Goal: Information Seeking & Learning: Learn about a topic

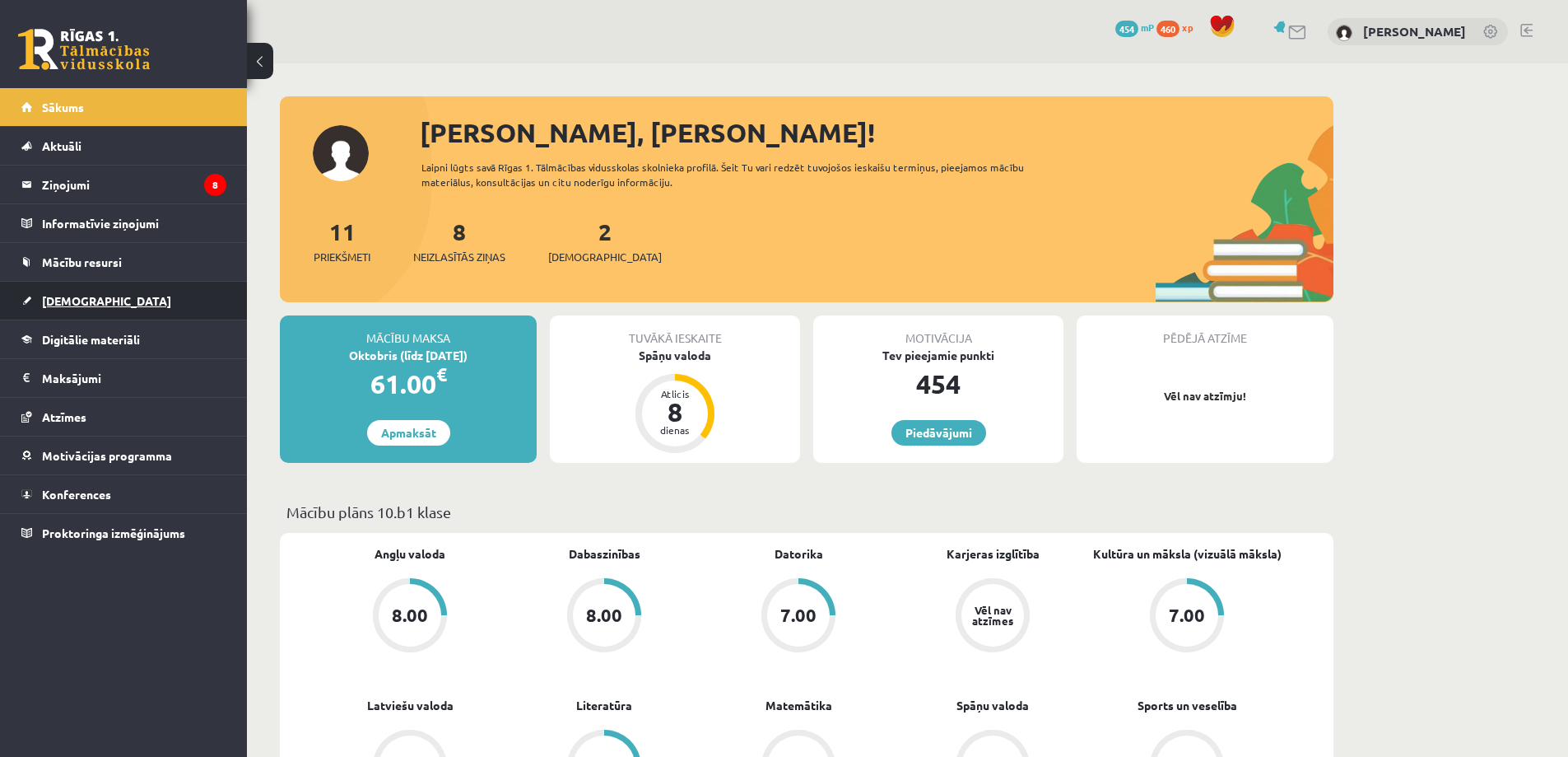
click at [59, 296] on span "[DEMOGRAPHIC_DATA]" at bounding box center [106, 300] width 129 height 15
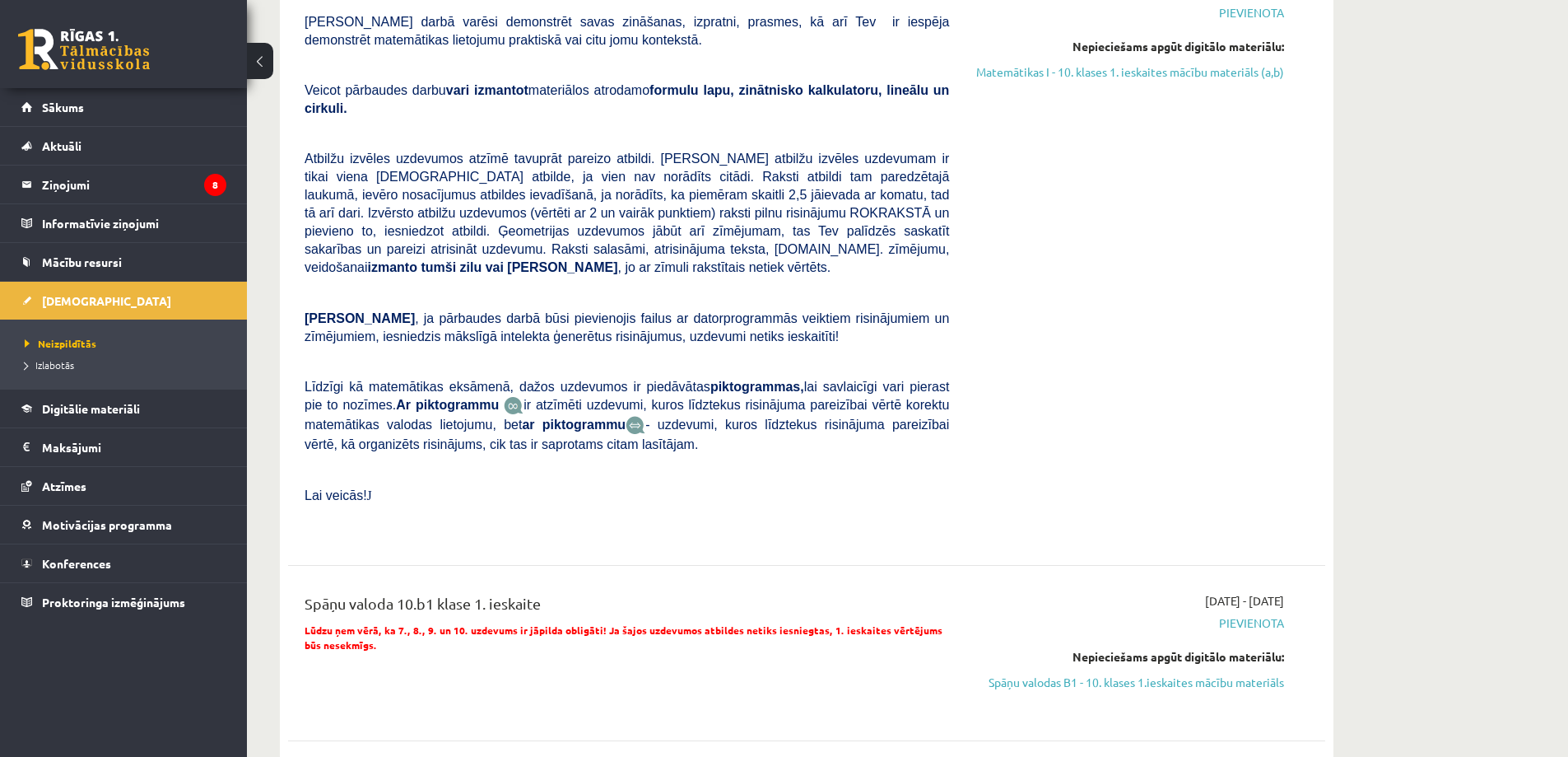
scroll to position [330, 0]
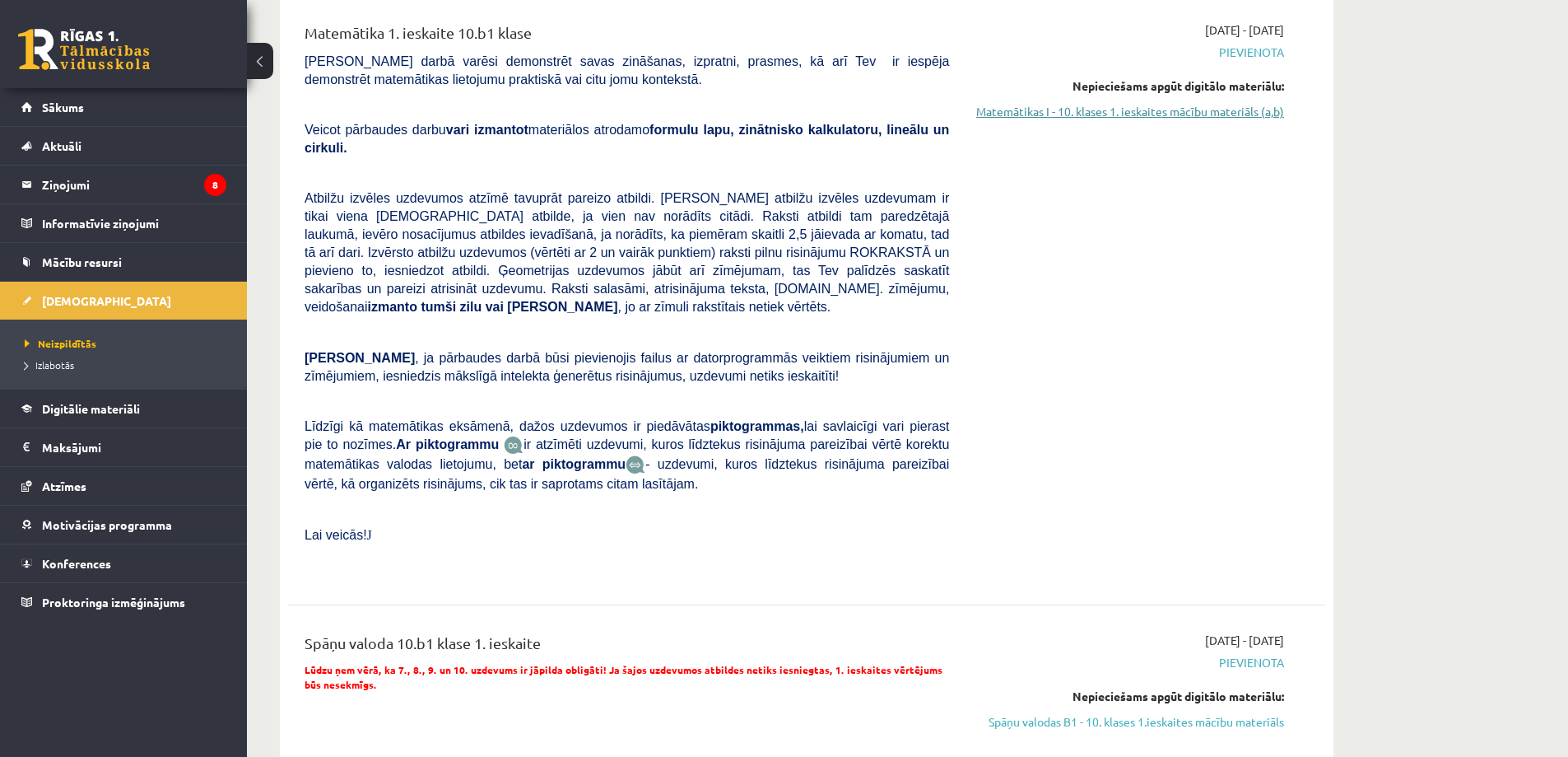
click at [1190, 111] on link "Matemātikas I - 10. klases 1. ieskaites mācību materiāls (a,b)" at bounding box center [1129, 112] width 310 height 17
click at [1180, 714] on link "Spāņu valodas B1 - 10. klases 1.ieskaites mācību materiāls" at bounding box center [1129, 722] width 310 height 17
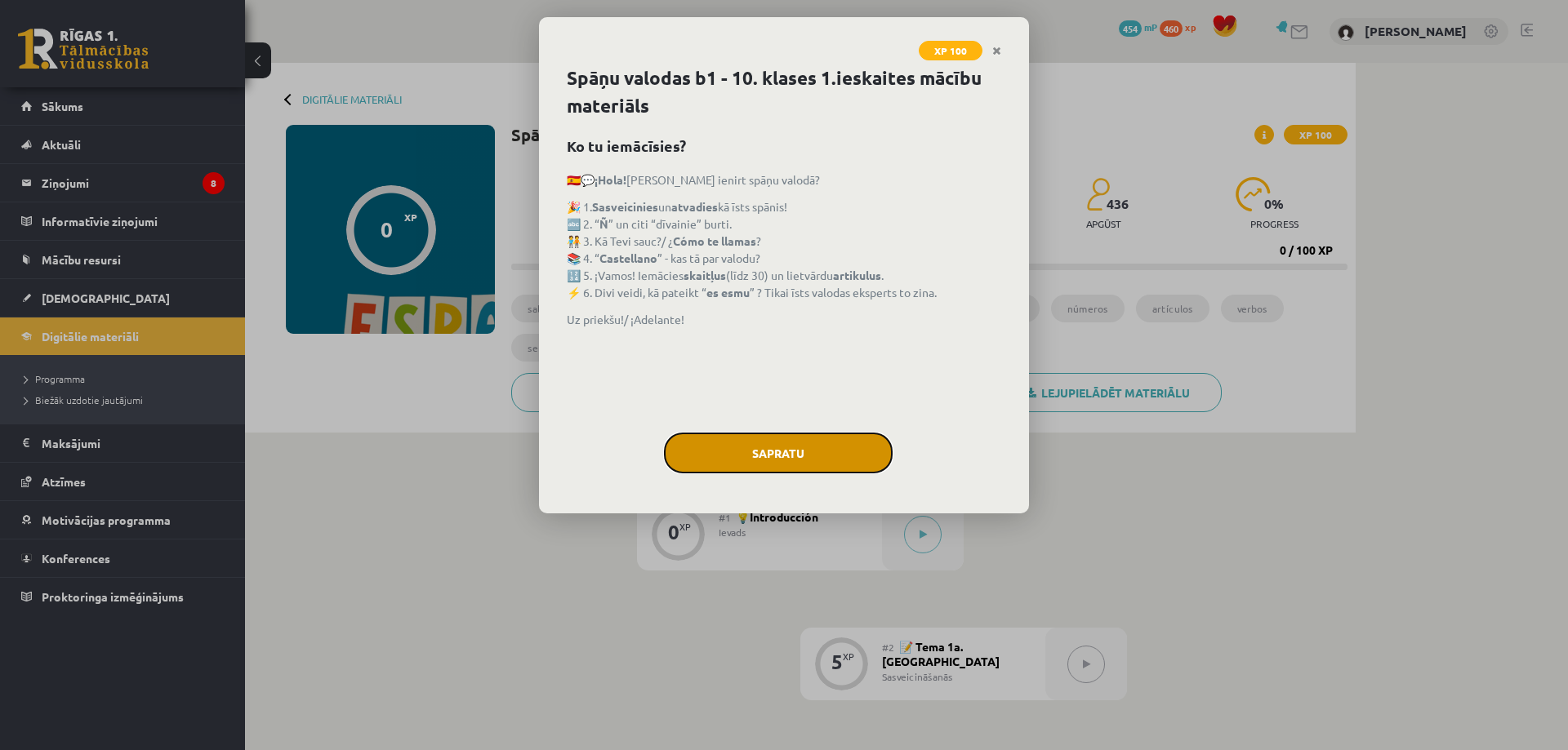
click at [860, 446] on button "Sapratu" at bounding box center [778, 452] width 229 height 40
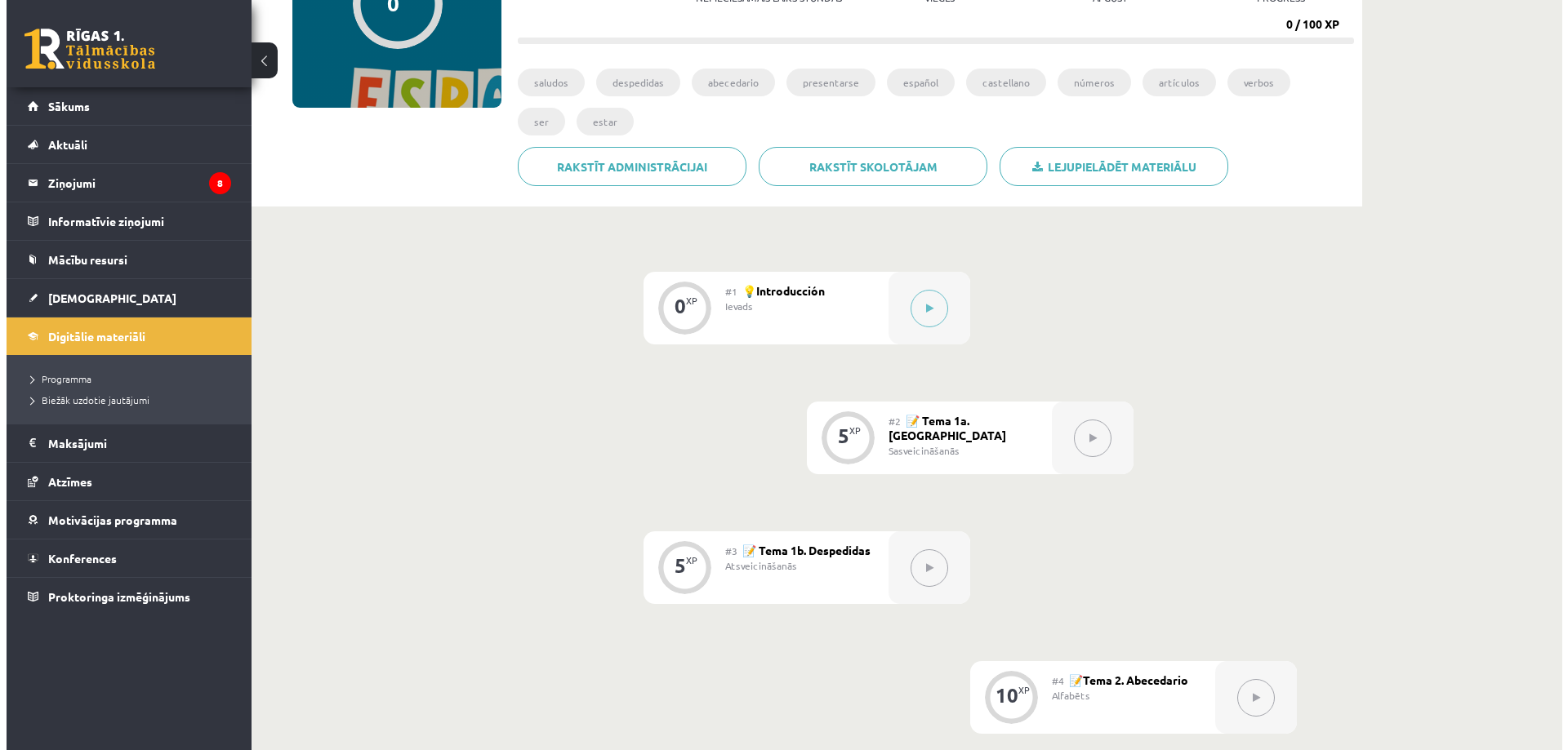
scroll to position [131, 0]
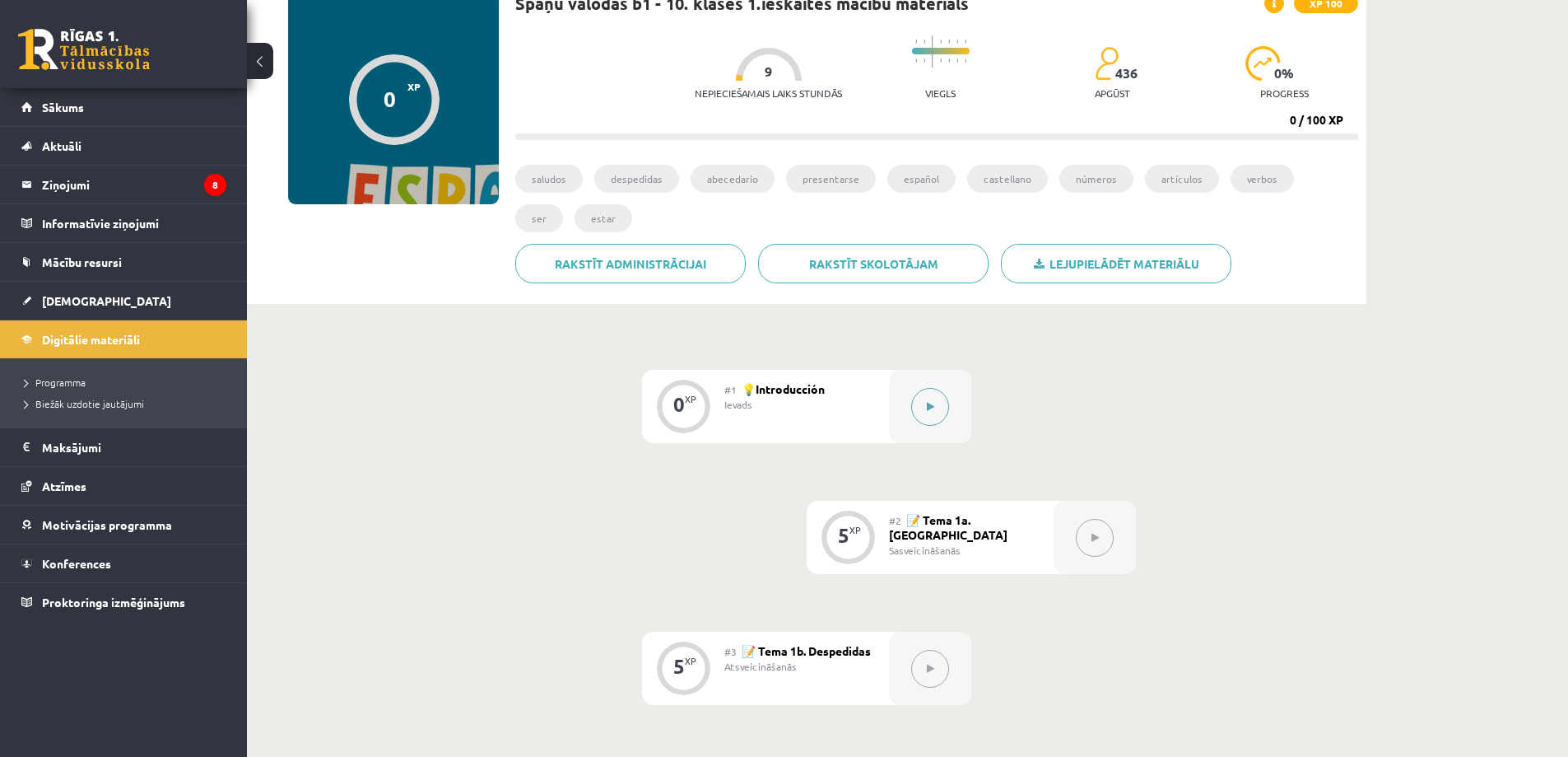
click at [930, 408] on icon at bounding box center [930, 406] width 8 height 10
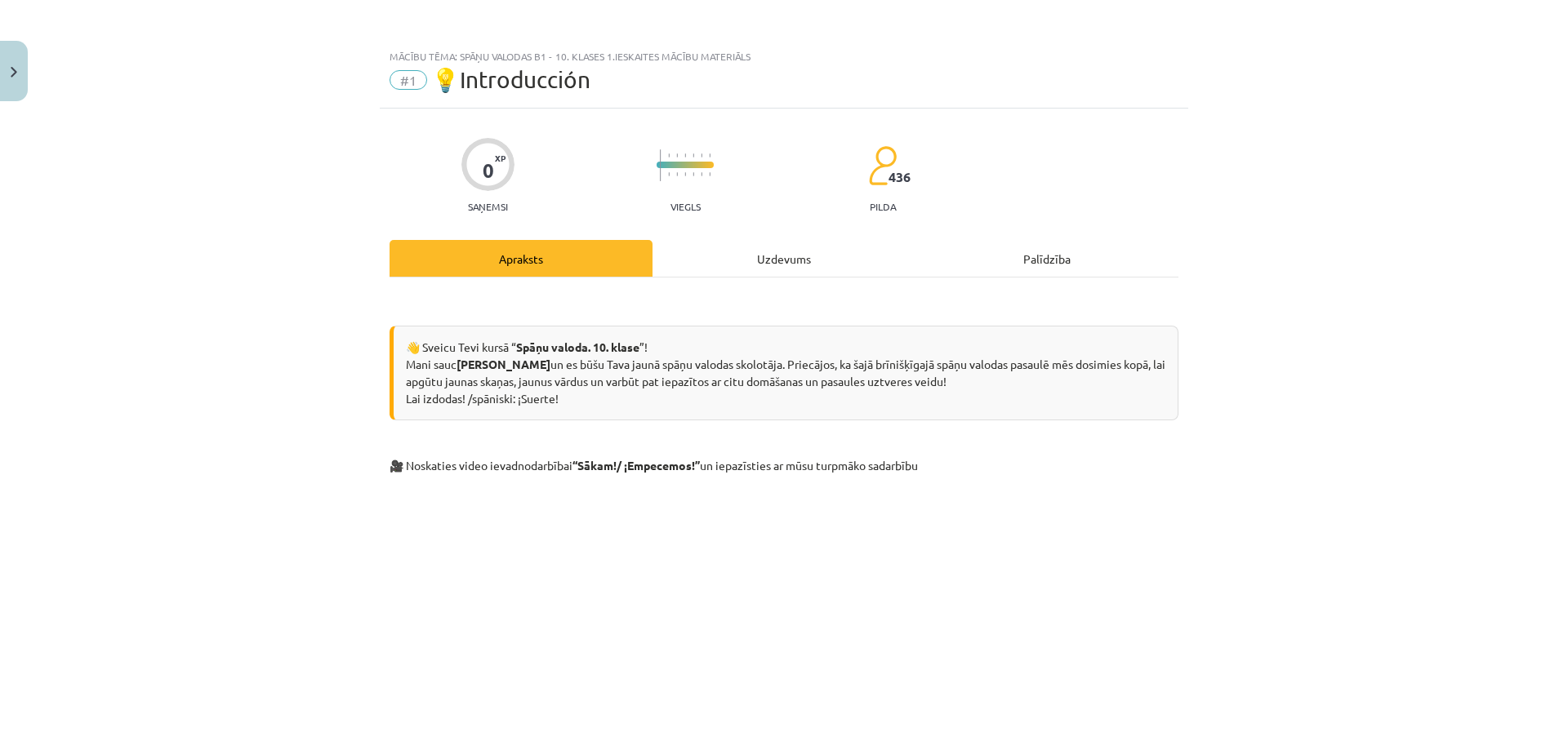
click at [775, 260] on div "Uzdevums" at bounding box center [784, 258] width 263 height 37
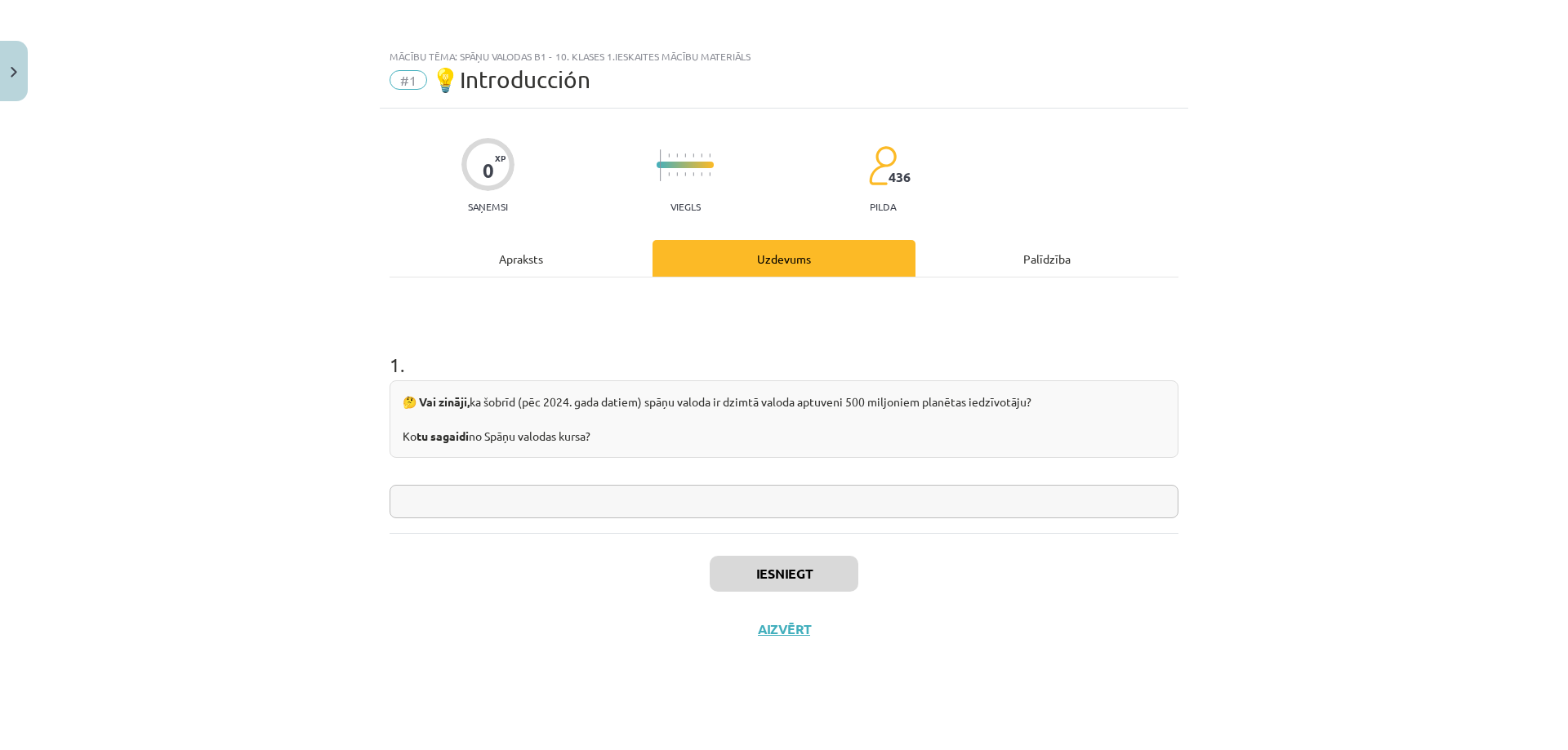
click at [684, 509] on input "text" at bounding box center [783, 501] width 788 height 34
type input "**********"
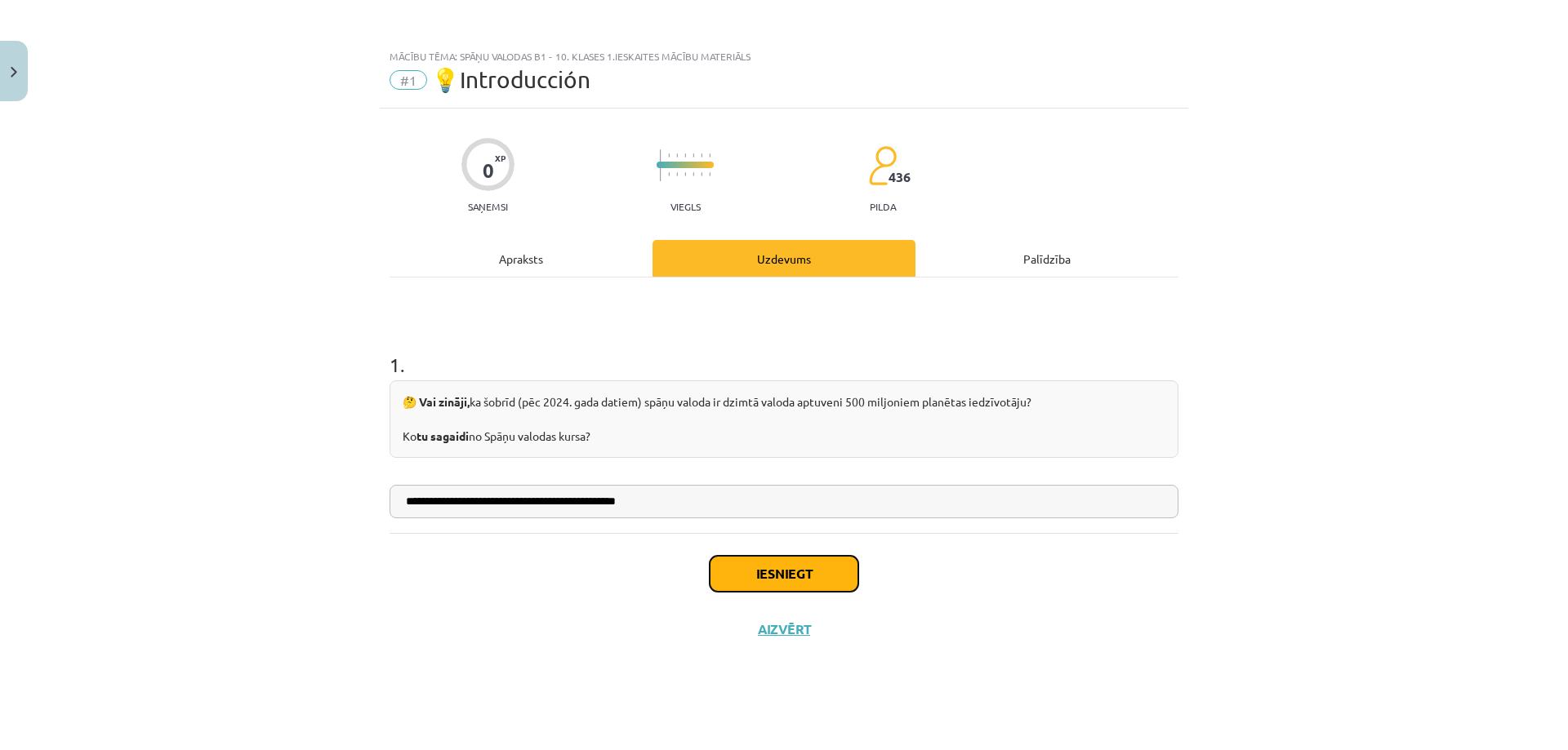
click at [767, 580] on button "Iesniegt" at bounding box center [783, 574] width 149 height 36
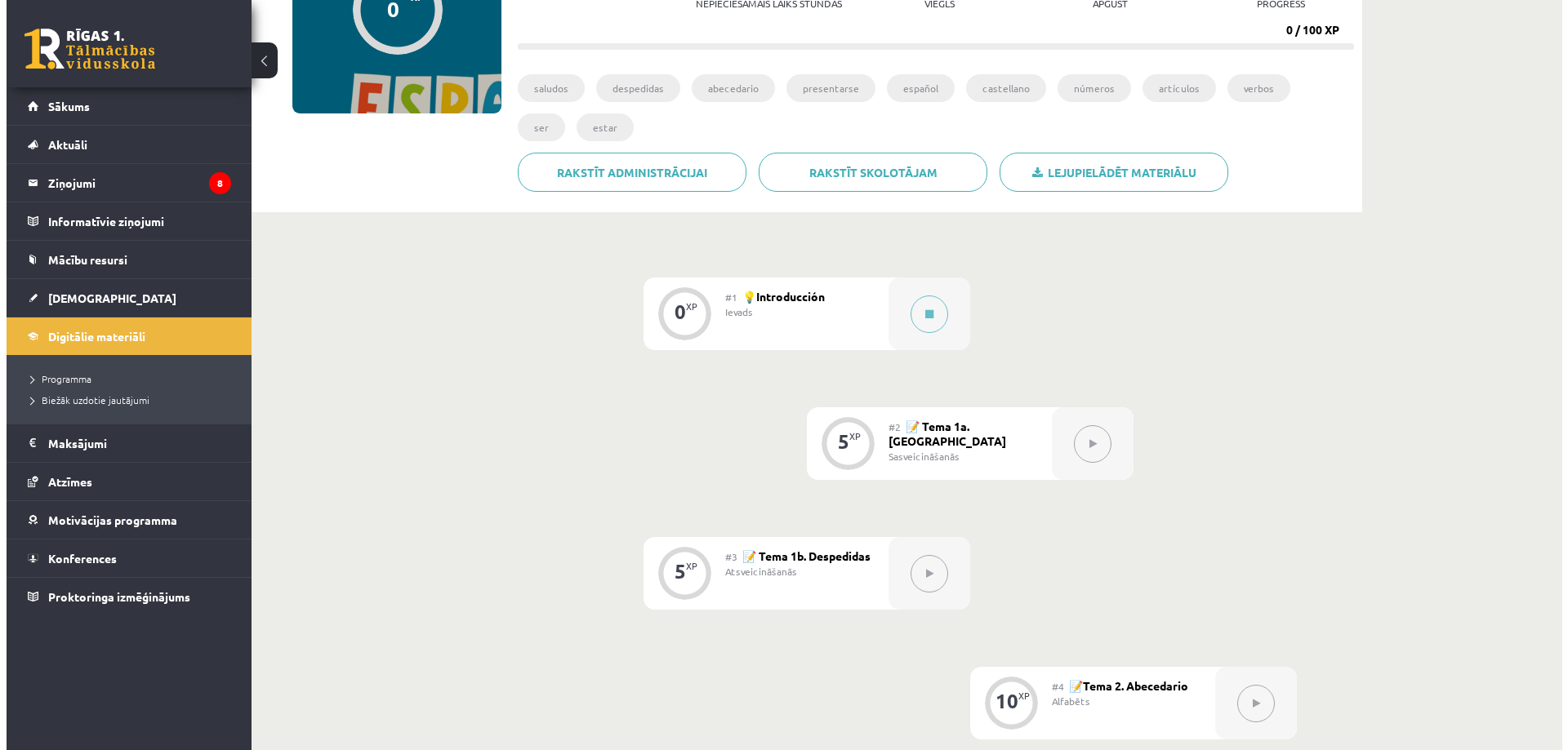
scroll to position [326, 0]
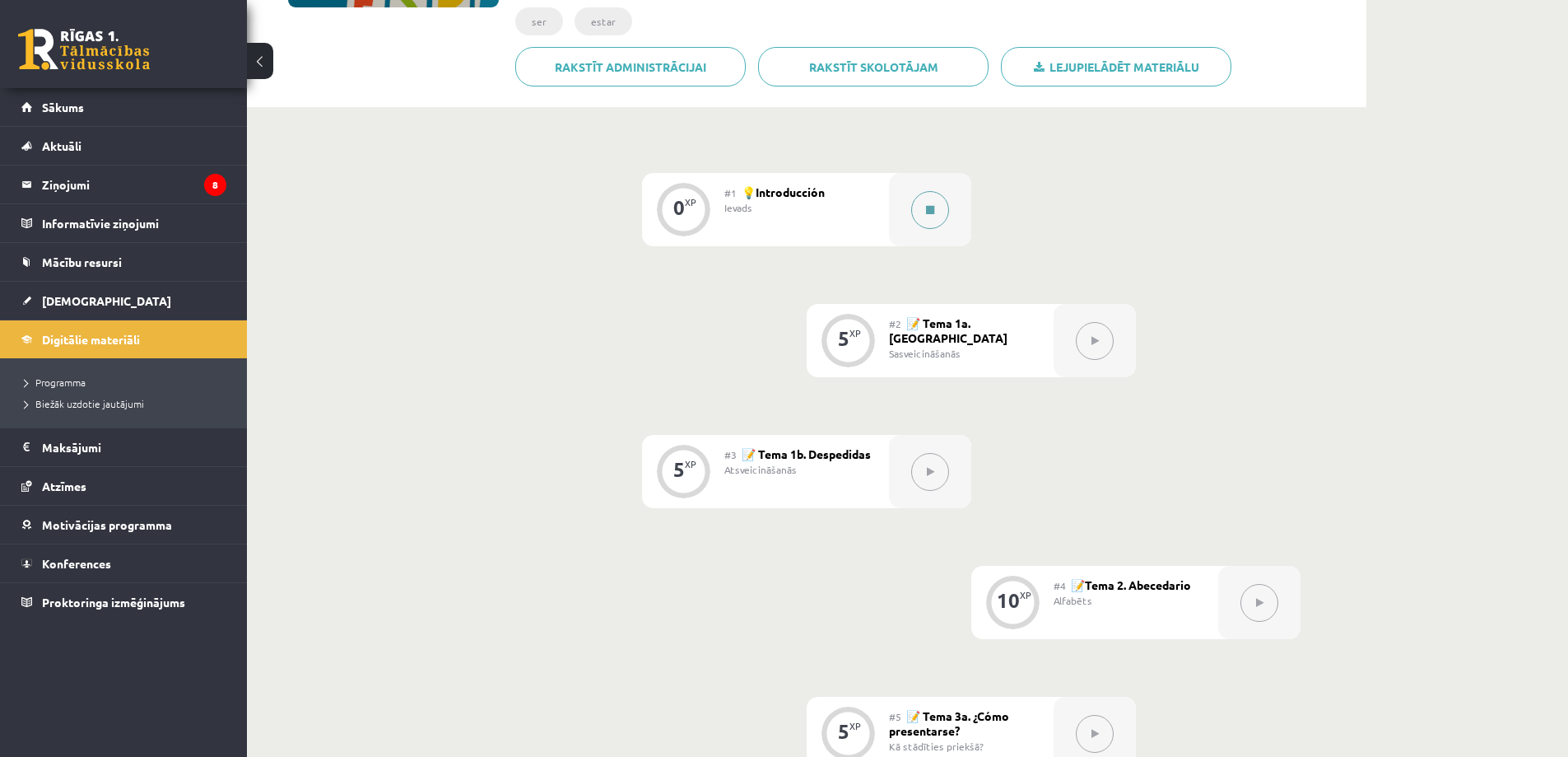
click at [931, 212] on icon at bounding box center [930, 209] width 8 height 10
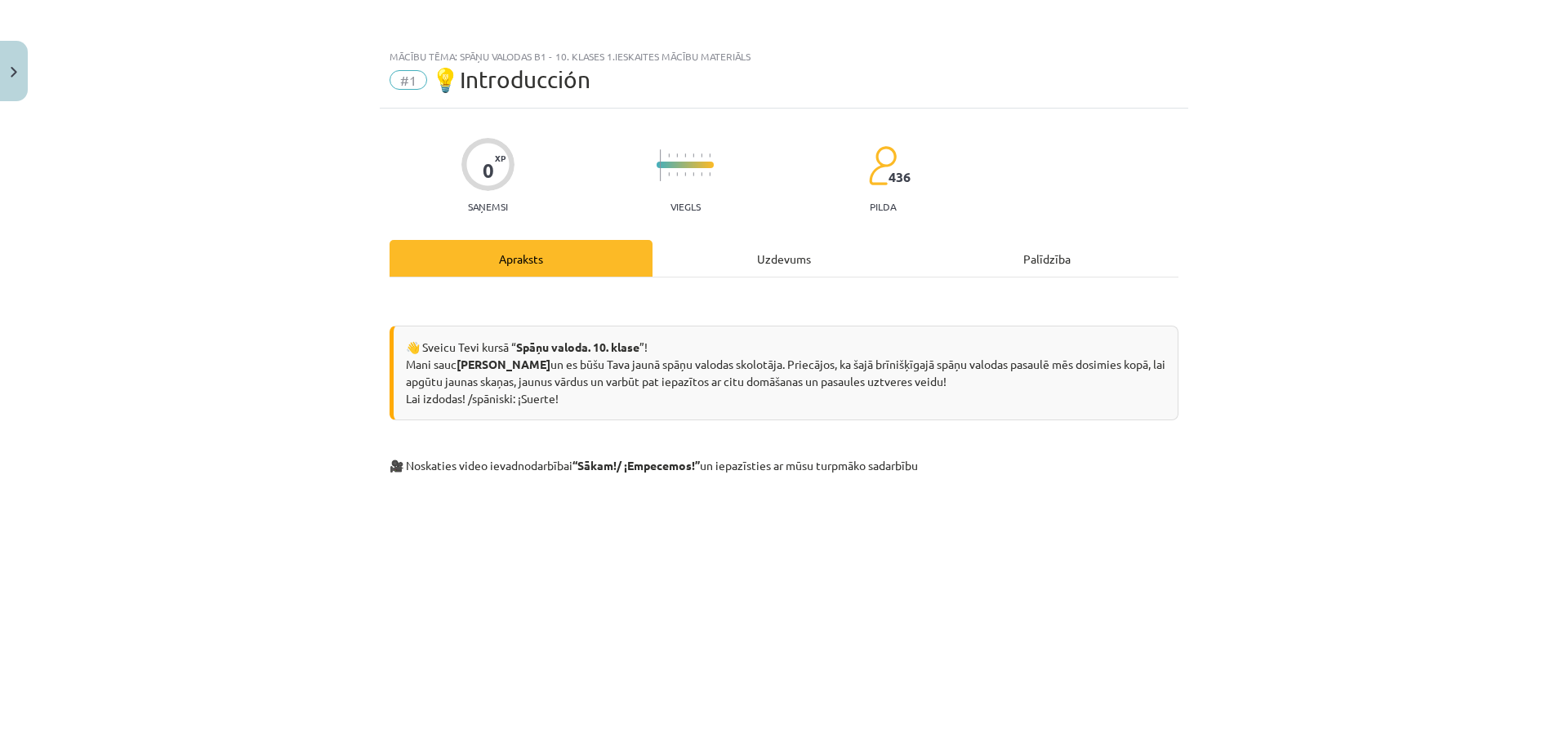
click at [843, 266] on div "Uzdevums" at bounding box center [784, 258] width 263 height 37
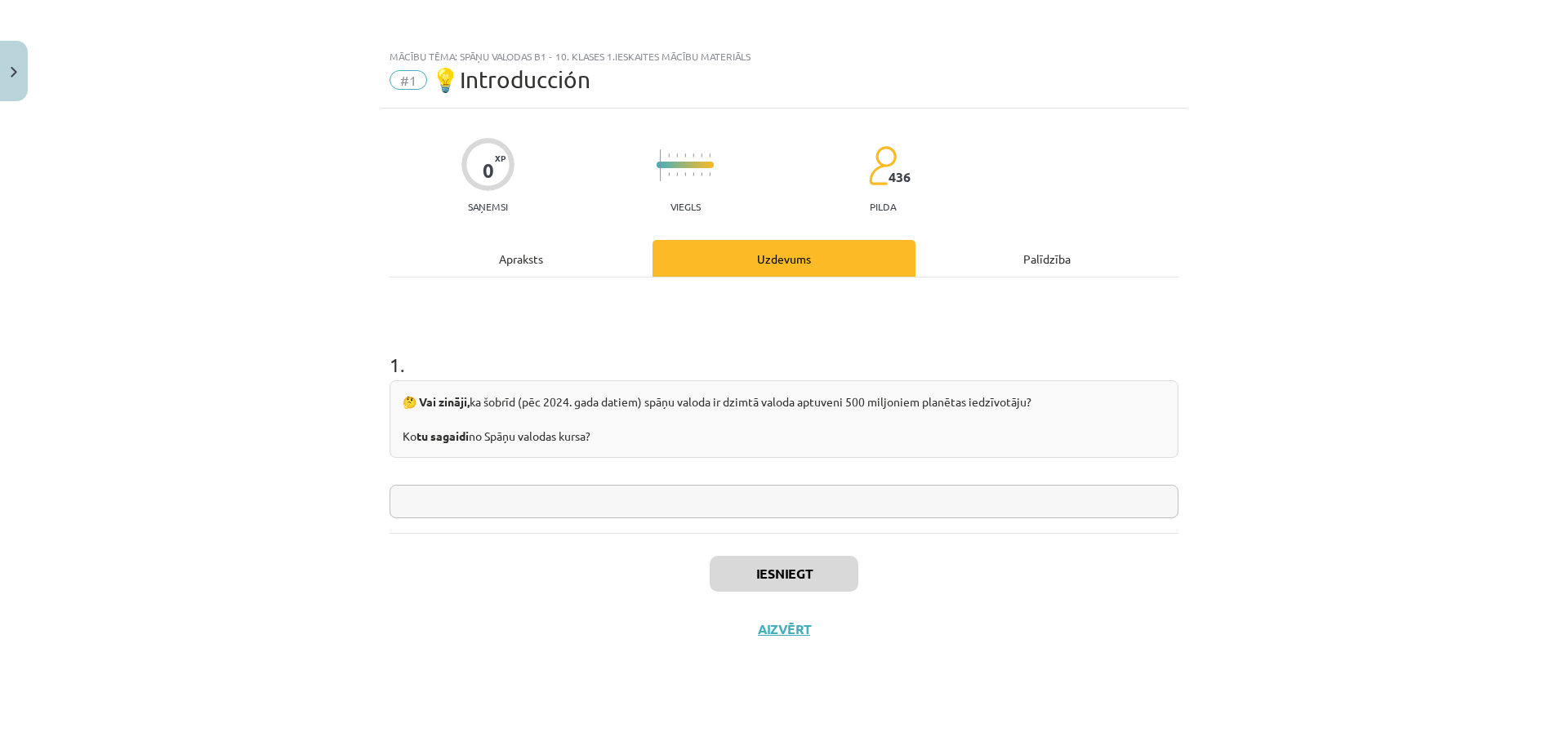
click at [569, 497] on input "text" at bounding box center [783, 501] width 788 height 34
type input "**********"
click at [754, 577] on button "Iesniegt" at bounding box center [783, 574] width 149 height 36
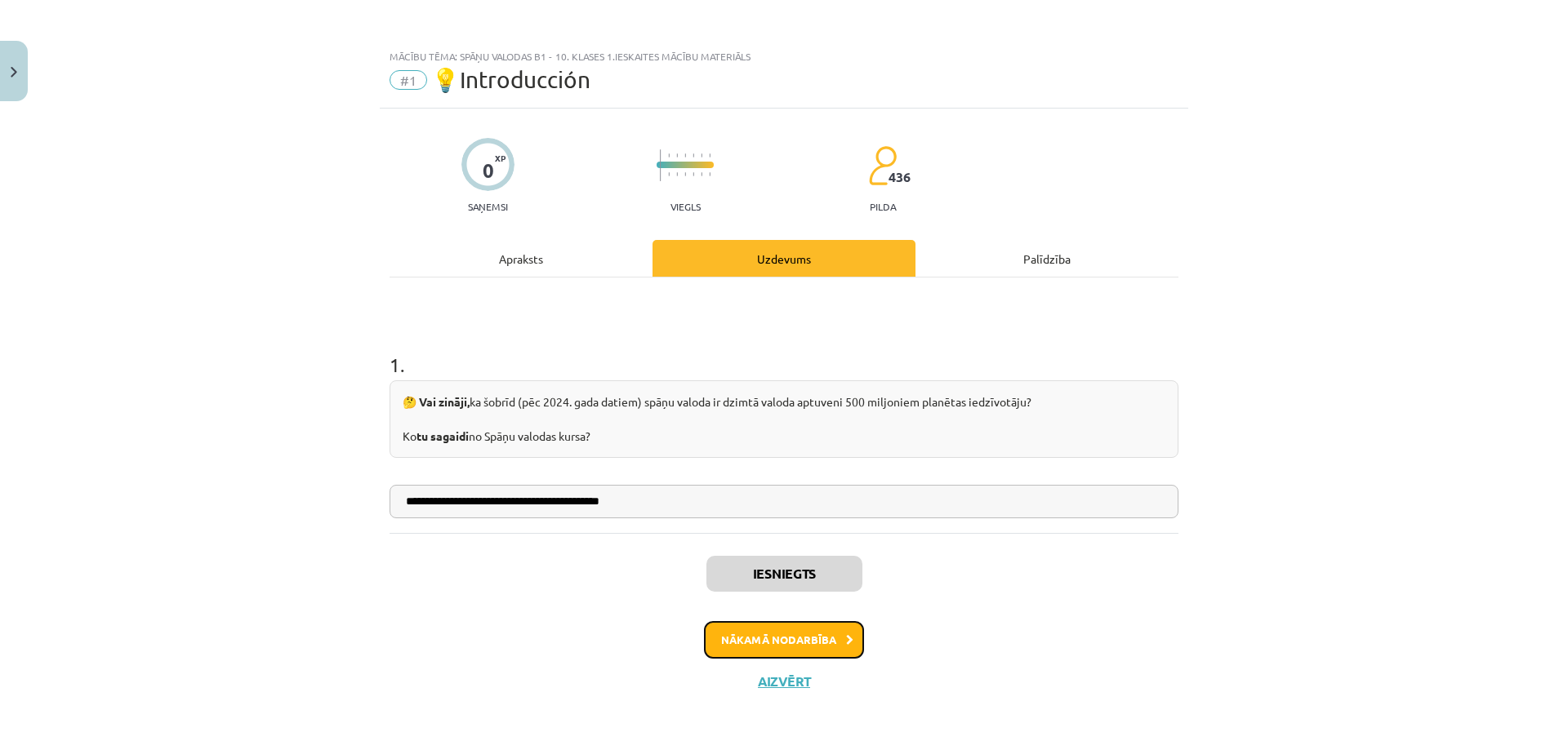
click at [806, 643] on button "Nākamā nodarbība" at bounding box center [784, 640] width 160 height 38
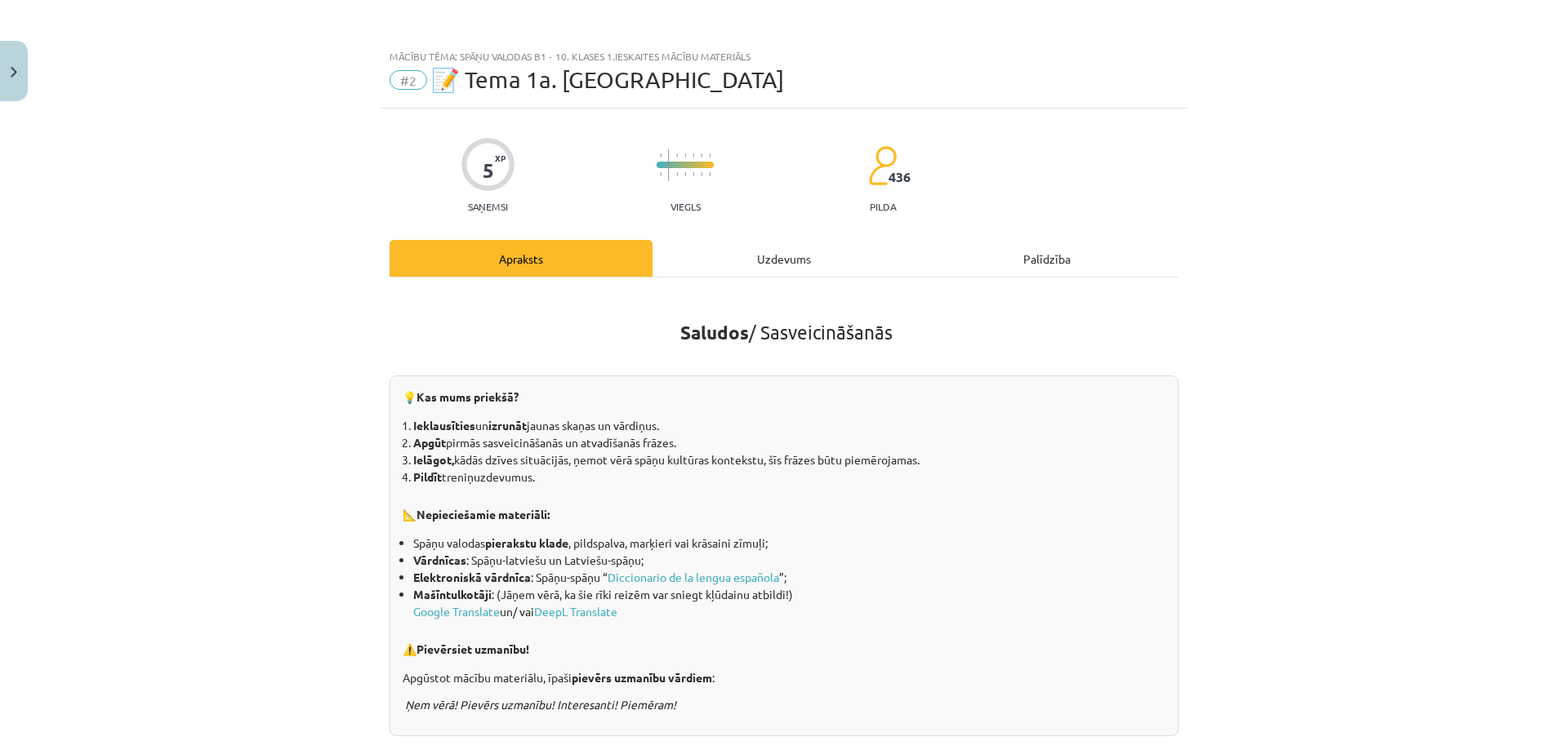
click at [765, 267] on div "Uzdevums" at bounding box center [784, 258] width 263 height 37
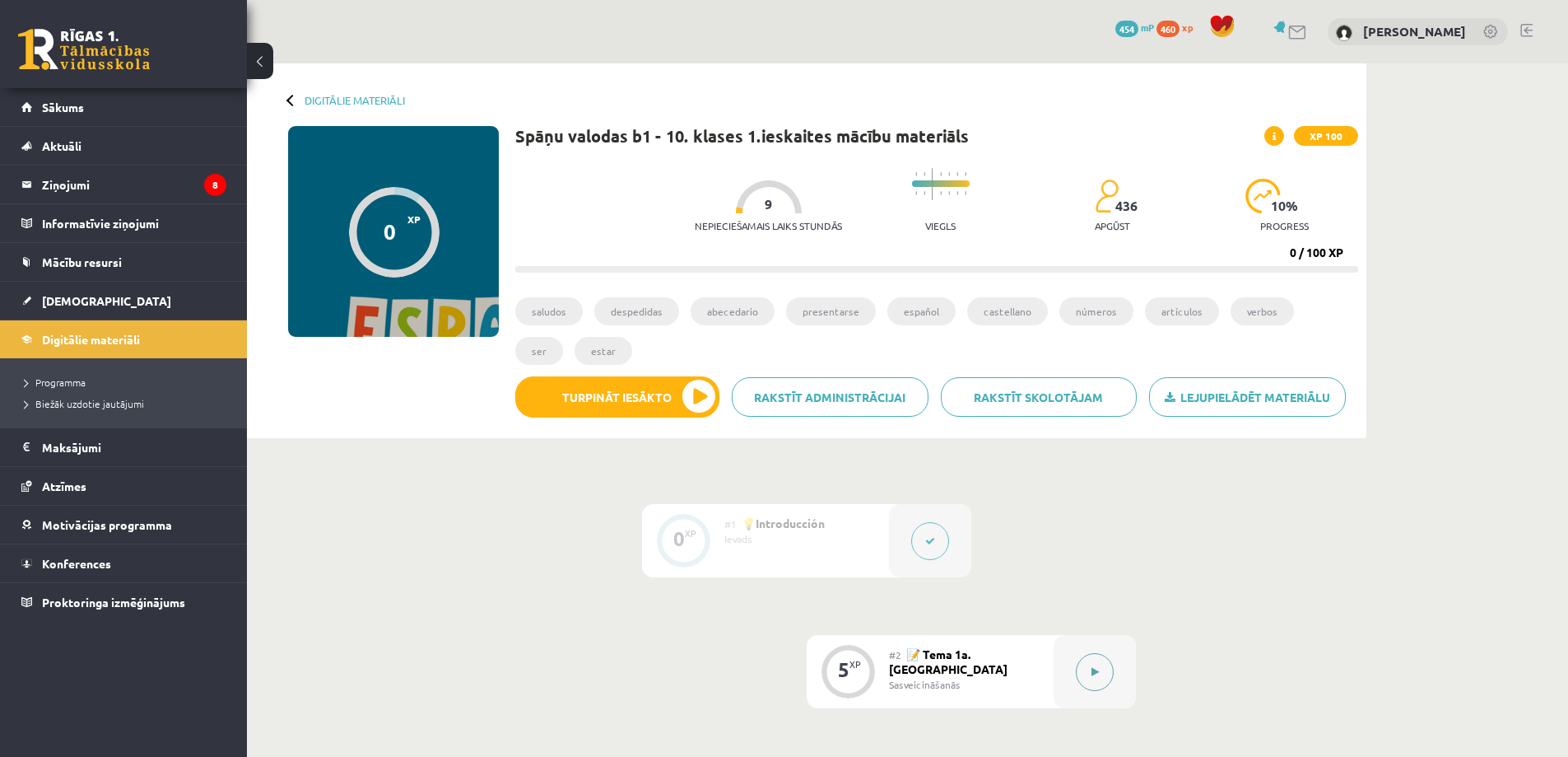
click at [1112, 682] on div at bounding box center [1095, 671] width 82 height 74
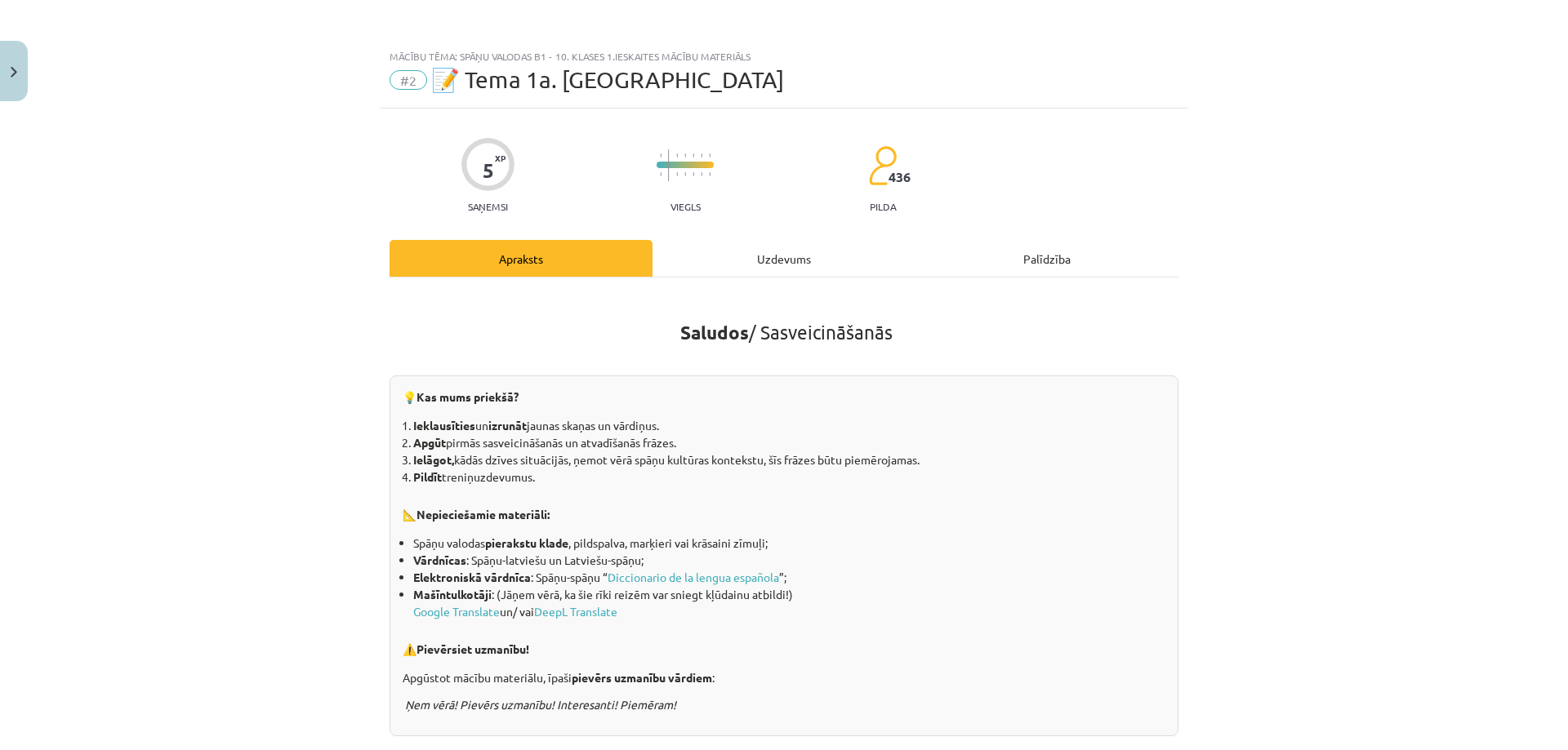
click at [859, 253] on div "Uzdevums" at bounding box center [784, 258] width 263 height 37
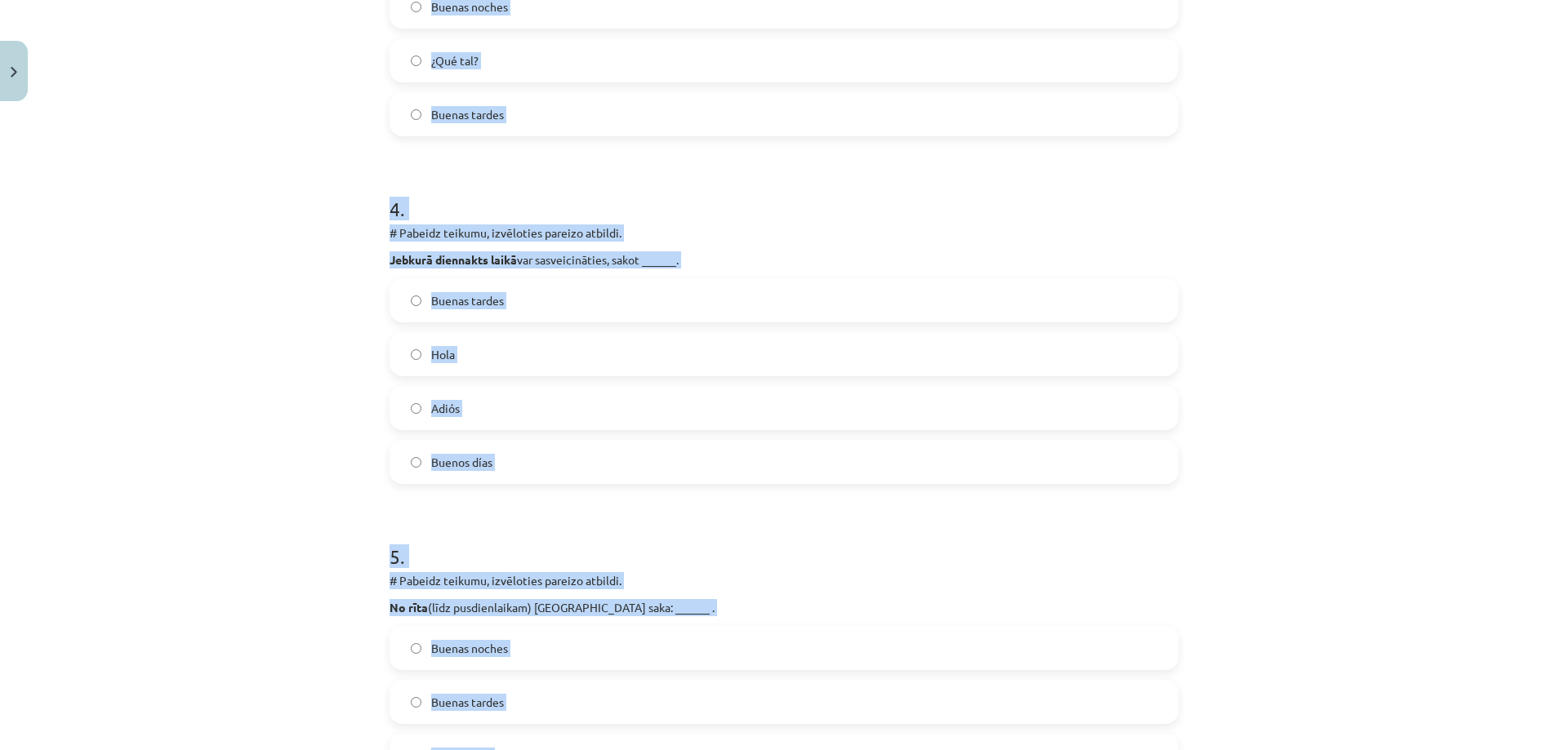
scroll to position [1427, 0]
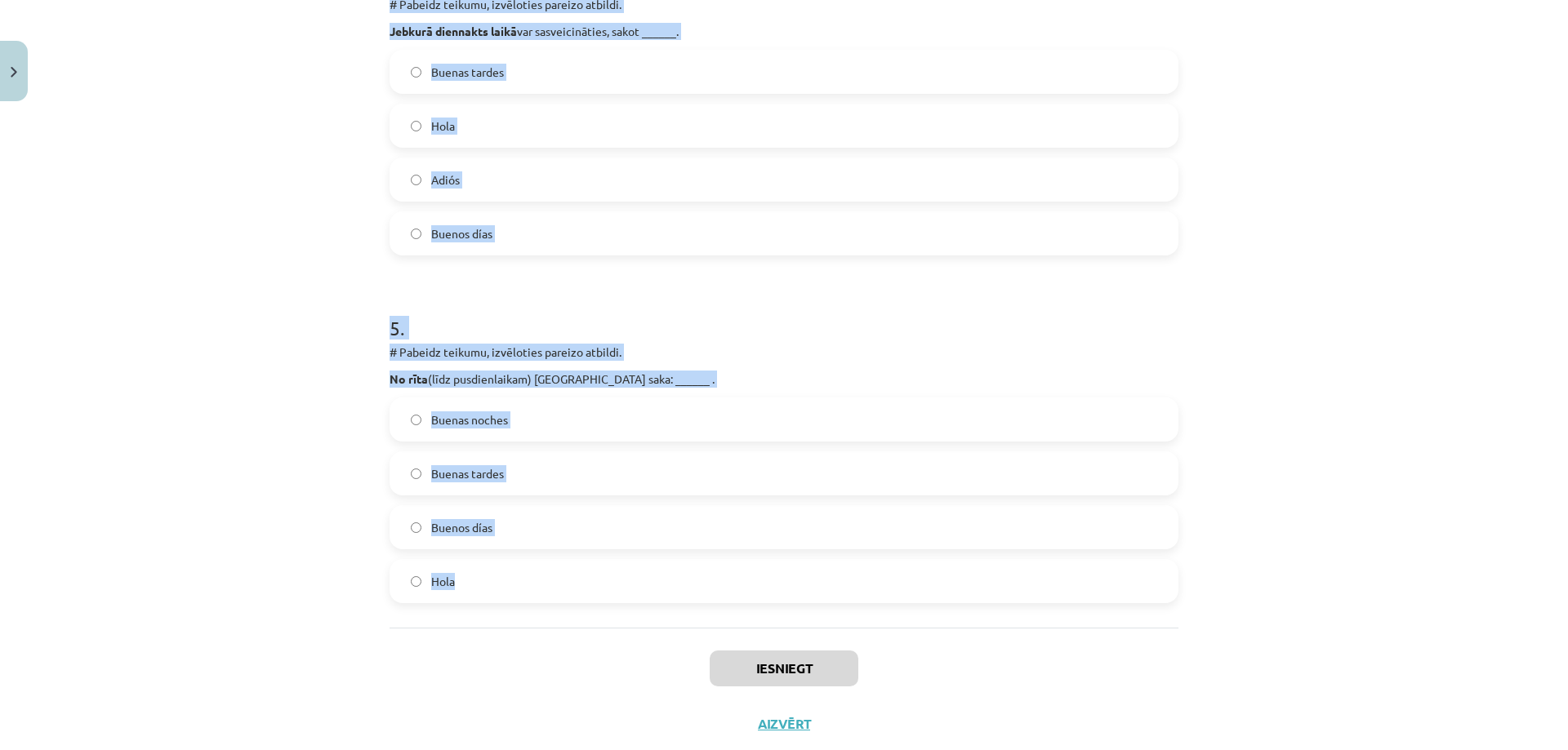
drag, startPoint x: 383, startPoint y: 16, endPoint x: 676, endPoint y: 620, distance: 671.3
copy form "# Pabeidz teikumu, izvēloties pareizo atbildi. Trijos pēcpusdienā Spānijā saka …"
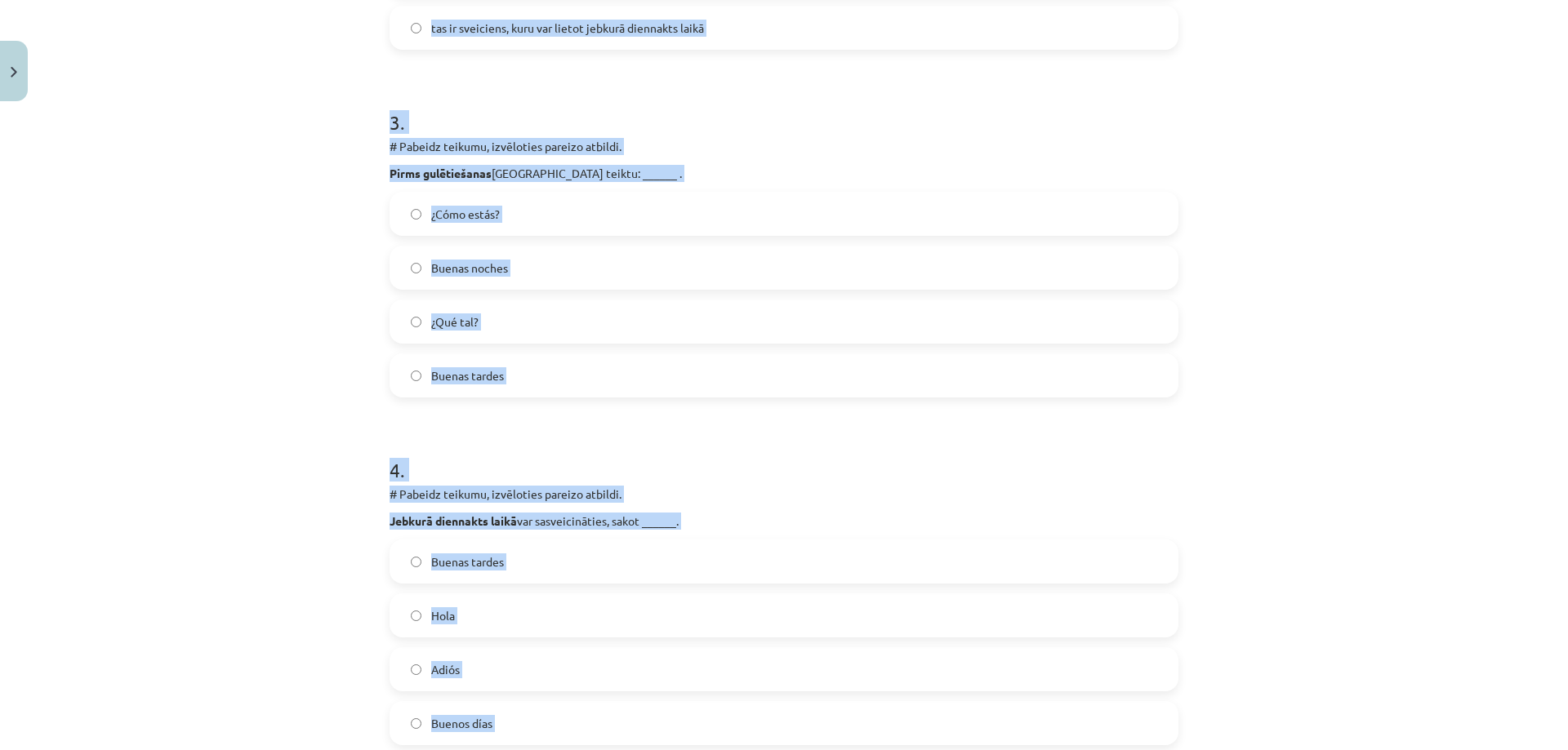
click at [352, 247] on div "Mācību tēma: Spāņu valodas b1 - 10. klases 1.ieskaites mācību materiāls #2 📝 Te…" at bounding box center [784, 375] width 1568 height 750
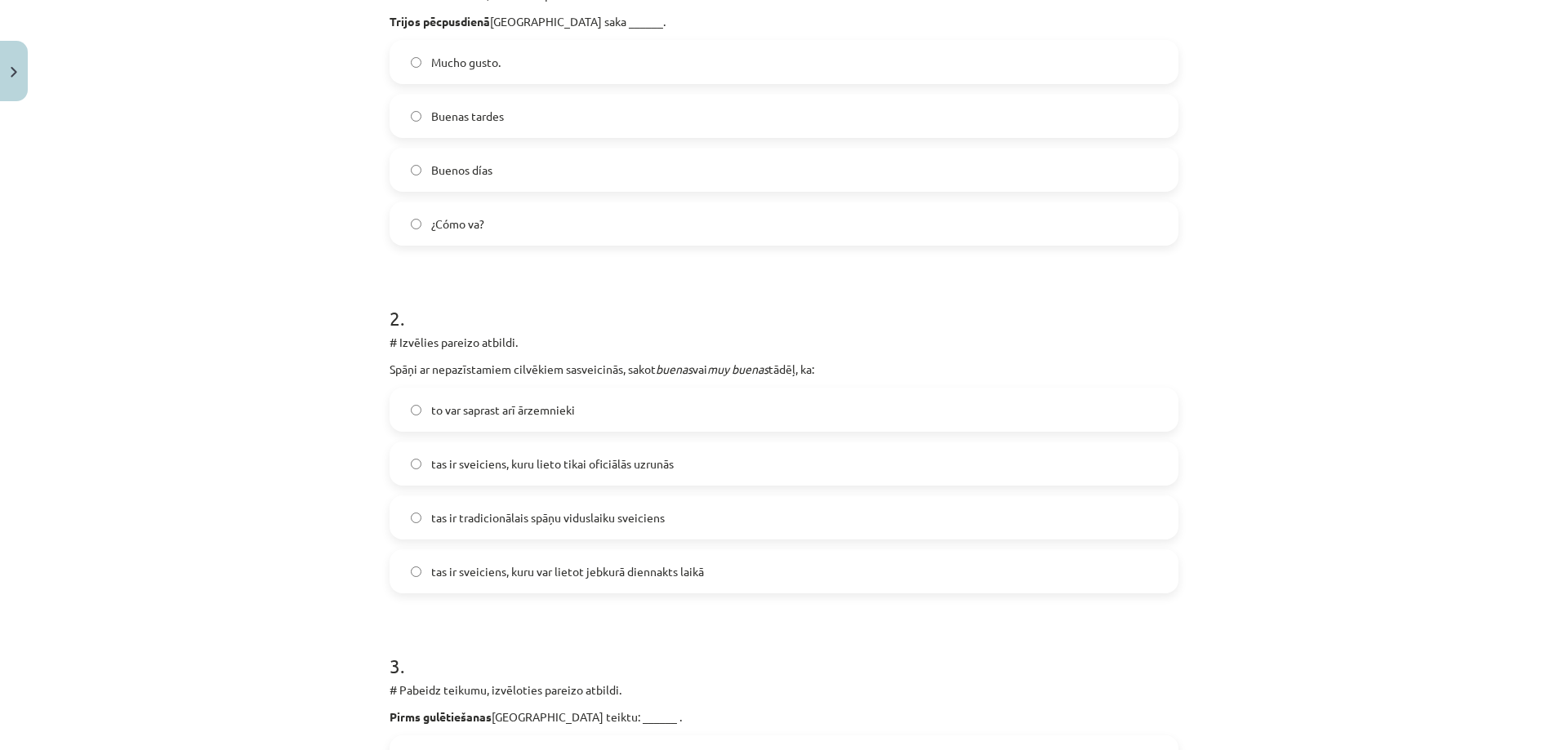
scroll to position [366, 0]
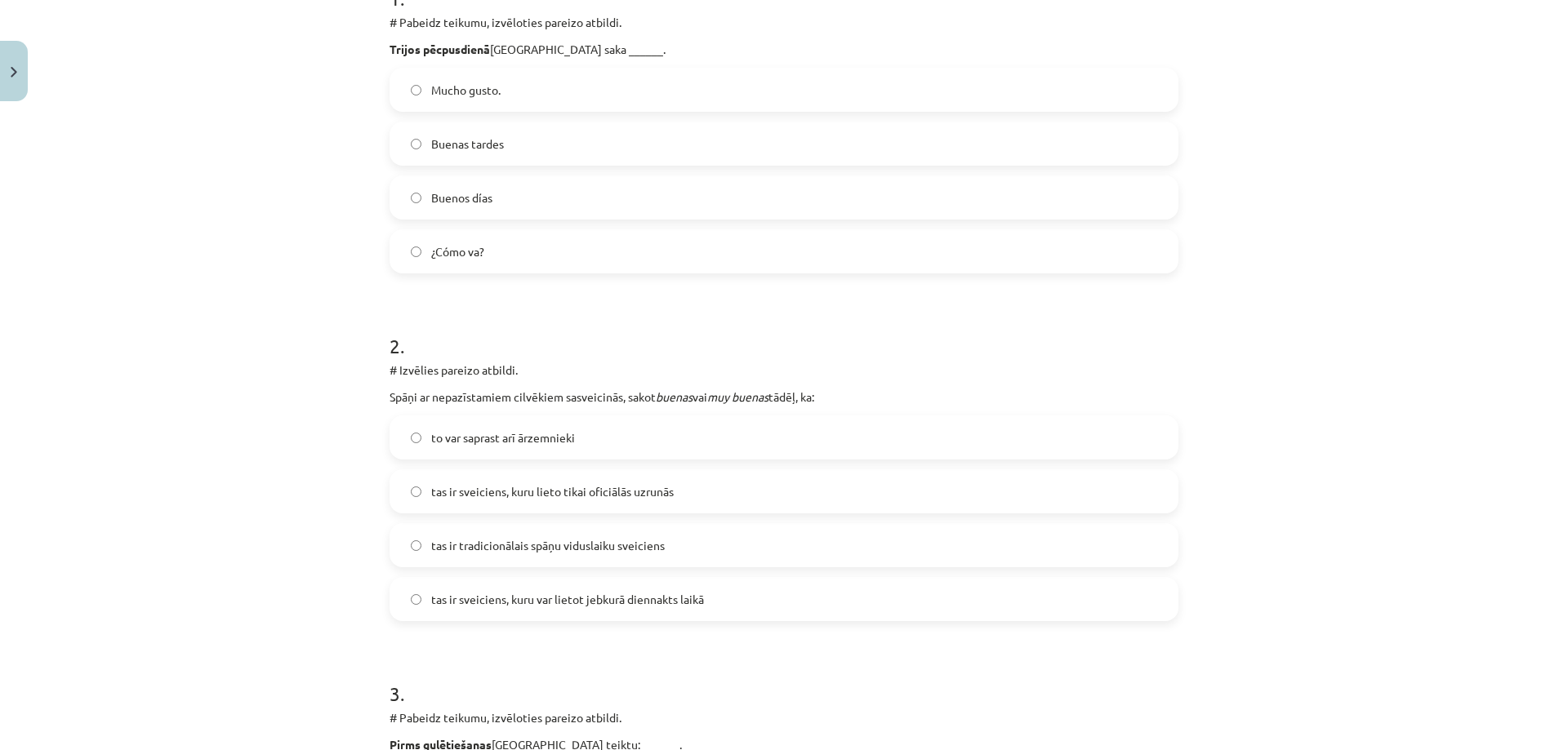
click at [514, 137] on label "Buenas tardes" at bounding box center [784, 143] width 786 height 40
click at [615, 601] on span "tas ir sveiciens, kuru var lietot jebkurā diennakts laikā" at bounding box center [567, 600] width 273 height 17
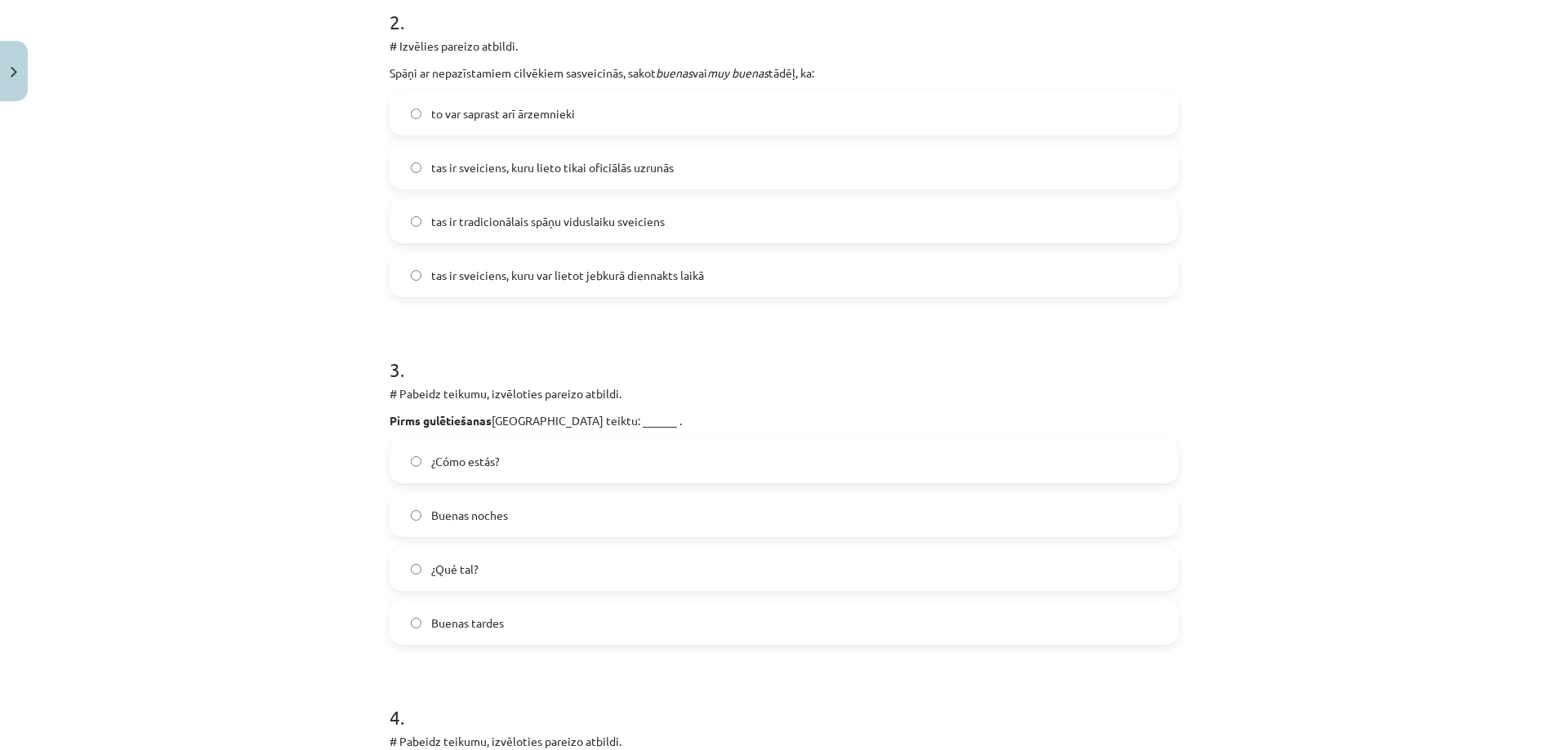
scroll to position [692, 0]
click at [550, 512] on label "Buenas noches" at bounding box center [784, 512] width 786 height 40
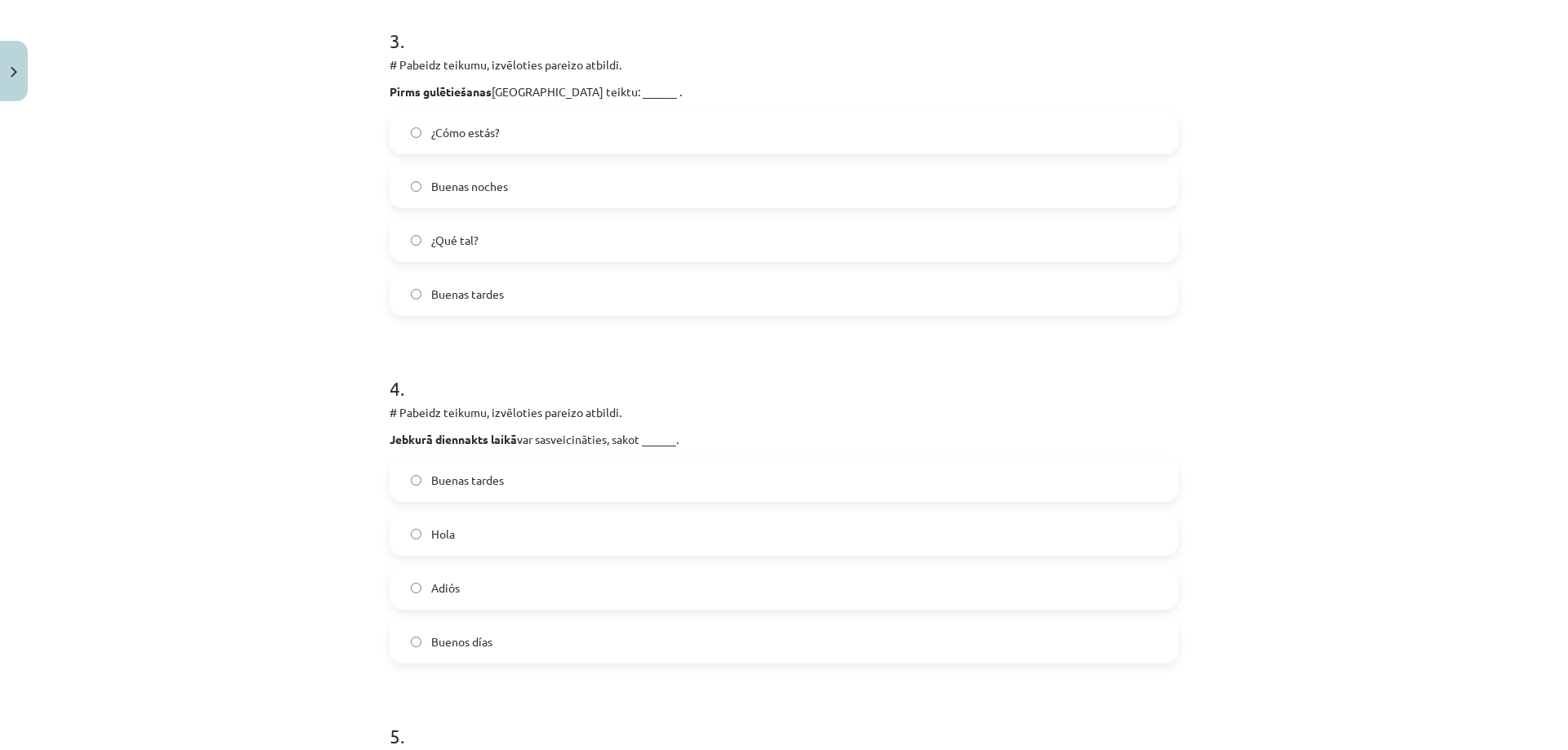
click at [463, 534] on label "Hola" at bounding box center [784, 533] width 786 height 40
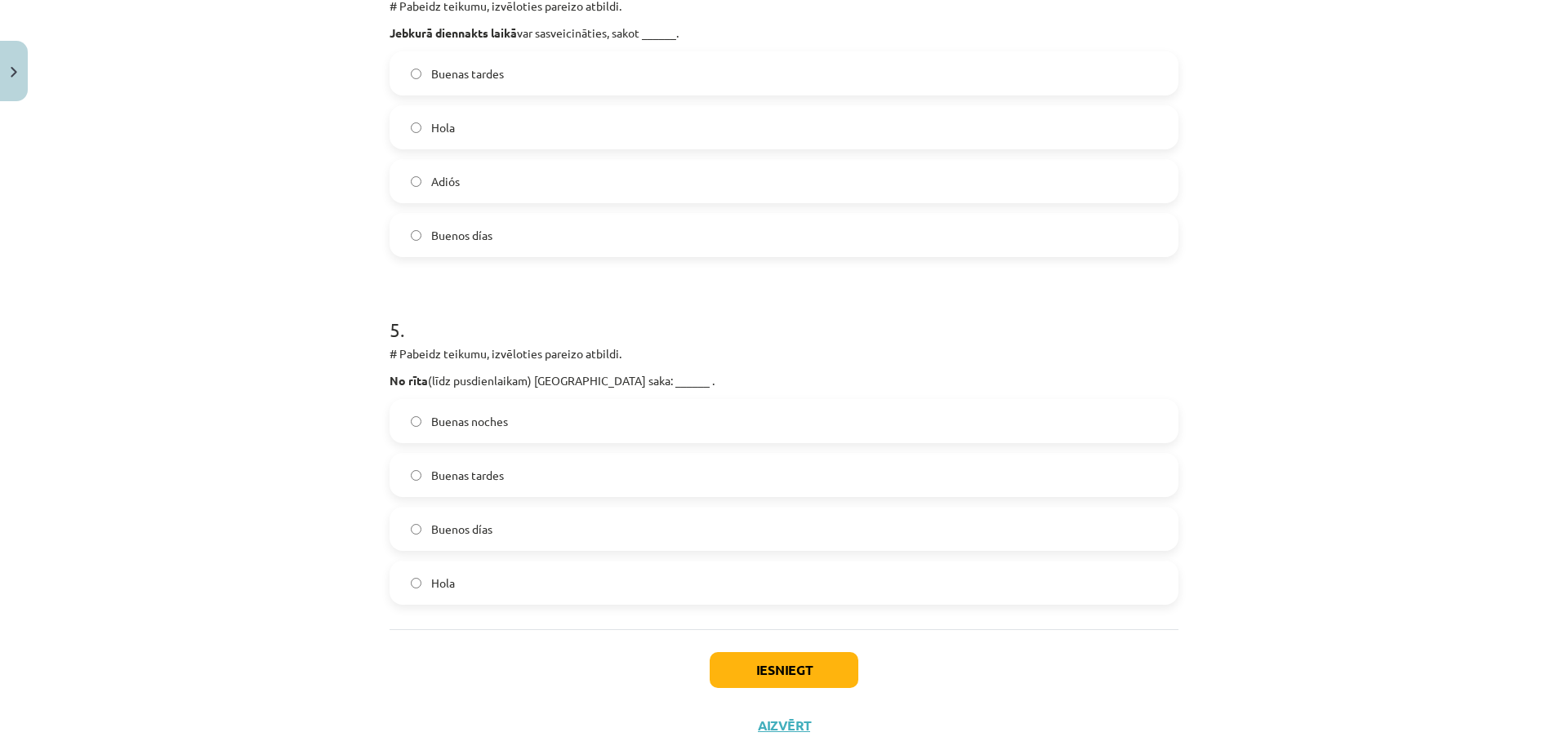
scroll to position [1427, 0]
click at [481, 535] on span "Buenos días" at bounding box center [461, 527] width 61 height 17
click at [756, 666] on button "Iesniegt" at bounding box center [783, 668] width 149 height 36
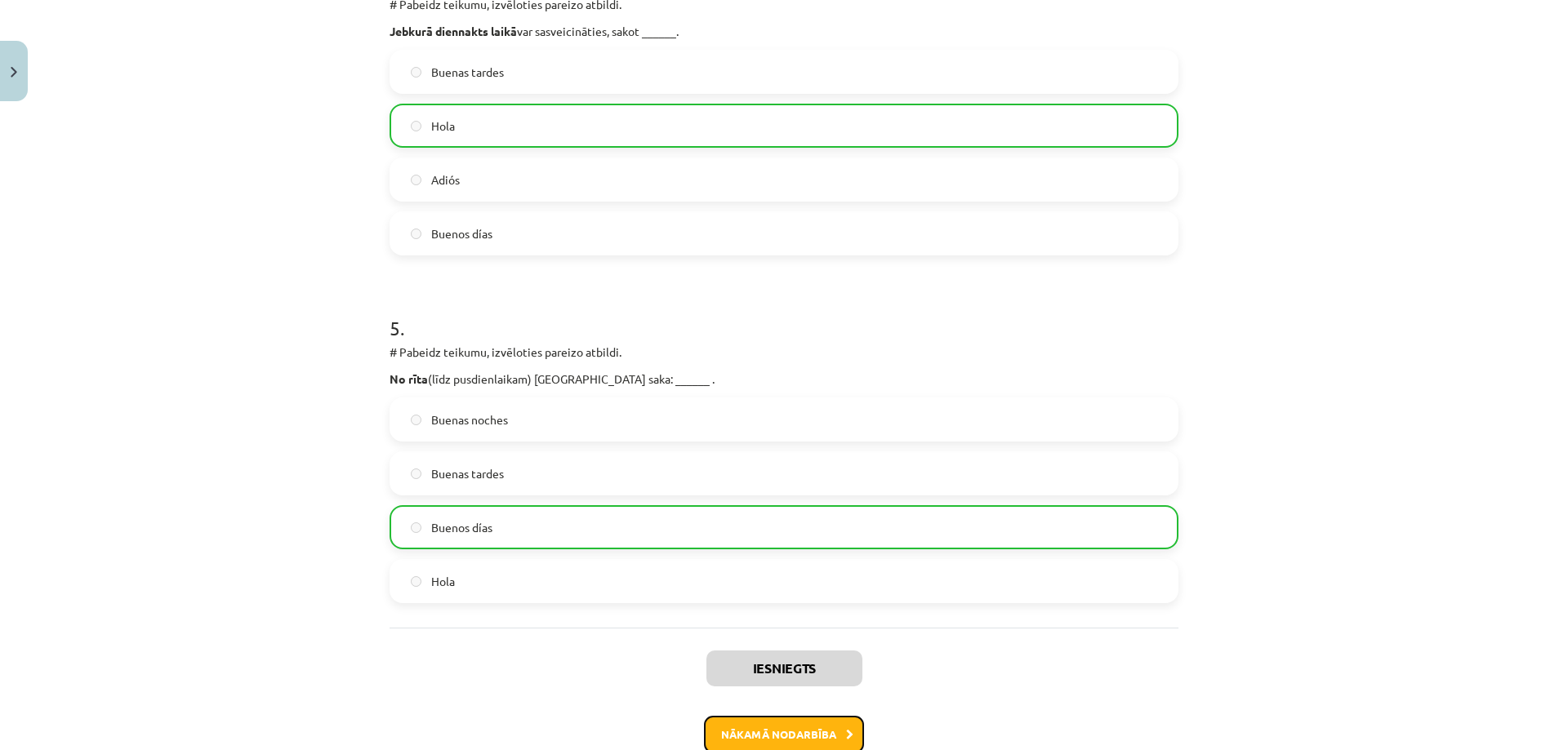
click at [833, 717] on button "Nākamā nodarbība" at bounding box center [784, 735] width 160 height 38
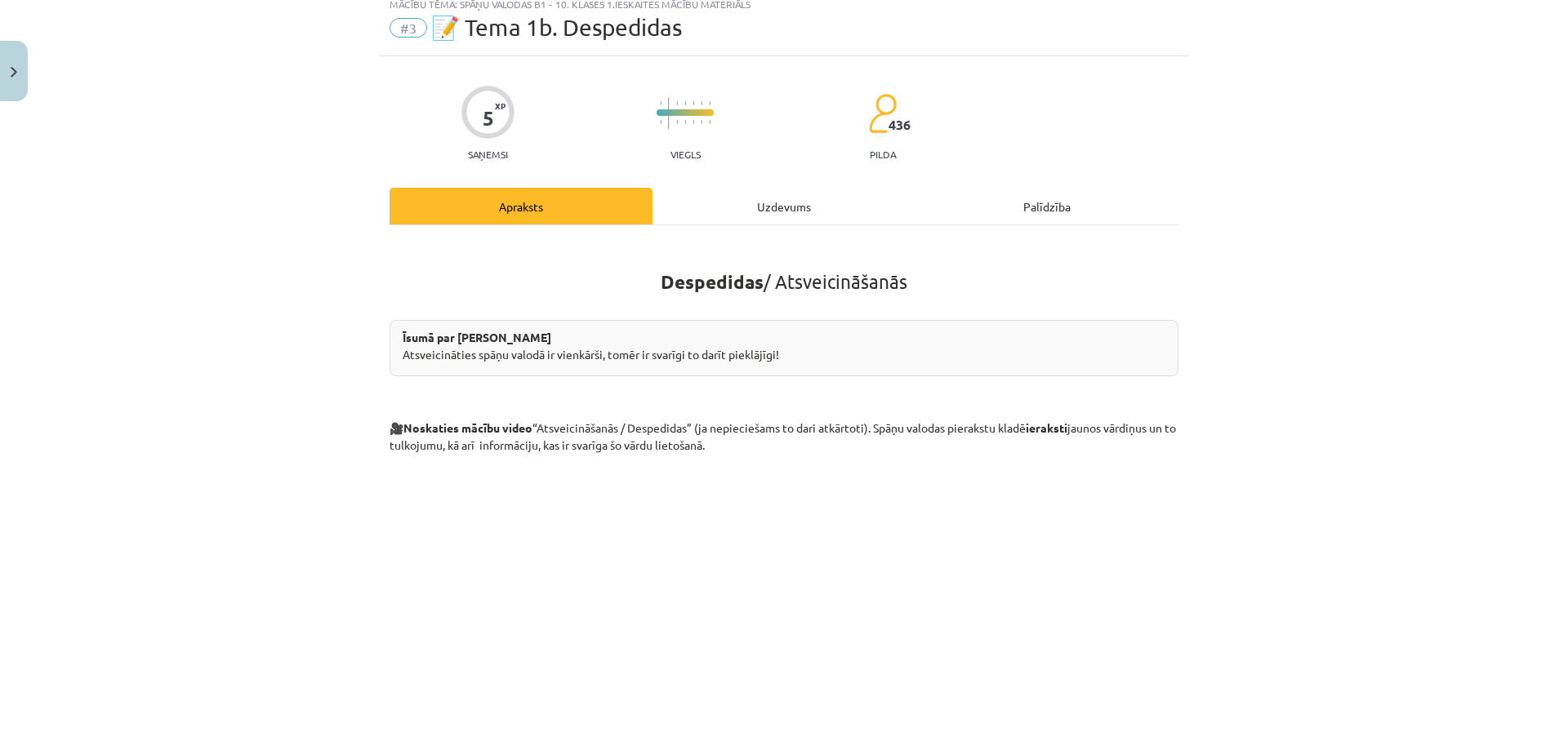
scroll to position [40, 0]
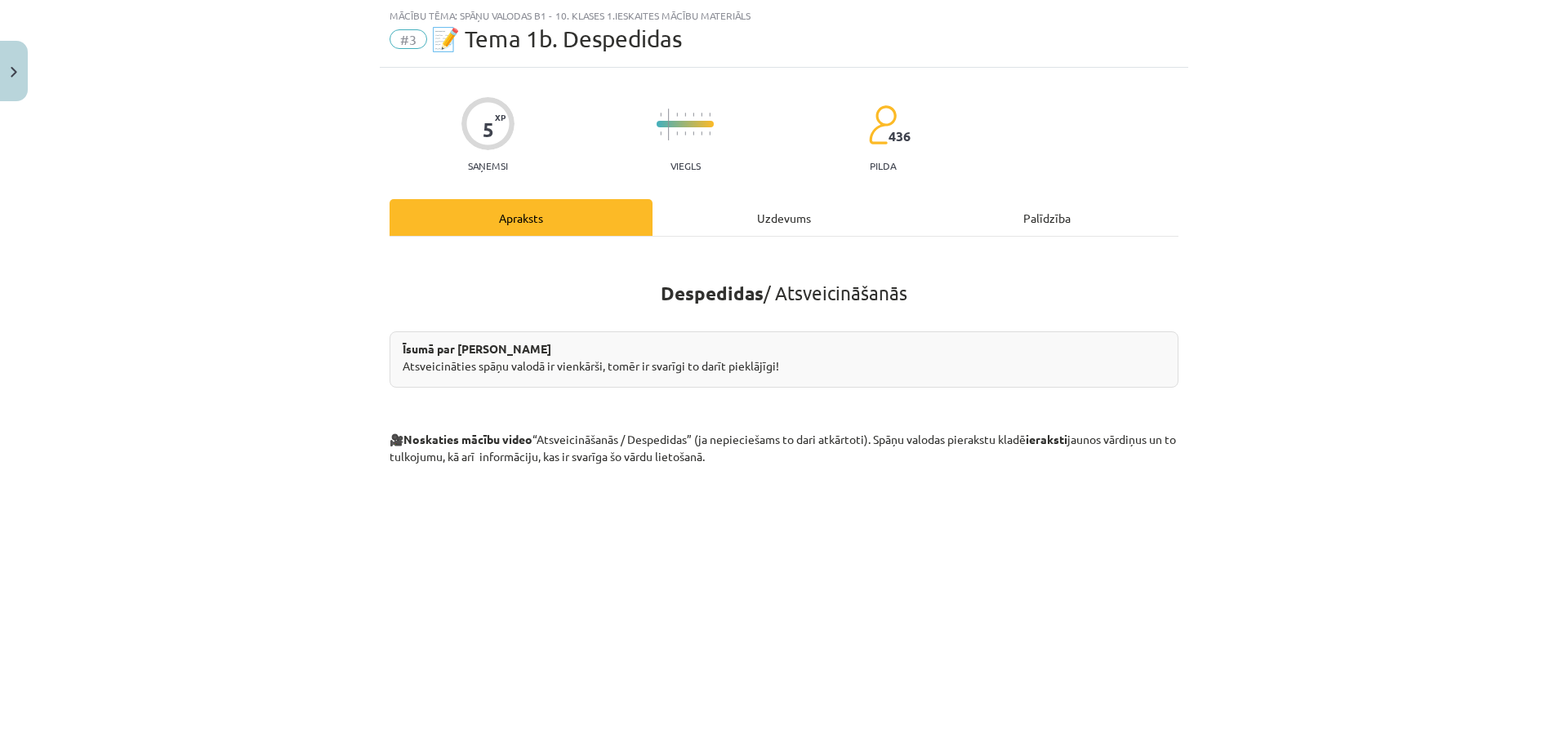
click at [767, 223] on div "Uzdevums" at bounding box center [784, 217] width 263 height 37
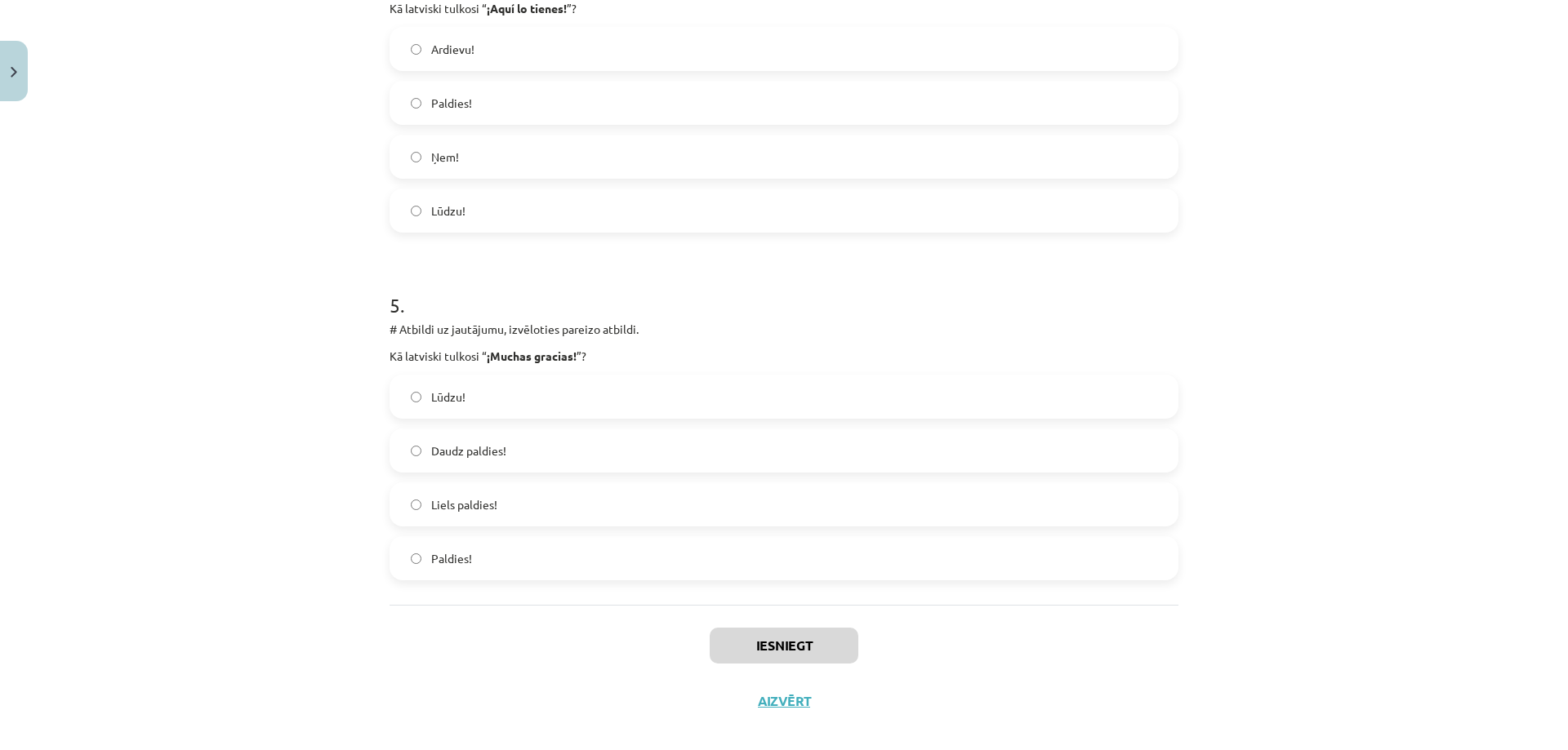
scroll to position [1470, 0]
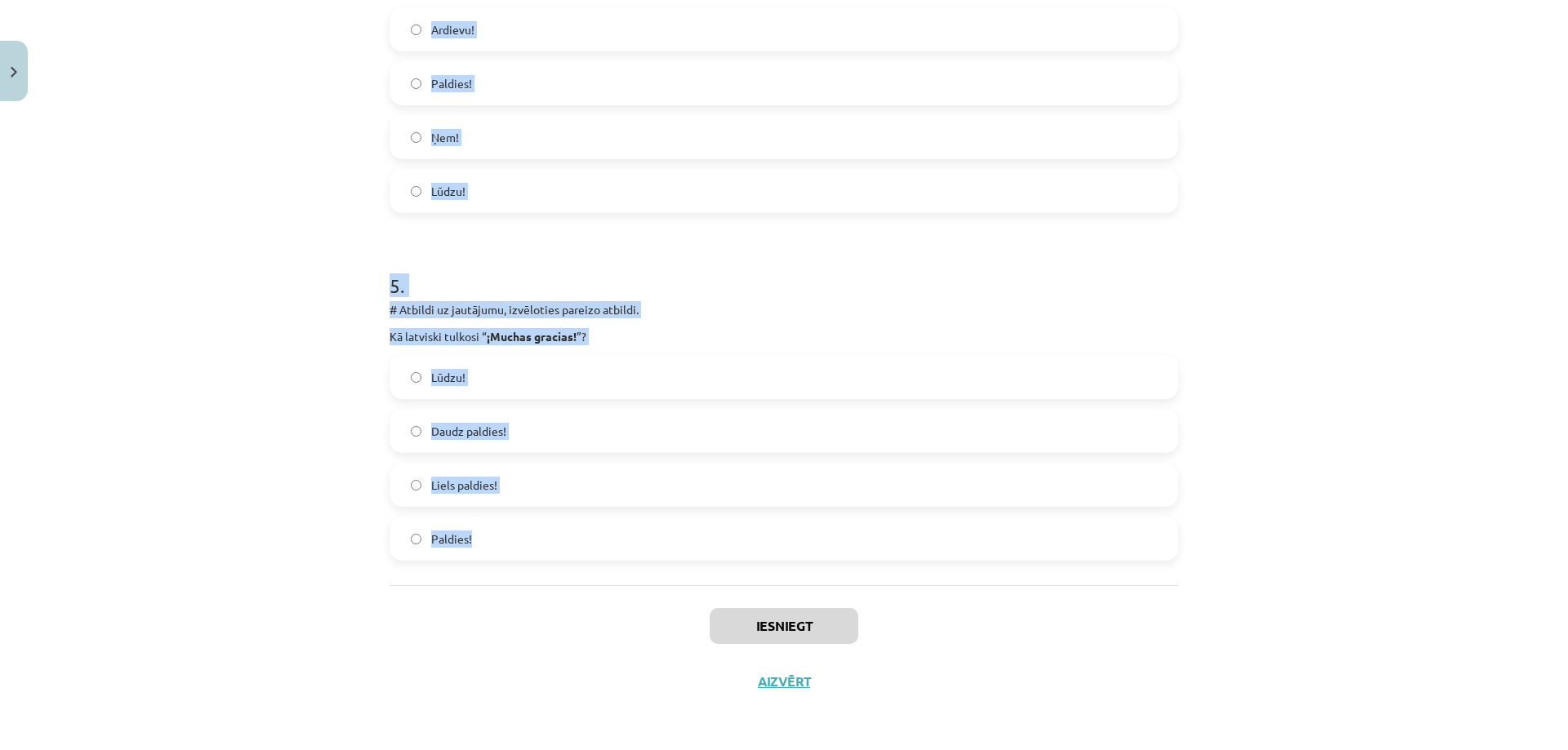
drag, startPoint x: 384, startPoint y: 348, endPoint x: 561, endPoint y: 536, distance: 258.2
copy form "# Atbildi uz jautājumu, izvēloties pareizo atbildi. Kā spāniski saka “ līdz nāk…"
click at [262, 389] on div "Mācību tēma: Spāņu valodas b1 - 10. klases 1.ieskaites mācību materiāls #3 📝 Te…" at bounding box center [784, 375] width 1568 height 750
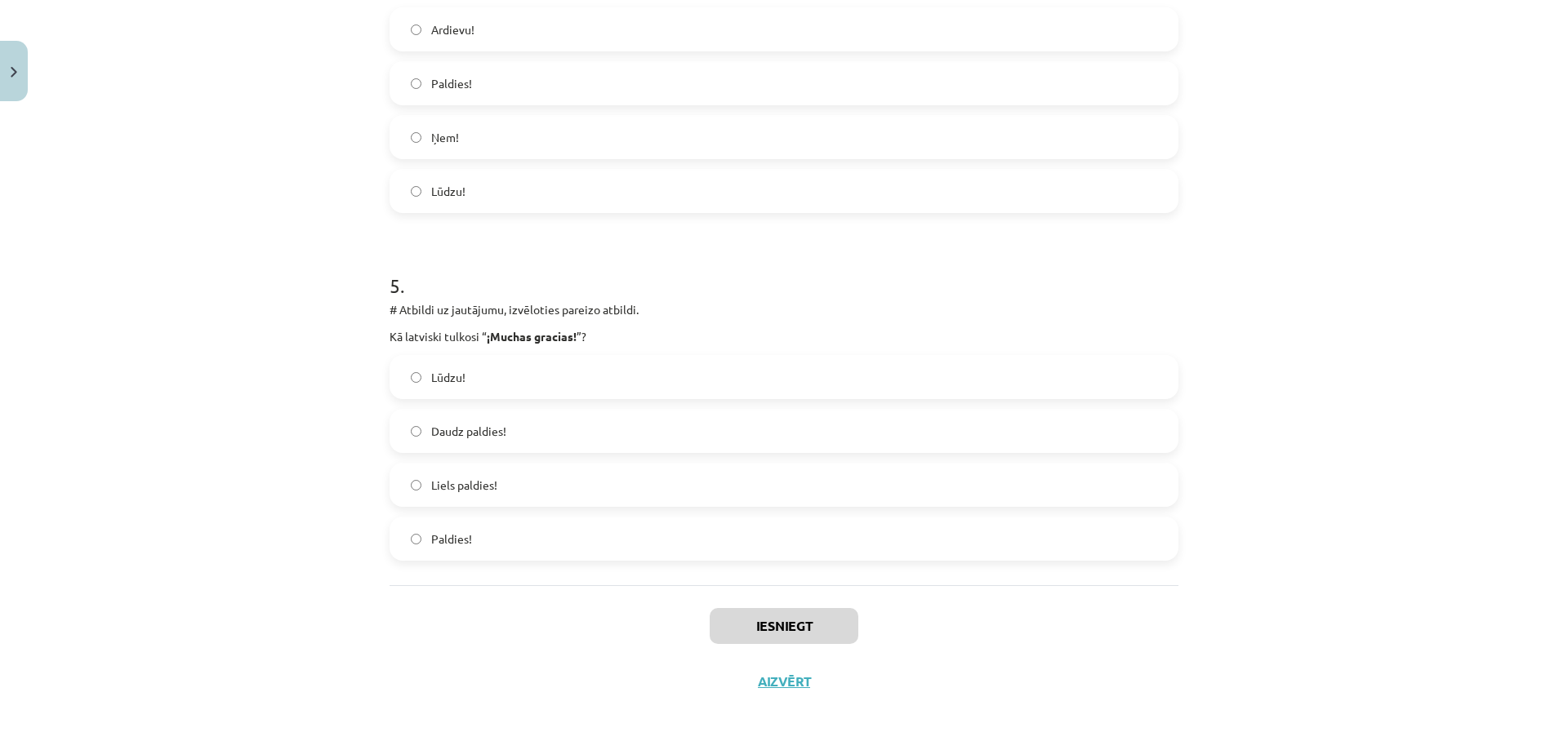
click at [449, 497] on label "Liels paldies!" at bounding box center [784, 484] width 786 height 40
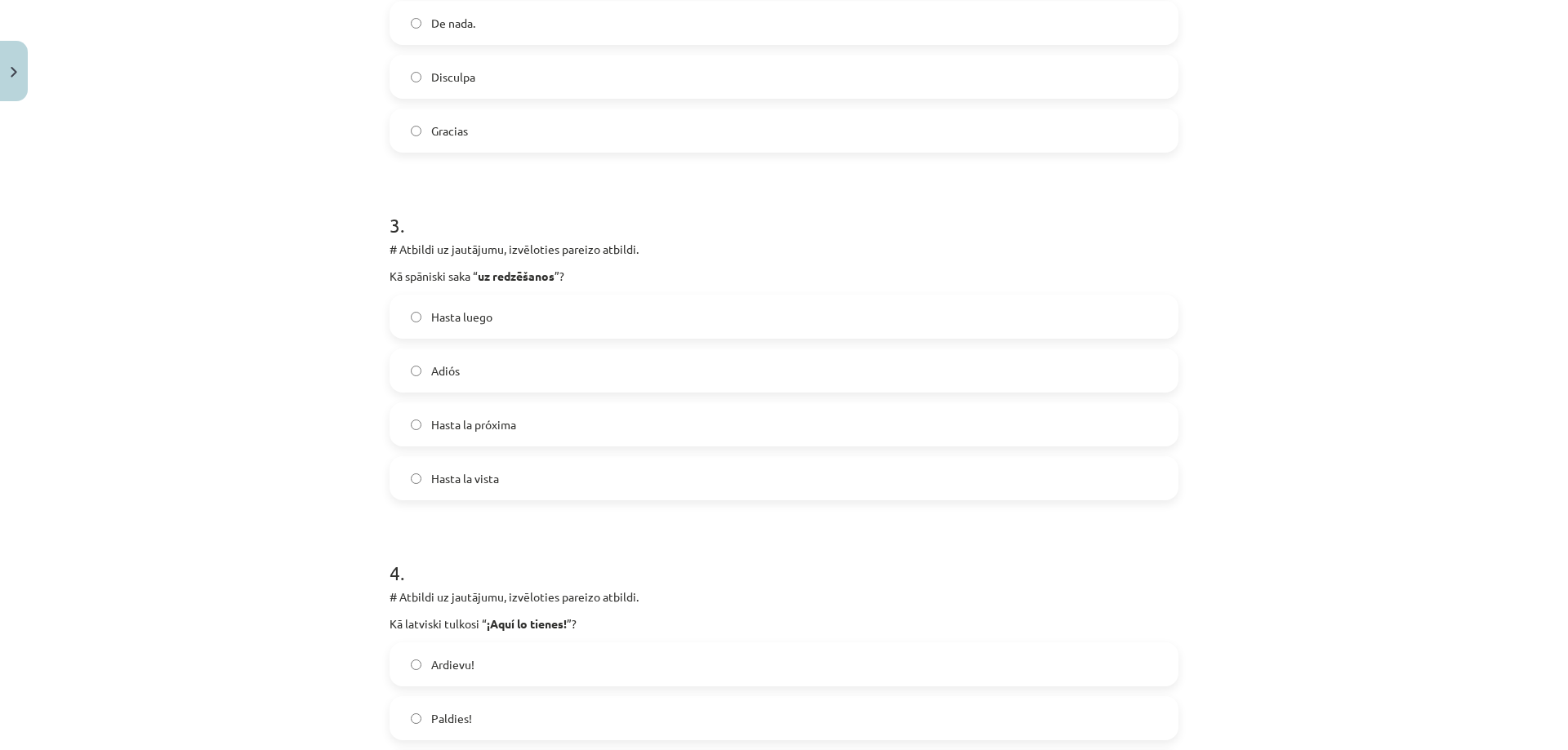
scroll to position [817, 0]
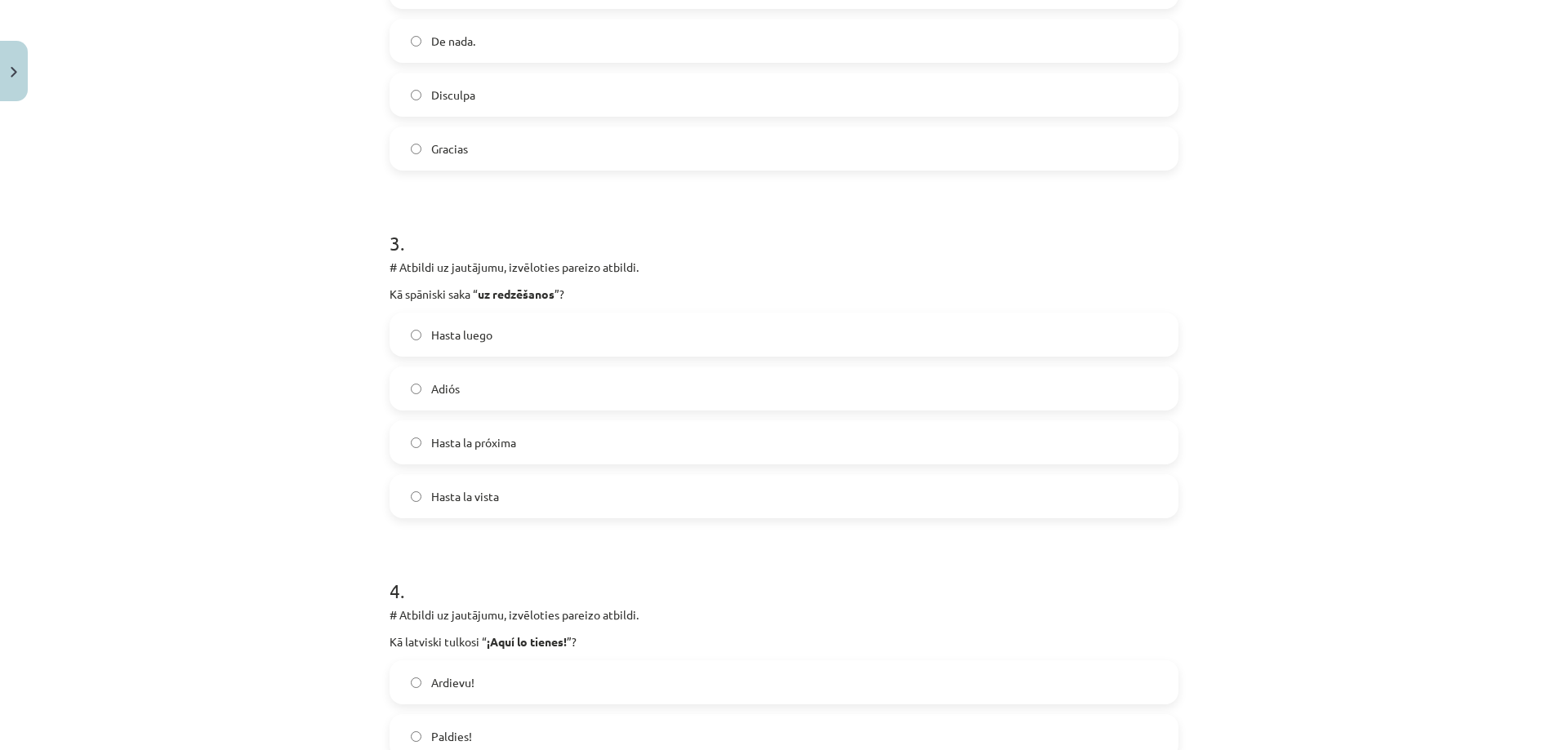
click at [450, 383] on span "Adiós" at bounding box center [444, 389] width 28 height 17
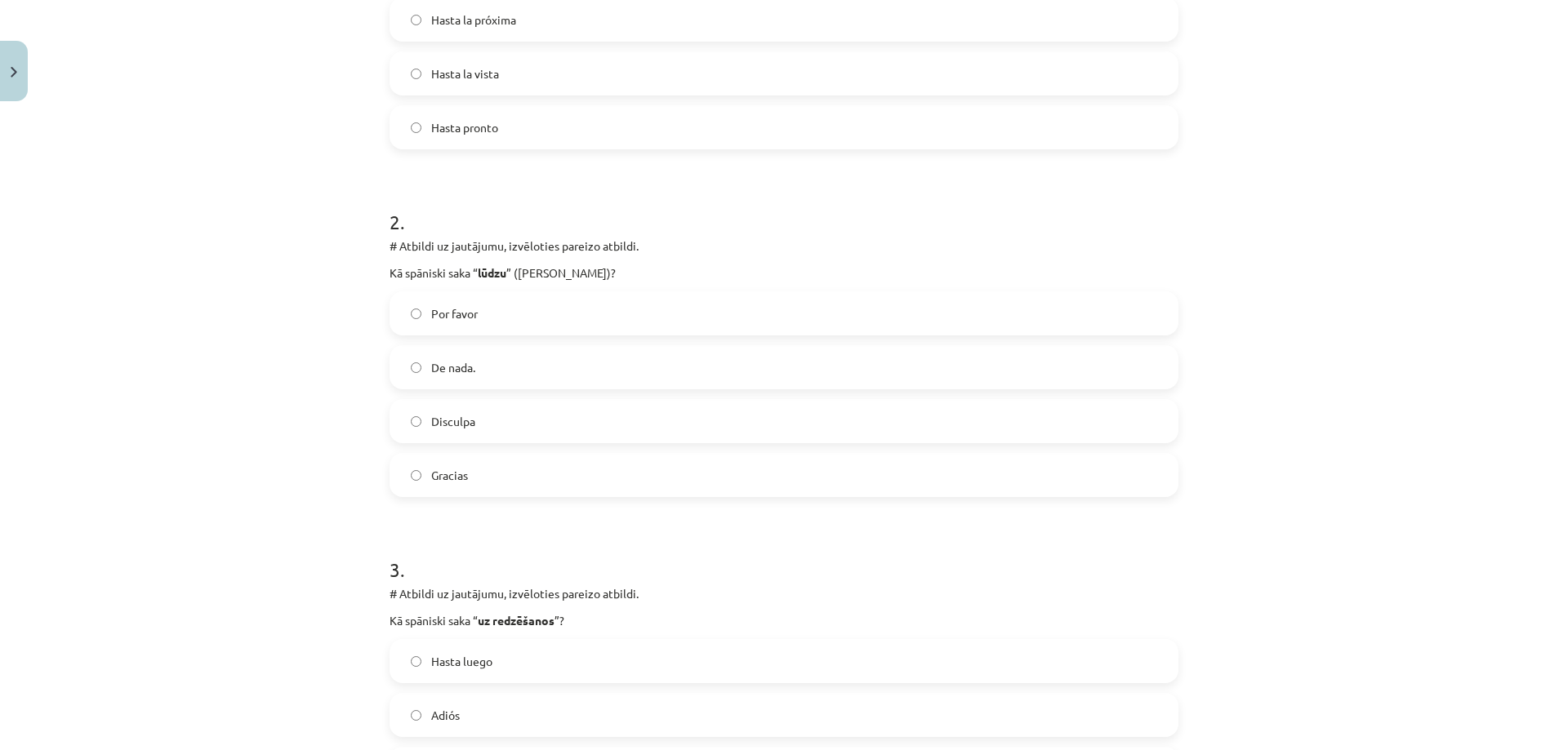
click at [450, 474] on span "Gracias" at bounding box center [449, 475] width 37 height 17
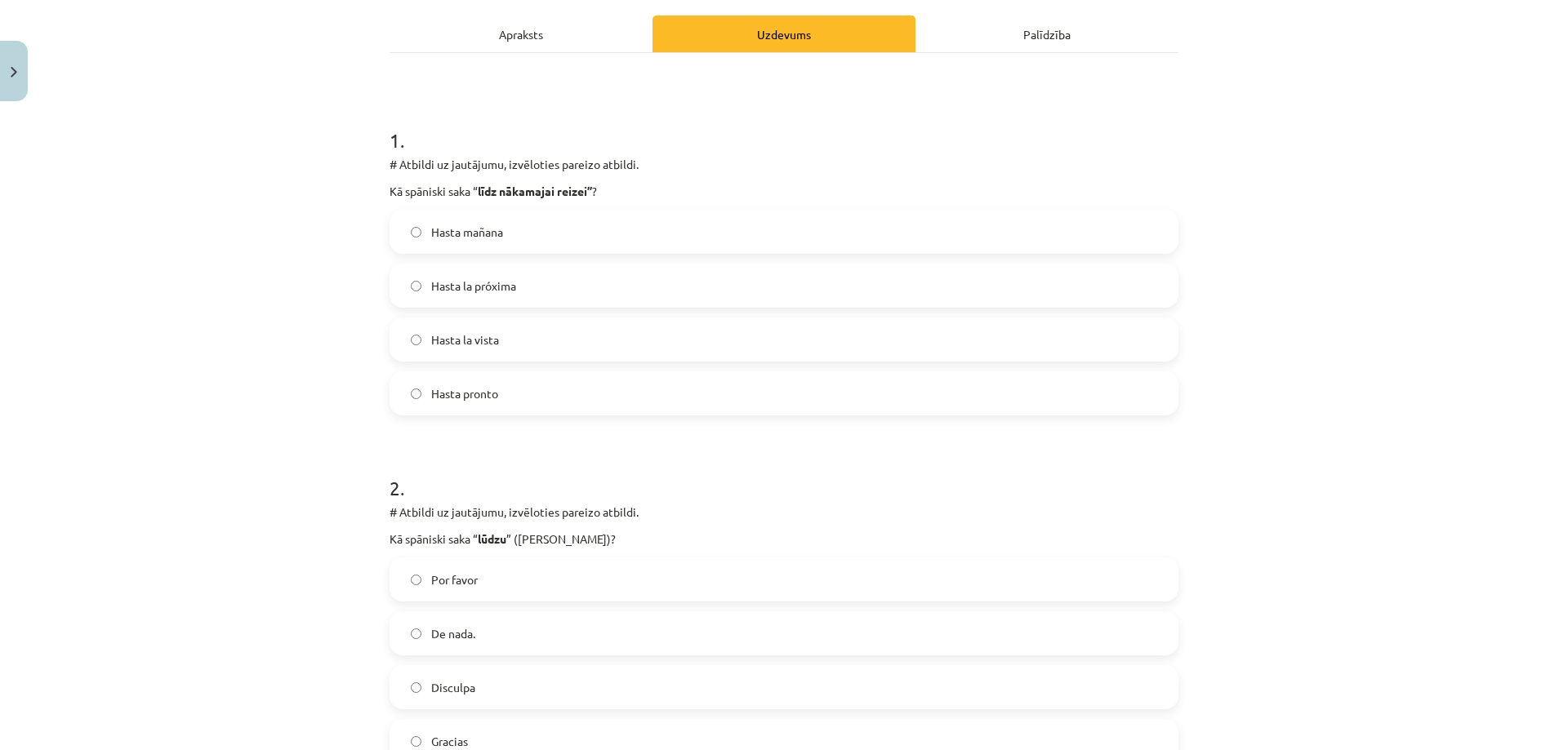
scroll to position [164, 0]
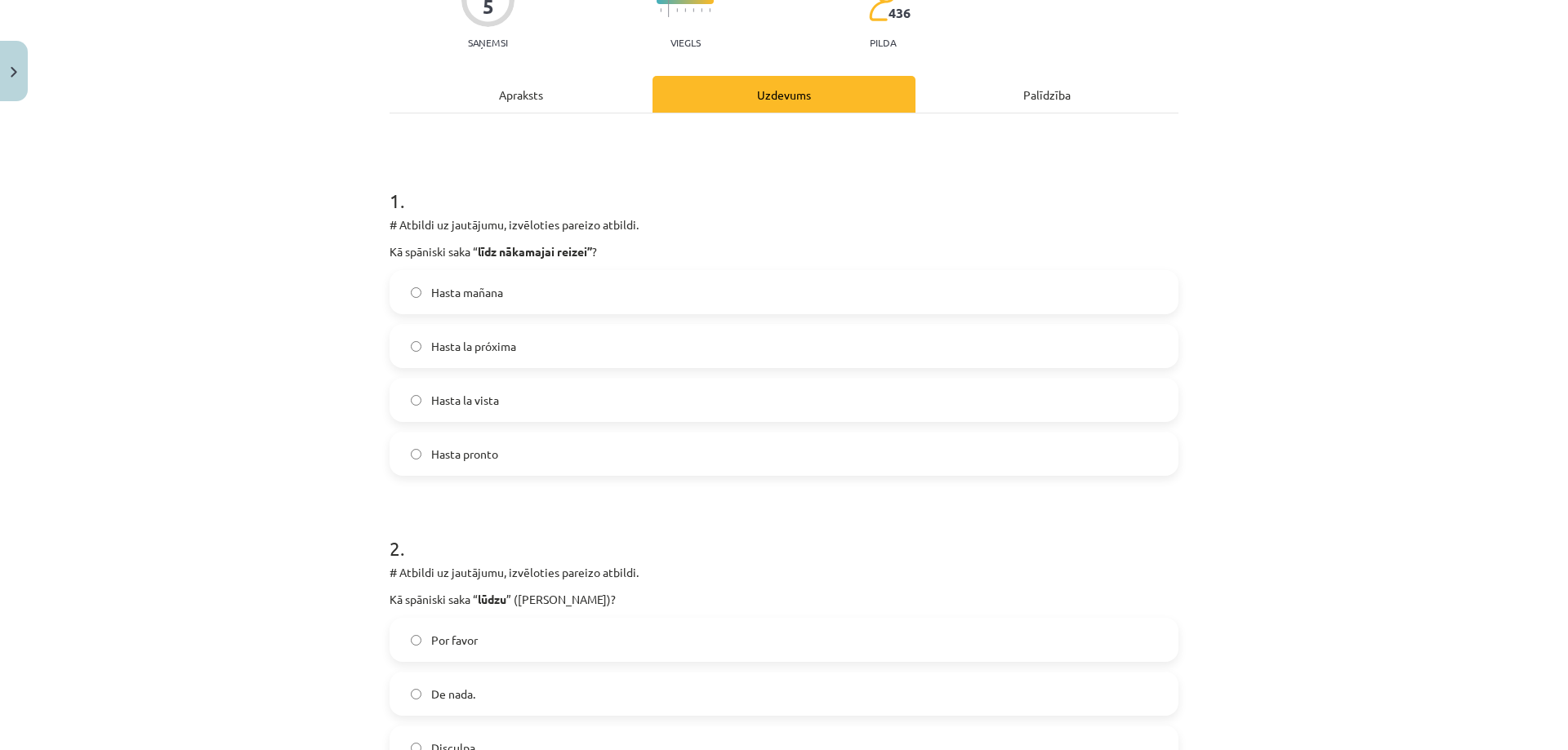
click at [473, 398] on span "Hasta la vista" at bounding box center [464, 400] width 68 height 17
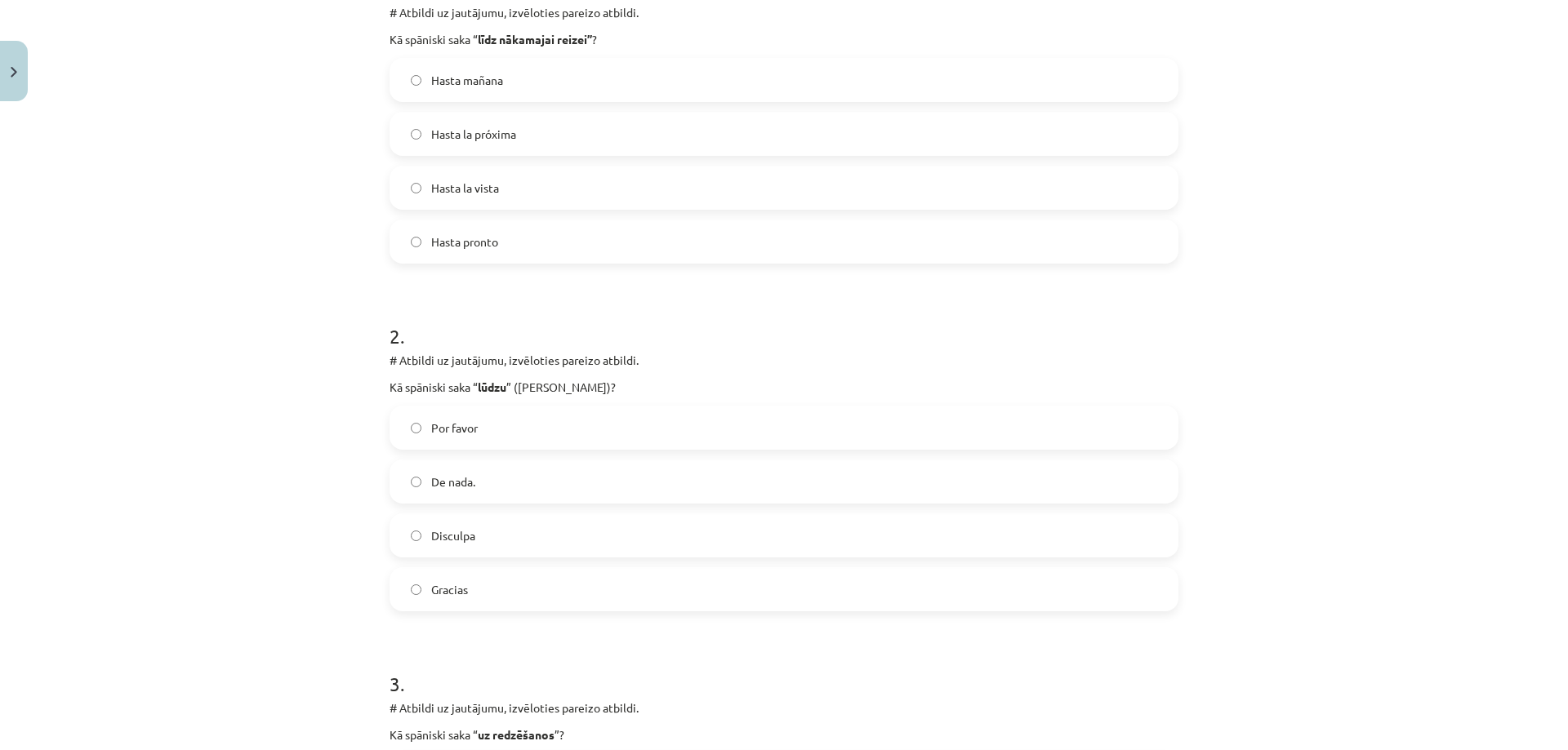
scroll to position [409, 0]
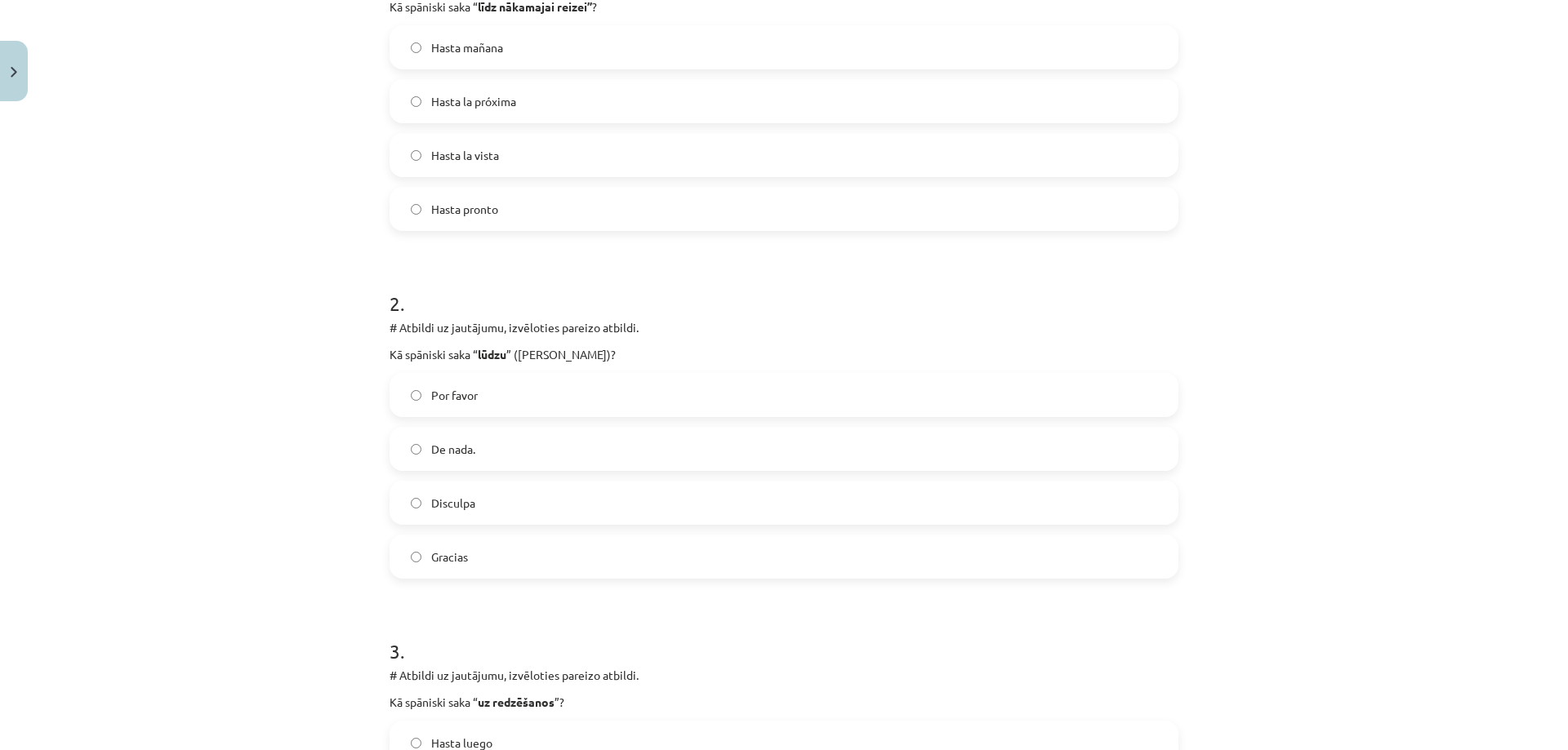
click at [495, 391] on label "Por favor" at bounding box center [784, 394] width 786 height 40
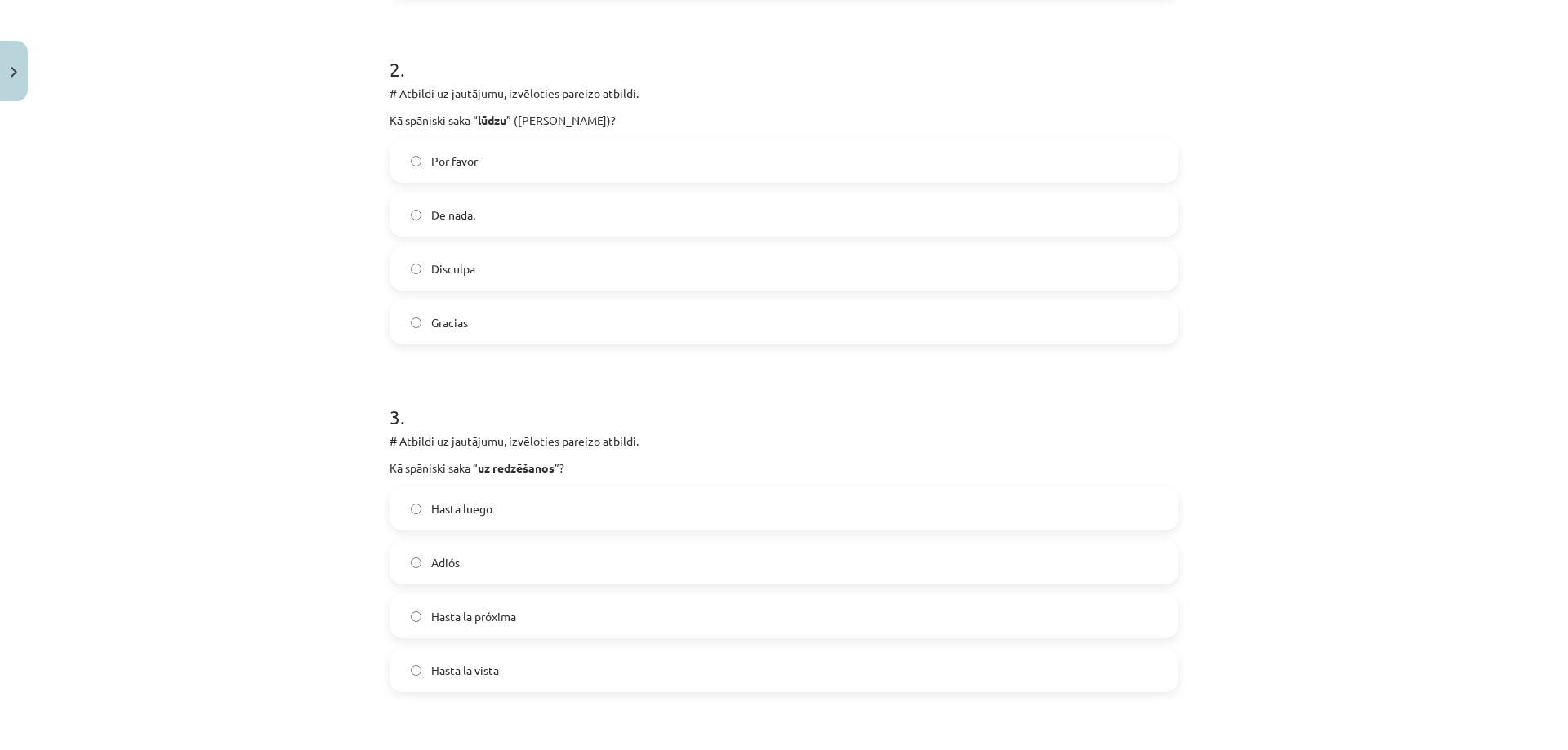
scroll to position [654, 0]
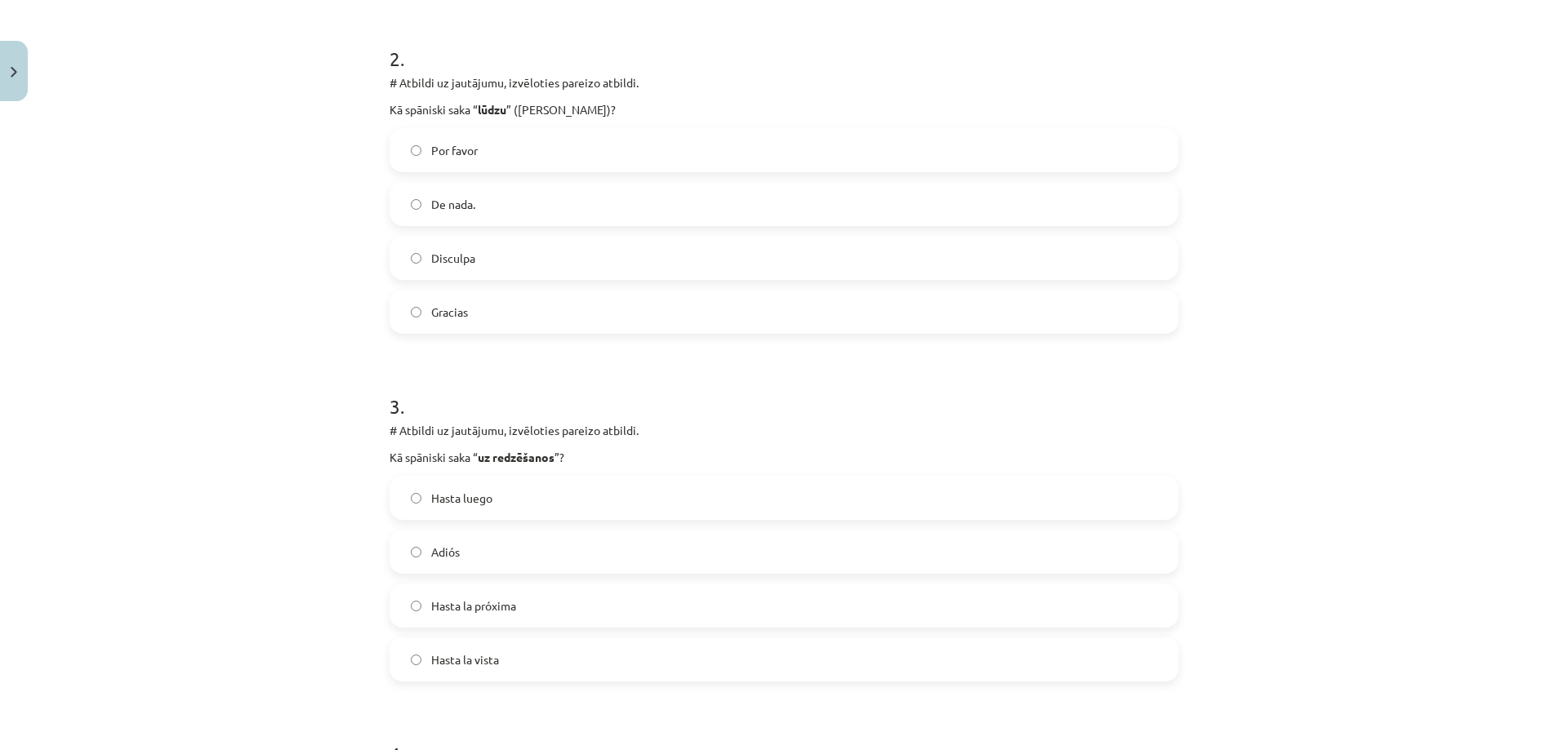
click at [505, 496] on label "Hasta luego" at bounding box center [784, 497] width 786 height 40
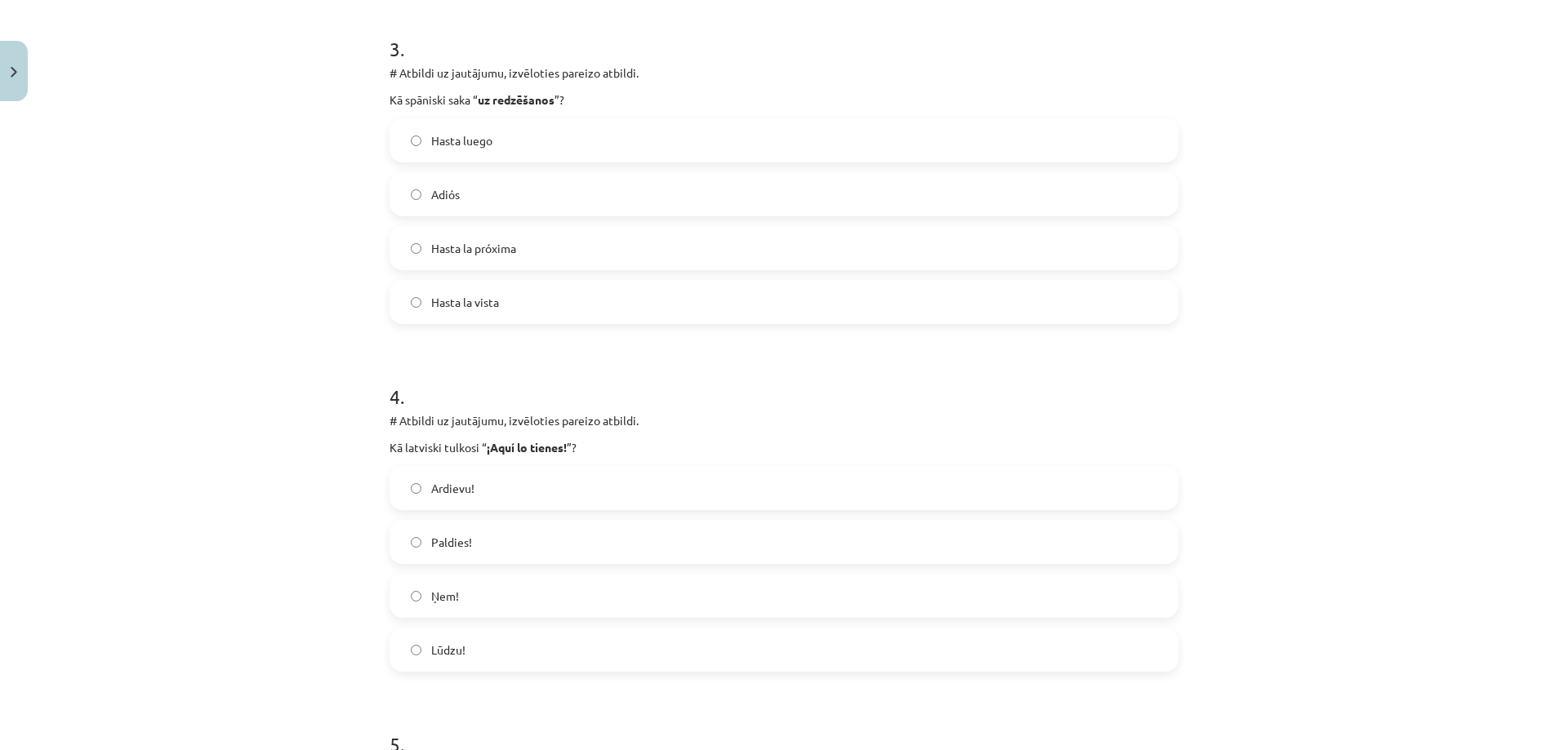
scroll to position [1062, 0]
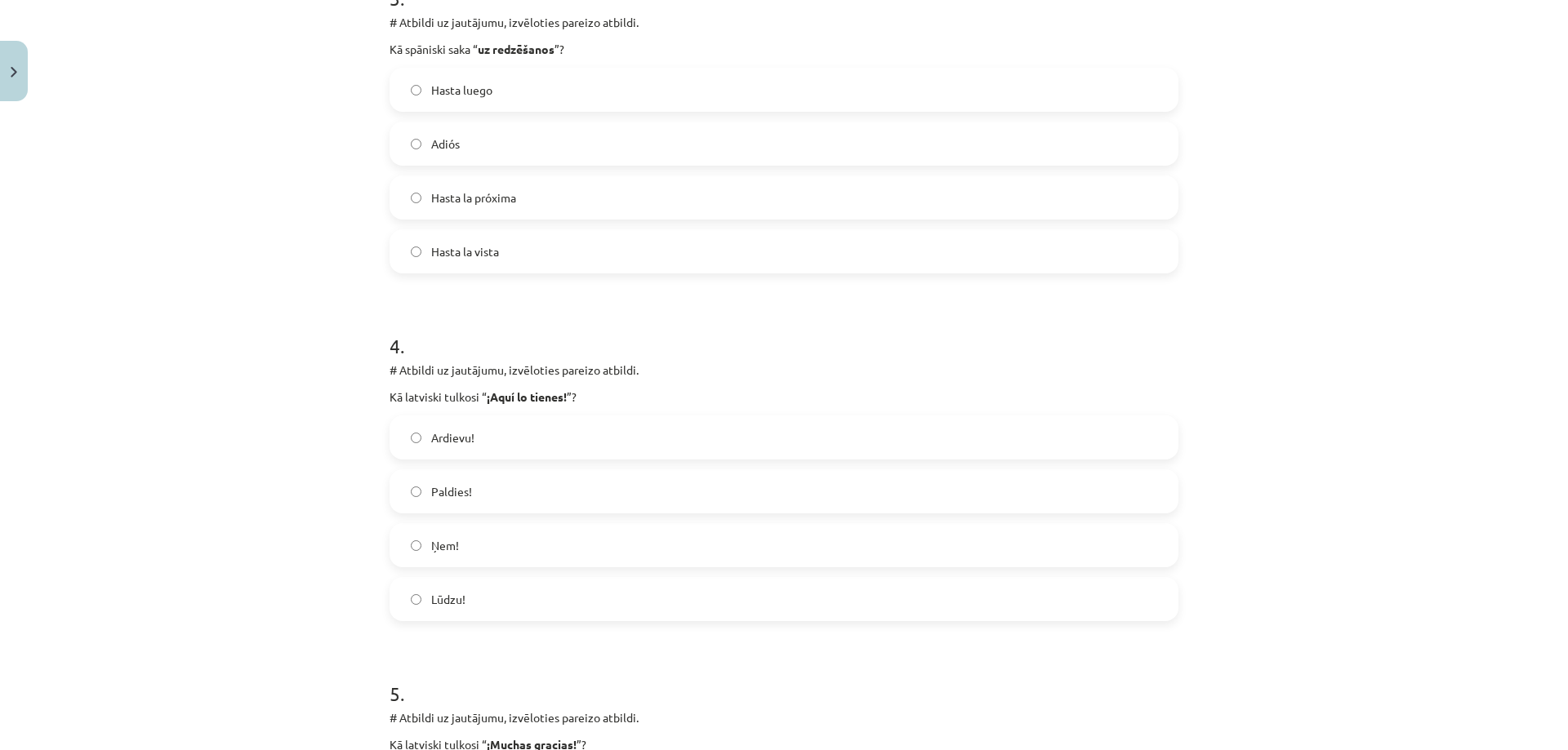
click at [447, 530] on label "Ņem!" at bounding box center [784, 545] width 786 height 40
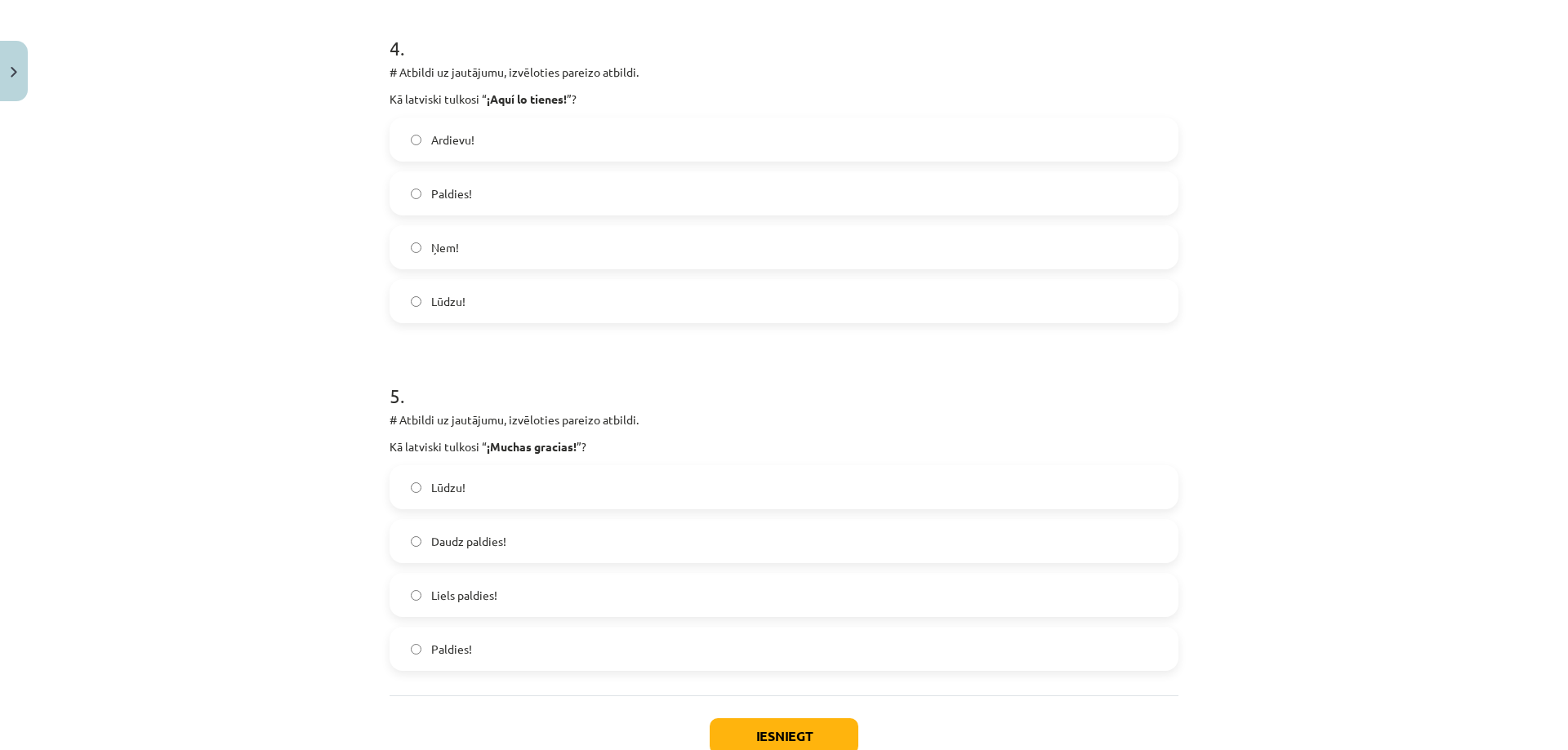
scroll to position [1388, 0]
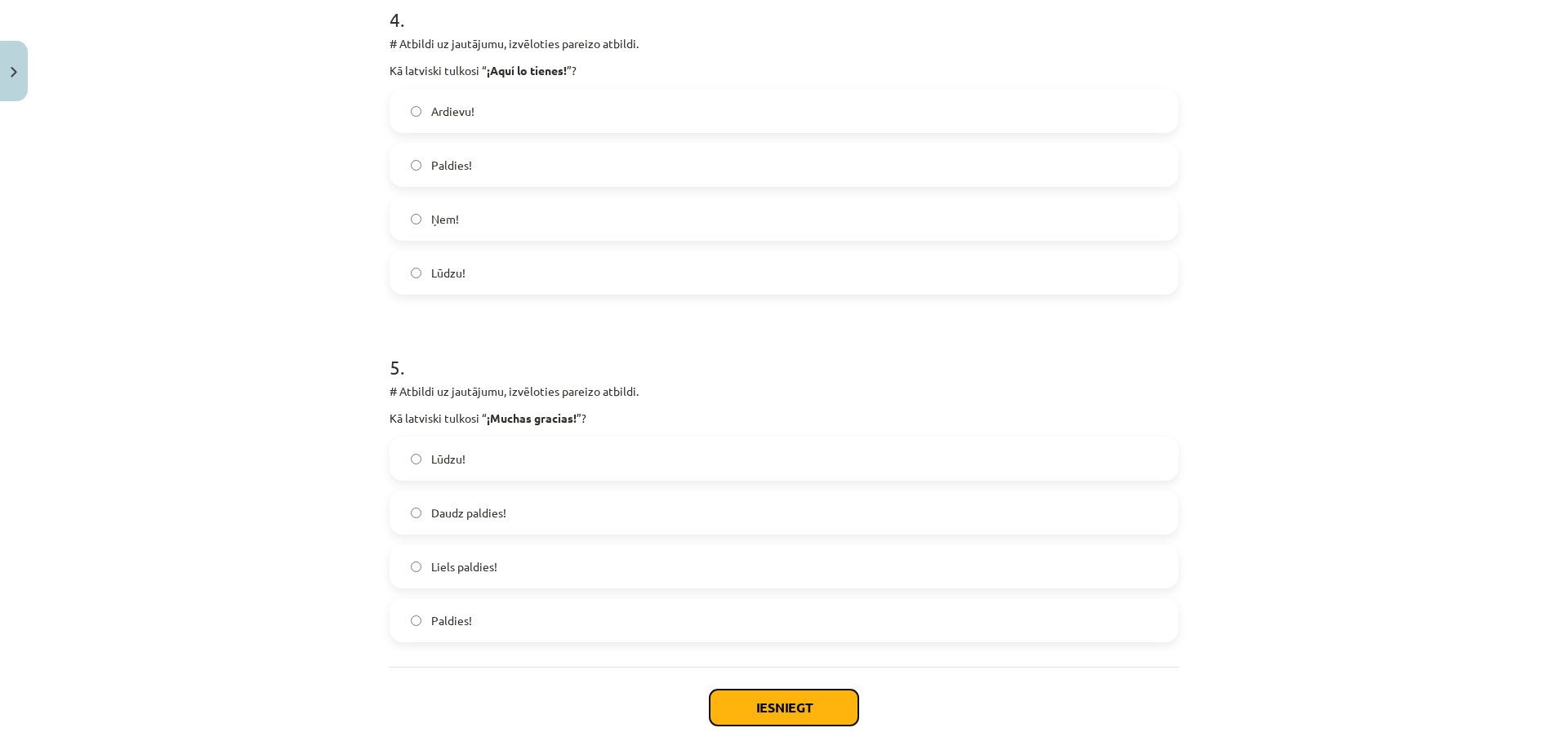
click at [792, 707] on button "Iesniegt" at bounding box center [783, 708] width 149 height 36
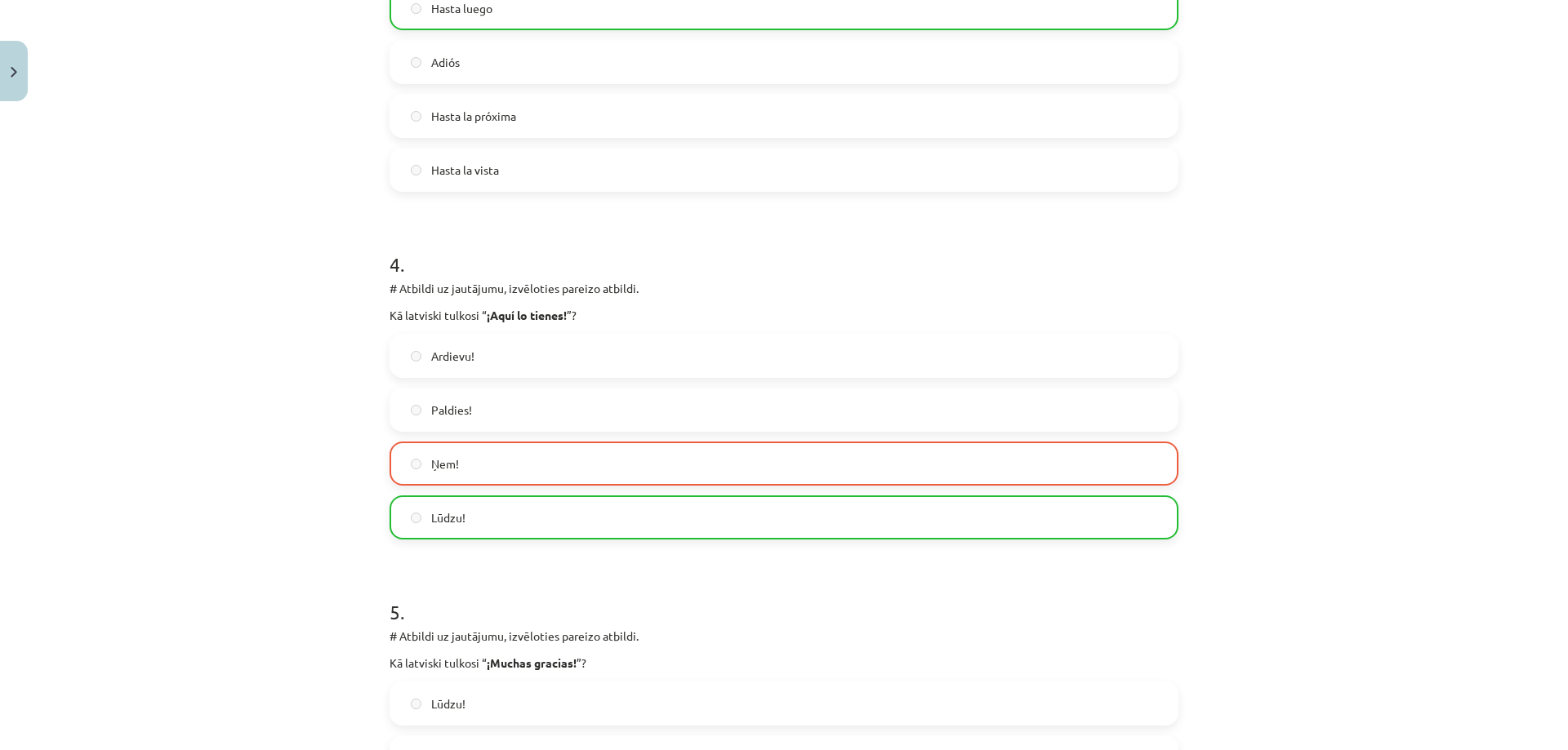
scroll to position [1470, 0]
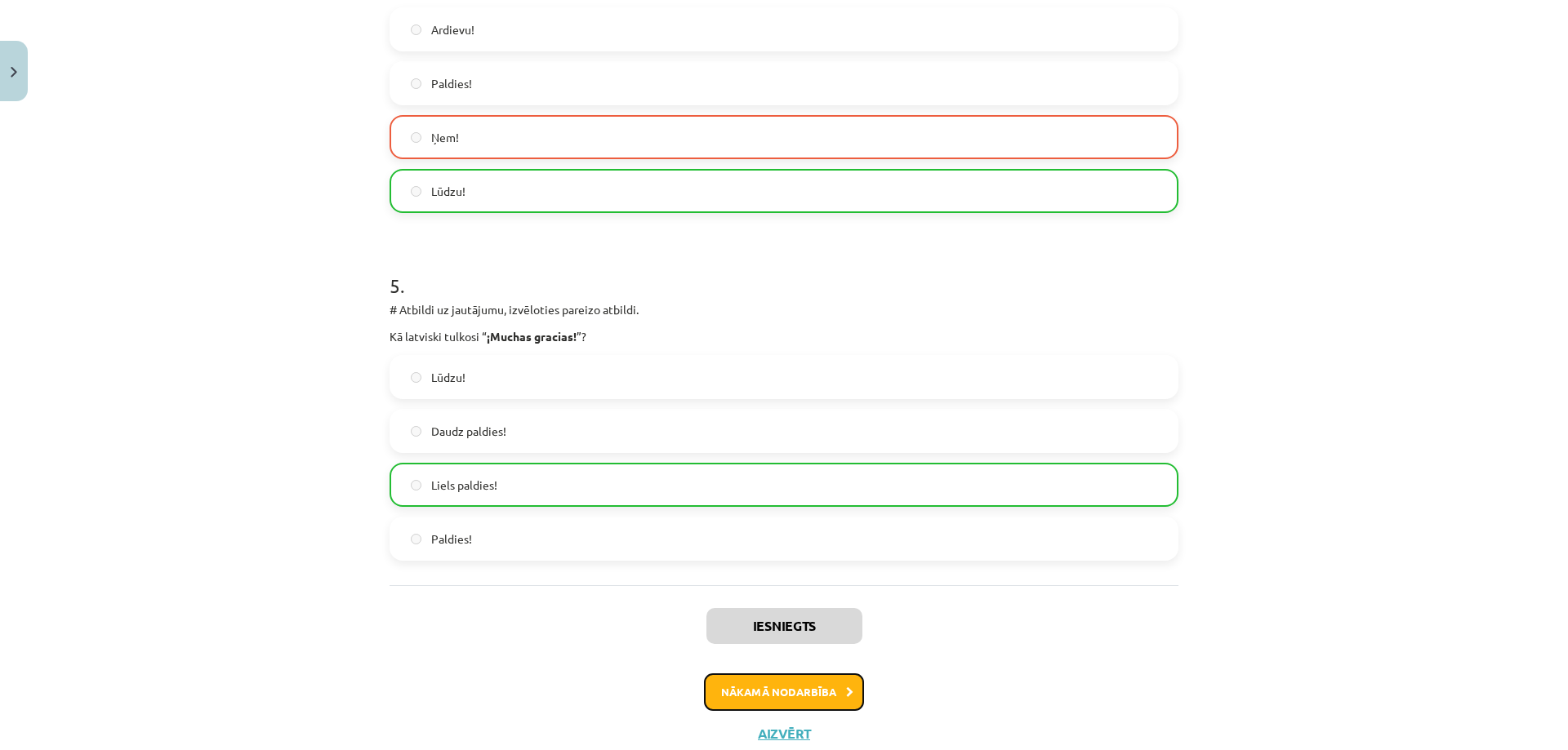
click at [755, 687] on button "Nākamā nodarbība" at bounding box center [784, 692] width 160 height 38
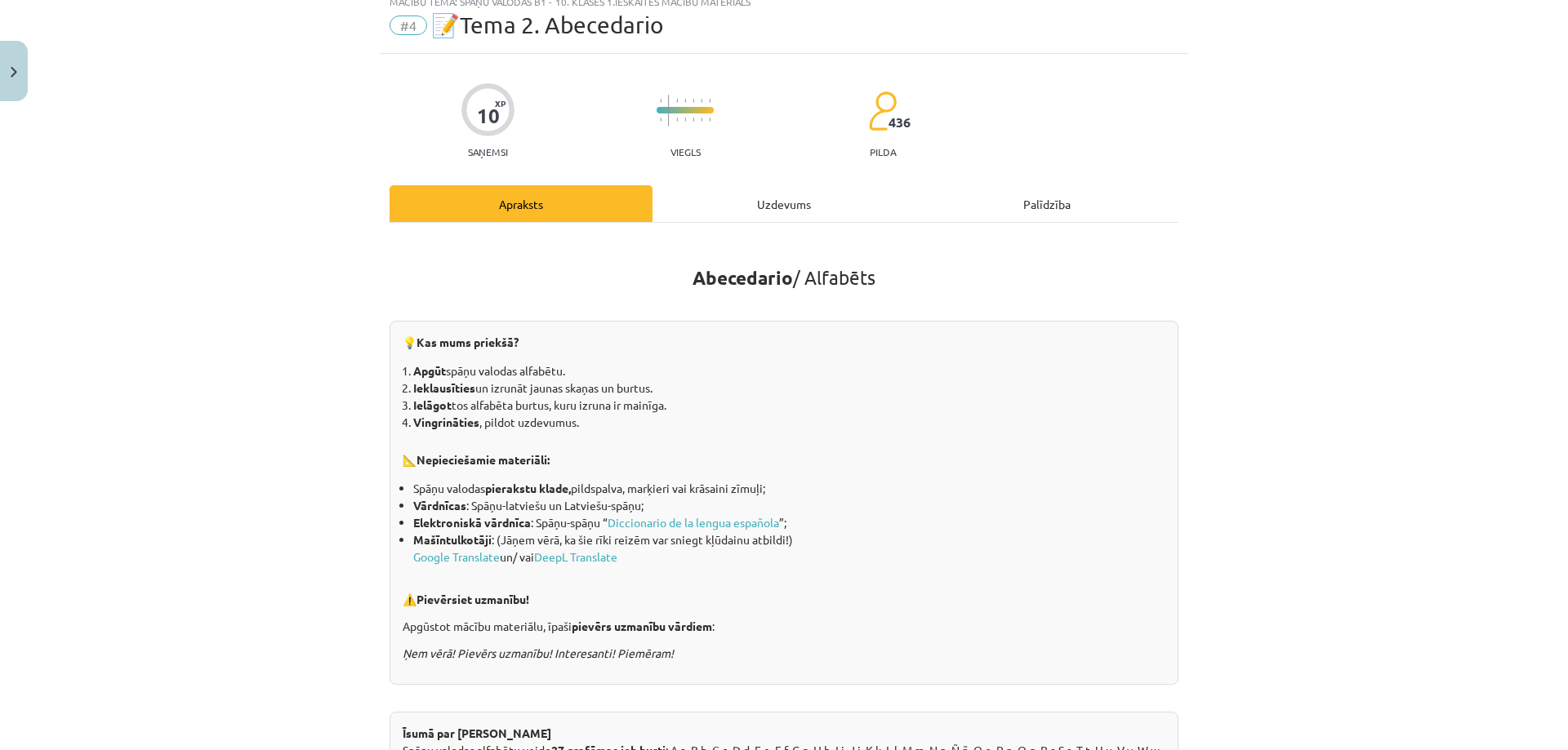
scroll to position [40, 0]
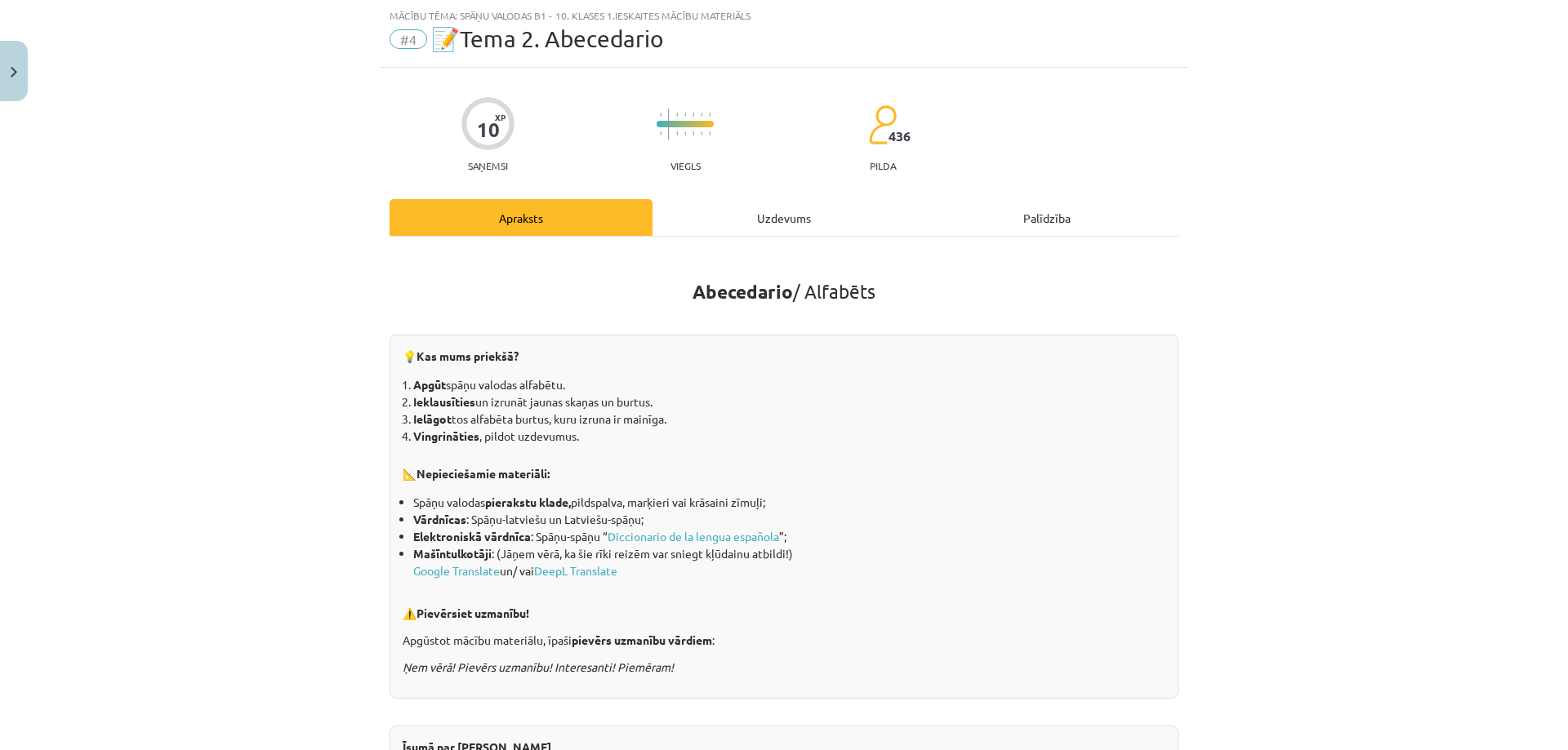
click at [766, 235] on div "Uzdevums" at bounding box center [784, 217] width 263 height 37
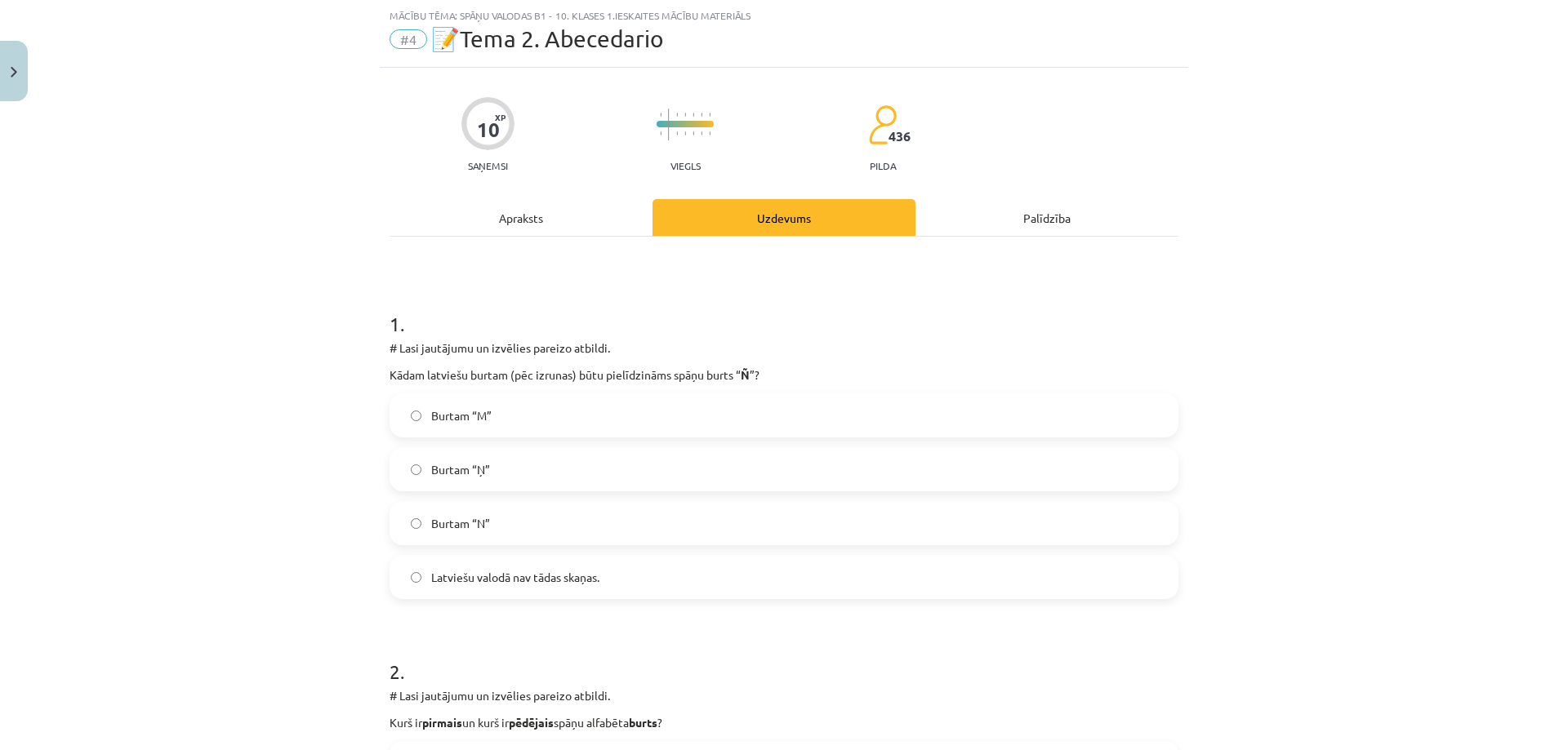
click at [756, 222] on div "Uzdevums" at bounding box center [784, 217] width 263 height 37
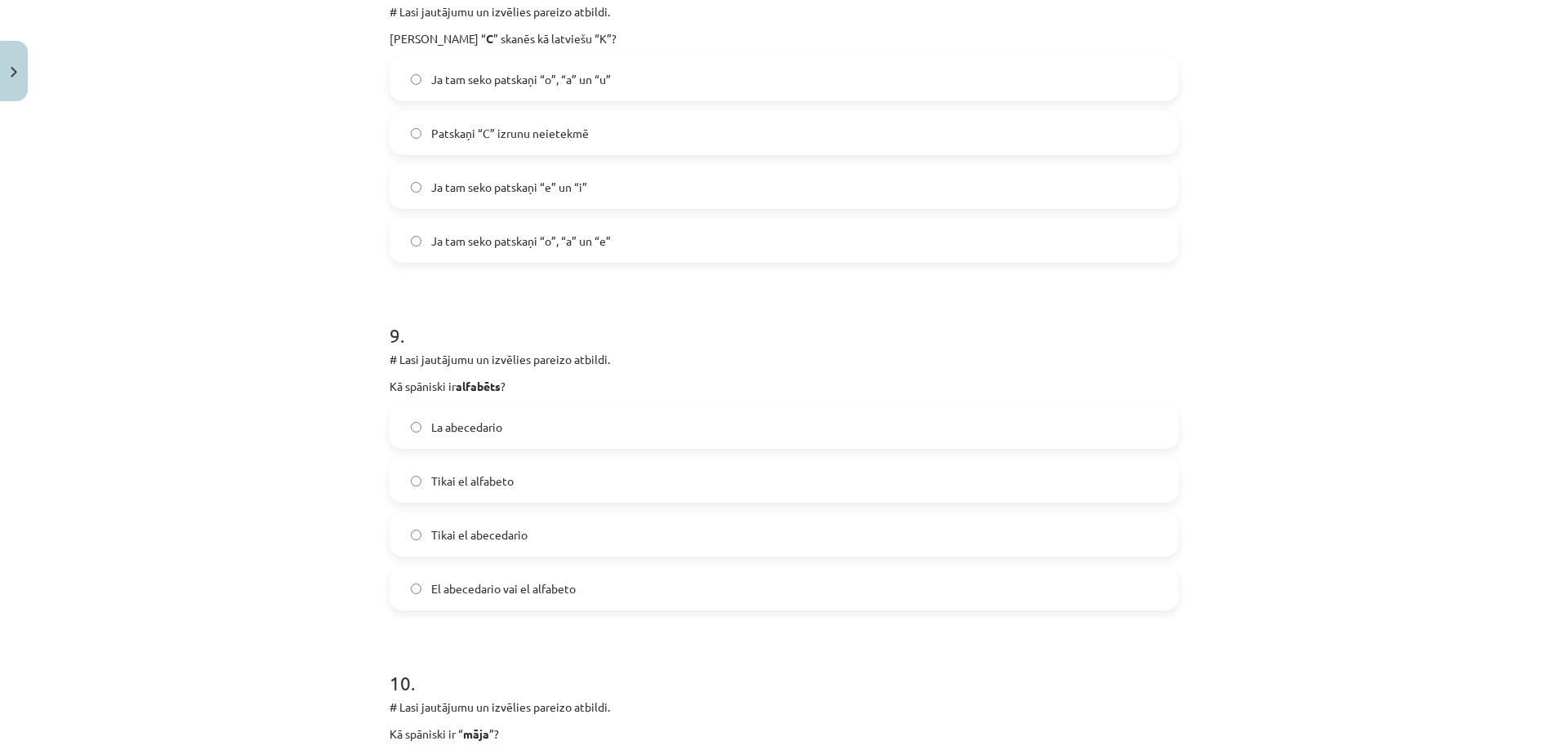
scroll to position [3208, 0]
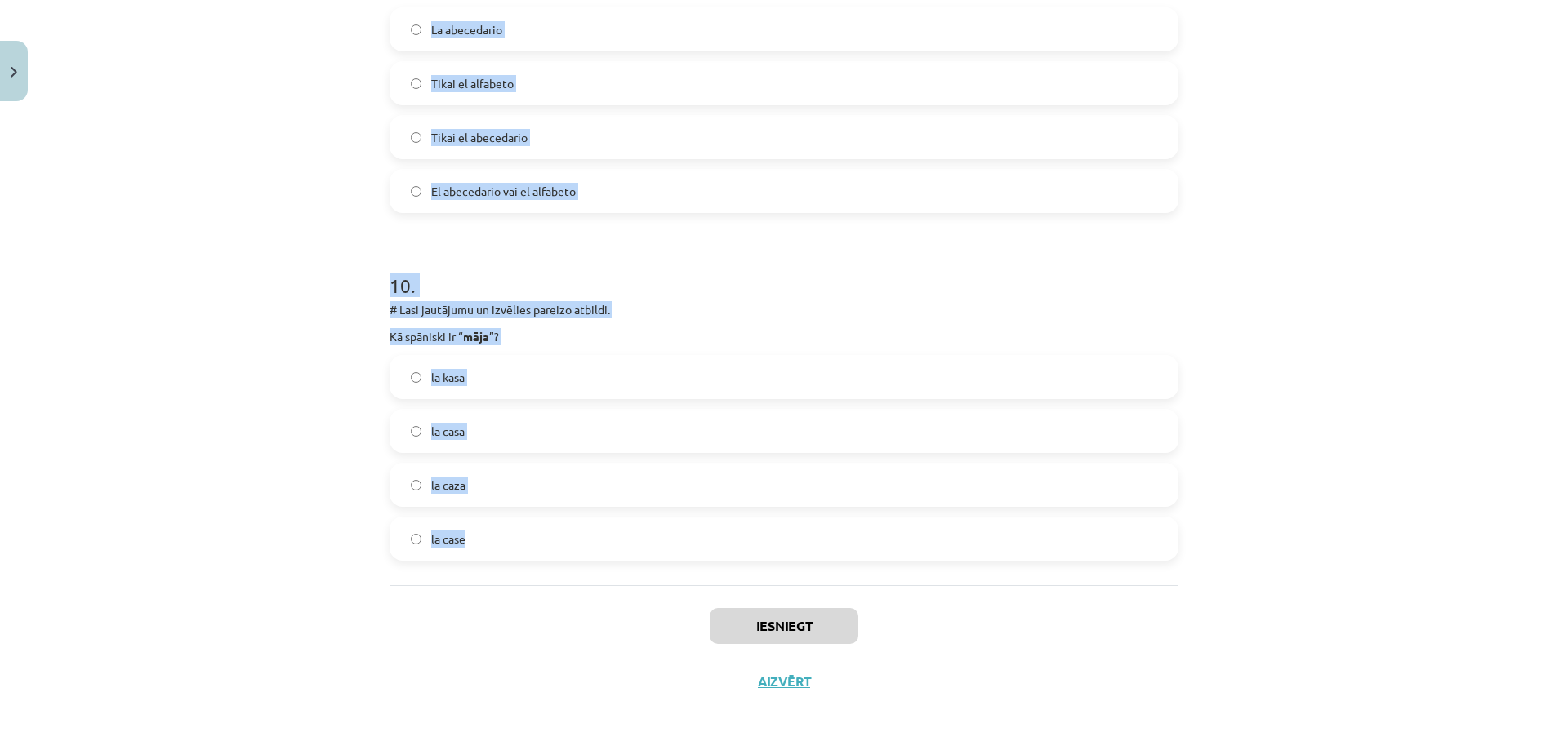
drag, startPoint x: 380, startPoint y: 345, endPoint x: 551, endPoint y: 494, distance: 226.8
copy form "# Lasi jautājumu un izvēlies pareizo atbildi. Kādam latviešu burtam (pēc izruna…"
click at [218, 239] on div "Mācību tēma: Spāņu valodas b1 - 10. klases 1.ieskaites mācību materiāls #4 📝Tem…" at bounding box center [784, 375] width 1568 height 750
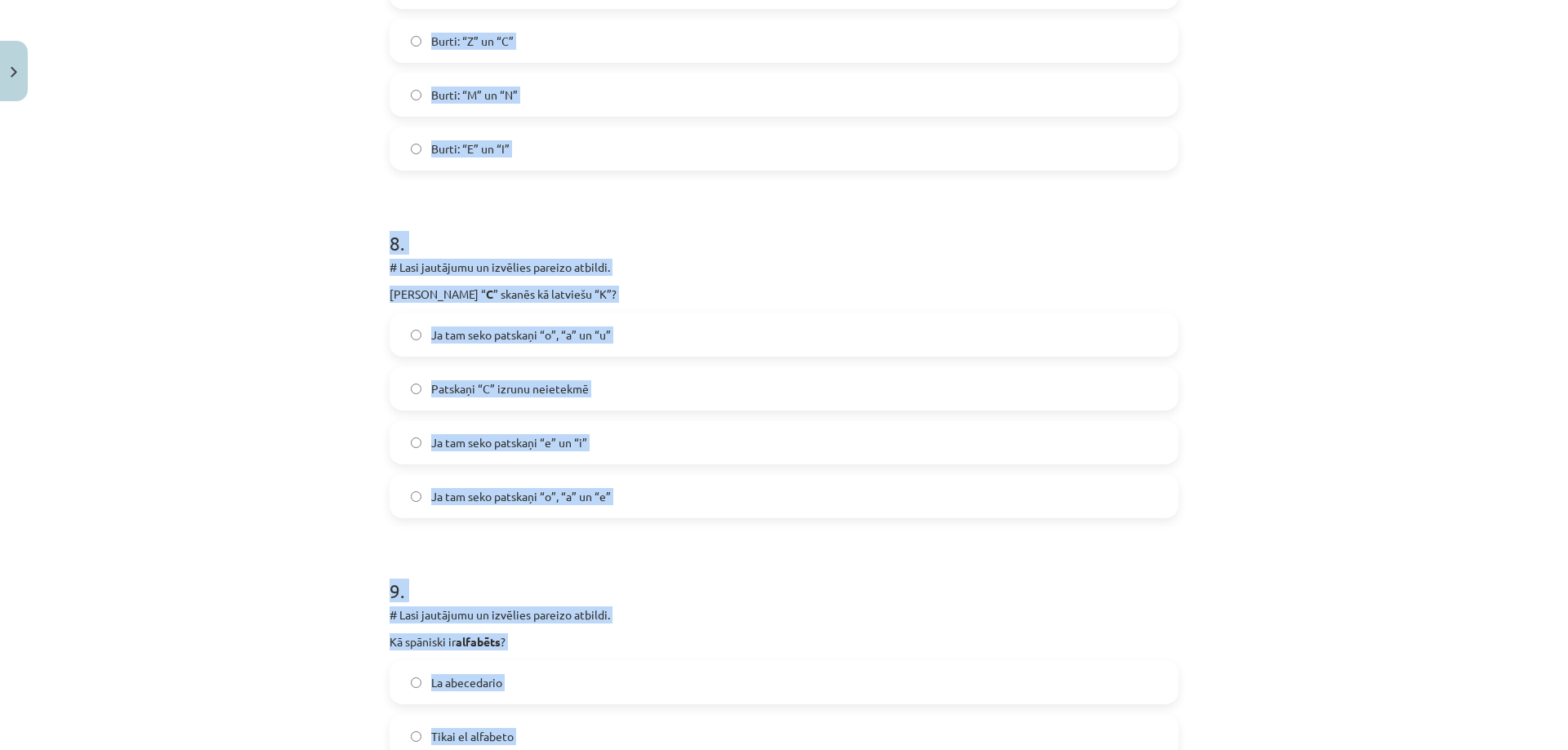
click at [281, 223] on div "Mācību tēma: Spāņu valodas b1 - 10. klases 1.ieskaites mācību materiāls #4 📝Tem…" at bounding box center [784, 375] width 1568 height 750
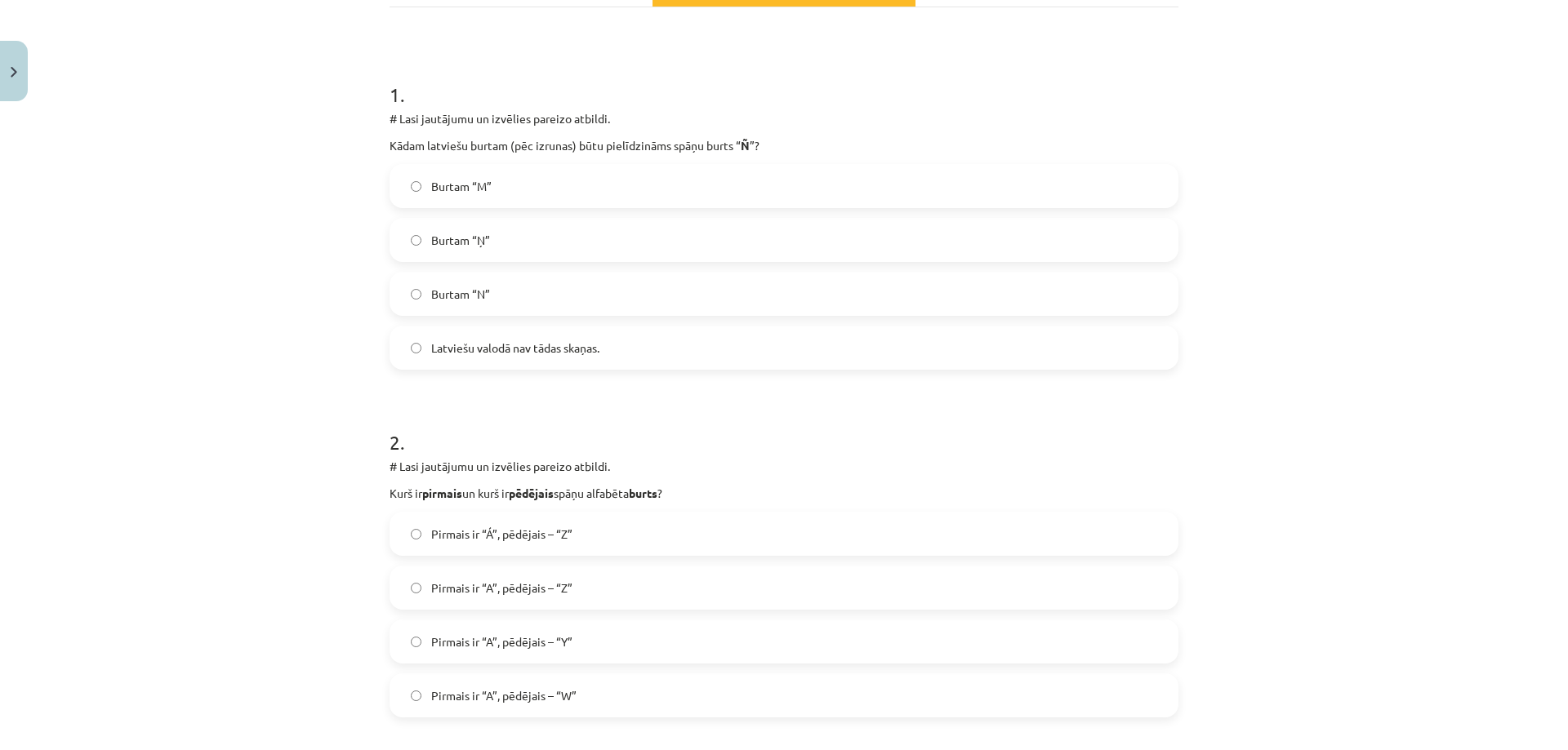
scroll to position [107, 0]
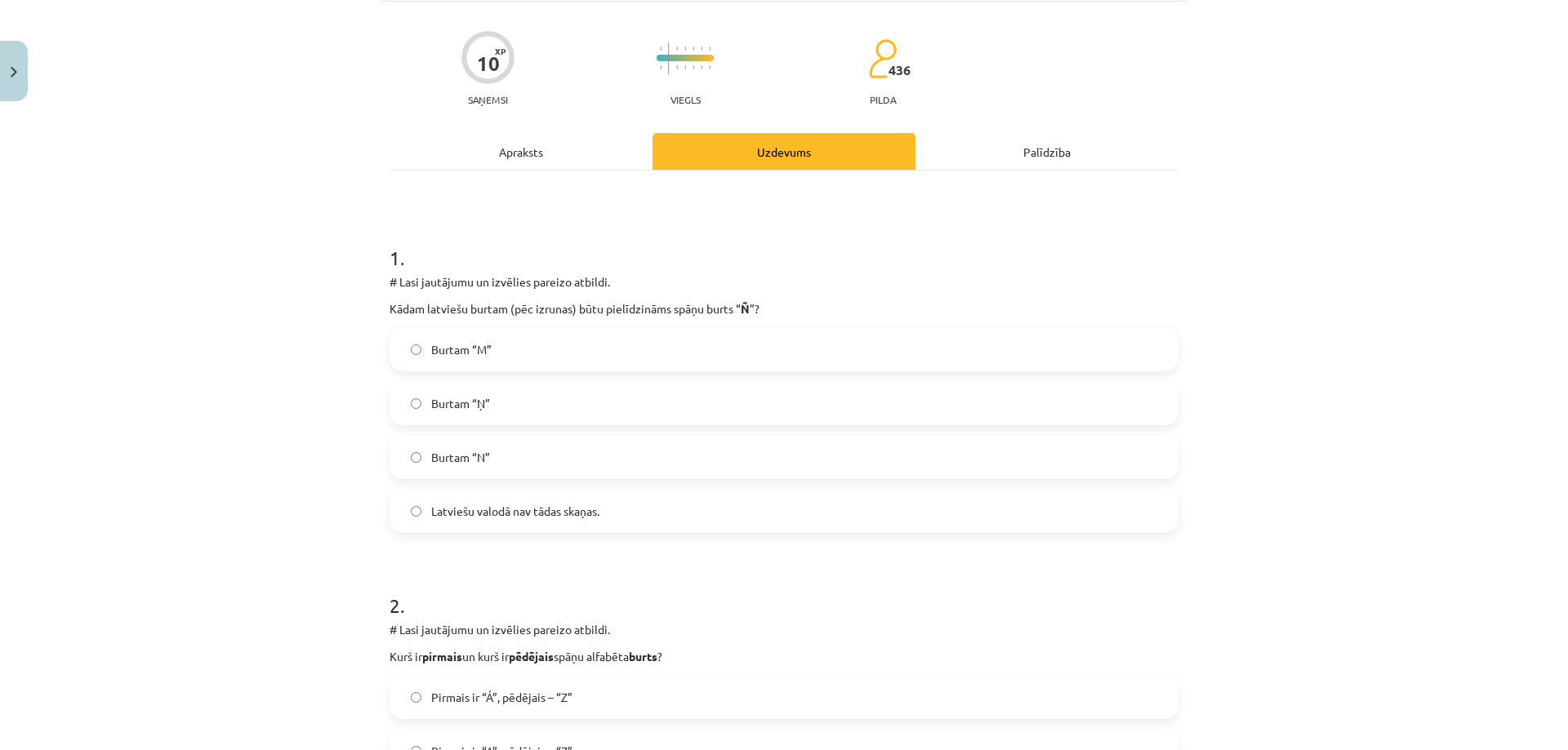
click at [511, 398] on label "Burtam “Ņ”" at bounding box center [784, 402] width 786 height 40
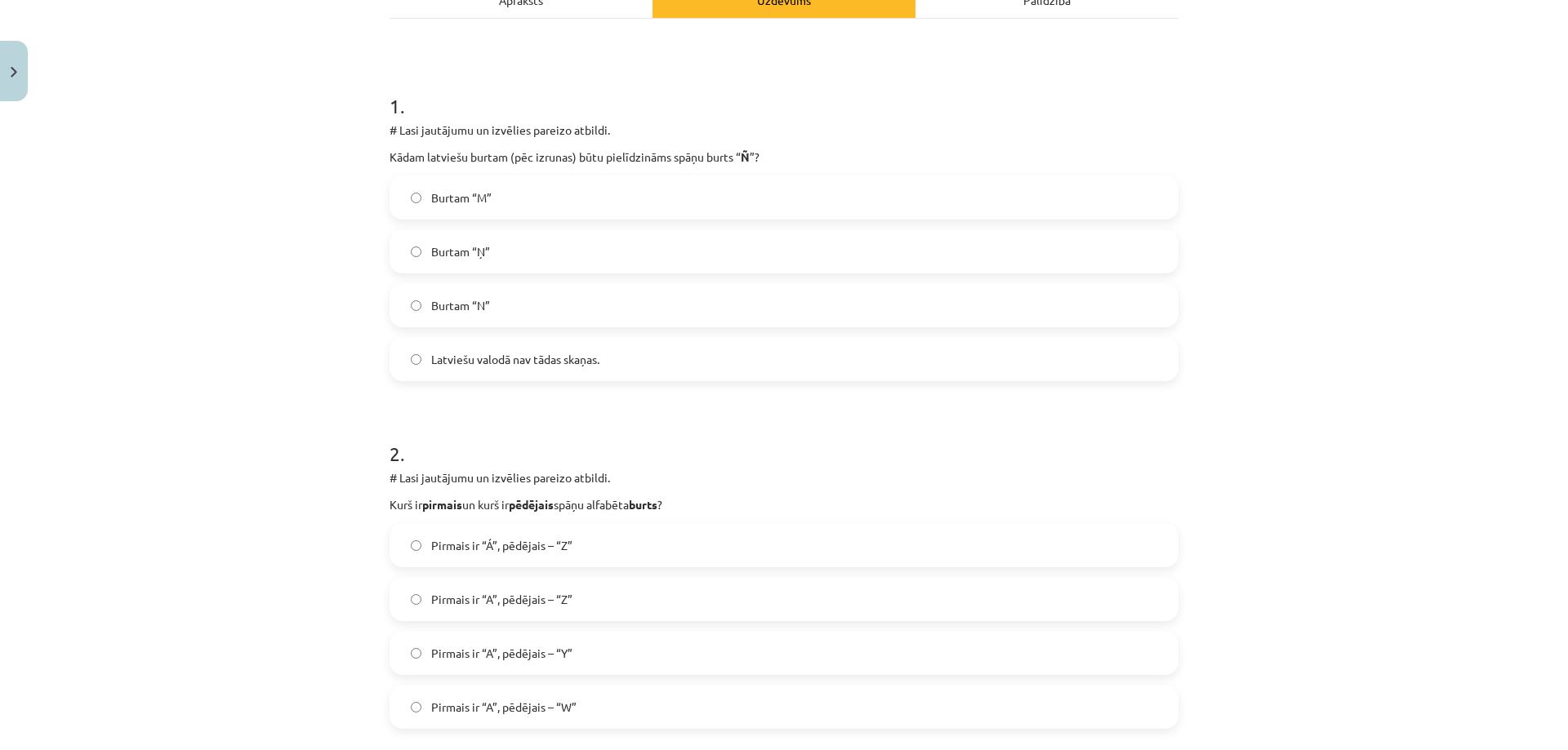
scroll to position [433, 0]
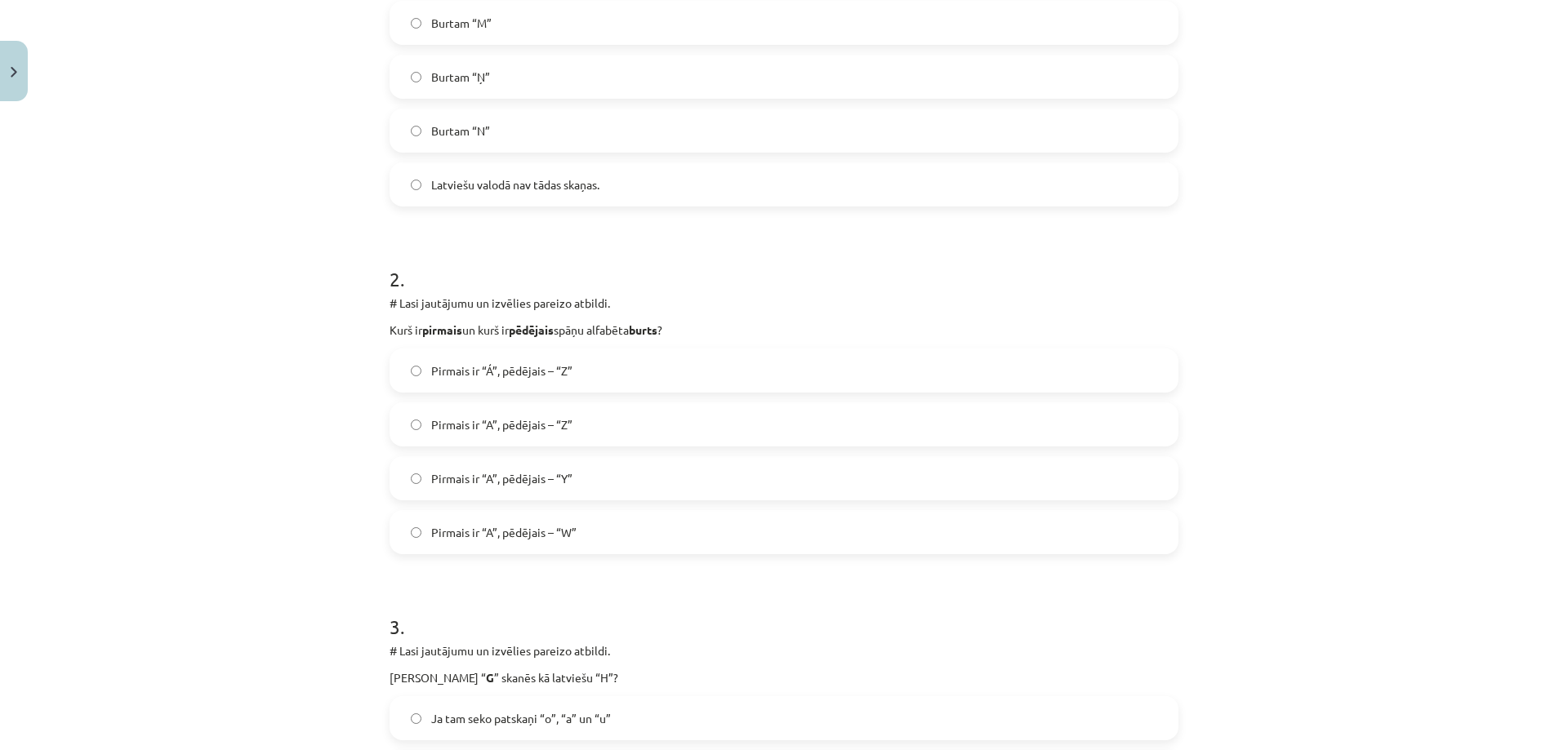
click at [607, 424] on label "Pirmais ir “A”, pēdējais – “Z”" at bounding box center [784, 424] width 786 height 40
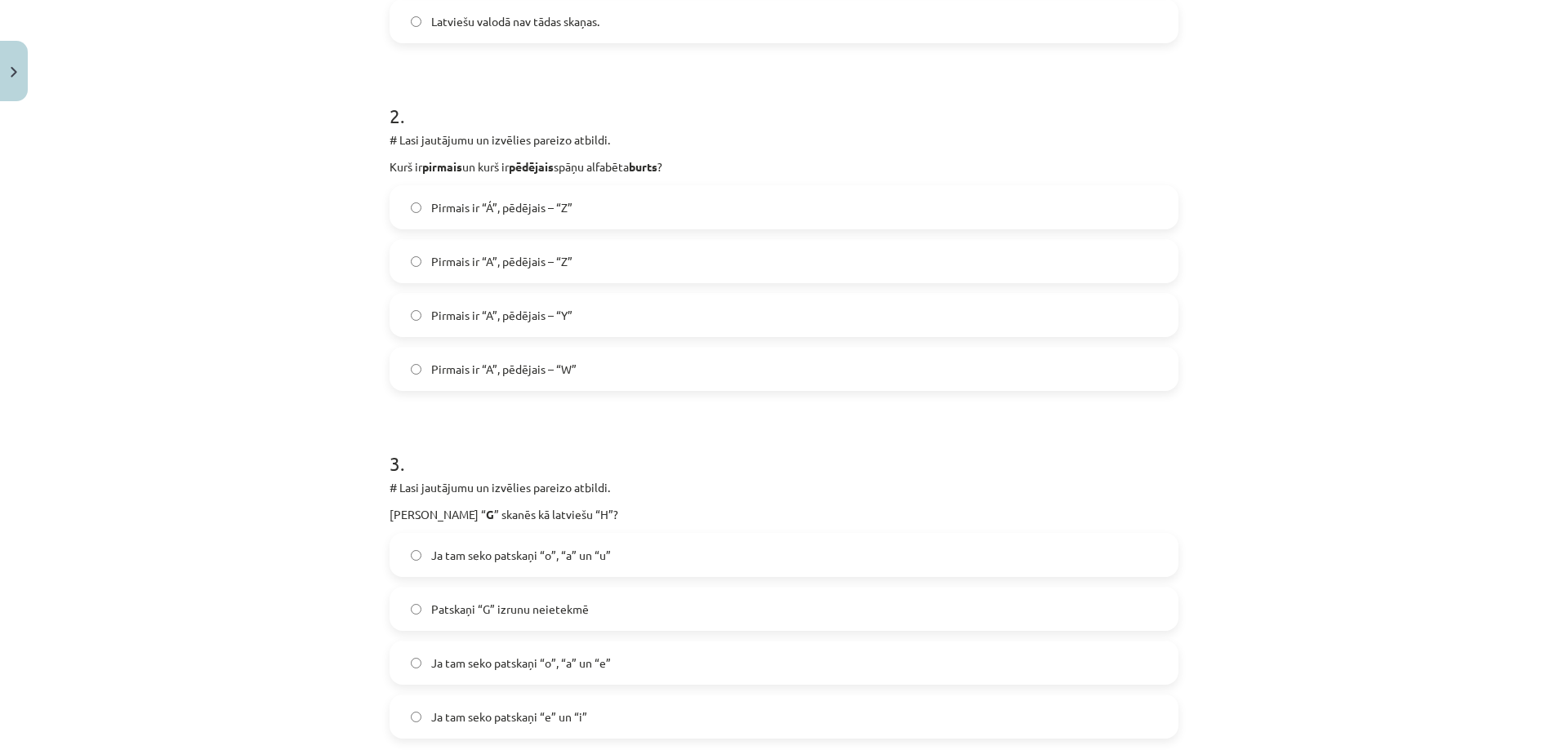
scroll to position [841, 0]
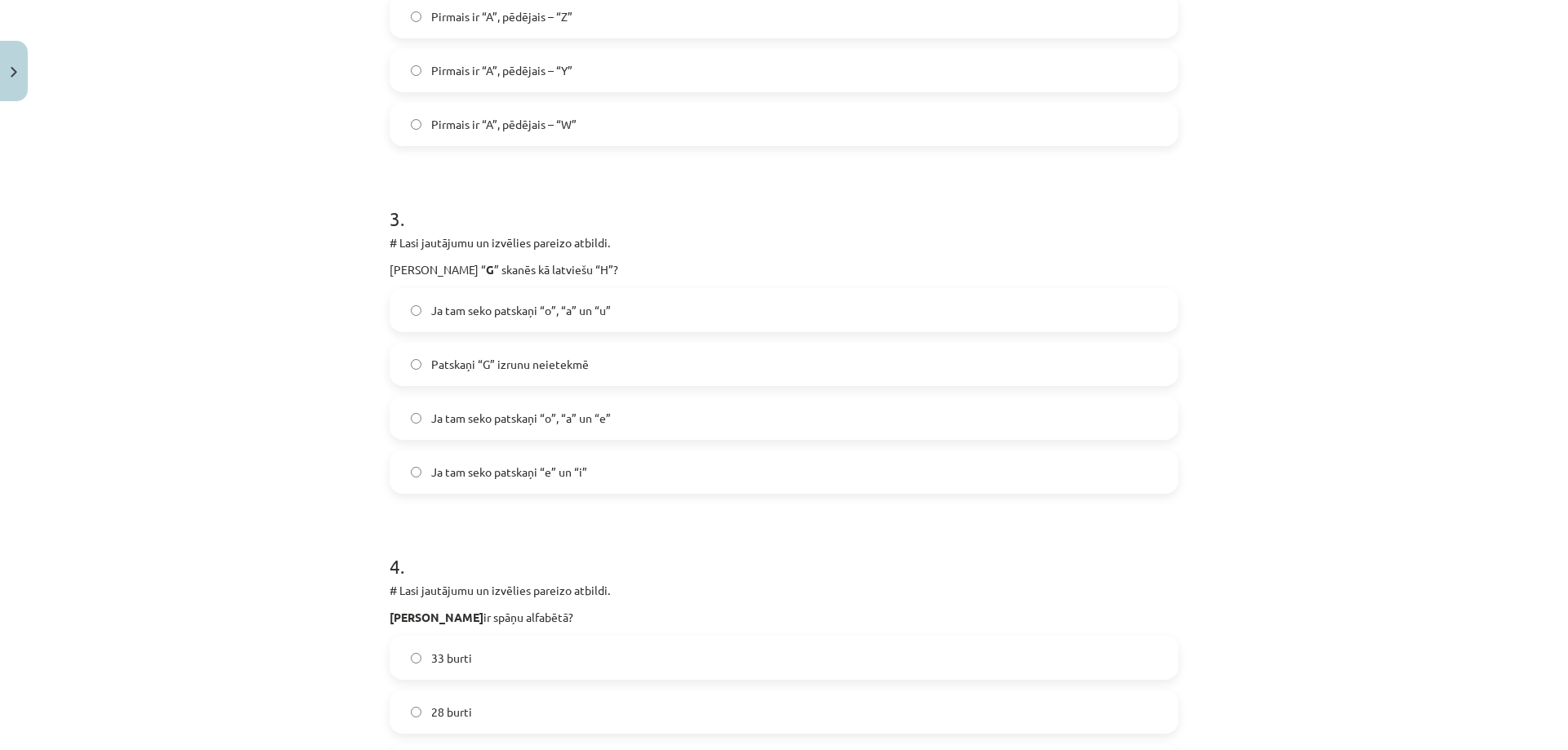
click at [573, 478] on span "Ja tam seko patskaņi “e” un “i”" at bounding box center [508, 472] width 156 height 17
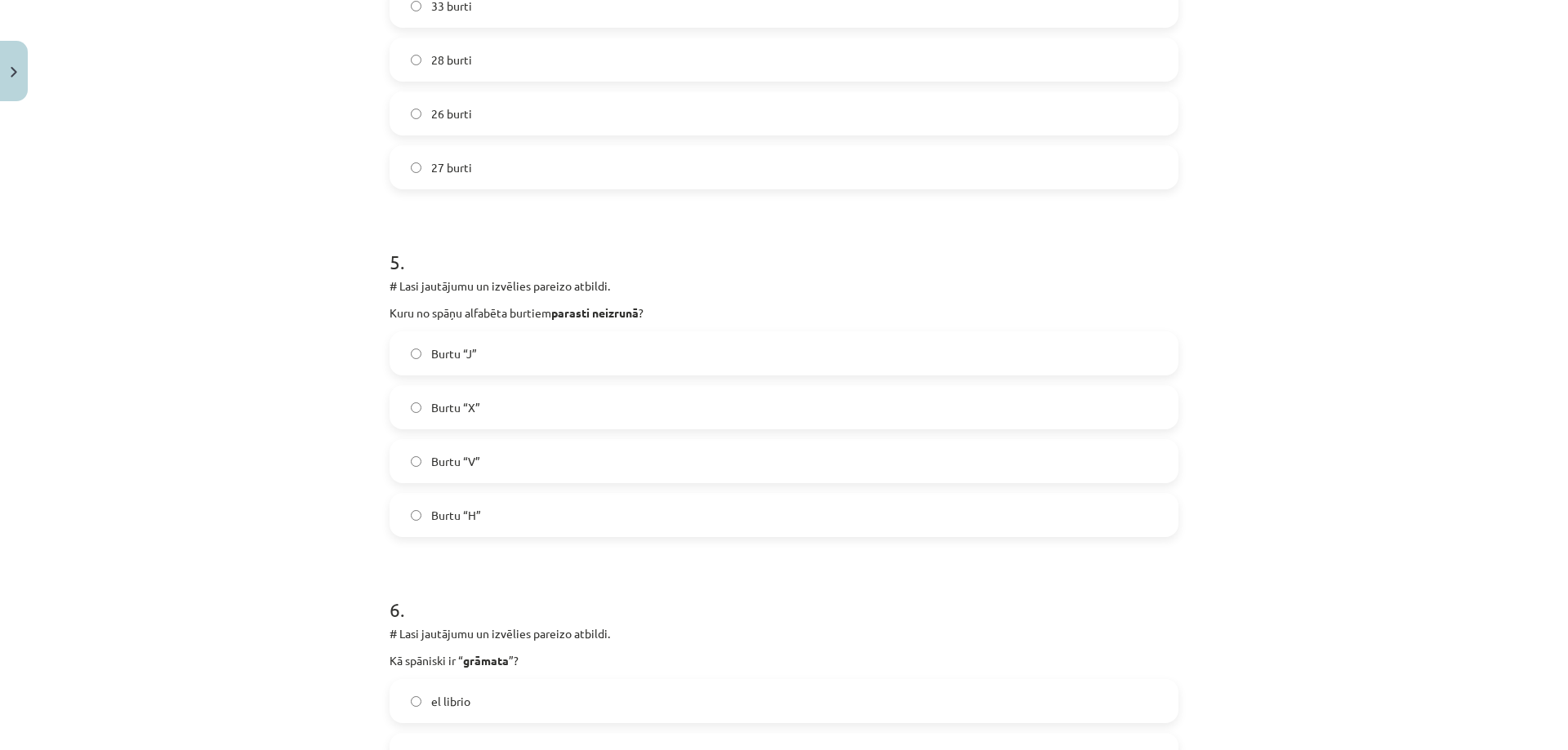
scroll to position [1494, 0]
click at [486, 180] on label "27 burti" at bounding box center [784, 166] width 786 height 40
click at [517, 509] on label "Burtu “H”" at bounding box center [784, 514] width 786 height 40
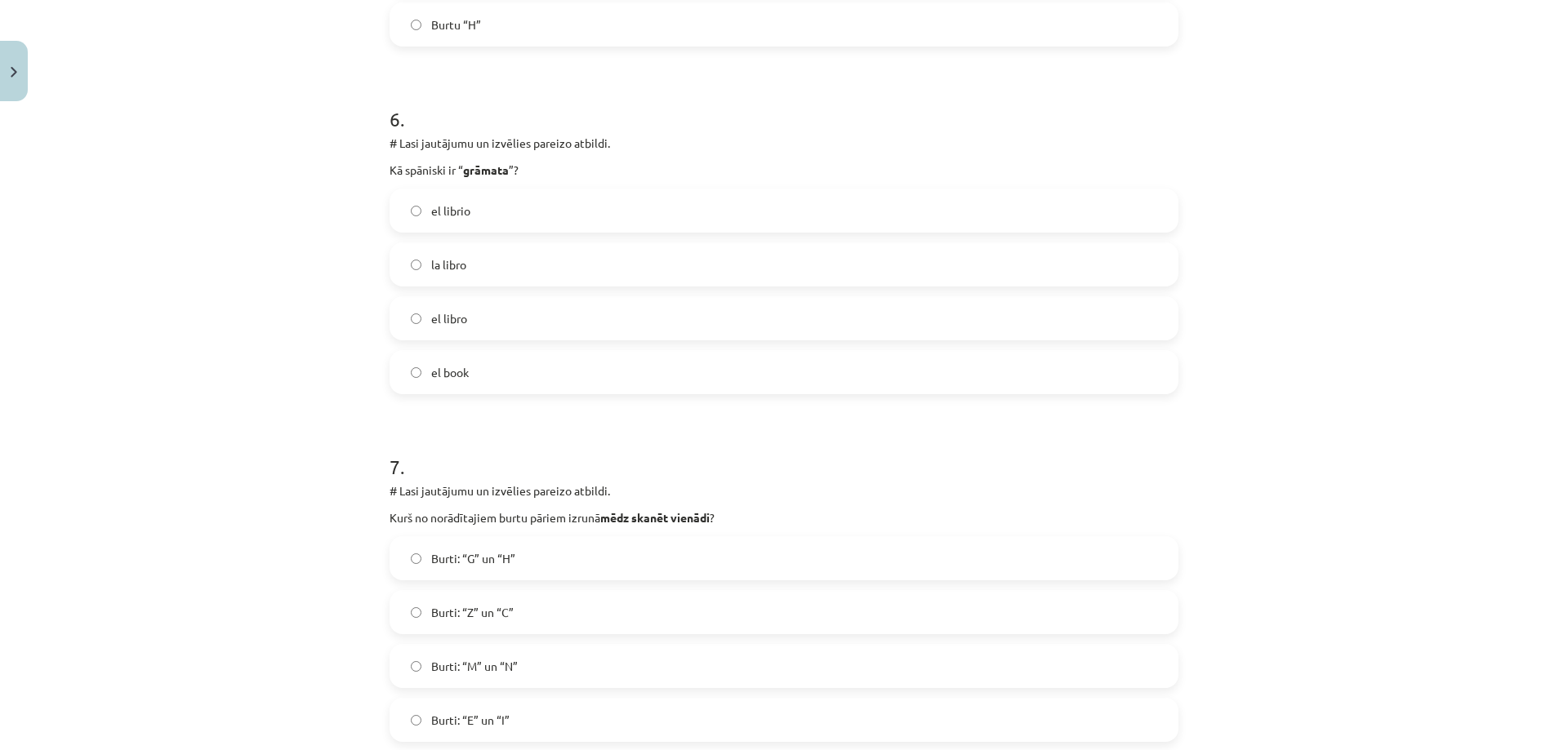
click at [518, 197] on label "el librio" at bounding box center [784, 210] width 786 height 40
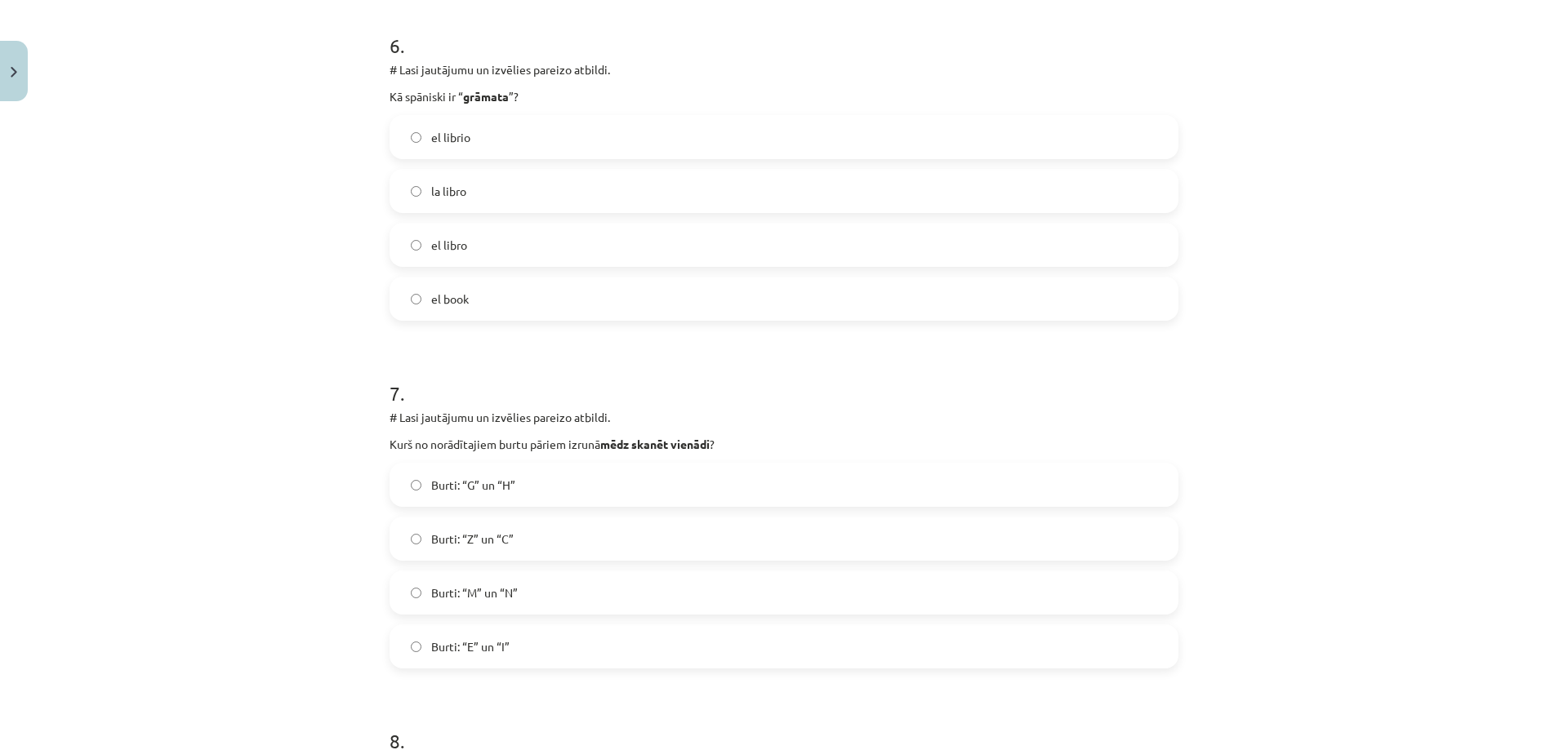
scroll to position [2147, 0]
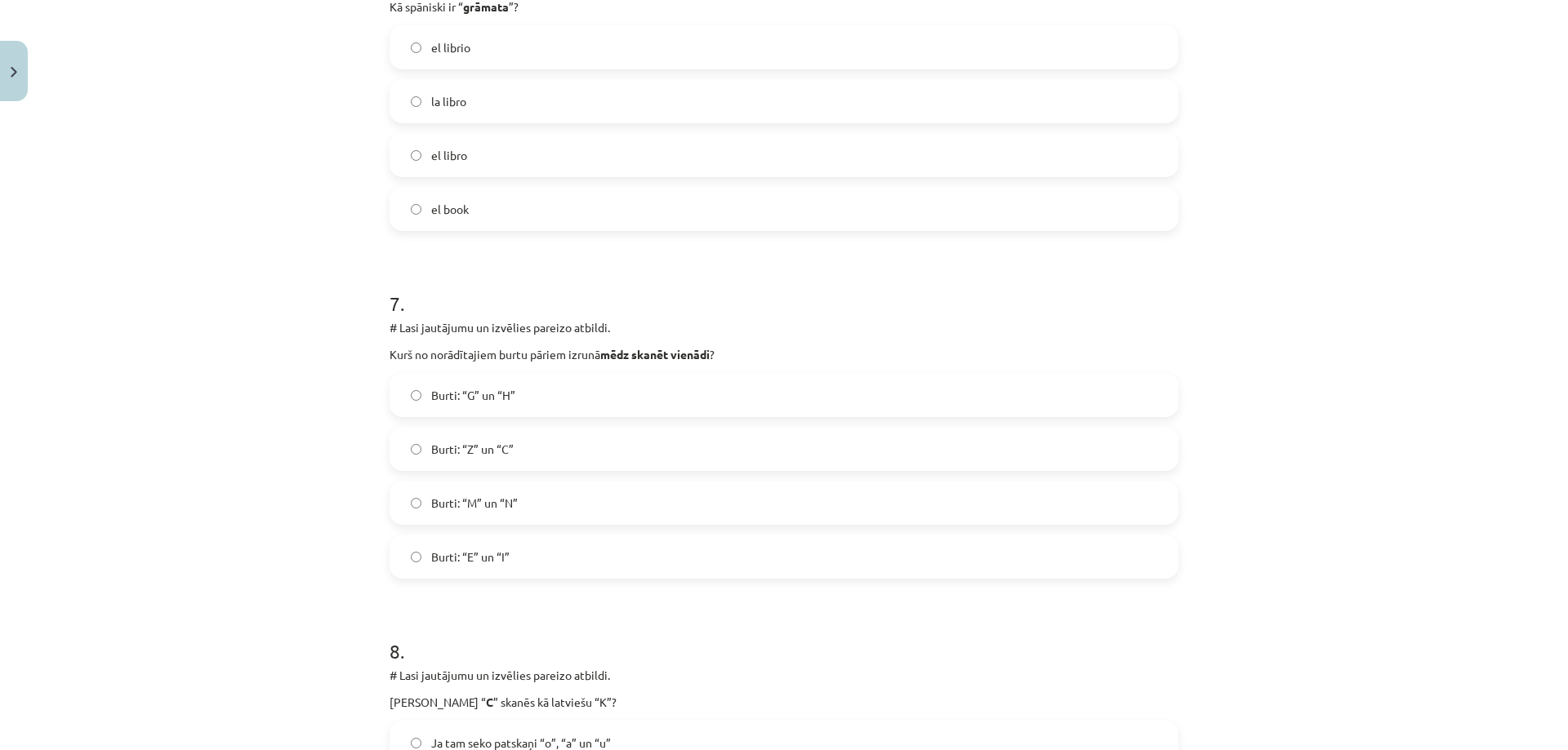
click at [496, 449] on span "Burti: “Z” un “C”" at bounding box center [472, 449] width 83 height 17
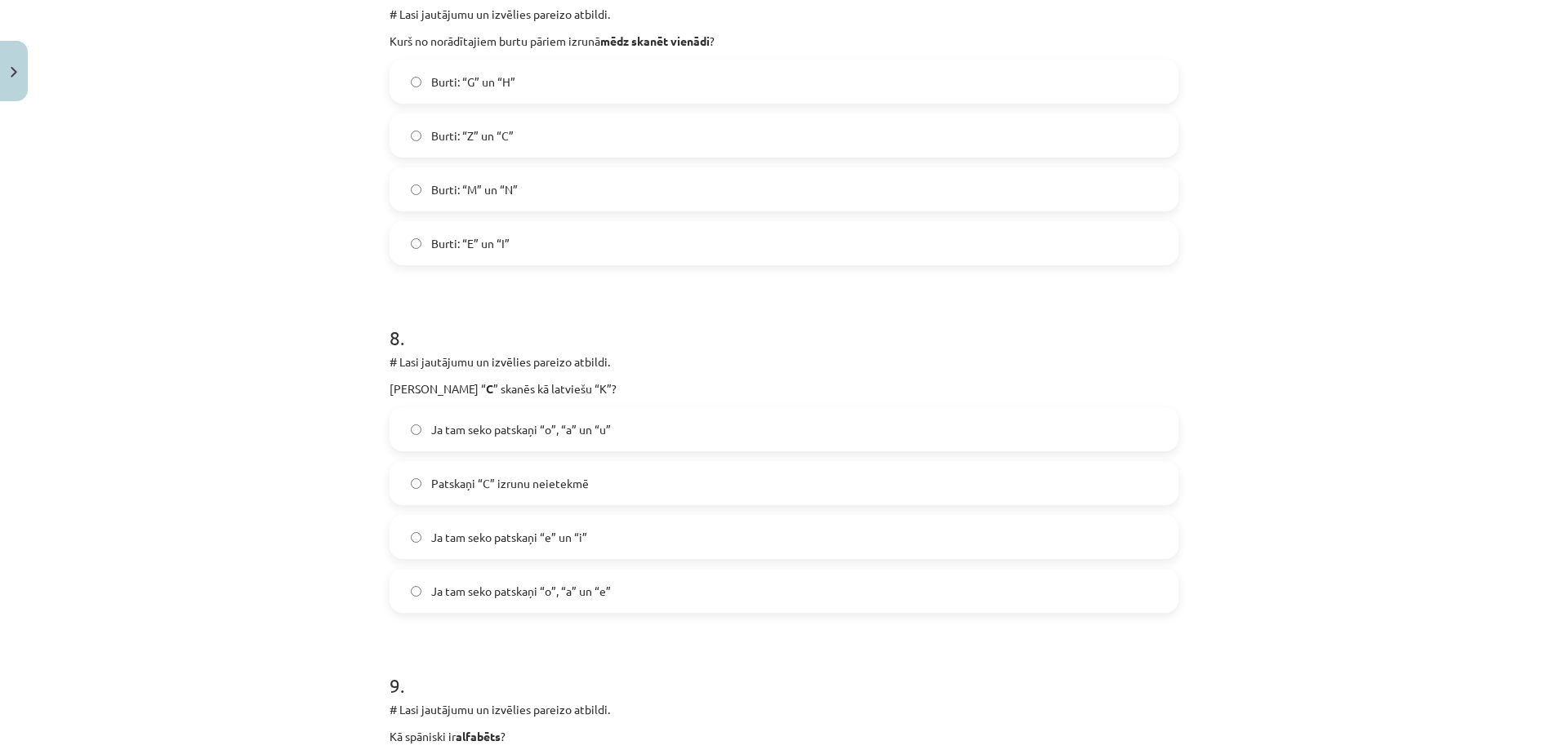
scroll to position [2473, 0]
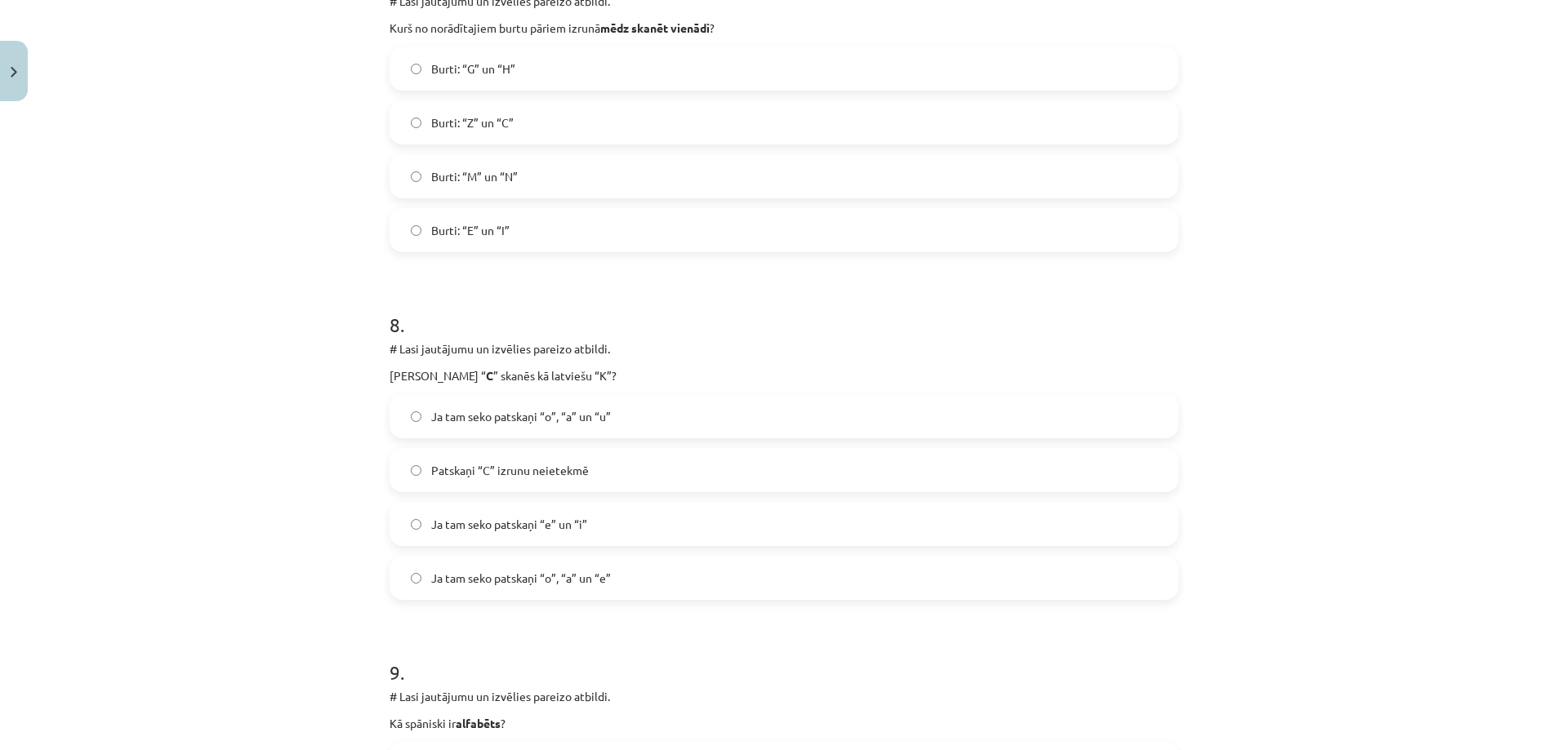
click at [458, 425] on label "Ja tam seko patskaņi “o”, “a” un “u”" at bounding box center [784, 416] width 786 height 40
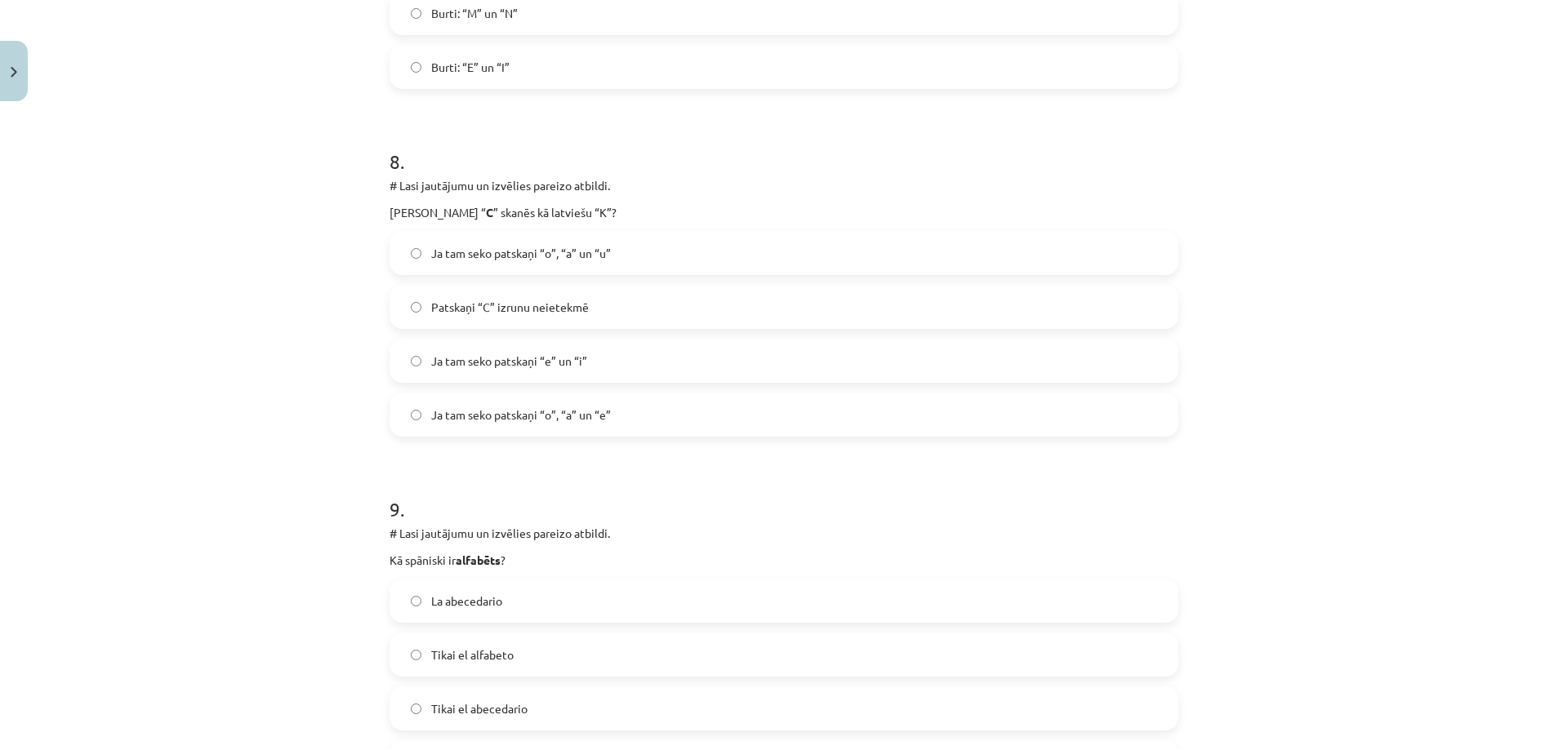
scroll to position [3126, 0]
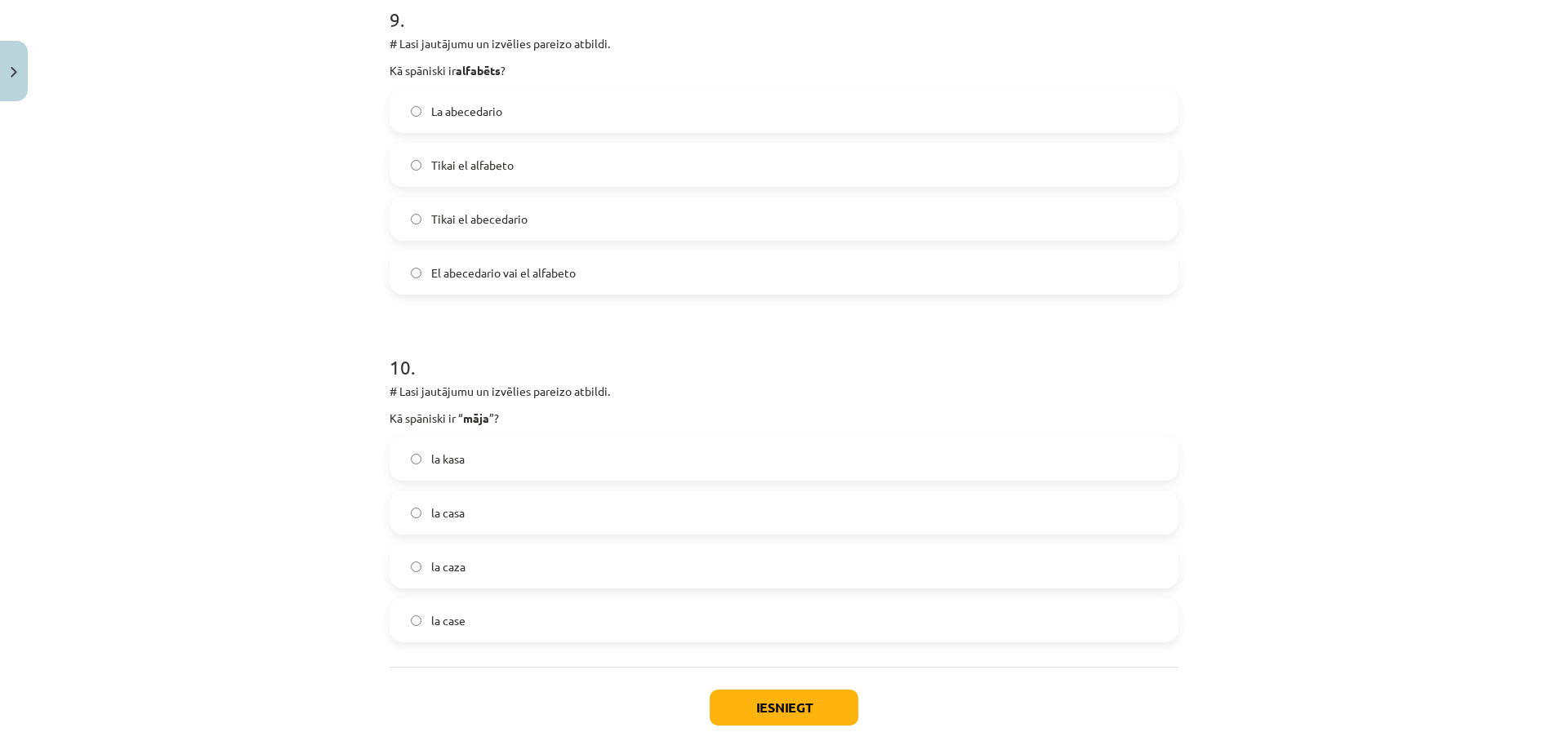
click at [500, 463] on label "la kasa" at bounding box center [784, 458] width 786 height 40
click at [469, 623] on label "la case" at bounding box center [784, 619] width 786 height 40
click at [501, 512] on label "la casa" at bounding box center [784, 512] width 786 height 40
click at [483, 288] on label "El abecedario vai el alfabeto" at bounding box center [784, 271] width 786 height 40
click at [786, 719] on button "Iesniegt" at bounding box center [783, 708] width 149 height 36
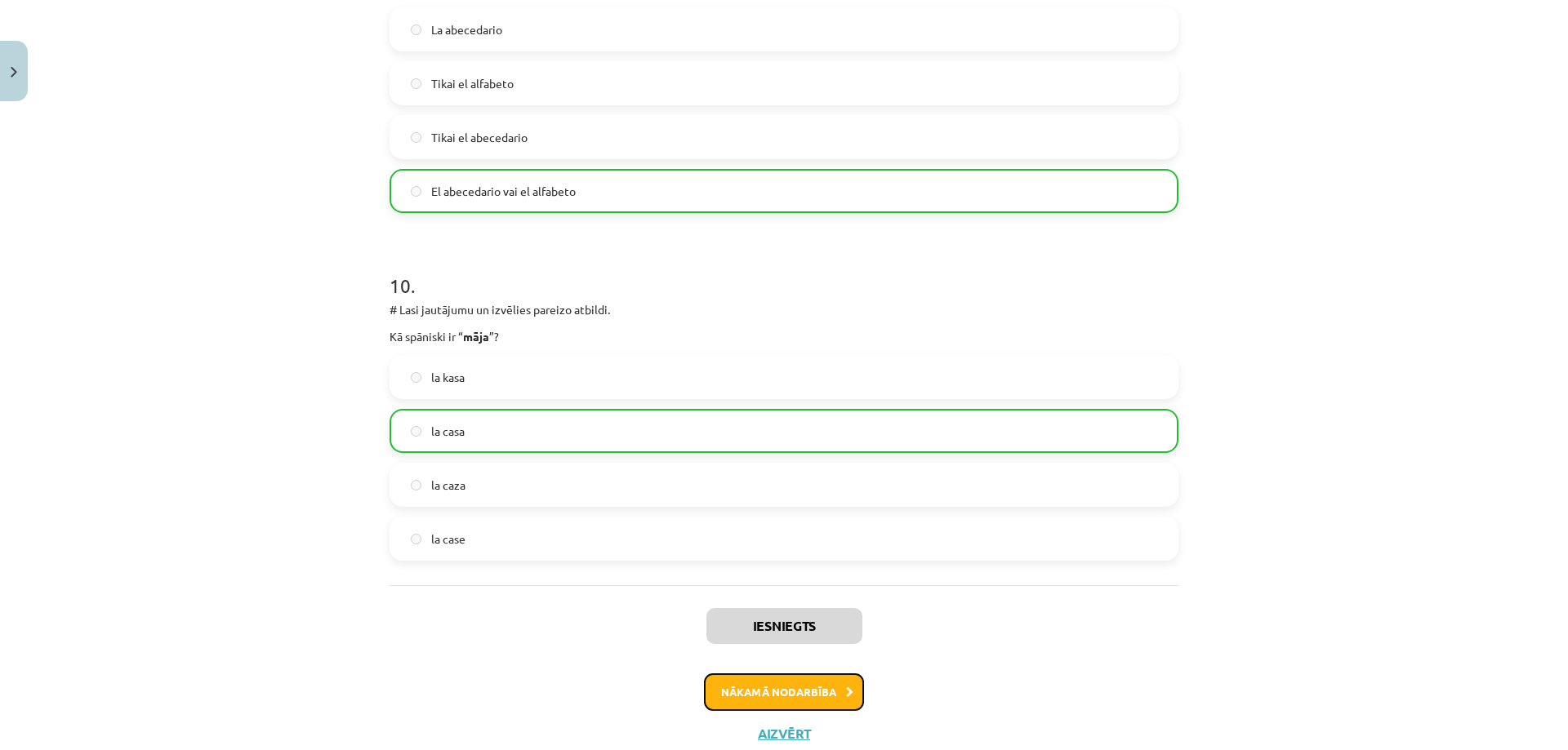
click at [754, 697] on button "Nākamā nodarbība" at bounding box center [784, 692] width 160 height 38
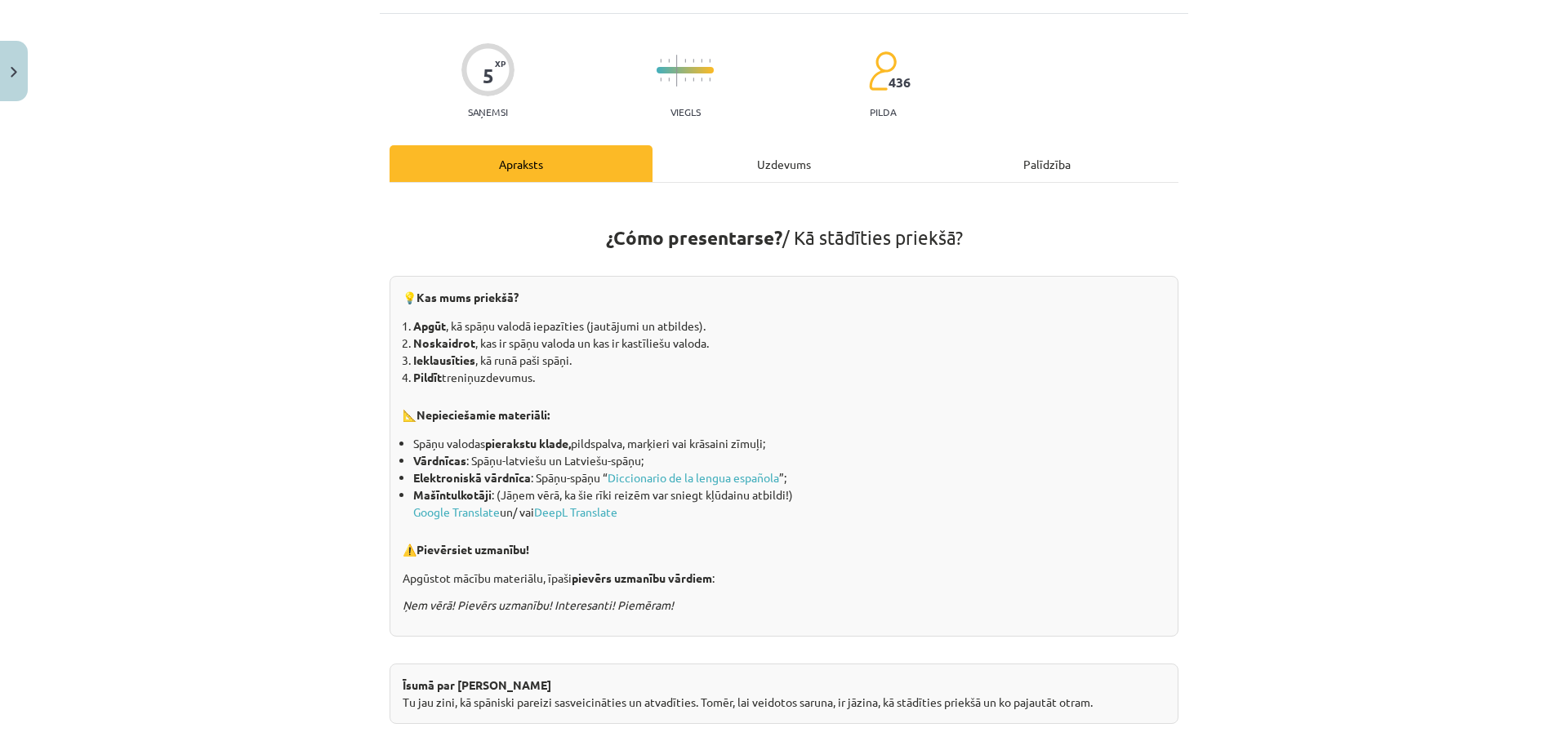
scroll to position [40, 0]
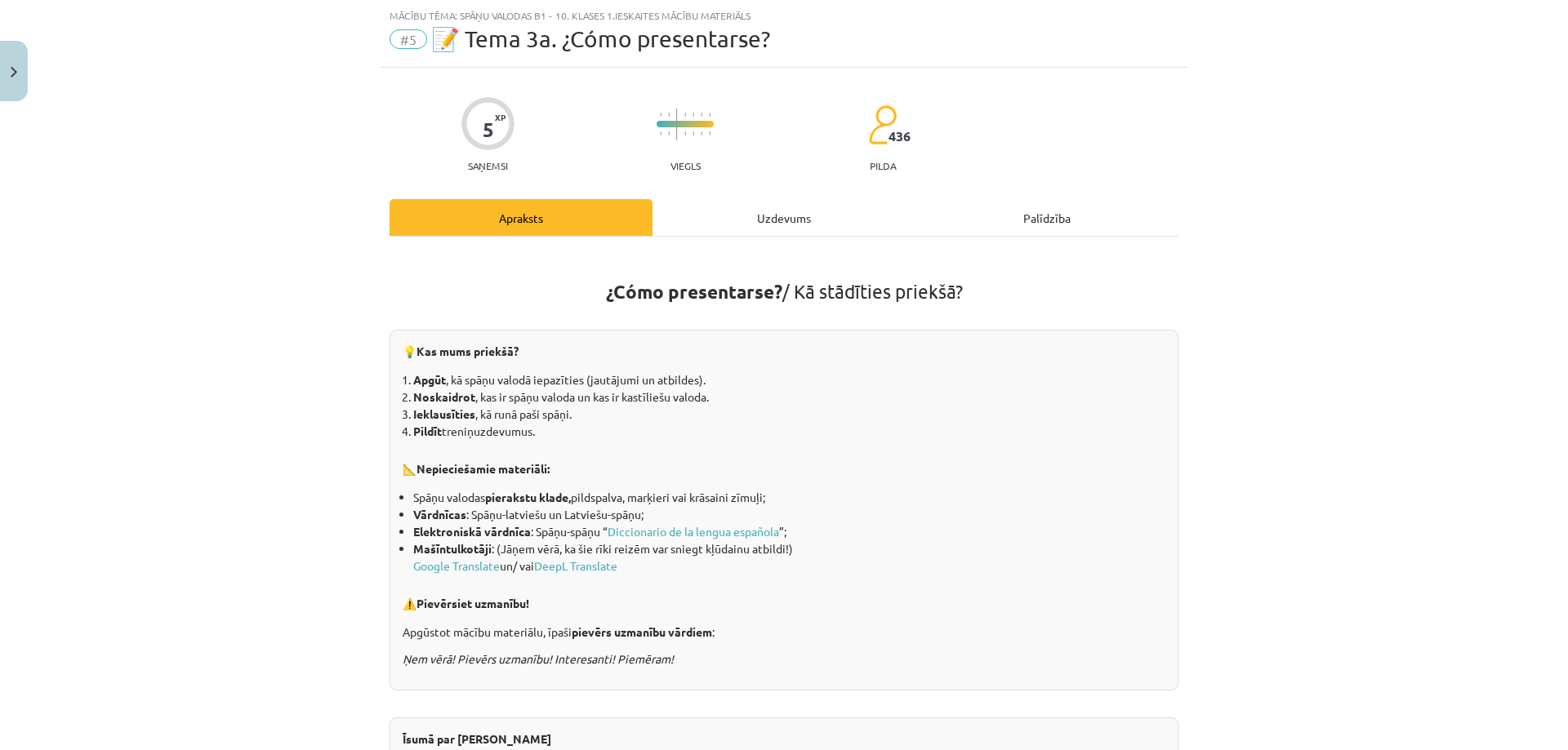
click at [801, 215] on div "Uzdevums" at bounding box center [784, 217] width 263 height 37
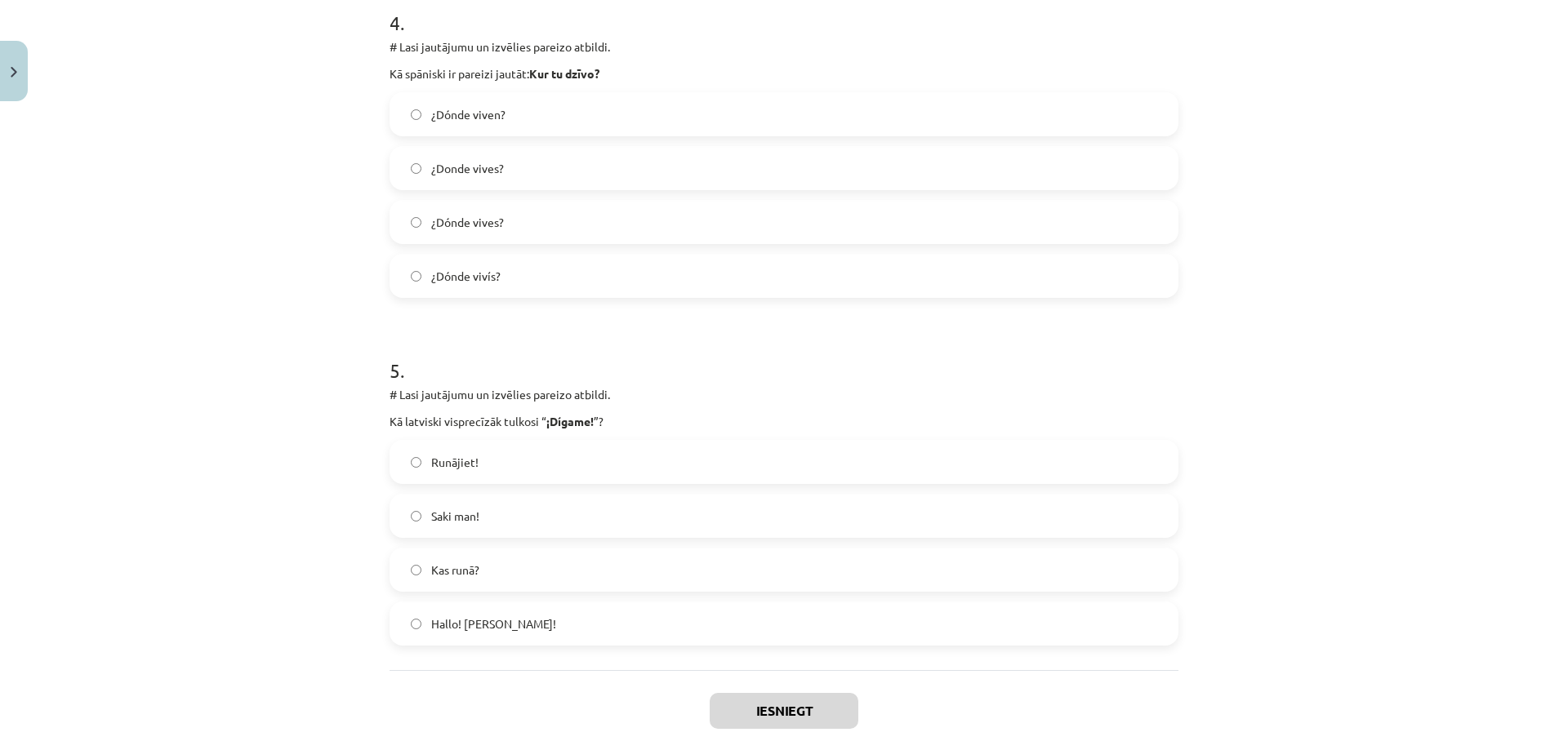
scroll to position [1470, 0]
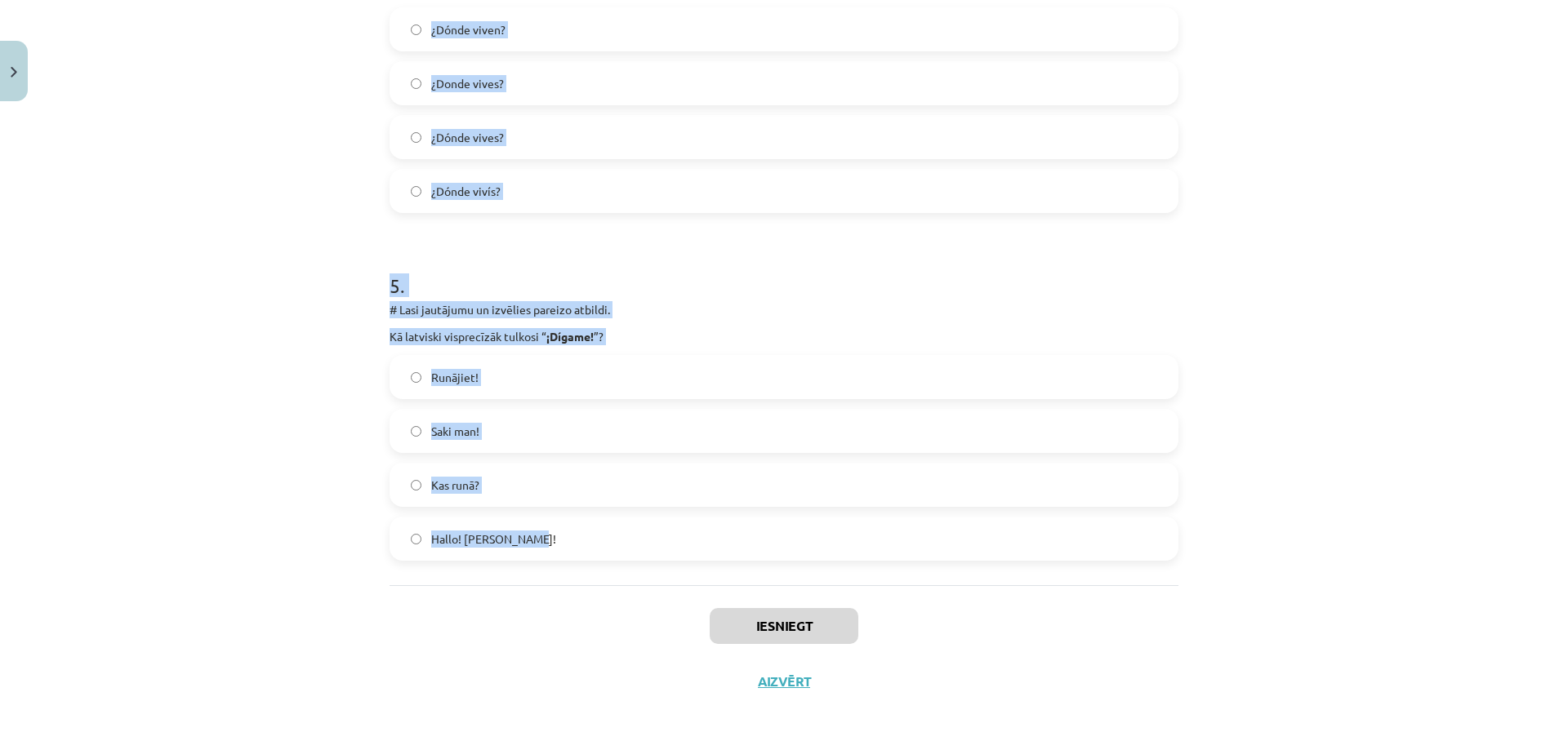
drag, startPoint x: 383, startPoint y: 342, endPoint x: 680, endPoint y: 568, distance: 373.2
copy form "# Lasi jautājumu un izvēlies pareizo atbildi. Kā spāniski ir pareizi jautāt: No…"
click at [212, 132] on div "Mācību tēma: Spāņu valodas b1 - 10. klases 1.ieskaites mācību materiāls #5 📝 Te…" at bounding box center [784, 375] width 1568 height 750
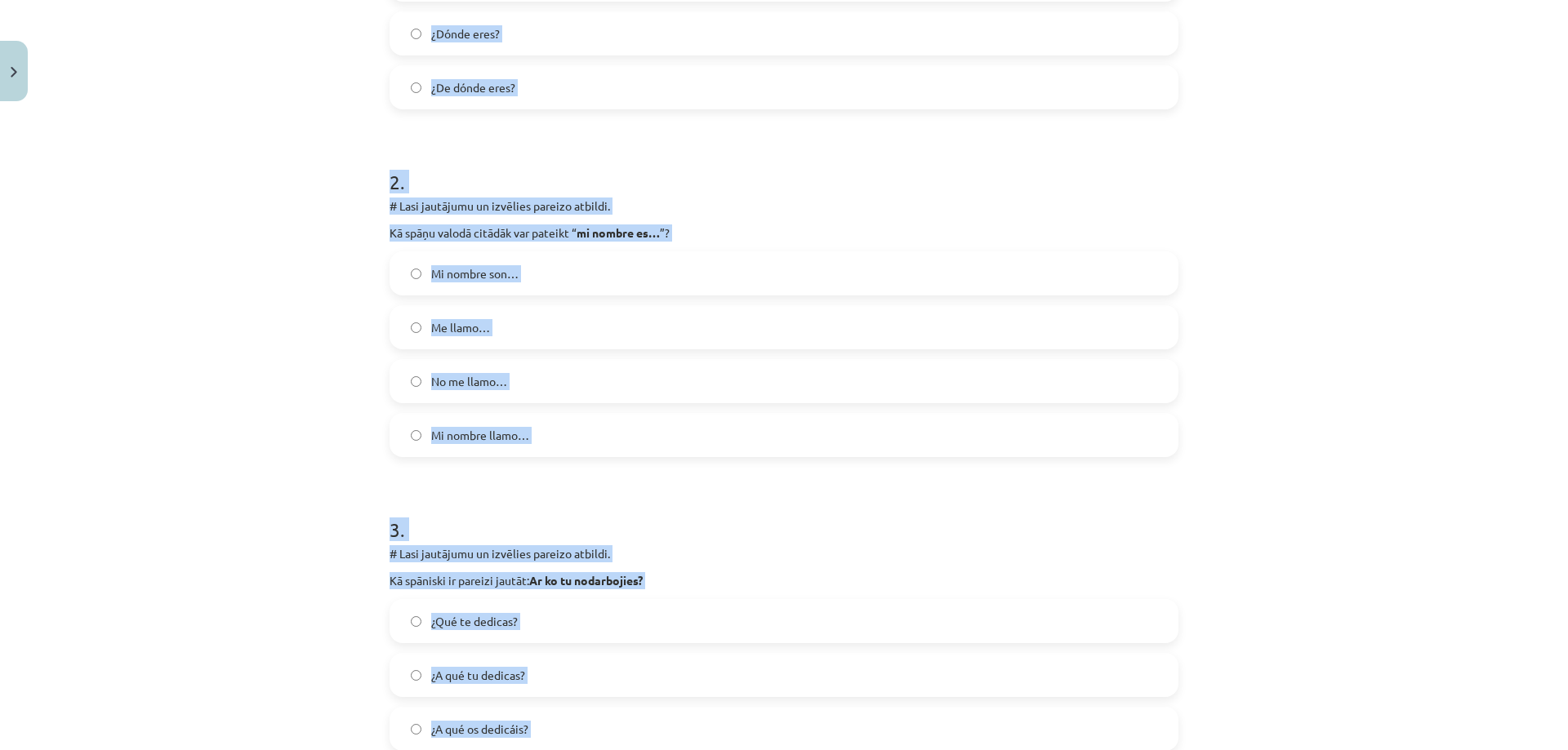
scroll to position [327, 0]
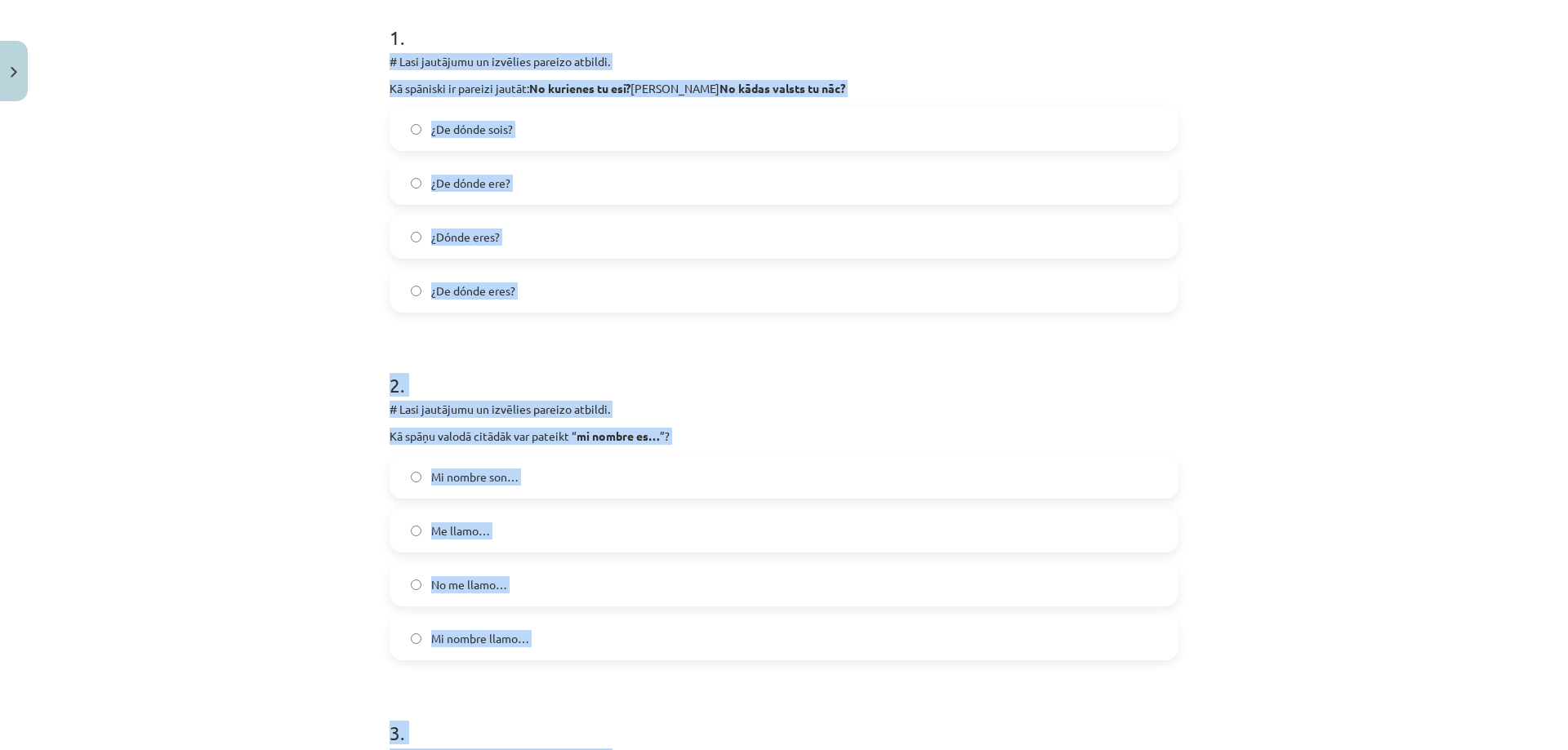
click at [248, 203] on div "Mācību tēma: Spāņu valodas b1 - 10. klases 1.ieskaites mācību materiāls #5 📝 Te…" at bounding box center [784, 375] width 1568 height 750
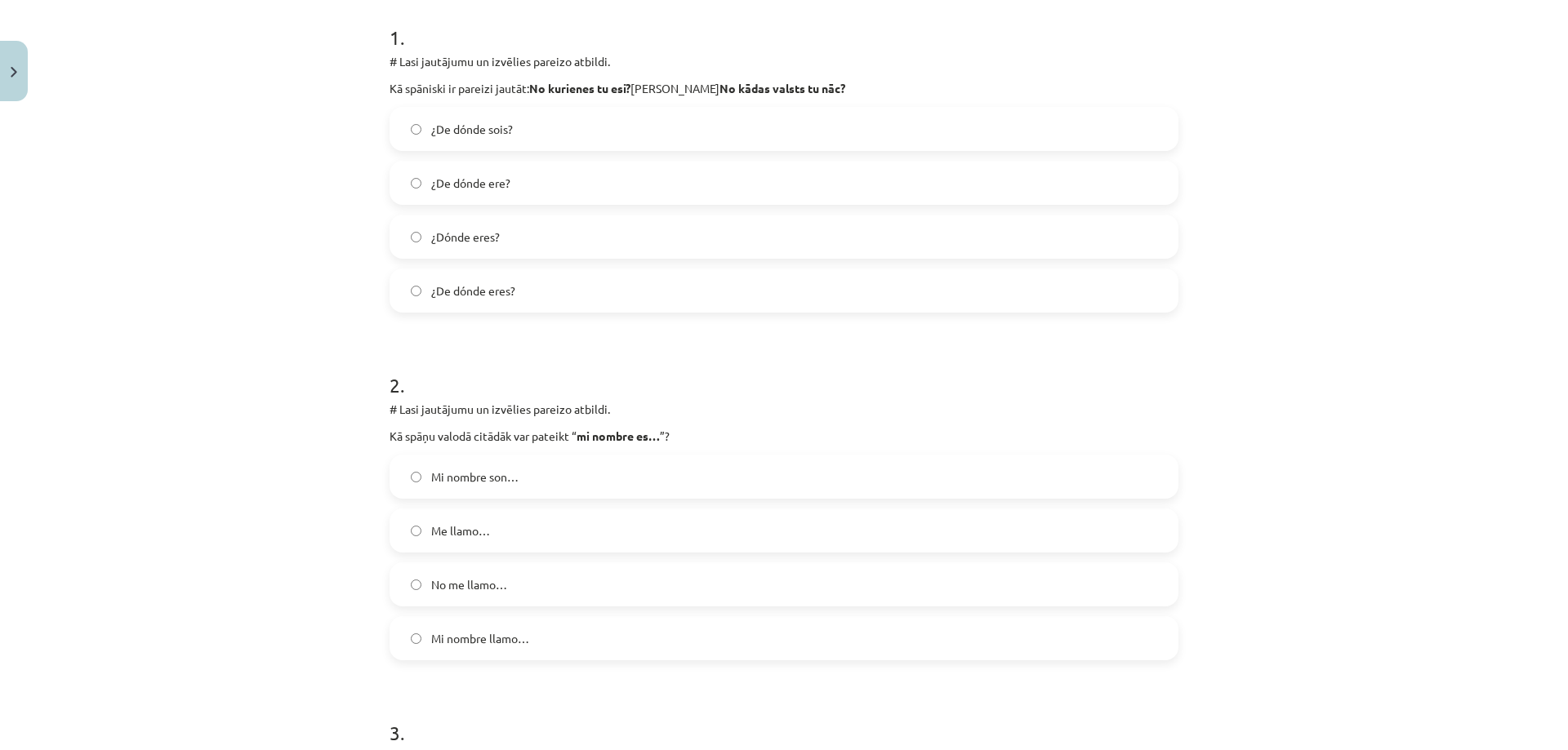
click at [500, 235] on label "¿Dónde eres?" at bounding box center [784, 236] width 786 height 40
click at [484, 284] on span "¿De dónde eres?" at bounding box center [473, 291] width 84 height 17
click at [523, 525] on label "Me llamo…" at bounding box center [784, 530] width 786 height 40
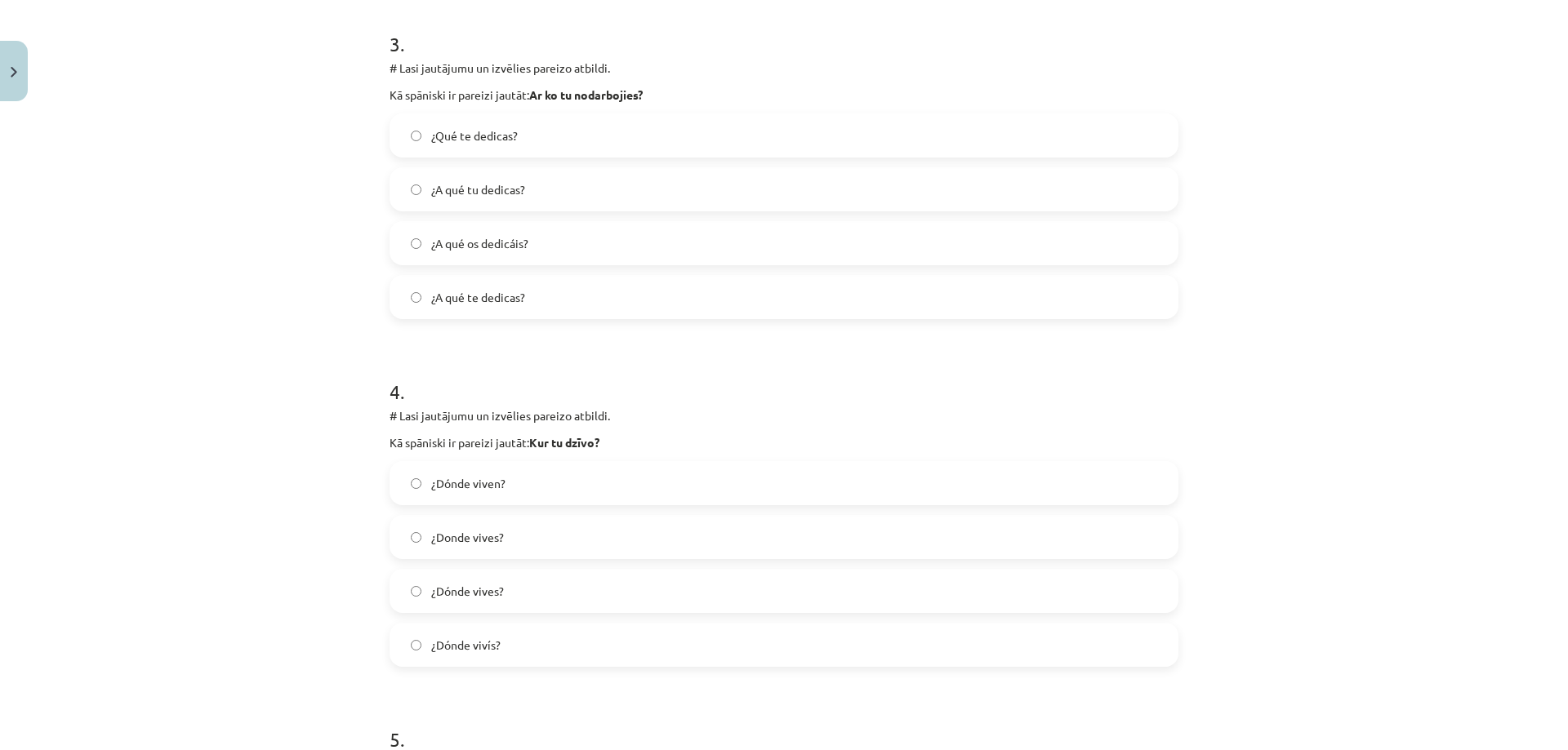
scroll to position [1062, 0]
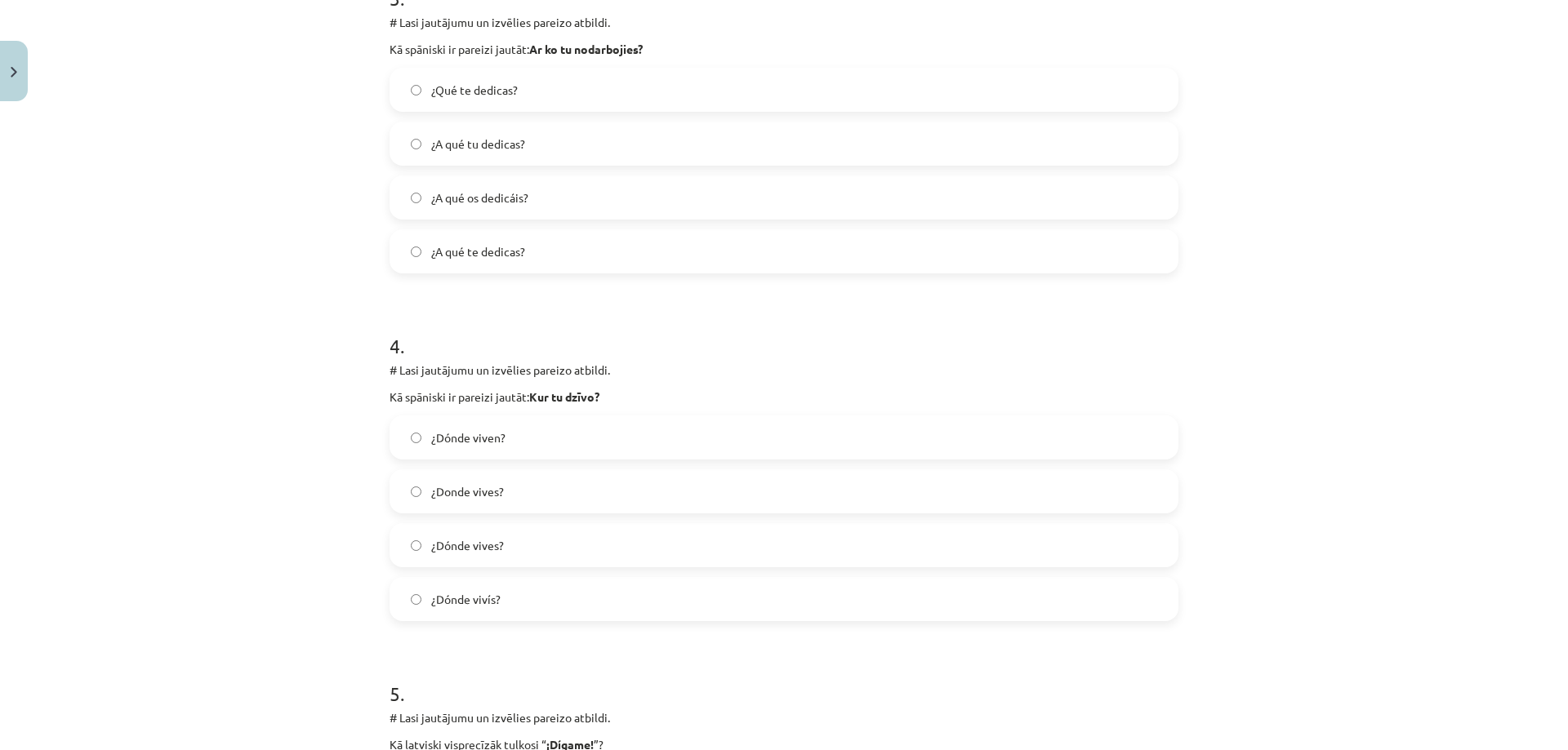
click at [496, 542] on span "¿Dónde vives?" at bounding box center [467, 546] width 73 height 17
click at [579, 126] on label "¿A qué tu dedicas?" at bounding box center [784, 143] width 786 height 40
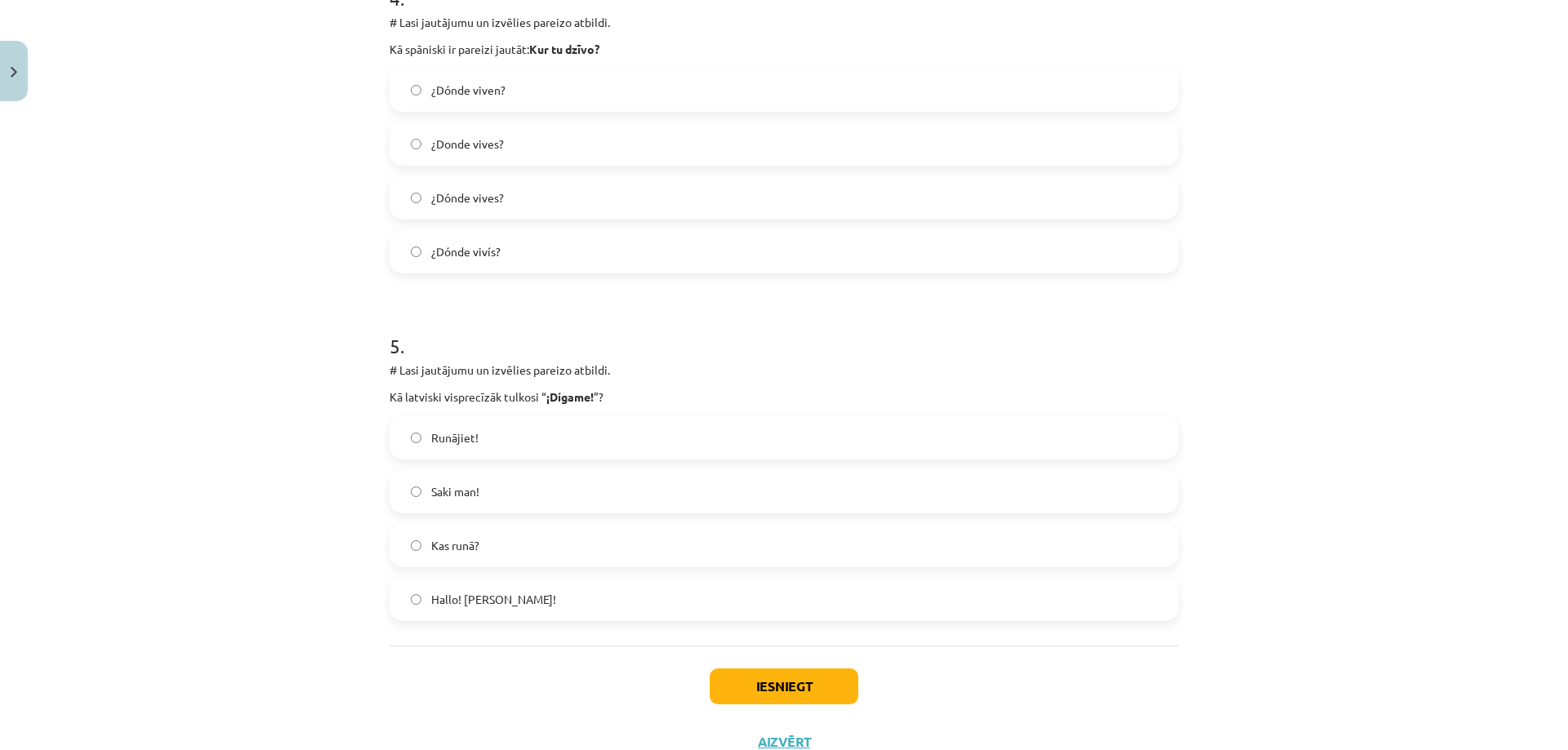
scroll to position [1470, 0]
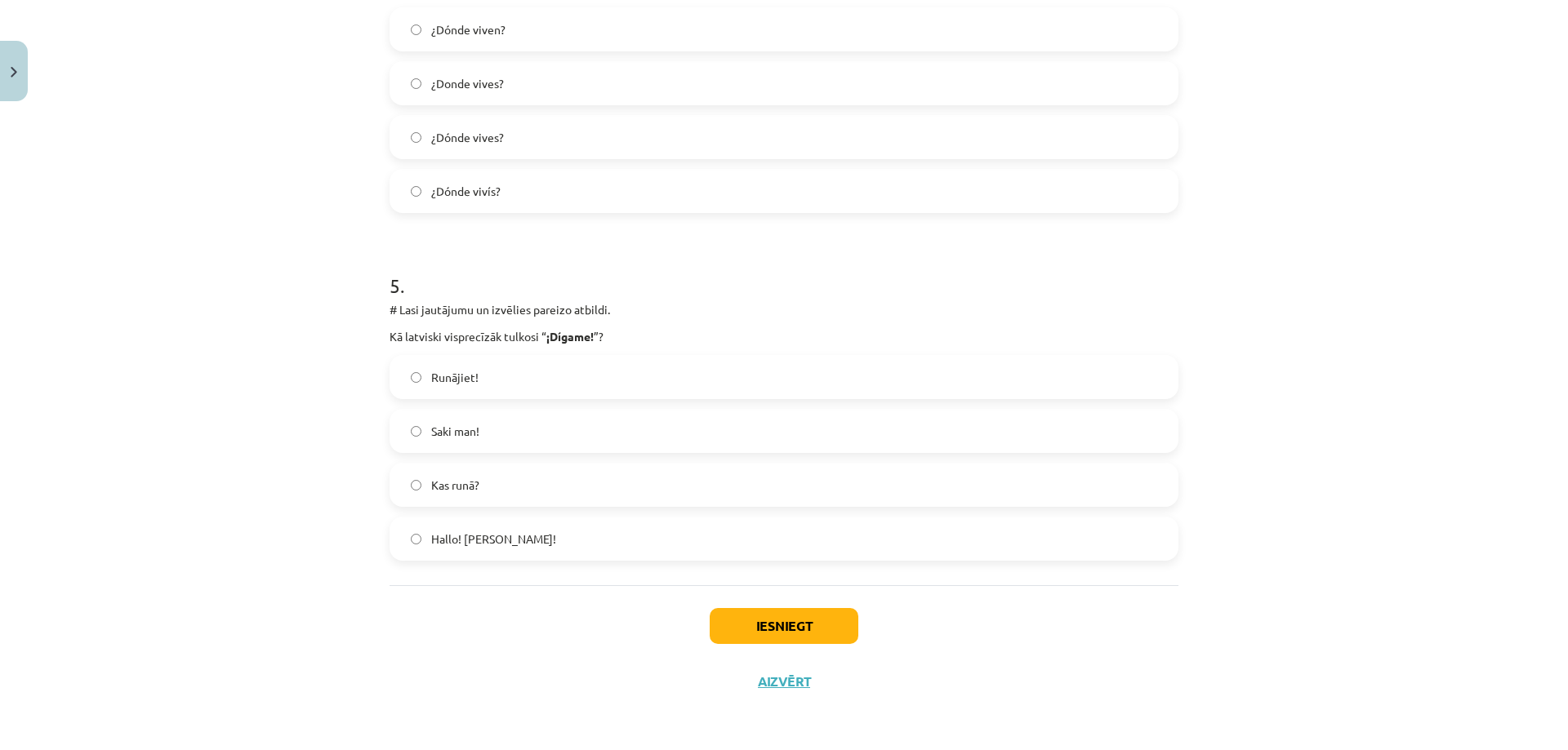
drag, startPoint x: 540, startPoint y: 545, endPoint x: 574, endPoint y: 557, distance: 36.1
click at [541, 545] on label "Hallo! jeb Klausos!" at bounding box center [784, 538] width 786 height 40
click at [774, 631] on button "Iesniegt" at bounding box center [783, 626] width 149 height 36
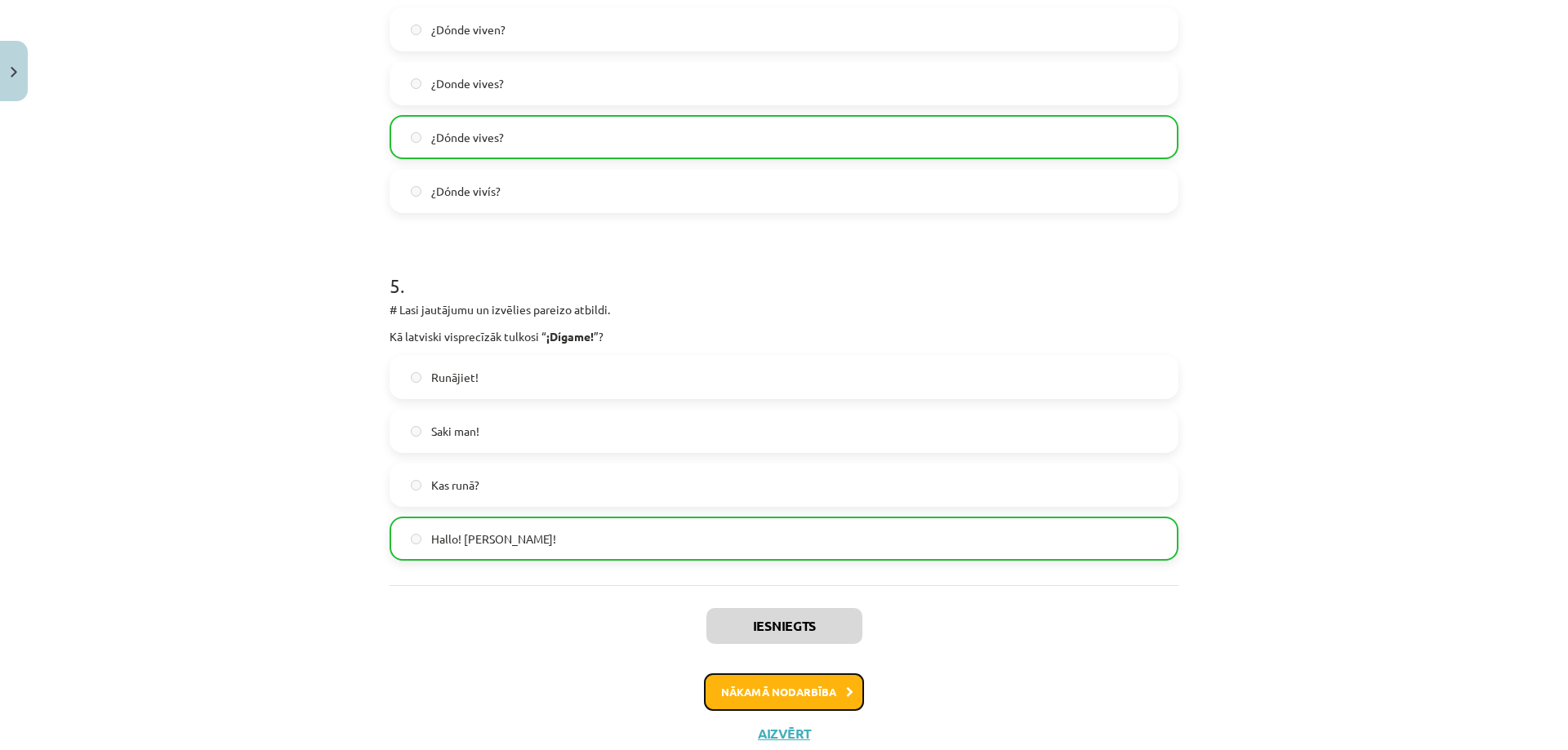
click at [812, 686] on button "Nākamā nodarbība" at bounding box center [784, 692] width 160 height 38
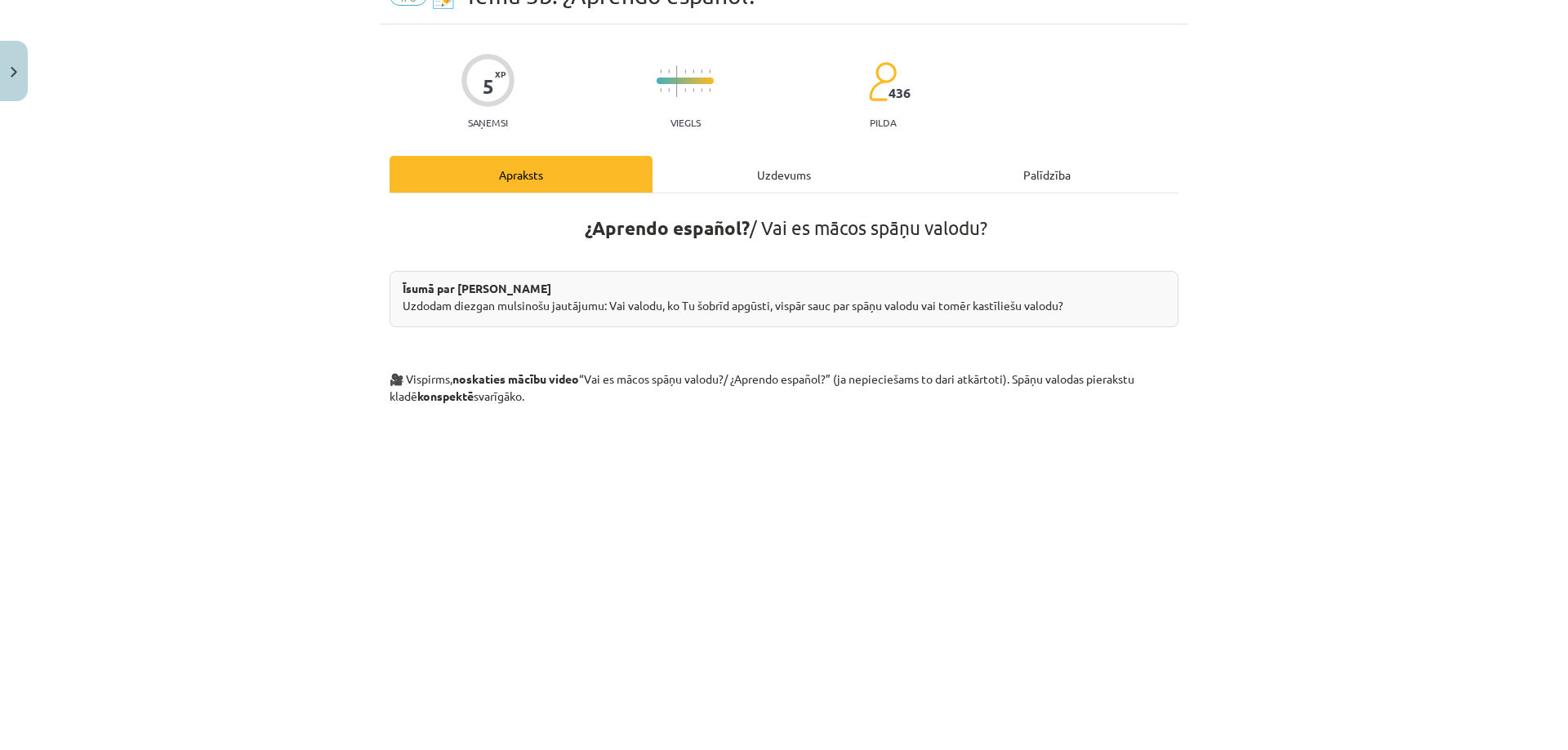
scroll to position [40, 0]
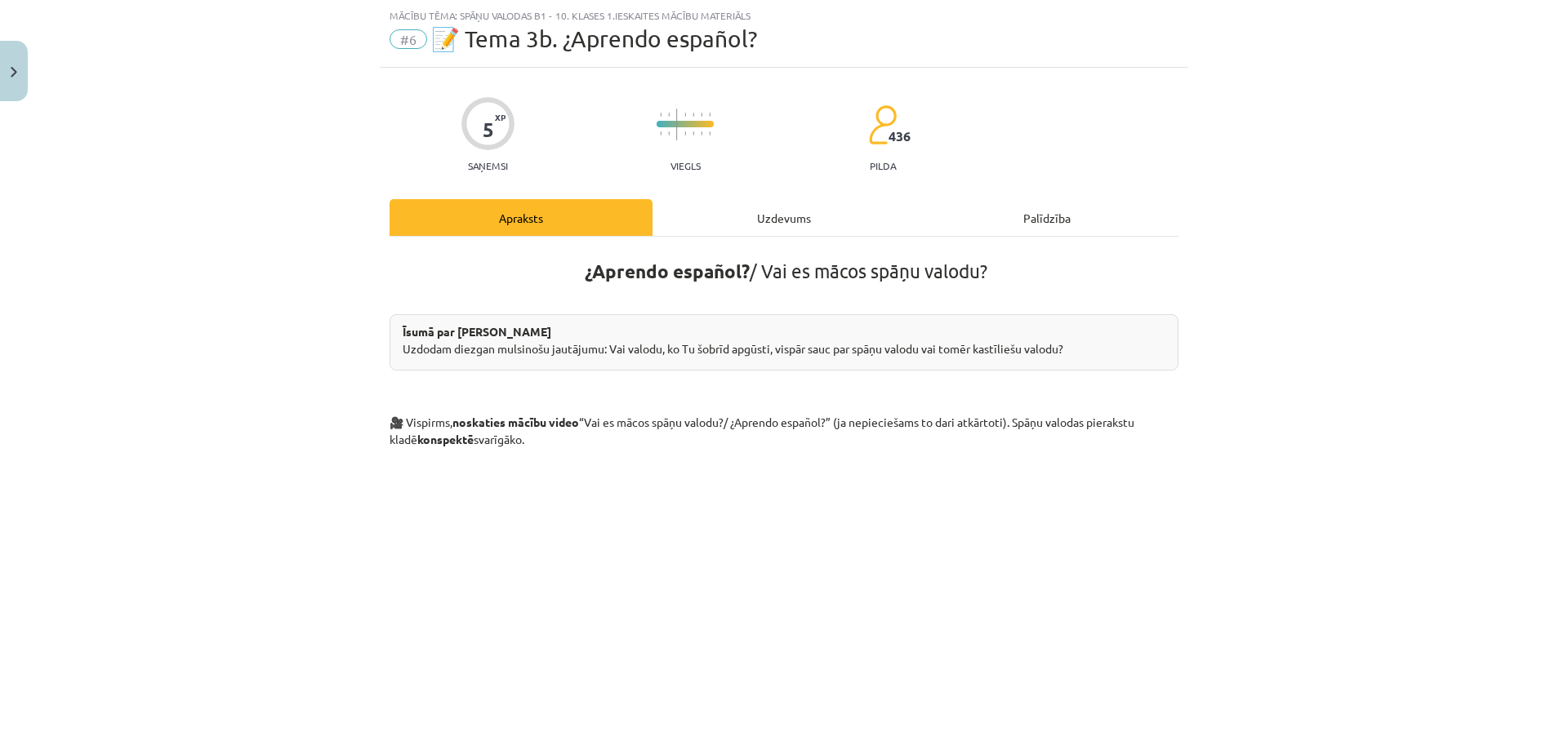
click at [839, 203] on div "Uzdevums" at bounding box center [784, 217] width 263 height 37
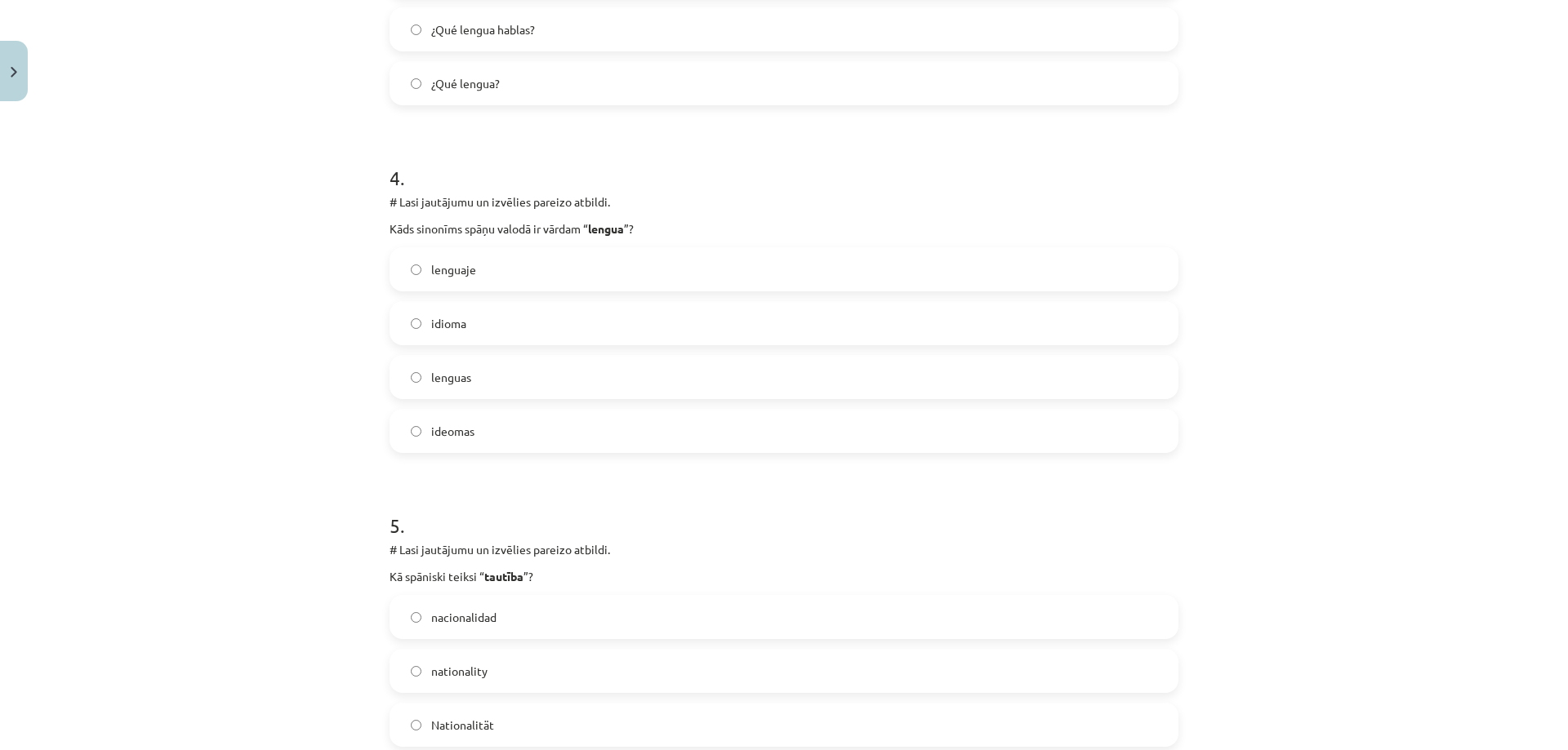
scroll to position [1470, 0]
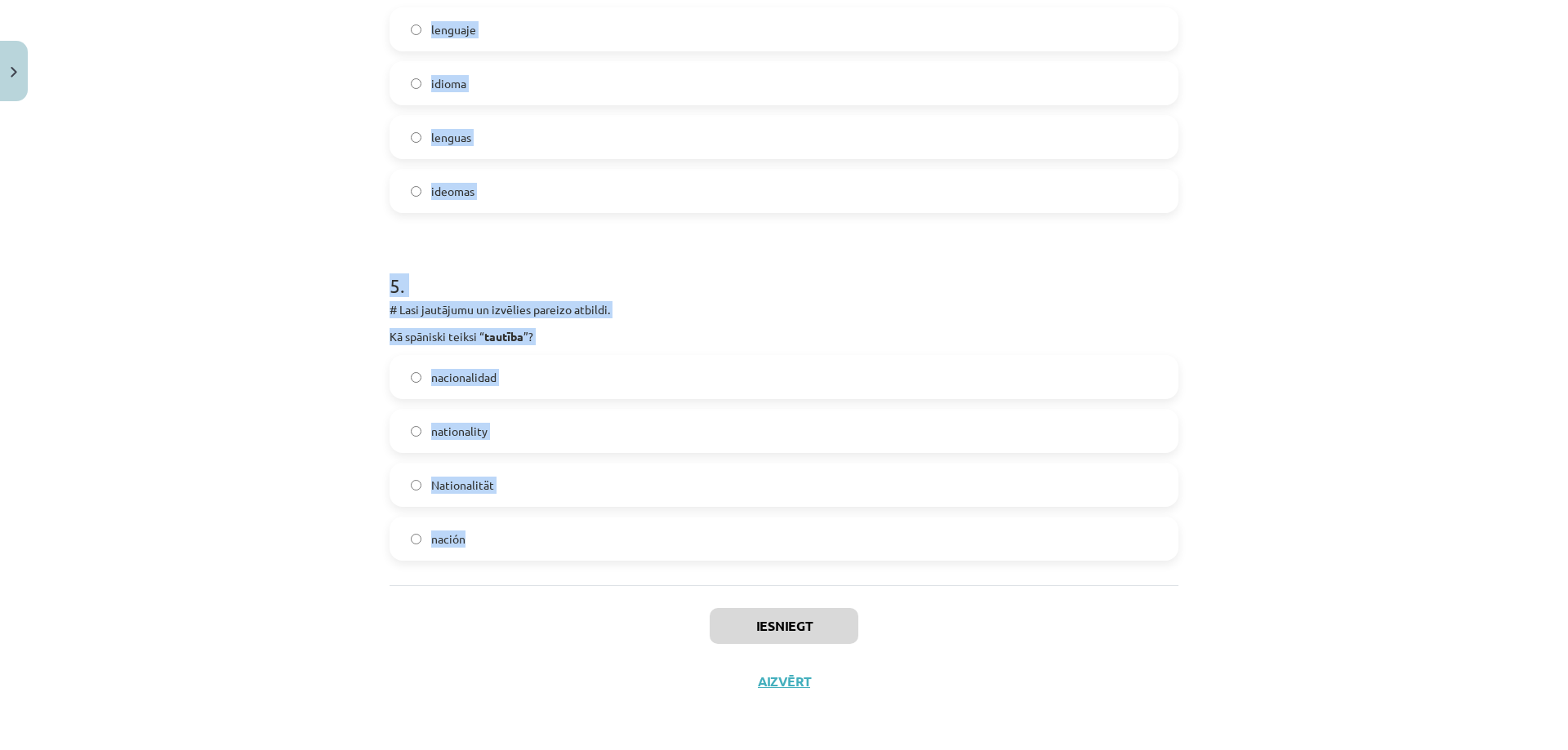
drag, startPoint x: 382, startPoint y: 124, endPoint x: 605, endPoint y: 551, distance: 481.7
copy form "Kā latviski tulkosi “ el país ”? karaliste teritorija zemes valsts 2 . # Lasi j…"
click at [200, 47] on div "Mācību tēma: Spāņu valodas b1 - 10. klases 1.ieskaites mācību materiāls #6 📝 Te…" at bounding box center [784, 375] width 1568 height 750
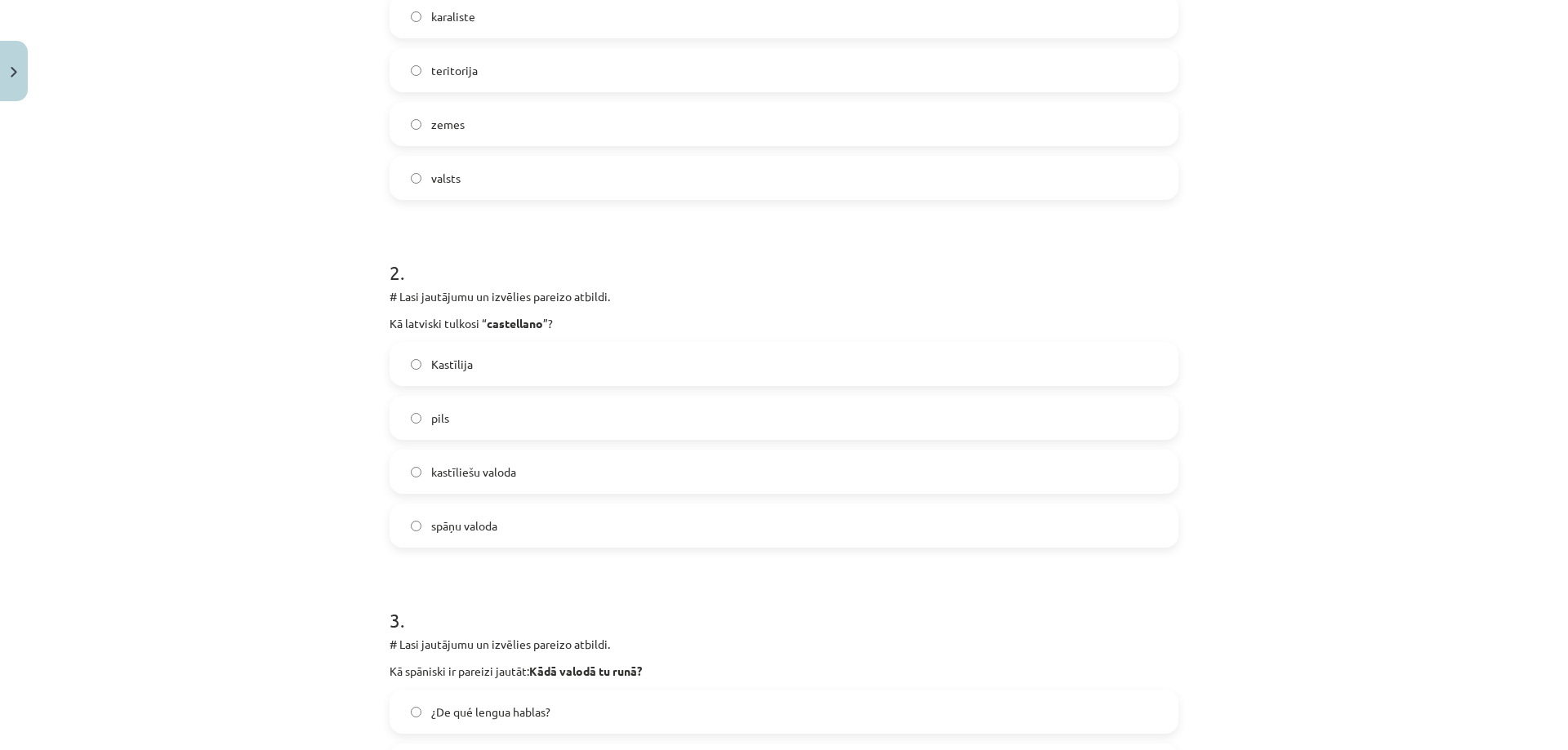
scroll to position [164, 0]
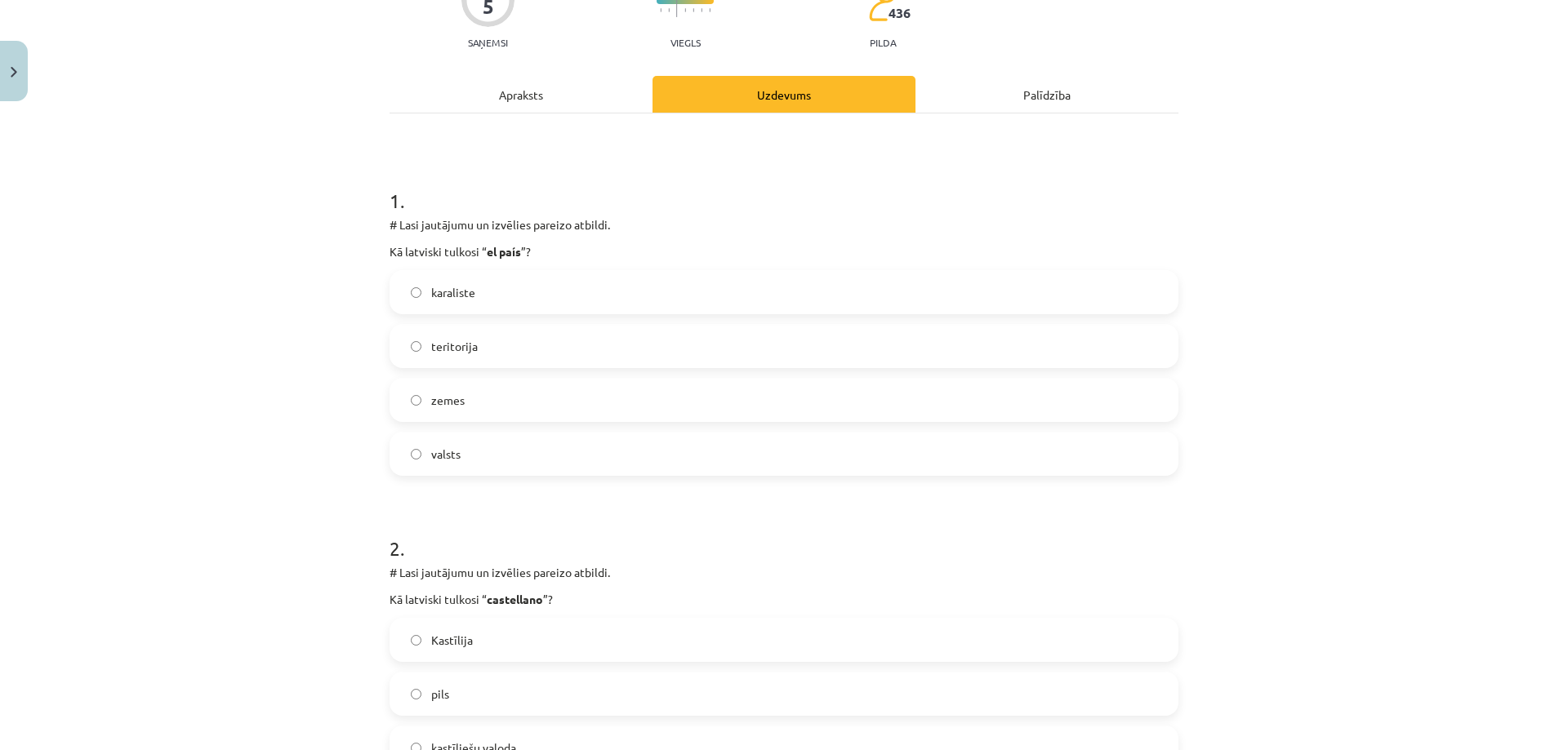
click at [454, 448] on span "valsts" at bounding box center [445, 454] width 29 height 17
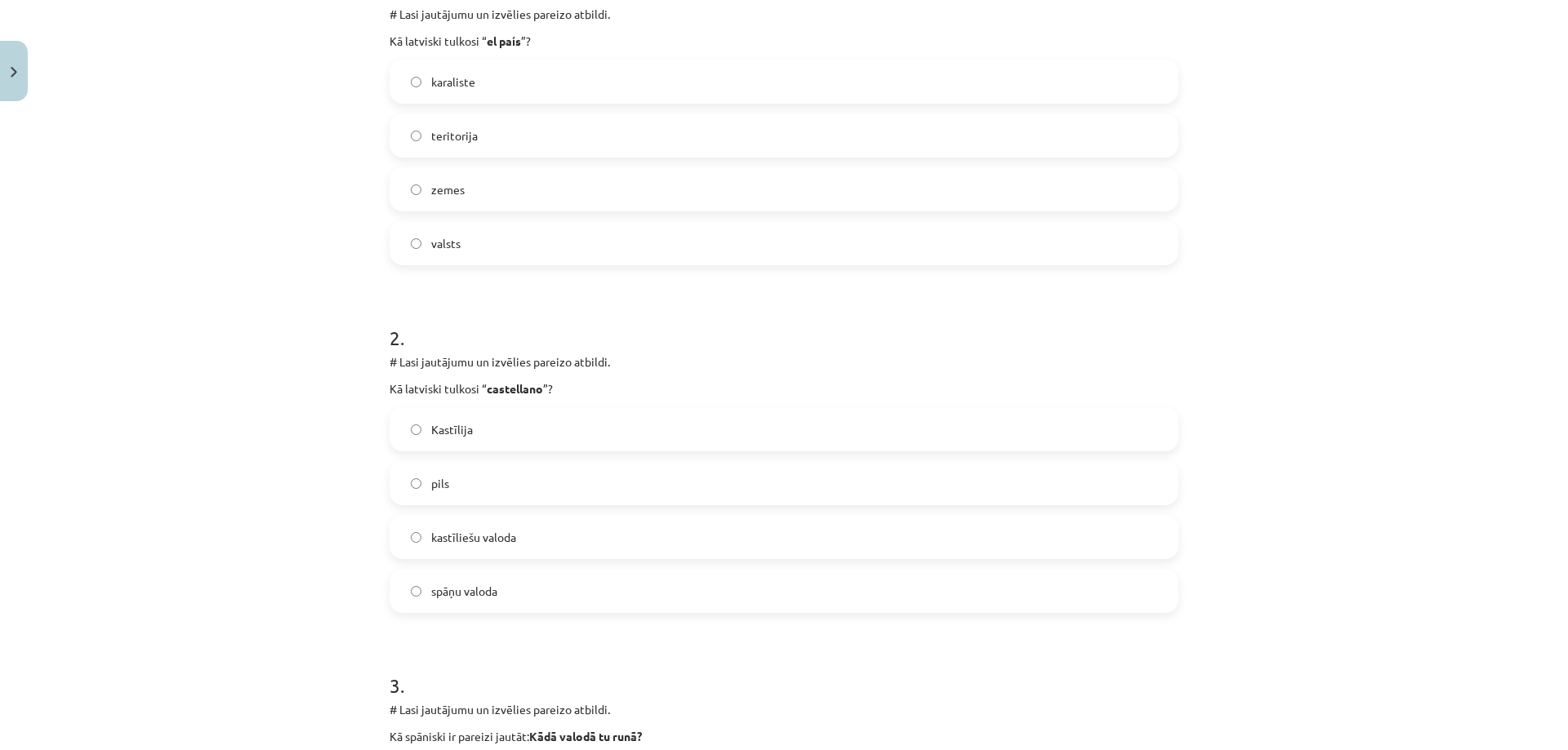
scroll to position [491, 0]
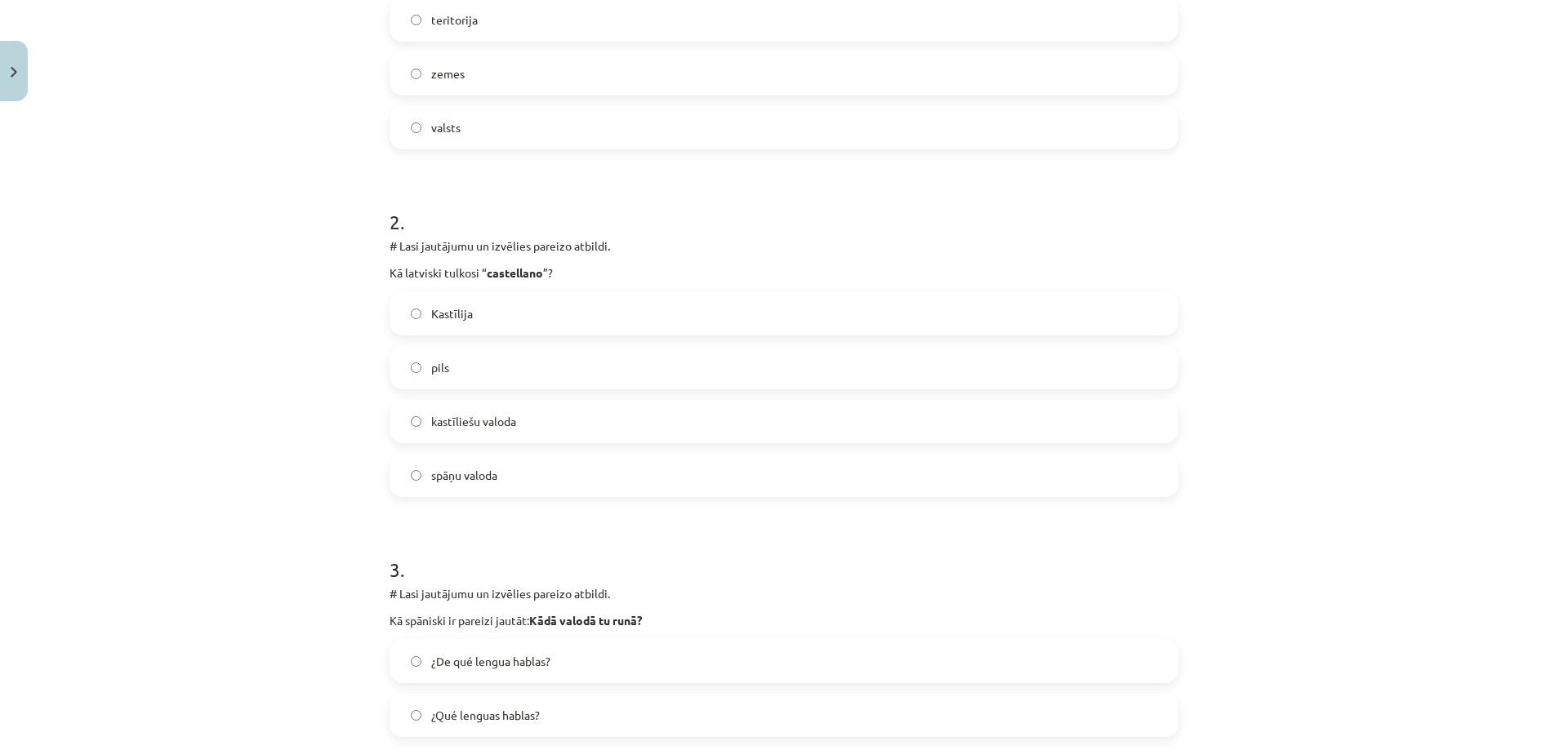
click at [549, 425] on label "kastīliešu valoda" at bounding box center [784, 420] width 786 height 40
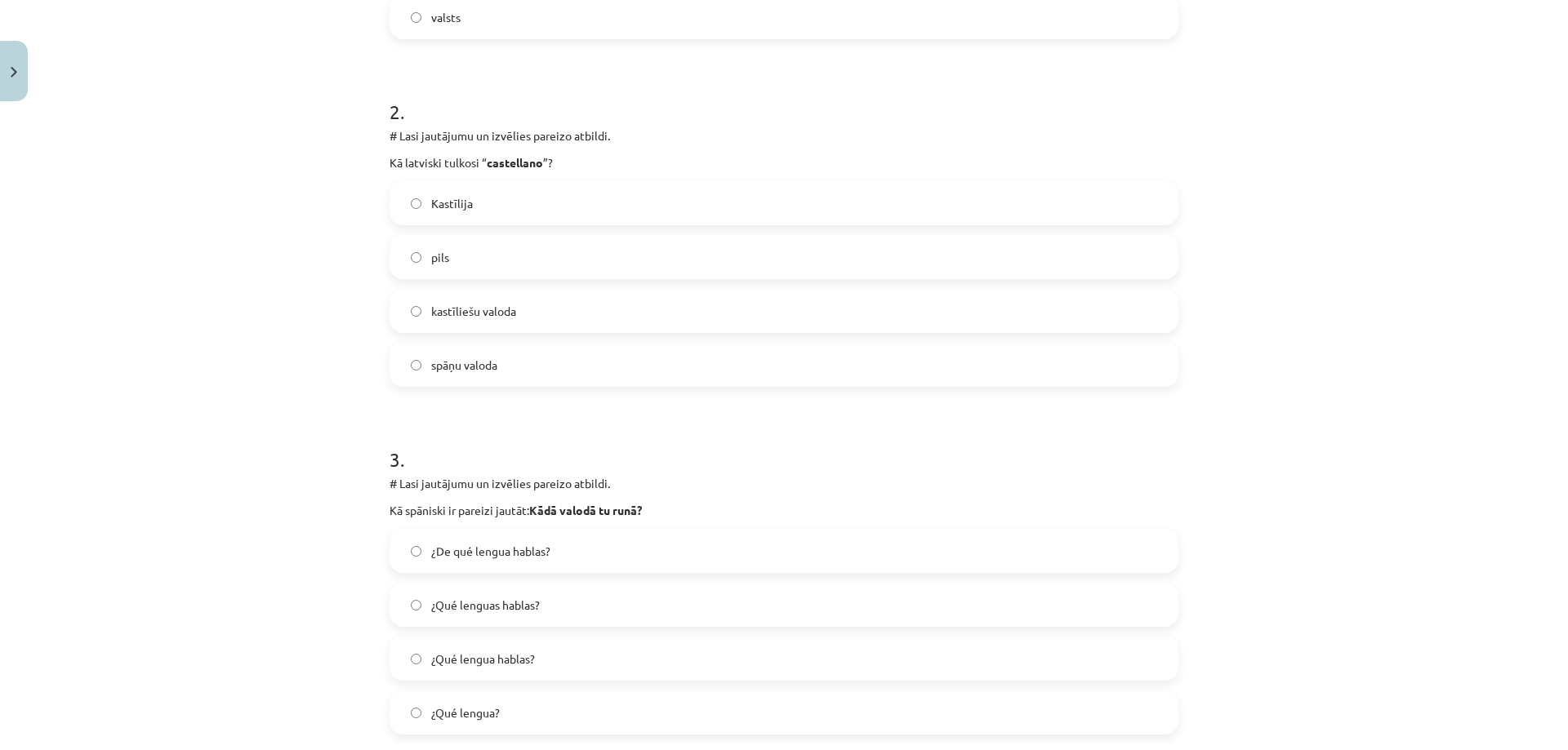
scroll to position [735, 0]
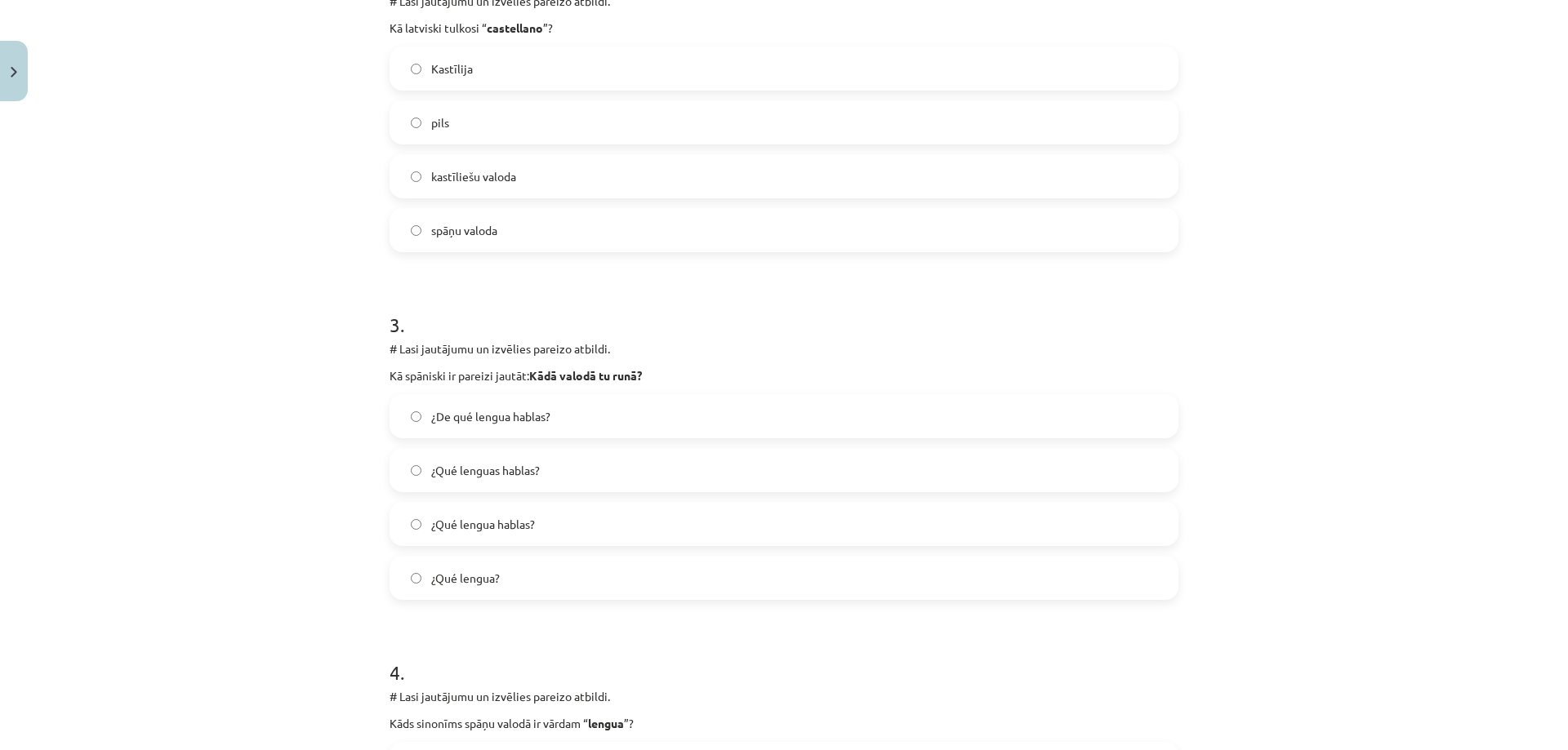
click at [533, 519] on label "¿Qué lengua hablas?" at bounding box center [784, 523] width 786 height 40
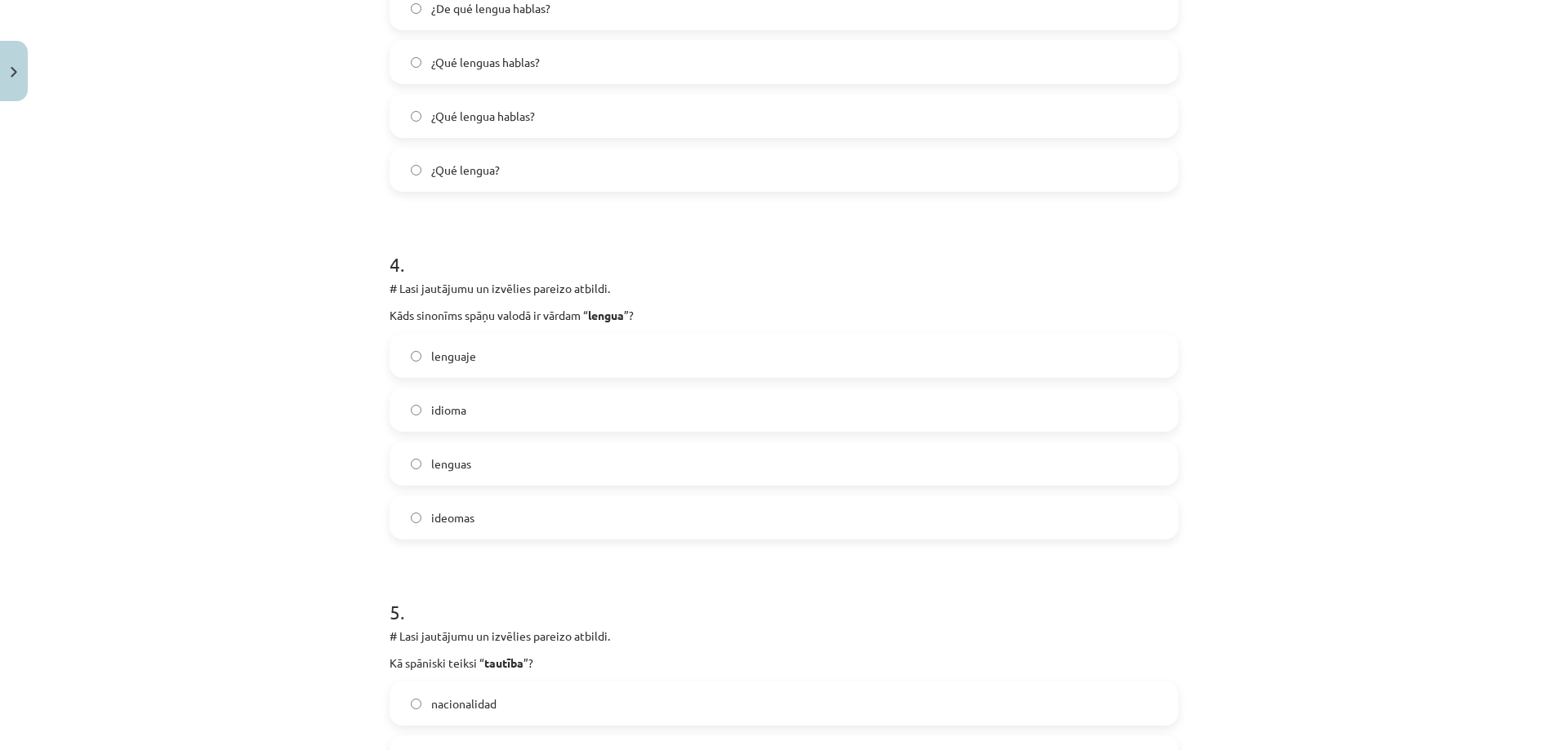
click at [540, 398] on label "idioma" at bounding box center [784, 409] width 786 height 40
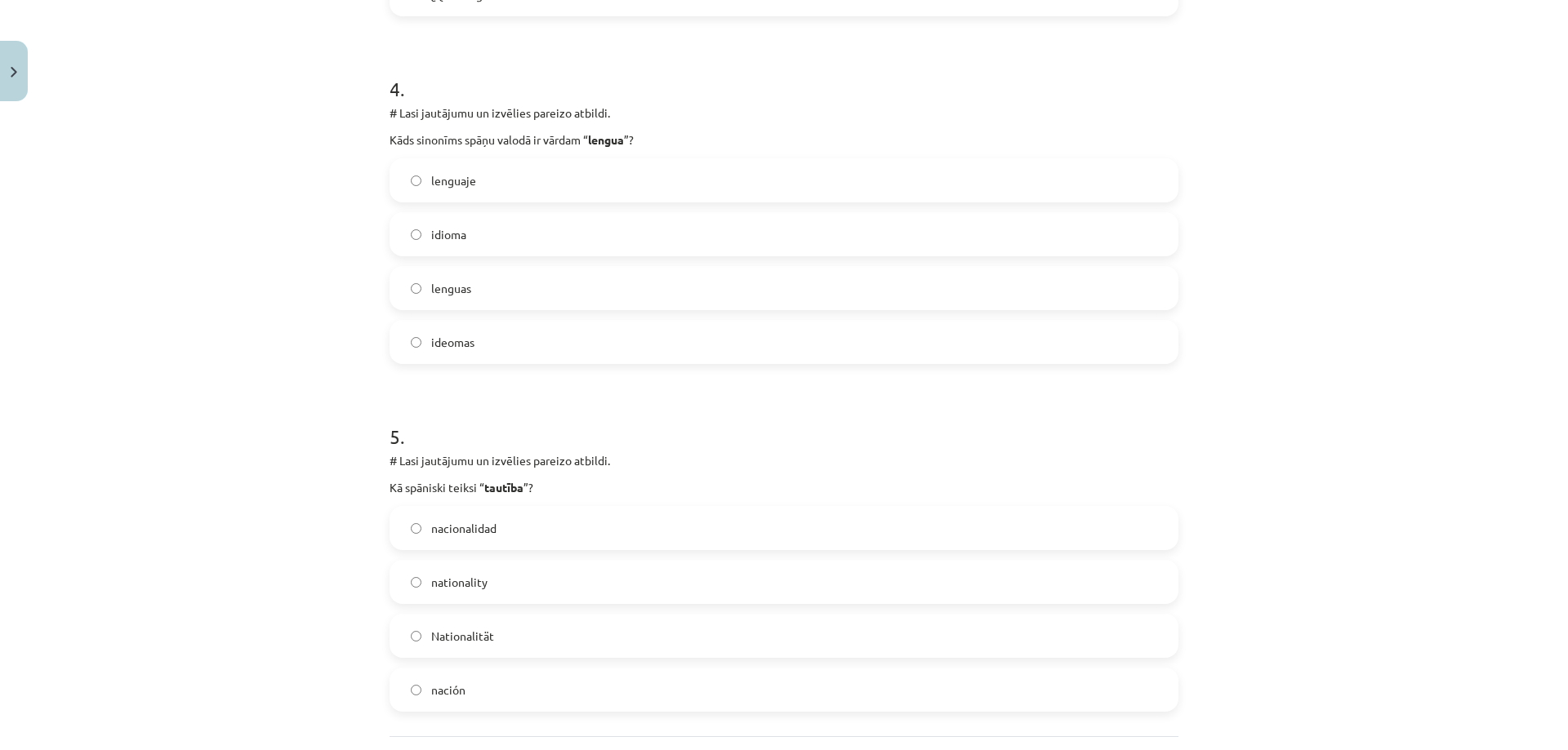
scroll to position [1470, 0]
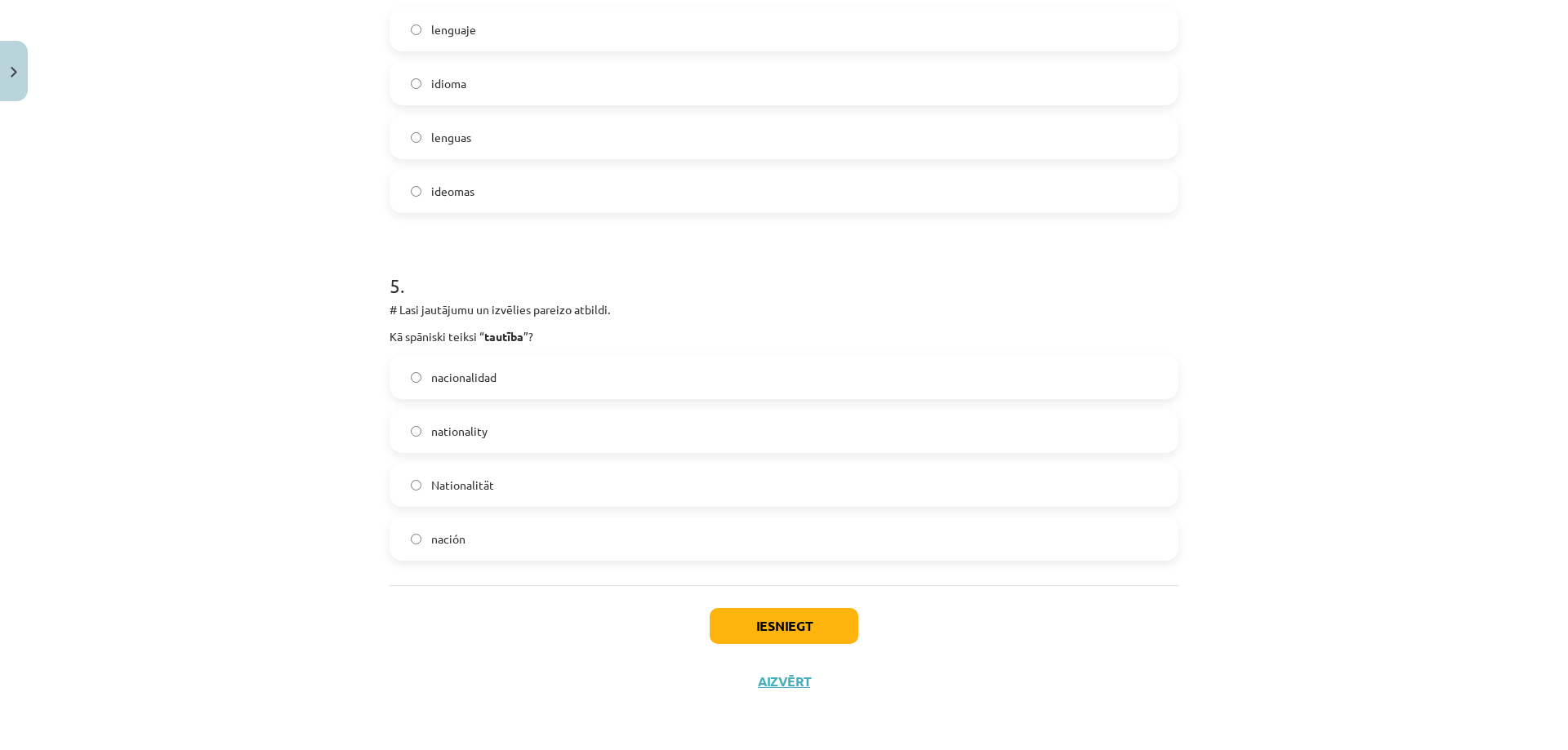
click at [438, 426] on span "nationality" at bounding box center [459, 431] width 57 height 17
click at [747, 631] on button "Iesniegt" at bounding box center [783, 626] width 149 height 36
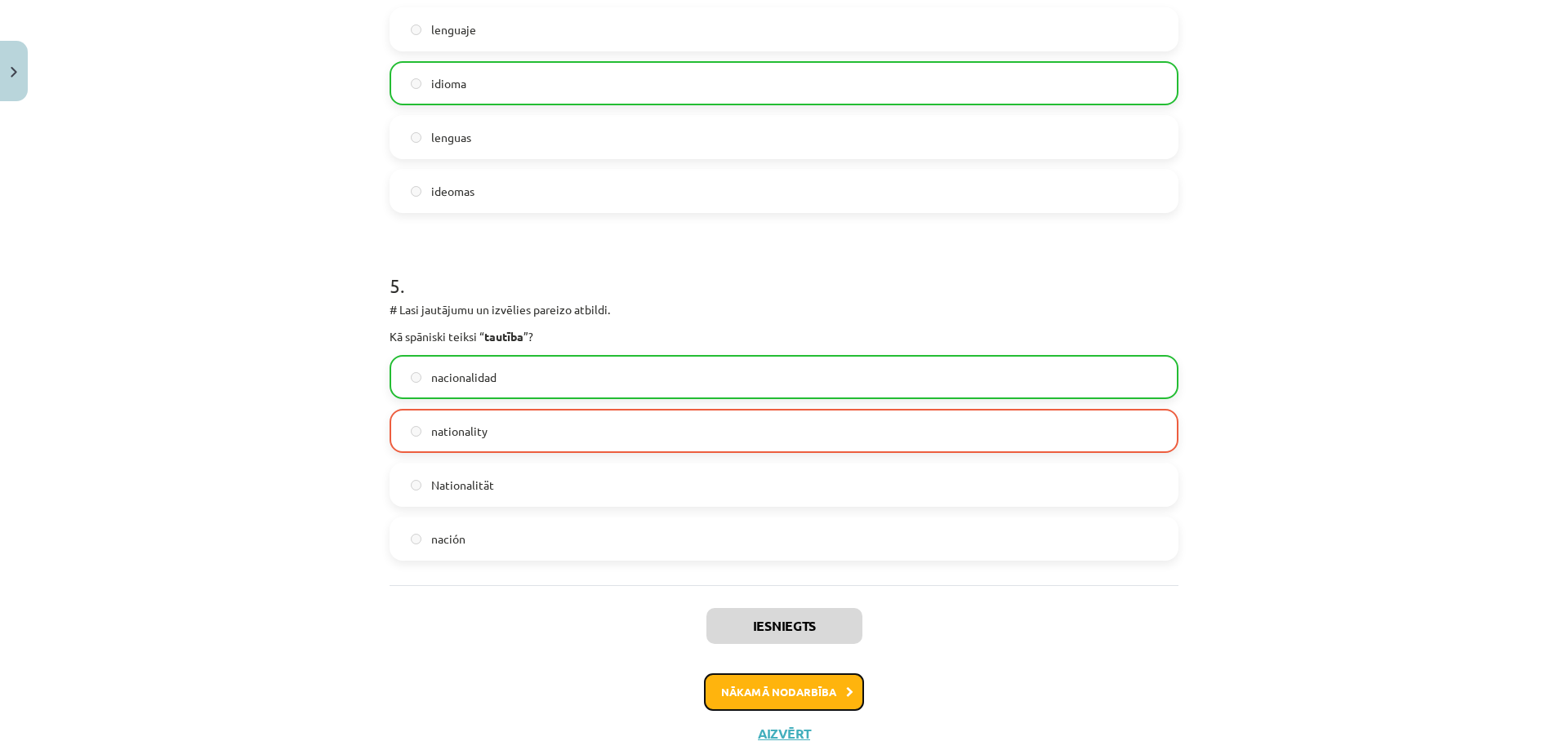
click at [810, 679] on button "Nākamā nodarbība" at bounding box center [784, 692] width 160 height 38
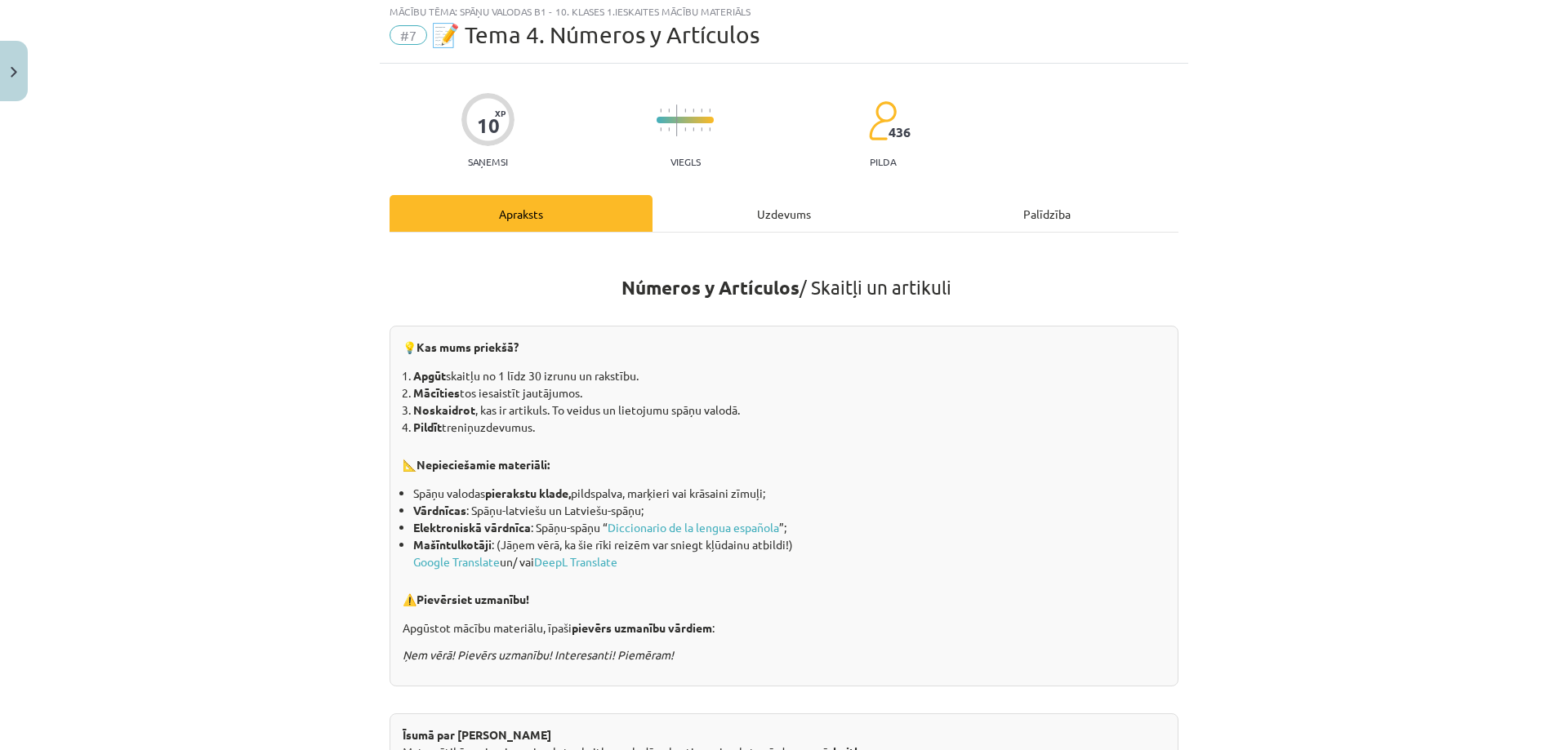
scroll to position [40, 0]
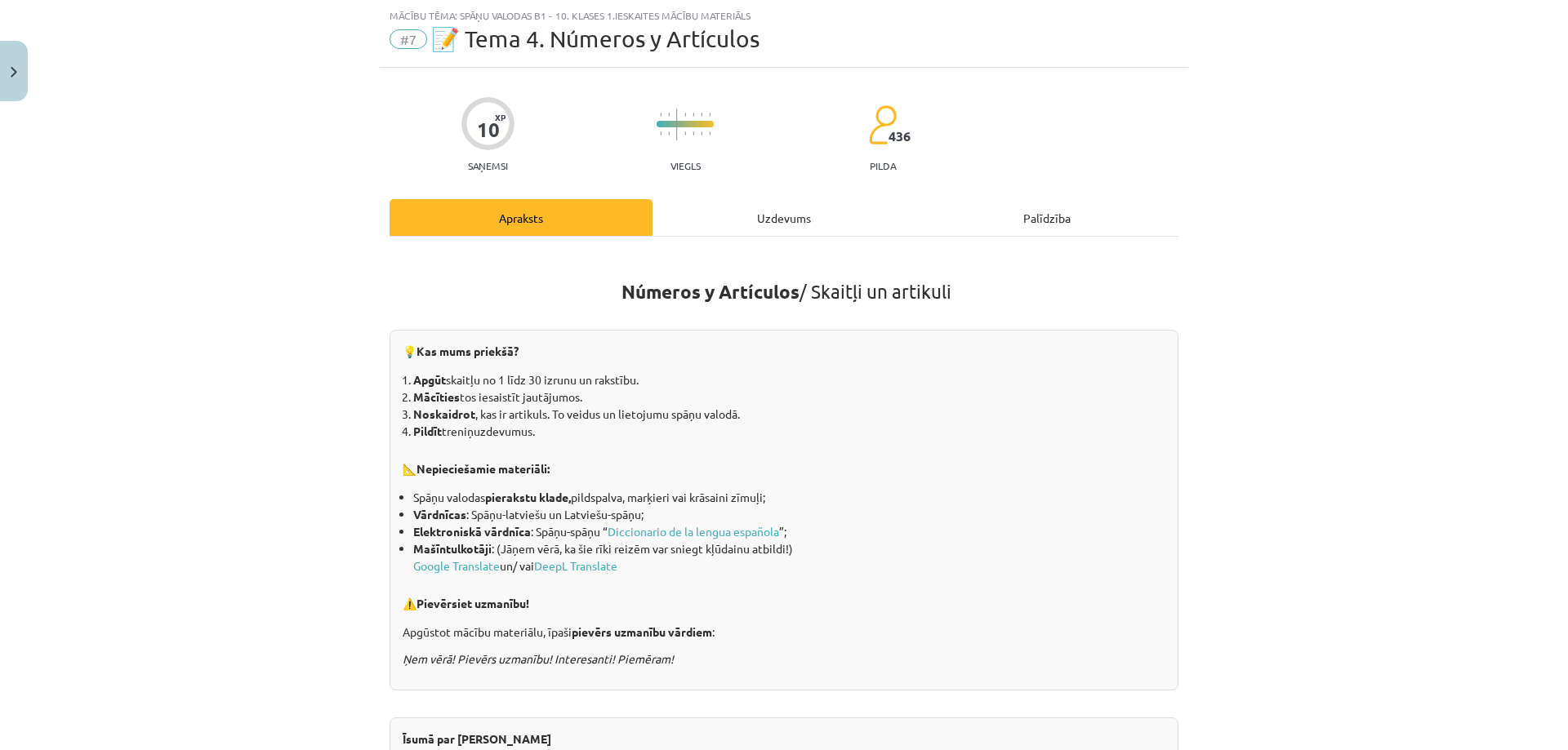
drag, startPoint x: 821, startPoint y: 218, endPoint x: 812, endPoint y: 237, distance: 21.0
click at [819, 220] on div "Uzdevums" at bounding box center [784, 217] width 263 height 37
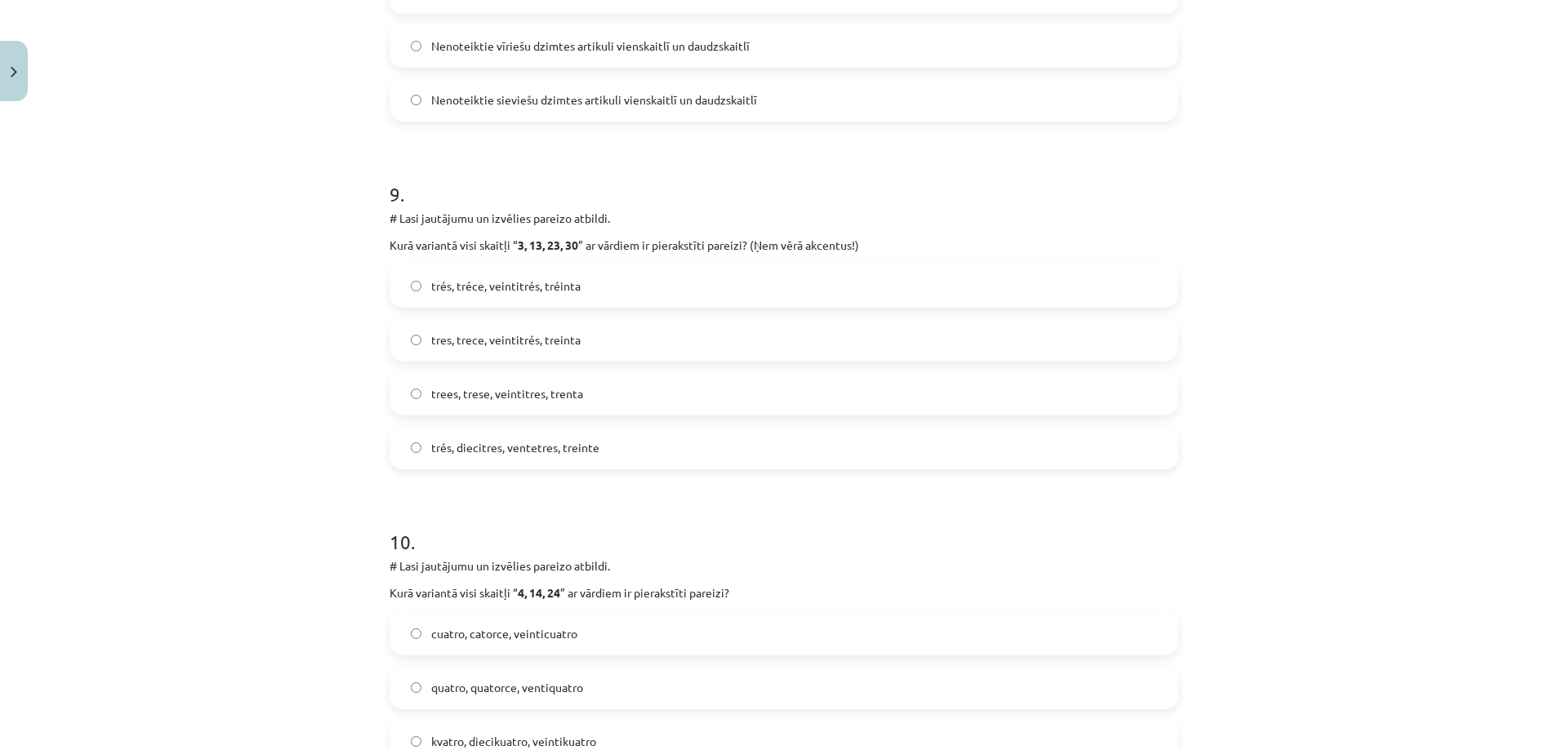
scroll to position [3208, 0]
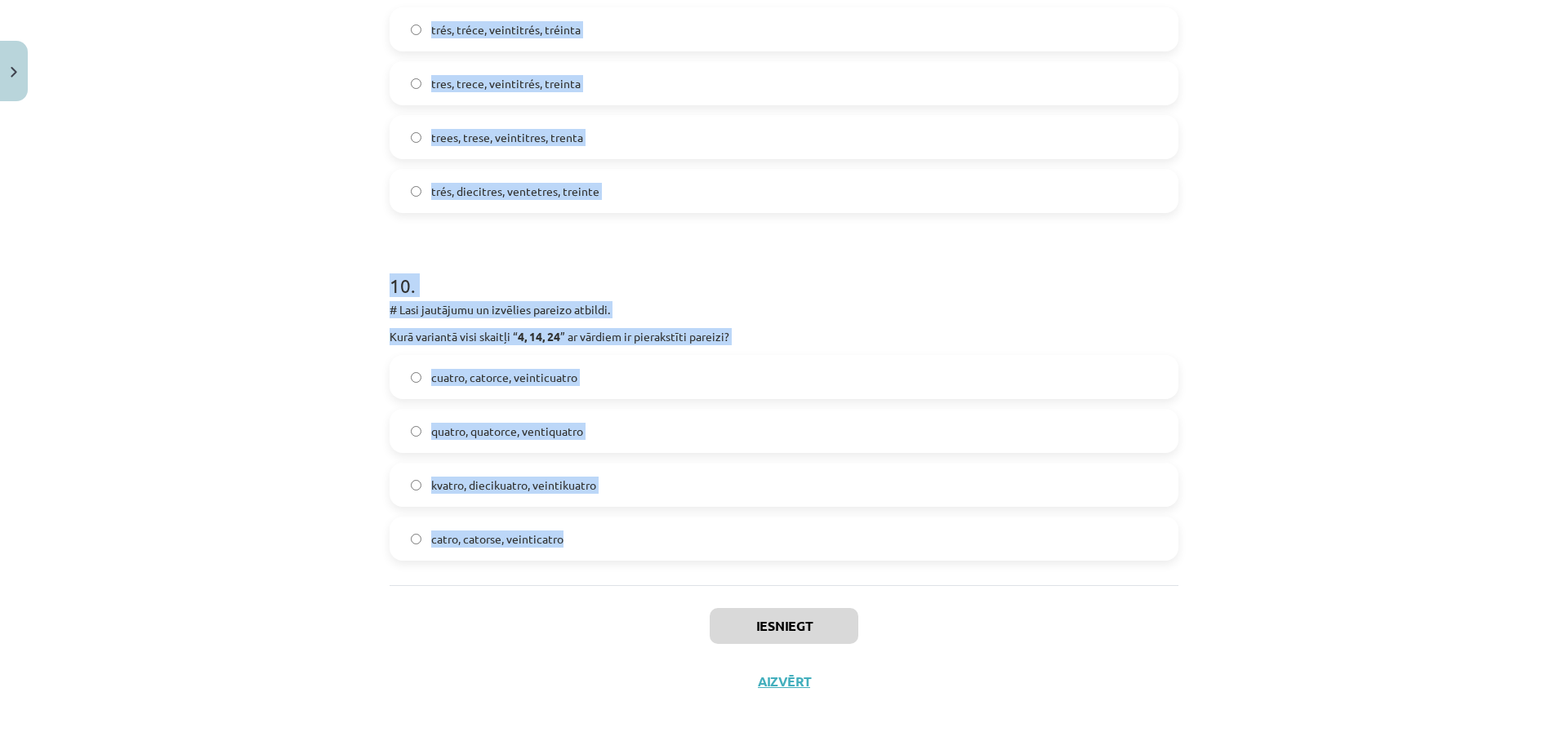
drag, startPoint x: 386, startPoint y: 346, endPoint x: 659, endPoint y: 531, distance: 329.8
copy form "# Lasi jautājumu un izvēlies pareizo atbildi. Kurā variantā visi skaitļi “ 2, 1…"
drag, startPoint x: 218, startPoint y: 135, endPoint x: 242, endPoint y: 160, distance: 34.7
click at [218, 136] on div "Mācību tēma: Spāņu valodas b1 - 10. klases 1.ieskaites mācību materiāls #7 📝 Te…" at bounding box center [784, 375] width 1568 height 750
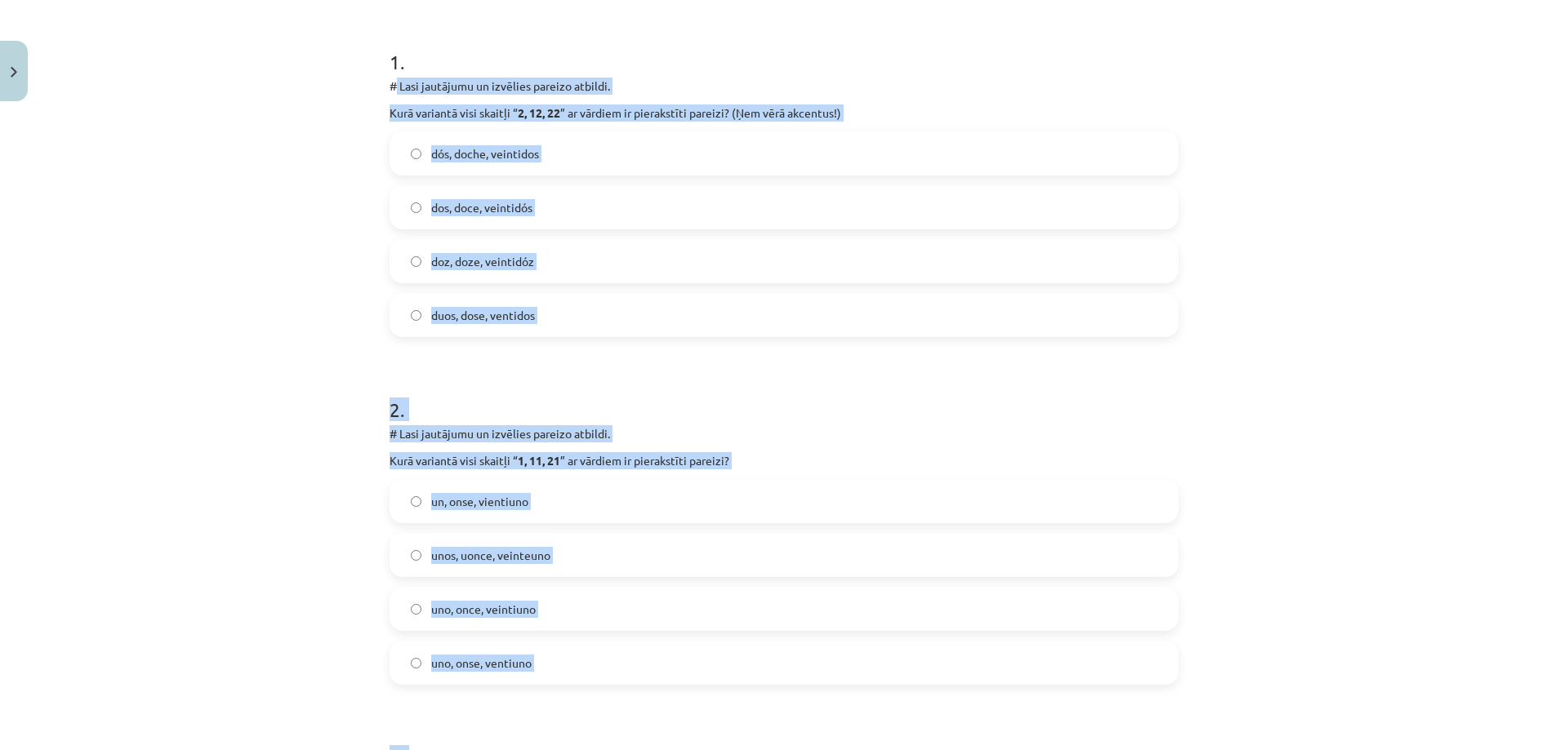
scroll to position [270, 0]
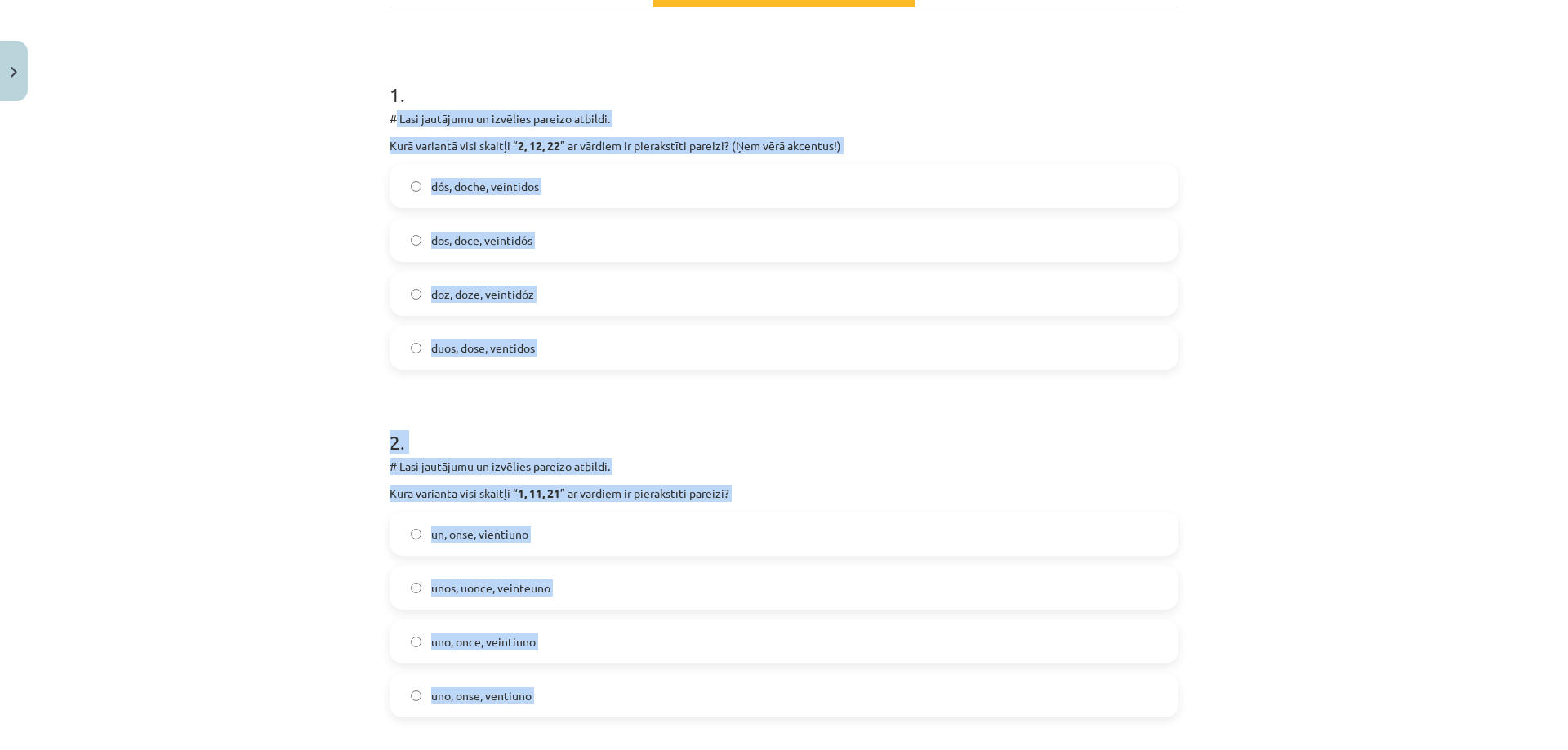
click at [266, 185] on div "Mācību tēma: Spāņu valodas b1 - 10. klases 1.ieskaites mācību materiāls #7 📝 Te…" at bounding box center [784, 375] width 1568 height 750
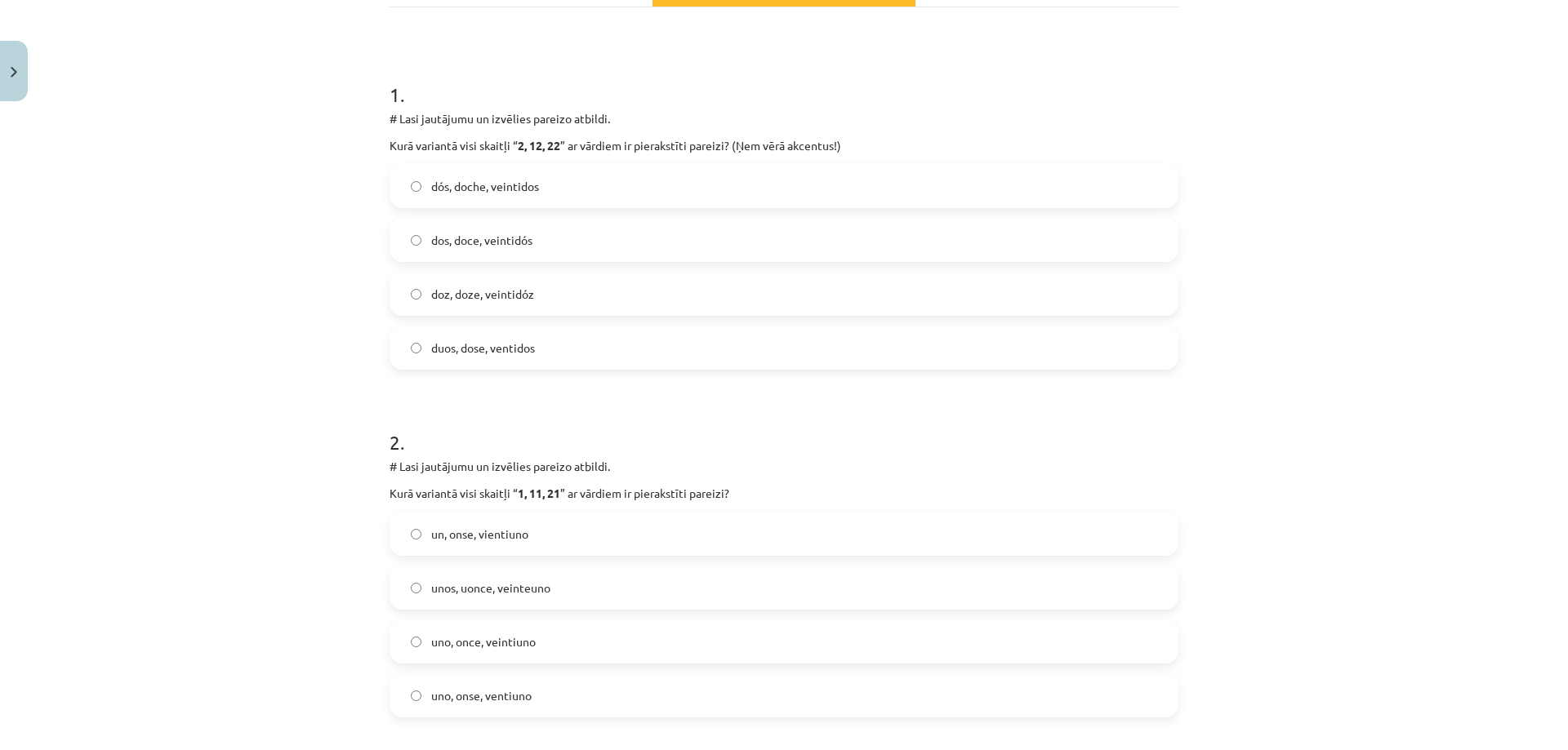
click at [472, 246] on span "dos, doce, veintidós" at bounding box center [481, 241] width 101 height 17
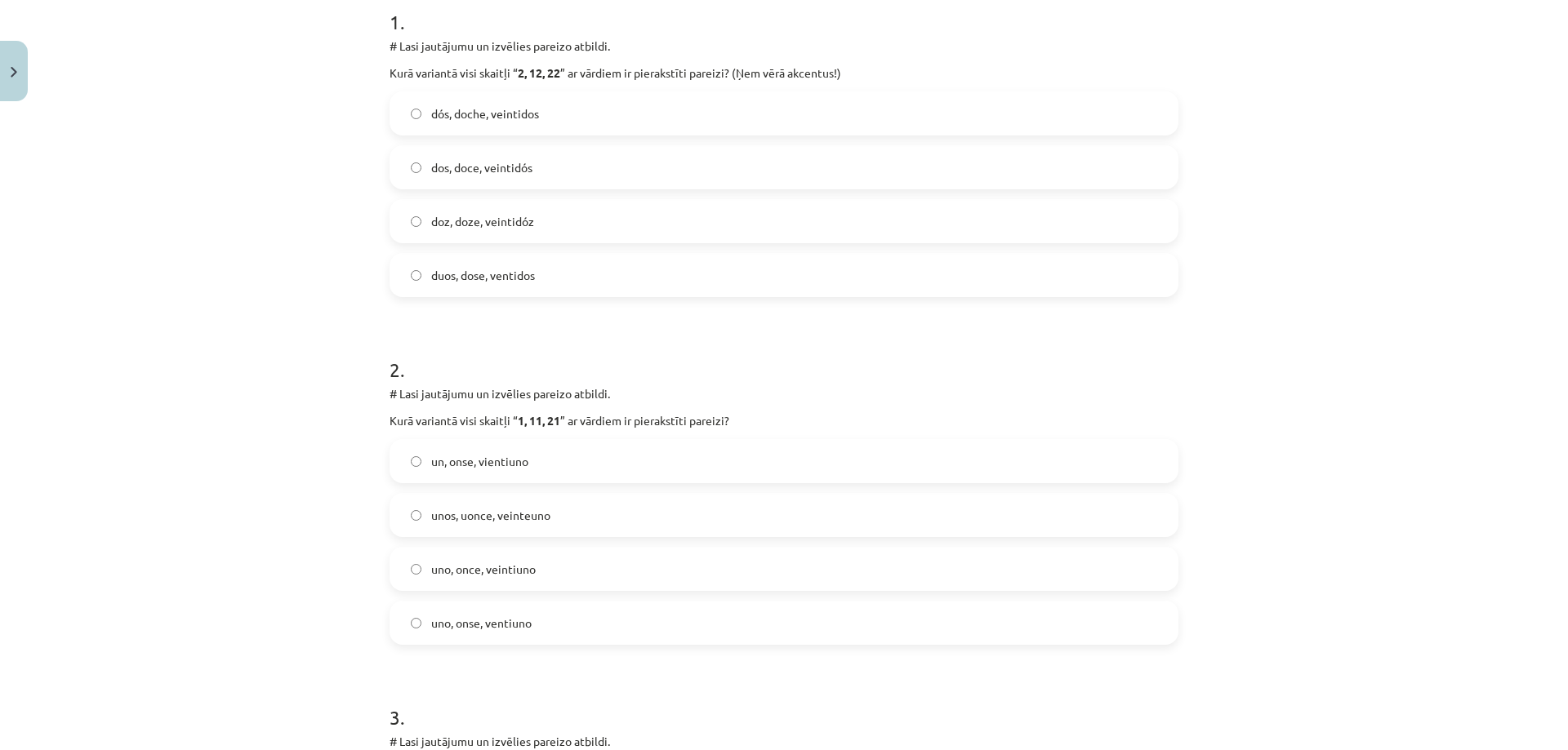
scroll to position [596, 0]
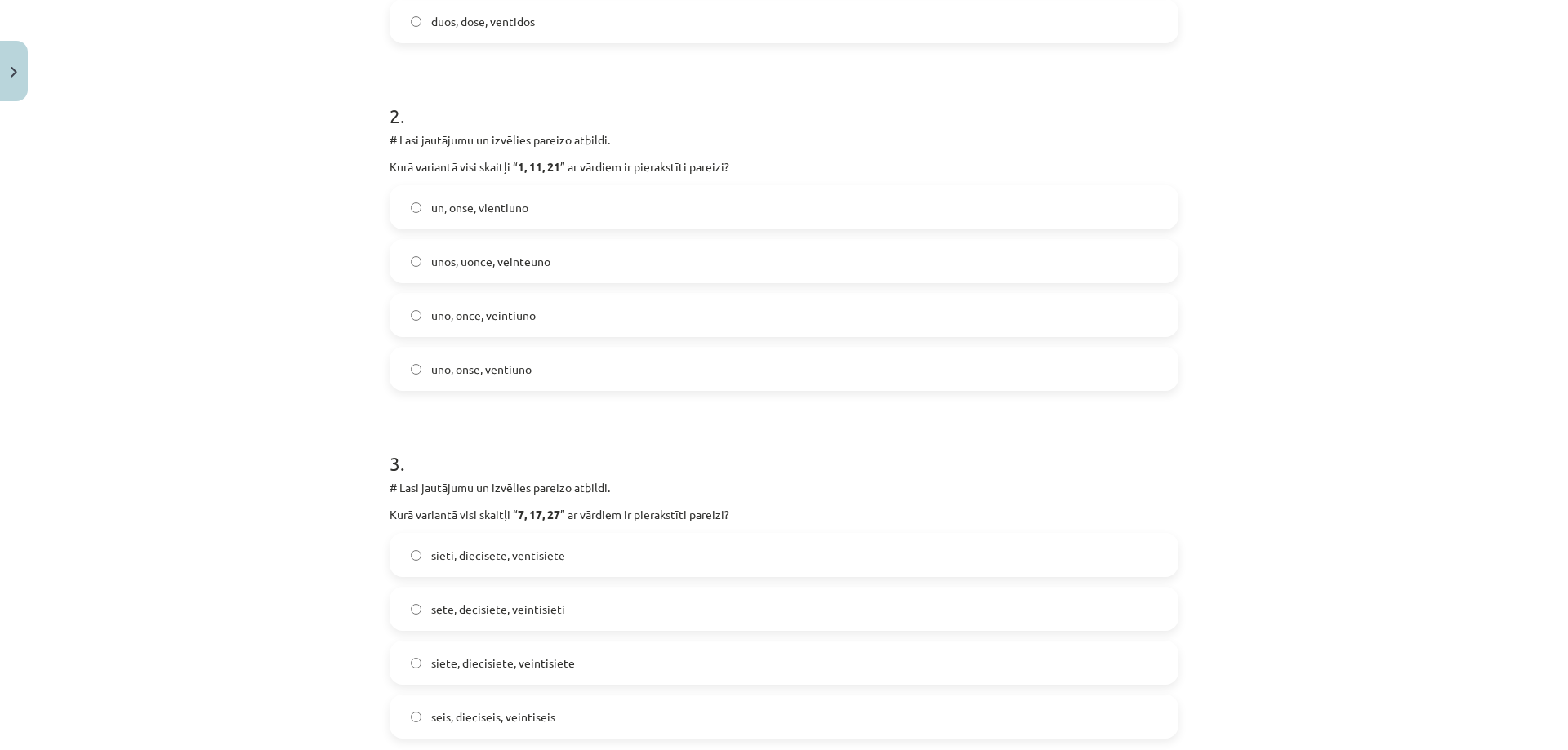
click at [538, 317] on label "uno, once, veintiuno" at bounding box center [784, 314] width 786 height 40
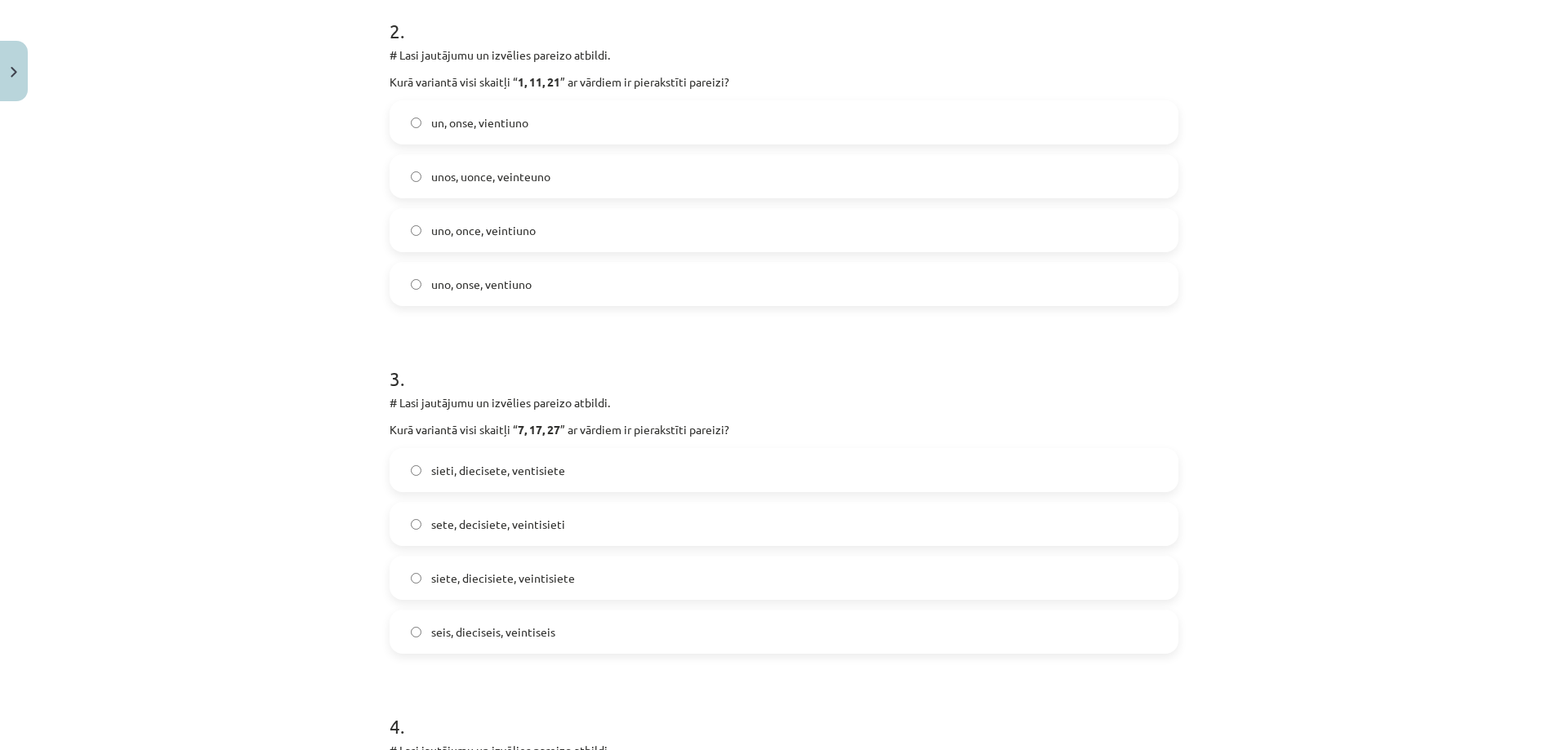
scroll to position [759, 0]
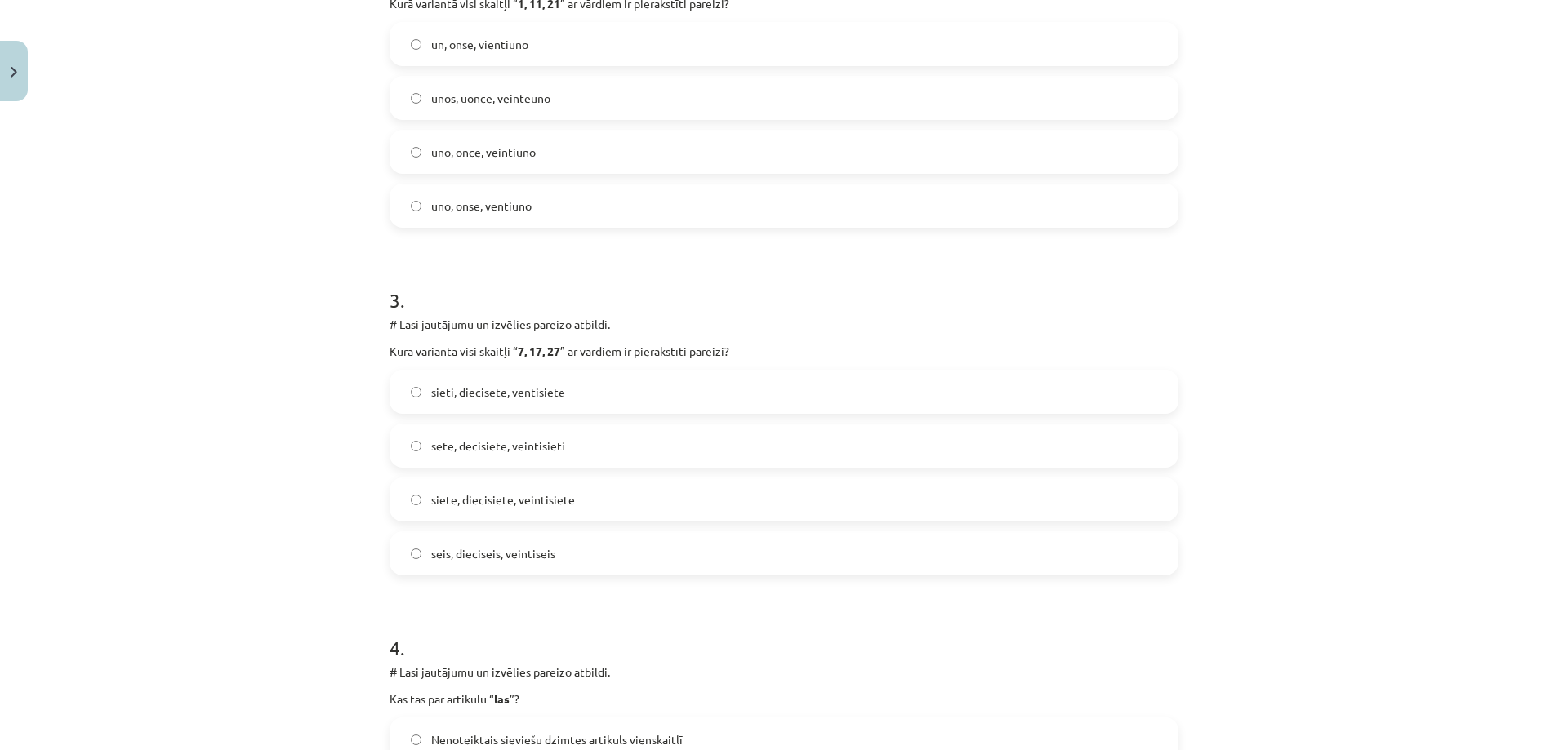
click at [552, 499] on span "siete, diecisiete, veintisiete" at bounding box center [502, 500] width 144 height 17
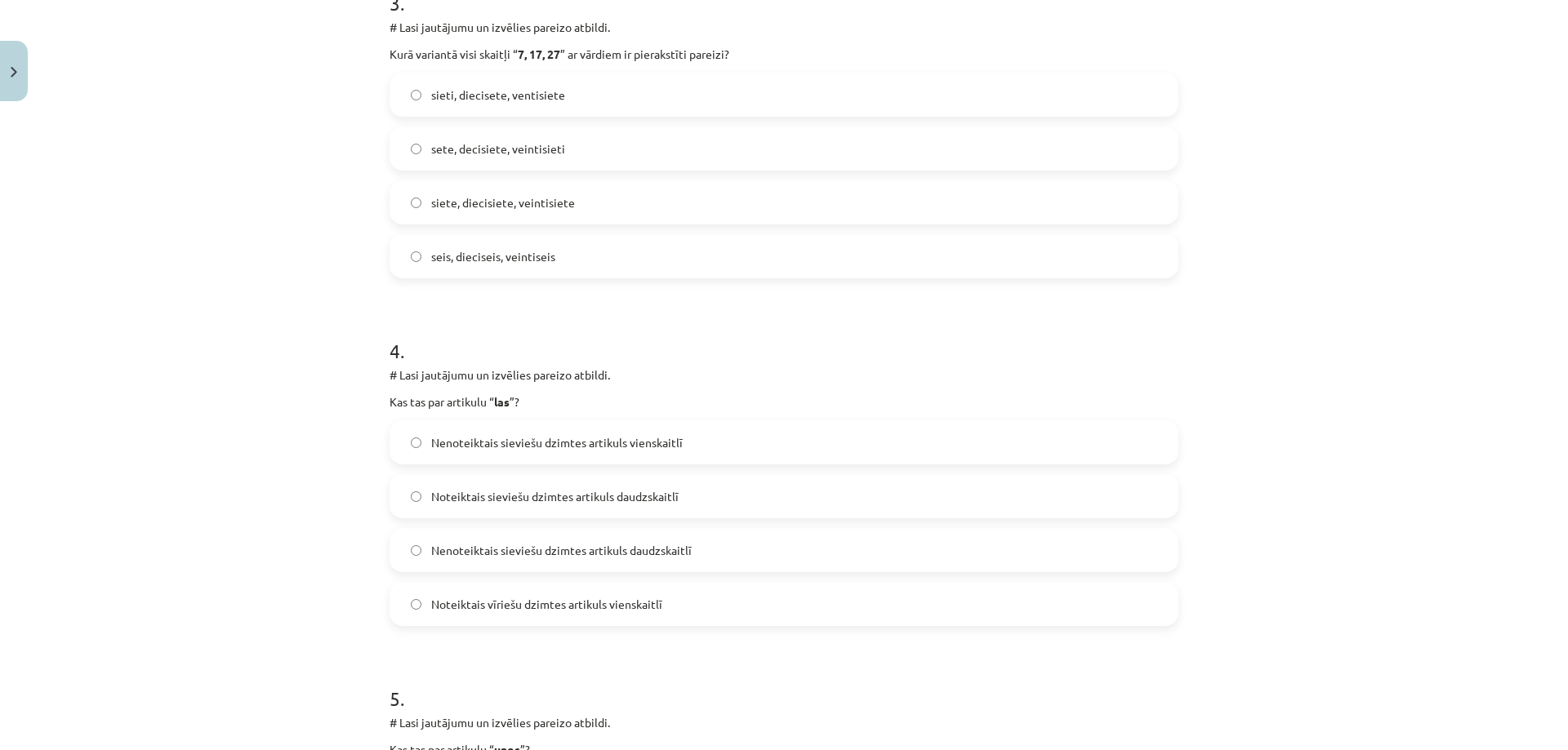
scroll to position [1086, 0]
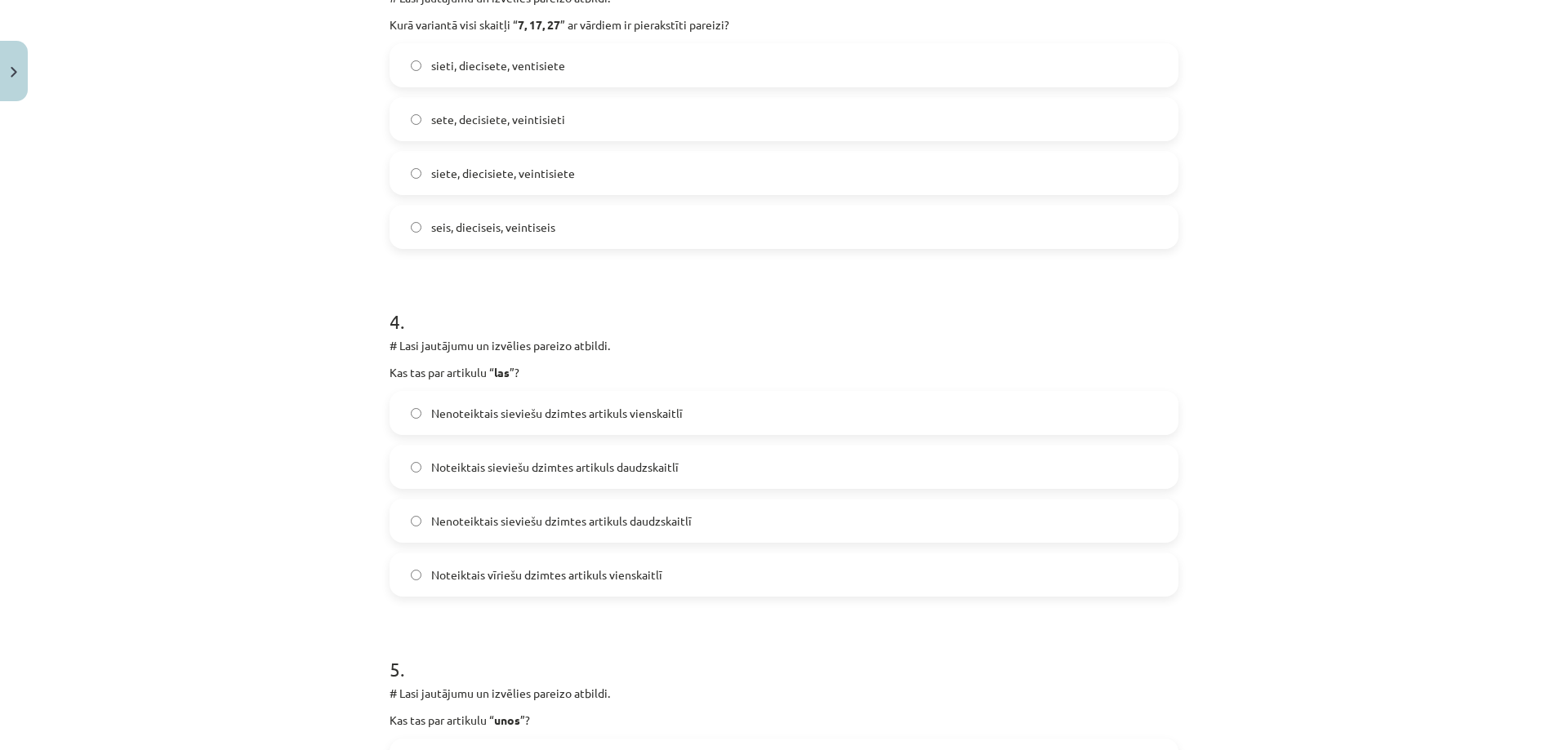
click at [756, 460] on label "Noteiktais sieviešu dzimtes artikuls daudzskaitlī" at bounding box center [784, 466] width 786 height 40
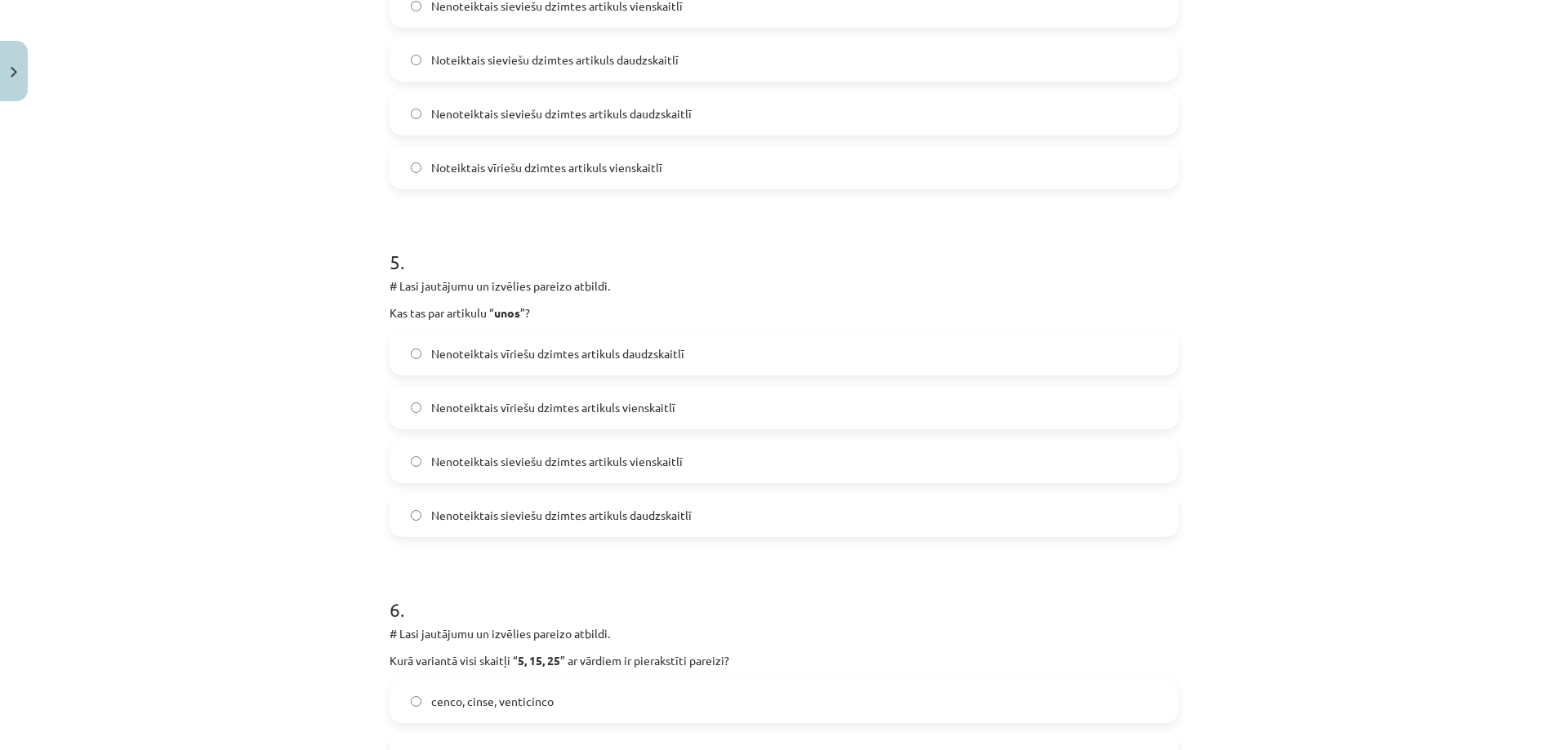
scroll to position [1494, 0]
click at [638, 345] on span "Nenoteiktais vīriešu dzimtes artikuls daudzskaitlī" at bounding box center [557, 353] width 253 height 17
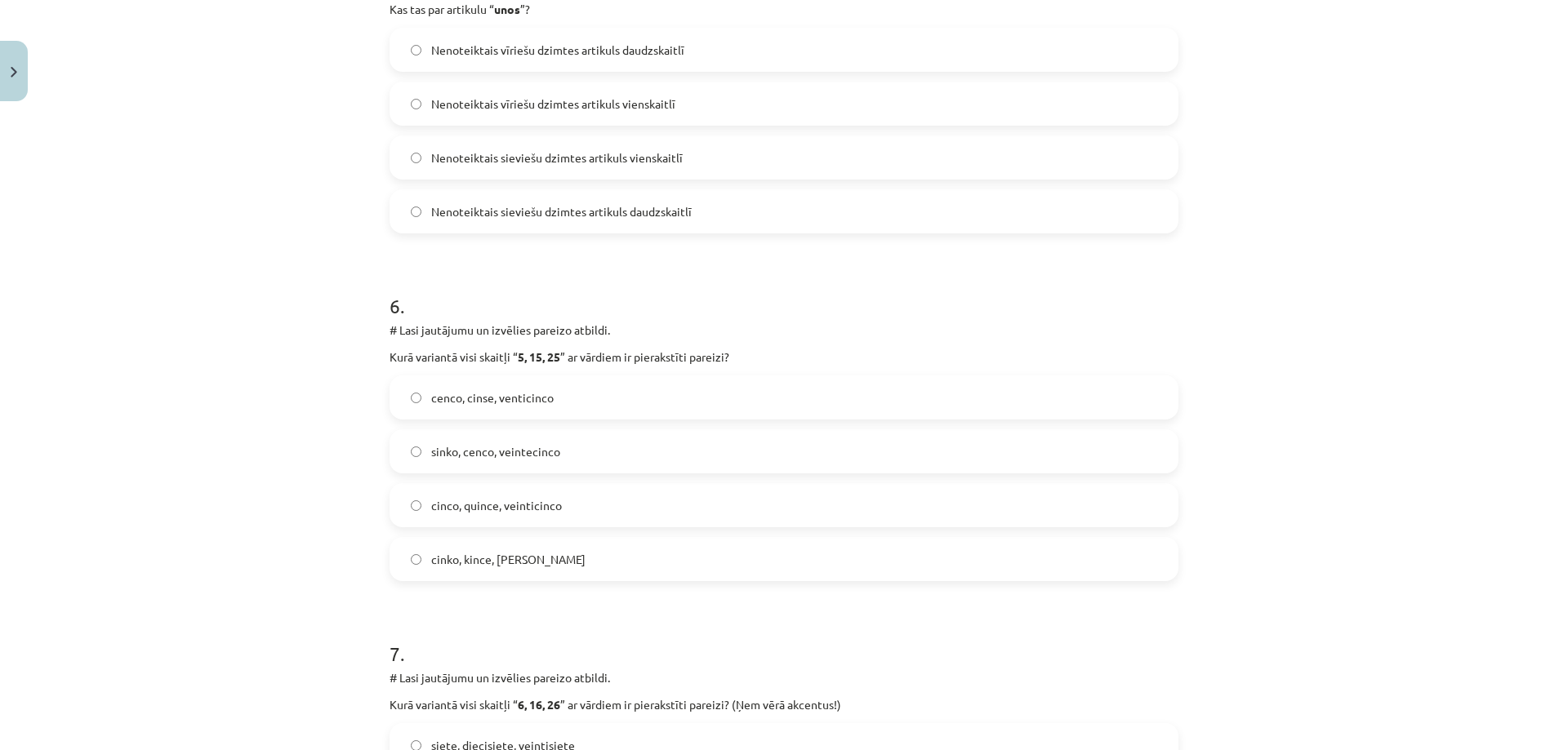
scroll to position [1820, 0]
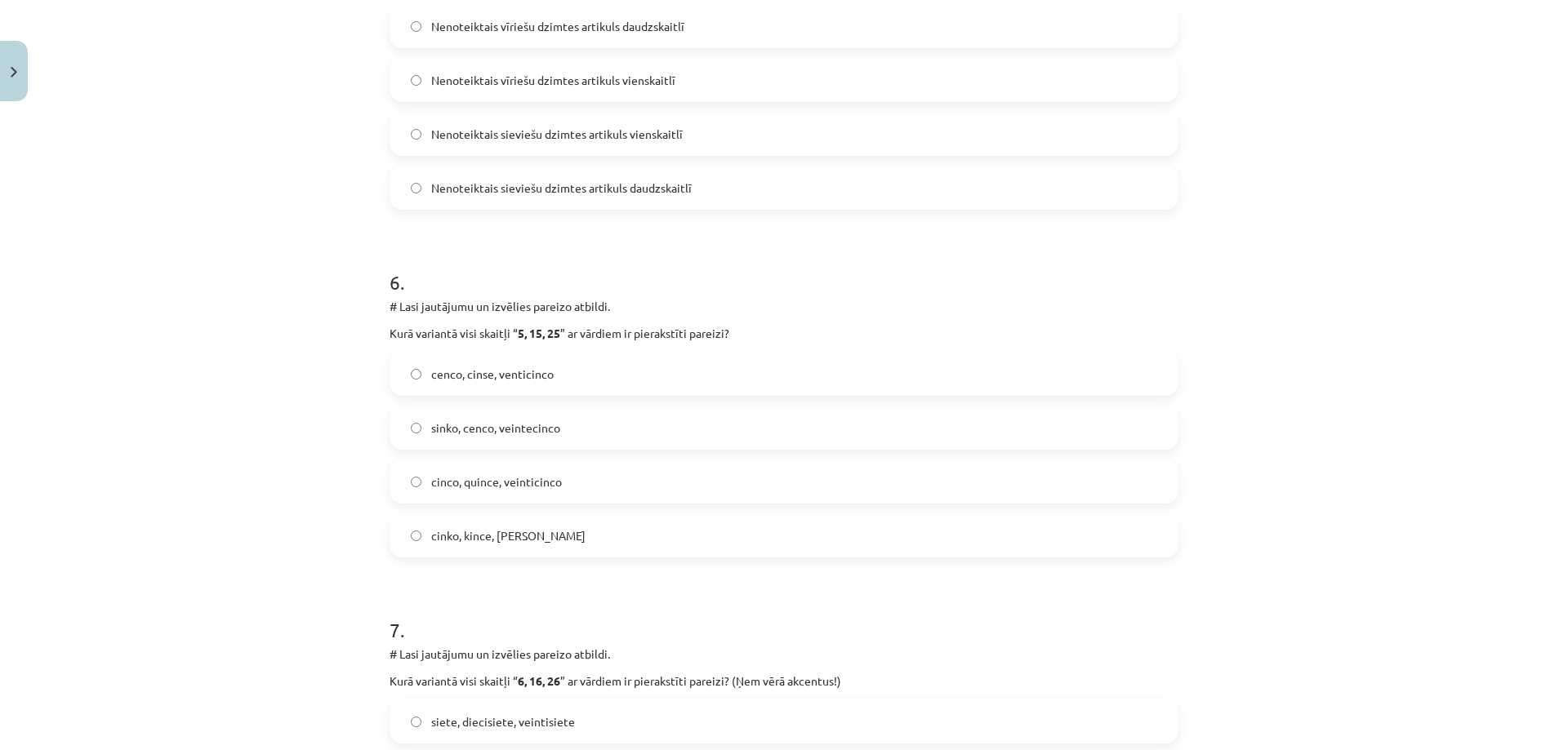
click at [483, 477] on span "cinco, quince, veinticinco" at bounding box center [496, 482] width 131 height 17
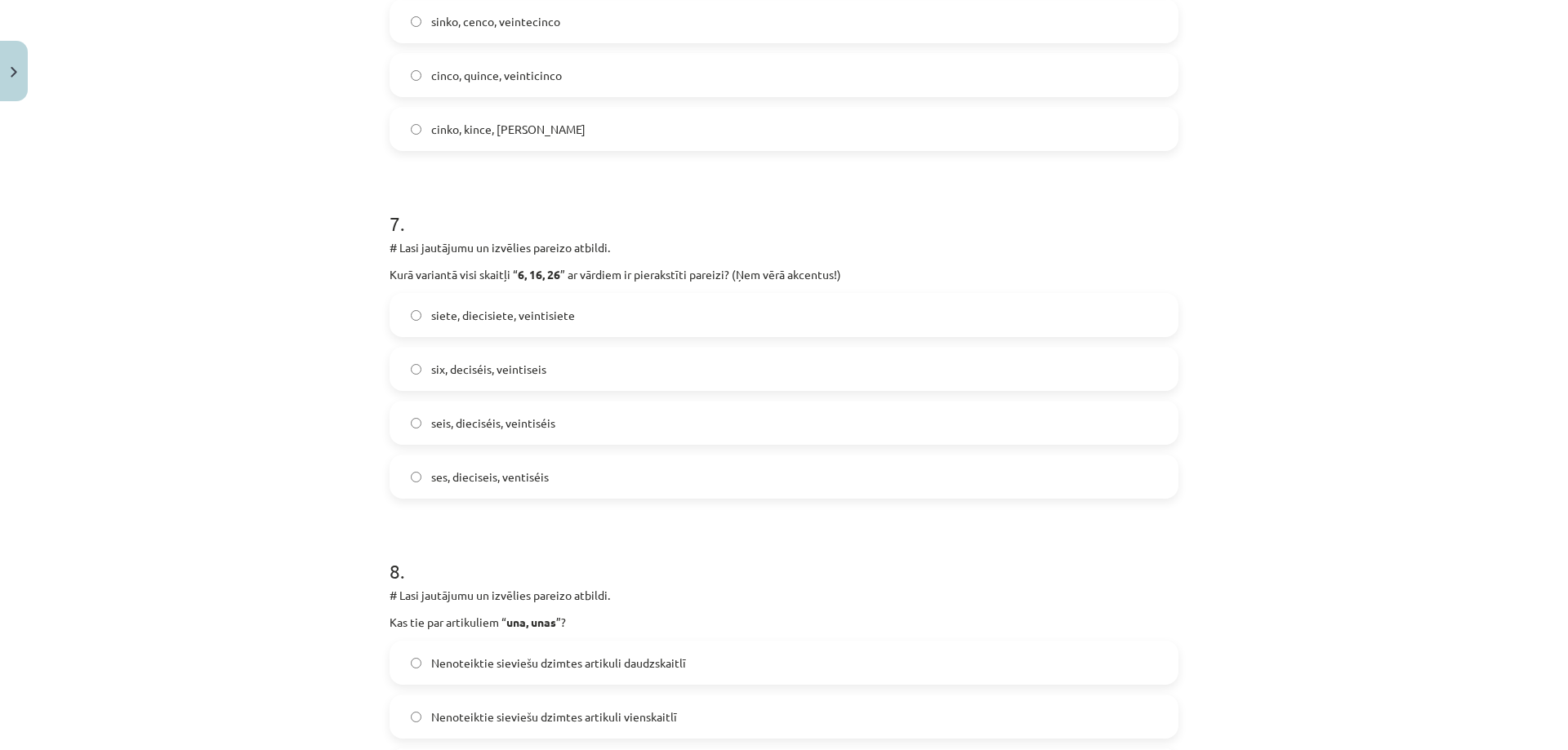
scroll to position [2229, 0]
click at [572, 416] on label "seis, dieciséis, veintiséis" at bounding box center [784, 420] width 786 height 40
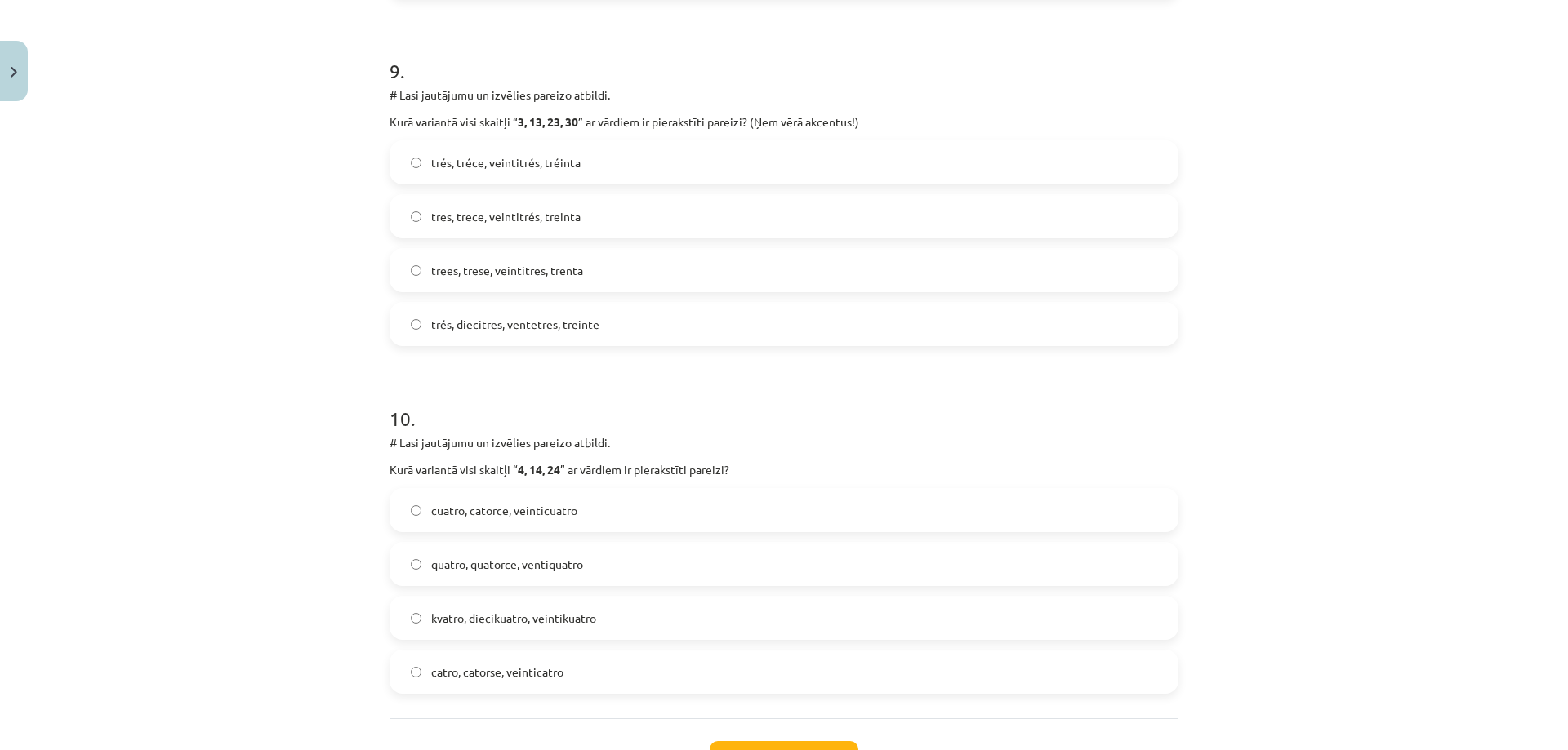
scroll to position [3208, 0]
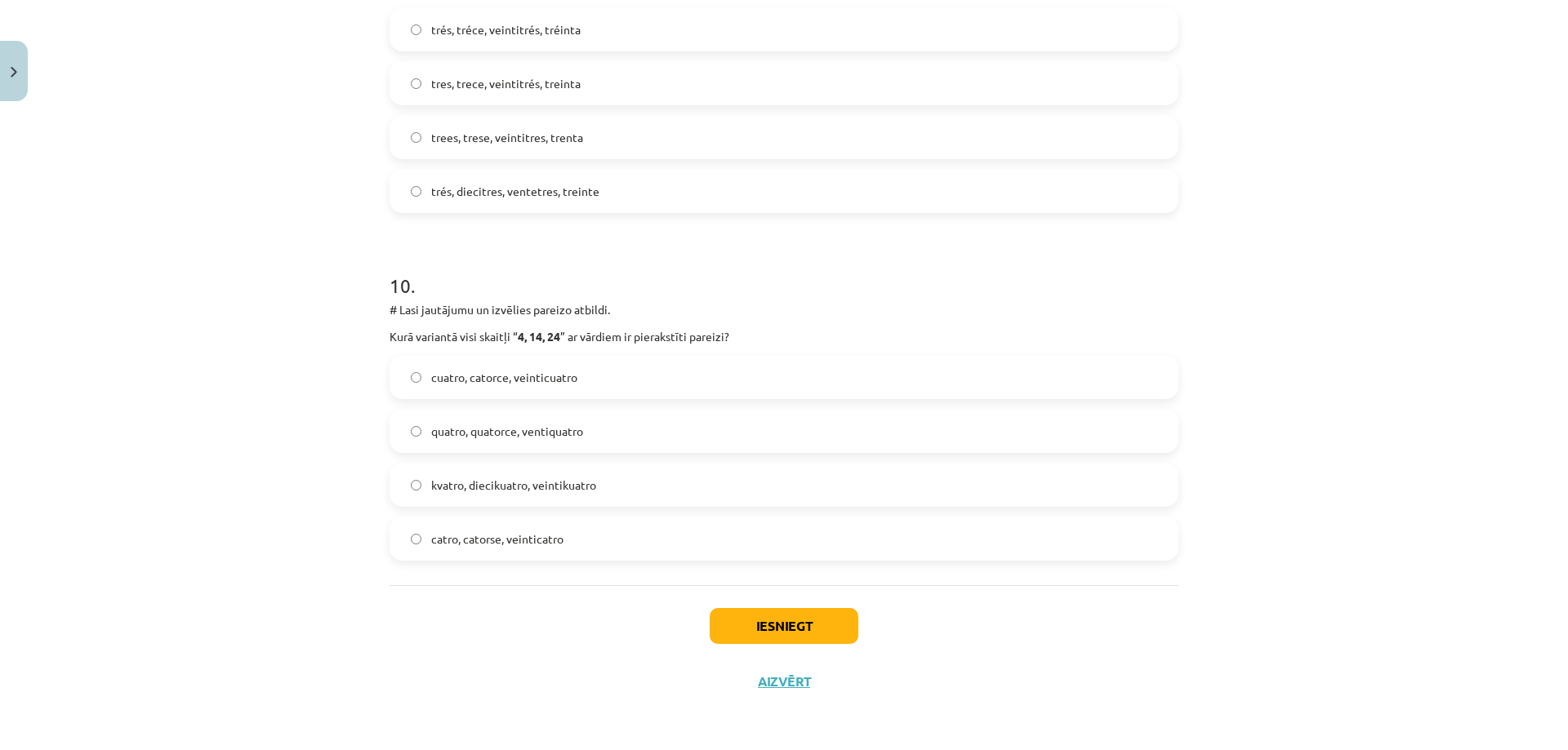
click at [509, 379] on span "cuatro, catorce, veinticuatro" at bounding box center [504, 377] width 146 height 17
click at [501, 81] on span "tres, trece, veintitrés, treinta" at bounding box center [505, 83] width 150 height 17
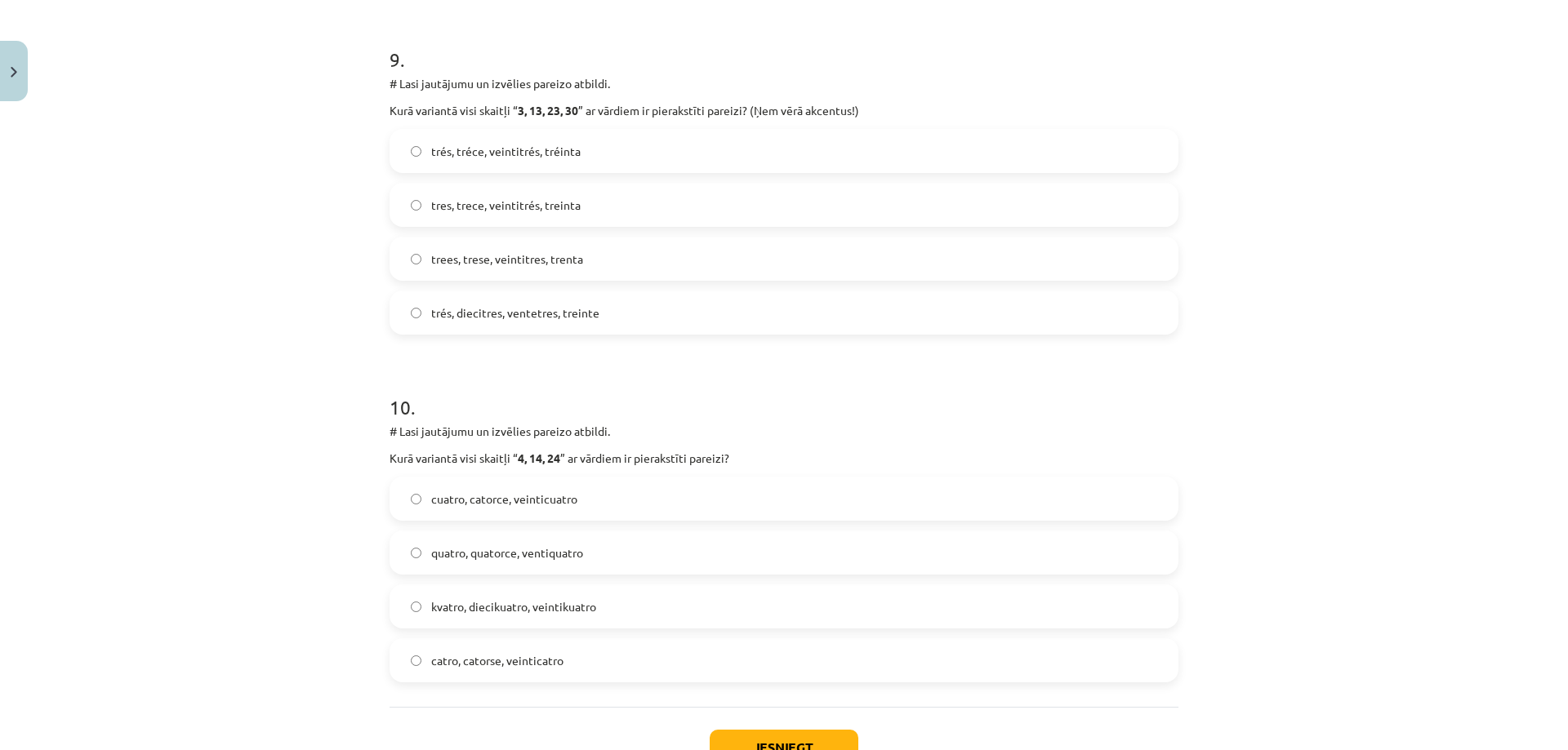
scroll to position [2881, 0]
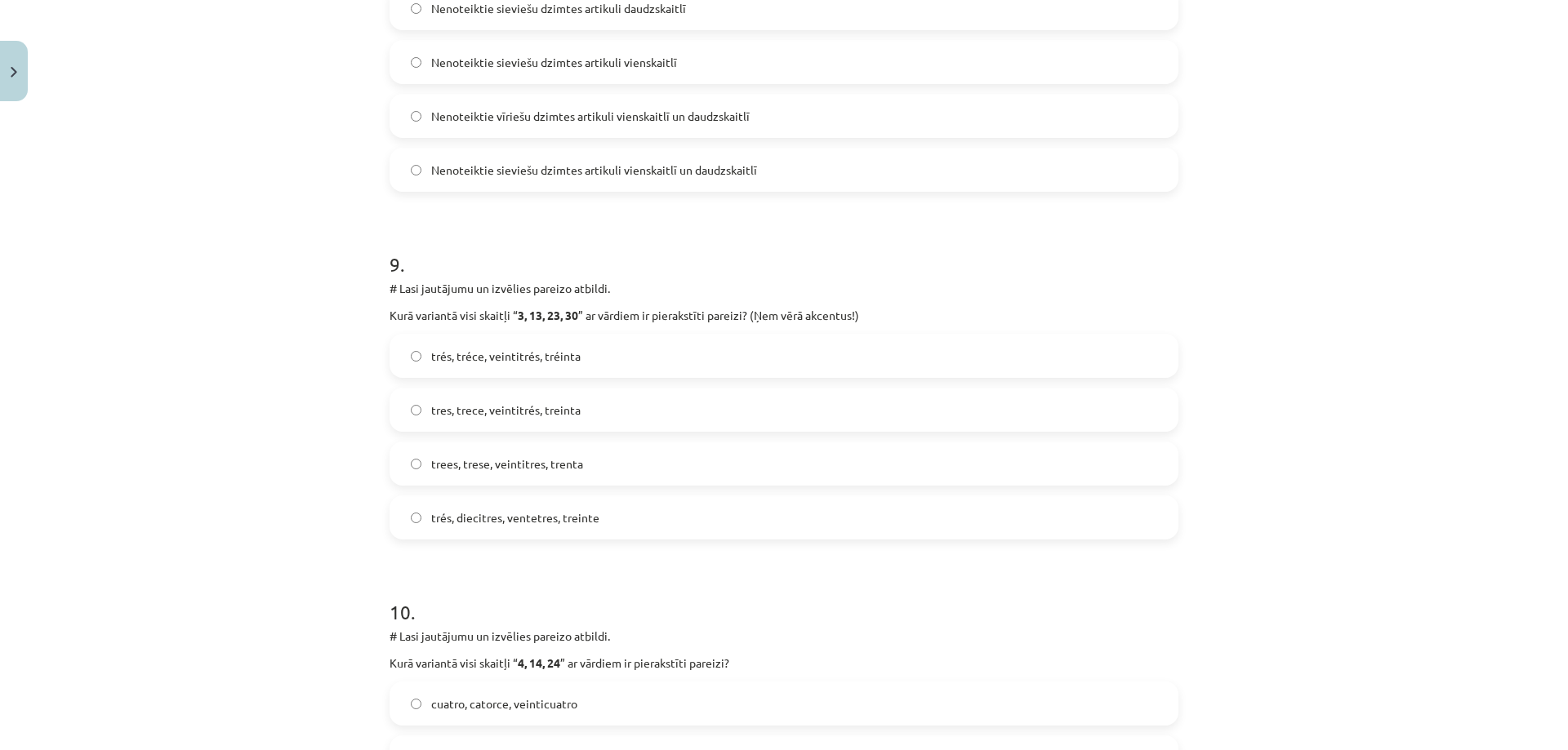
click at [496, 168] on span "Nenoteiktie sieviešu dzimtes artikuli vienskaitlī un daudzskaitlī" at bounding box center [593, 170] width 326 height 17
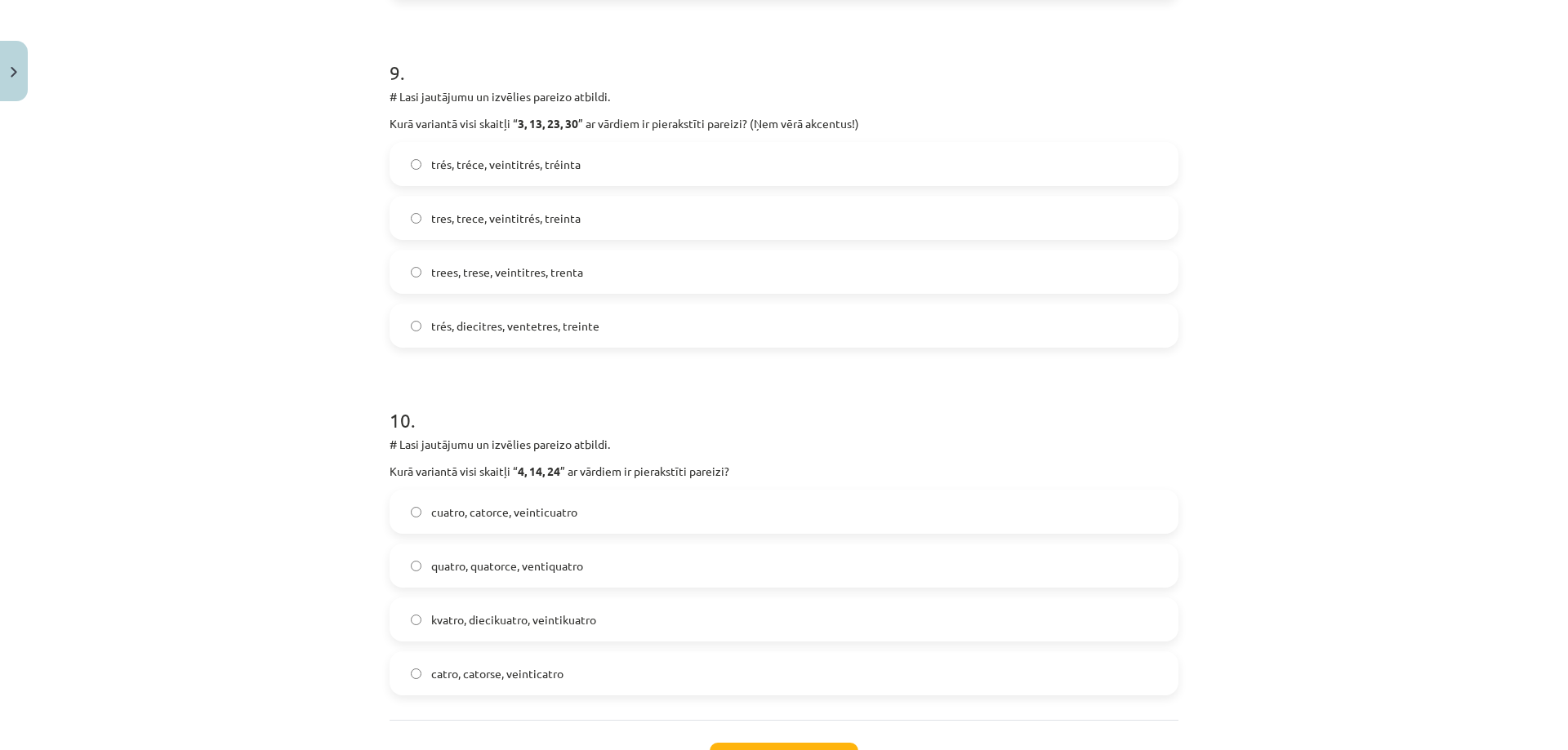
scroll to position [3208, 0]
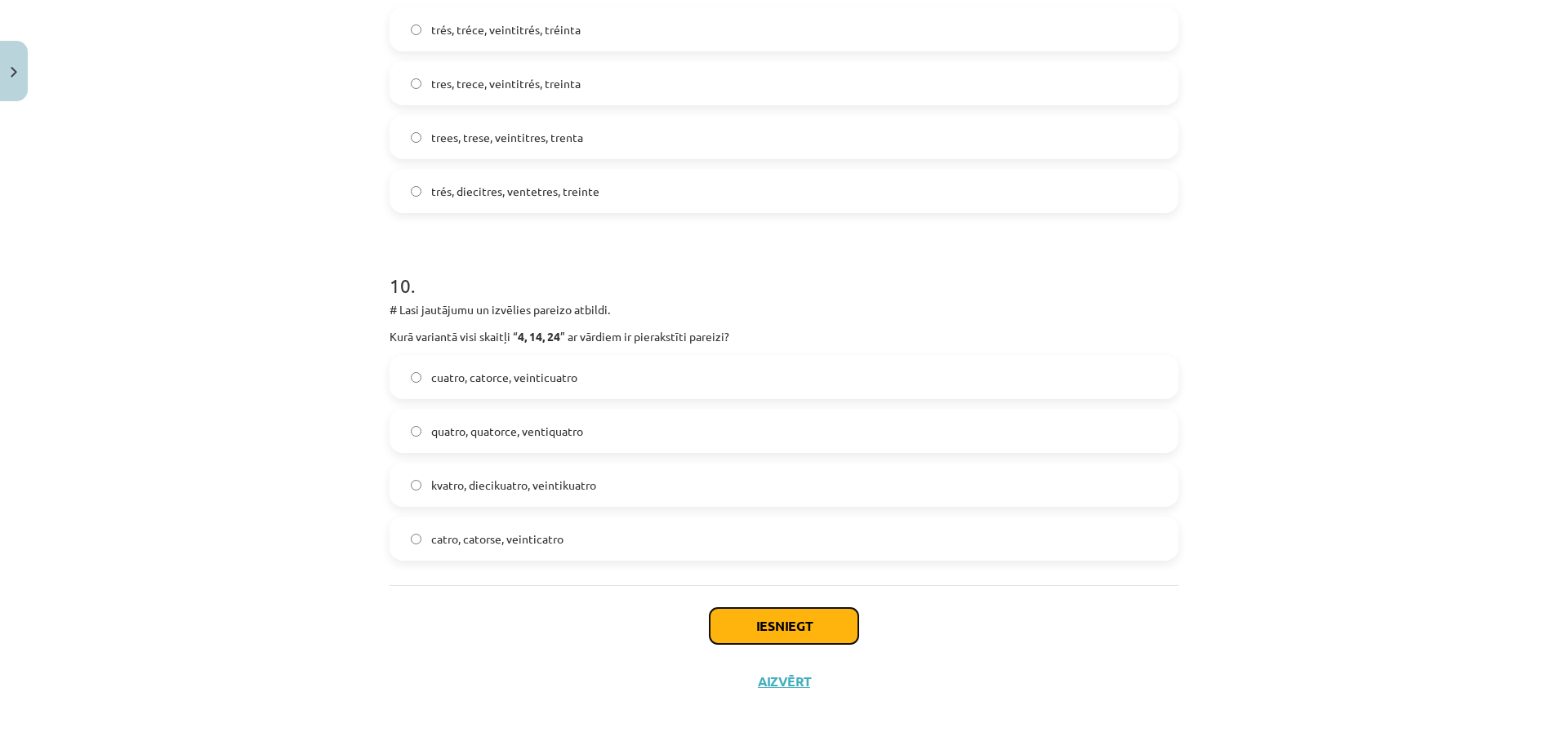
click at [829, 617] on button "Iesniegt" at bounding box center [783, 626] width 149 height 36
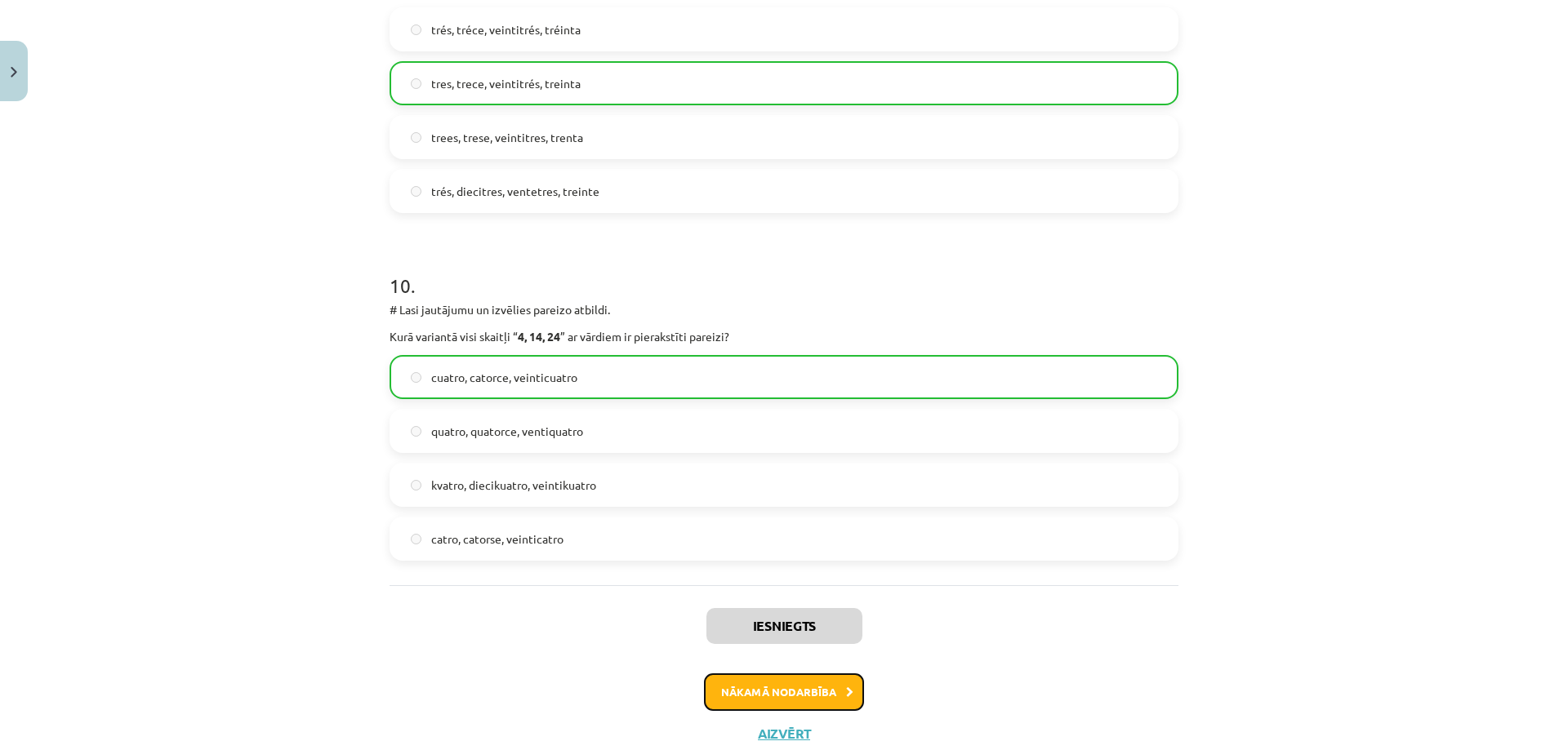
click at [788, 704] on button "Nākamā nodarbība" at bounding box center [784, 692] width 160 height 38
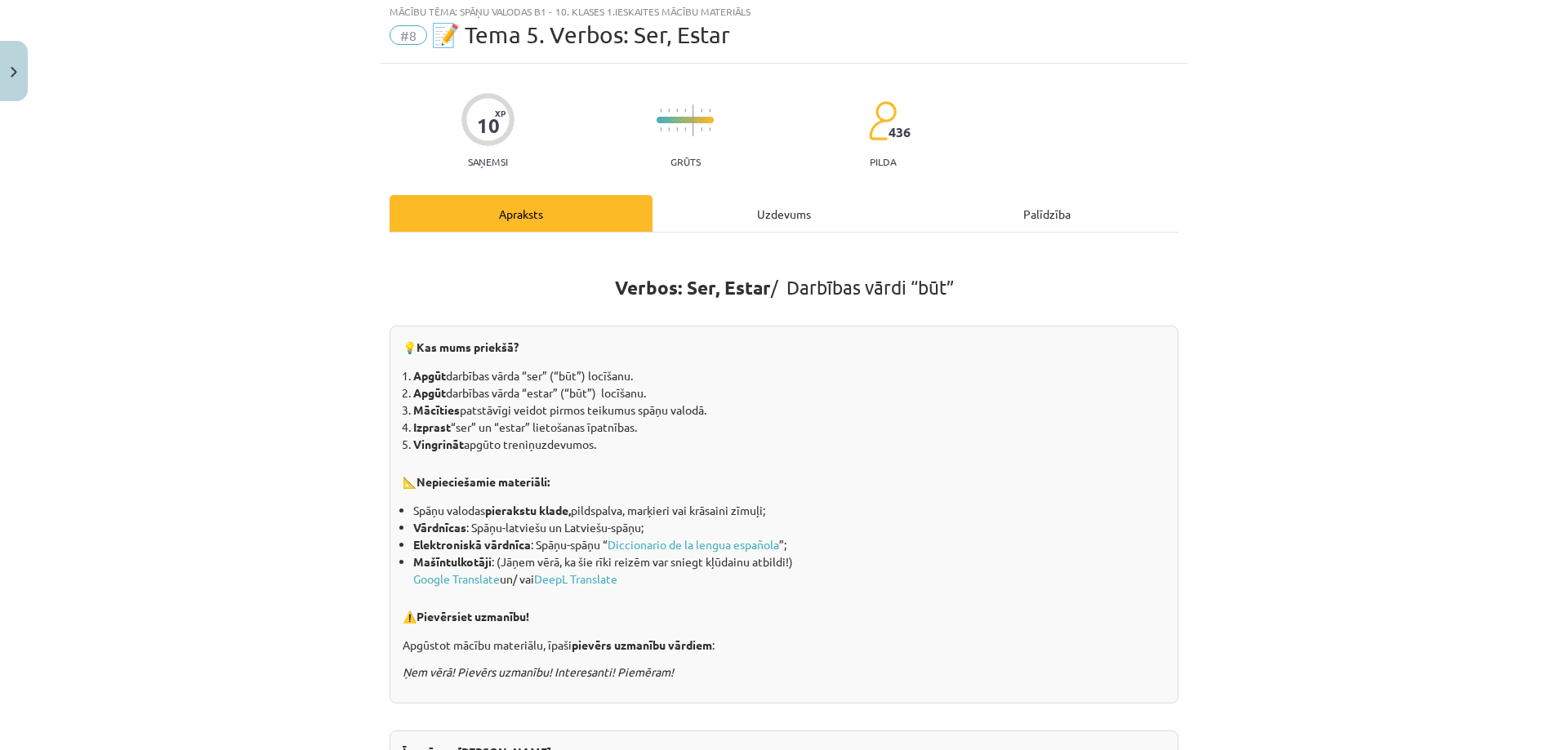
scroll to position [40, 0]
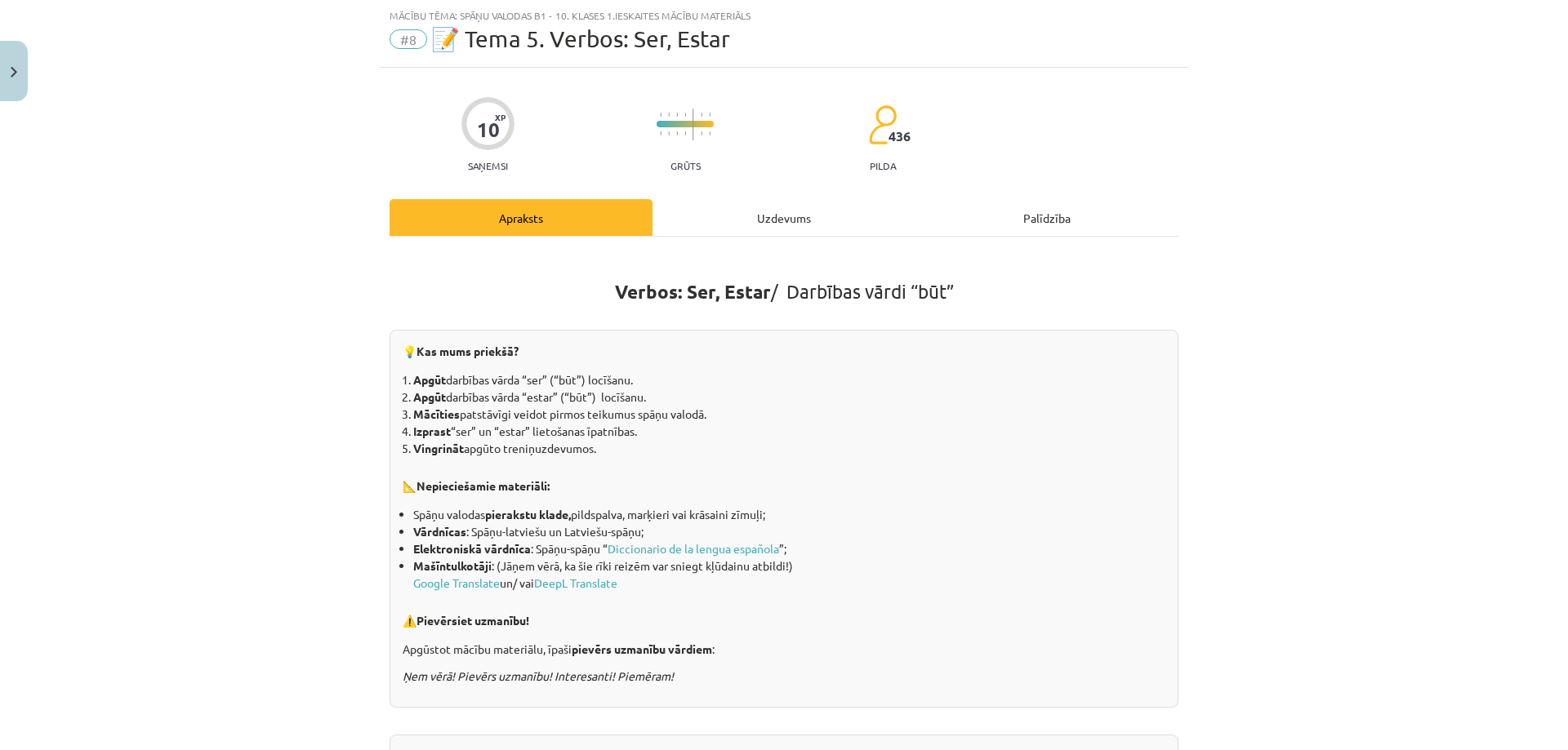
click at [725, 221] on div "Uzdevums" at bounding box center [784, 217] width 263 height 37
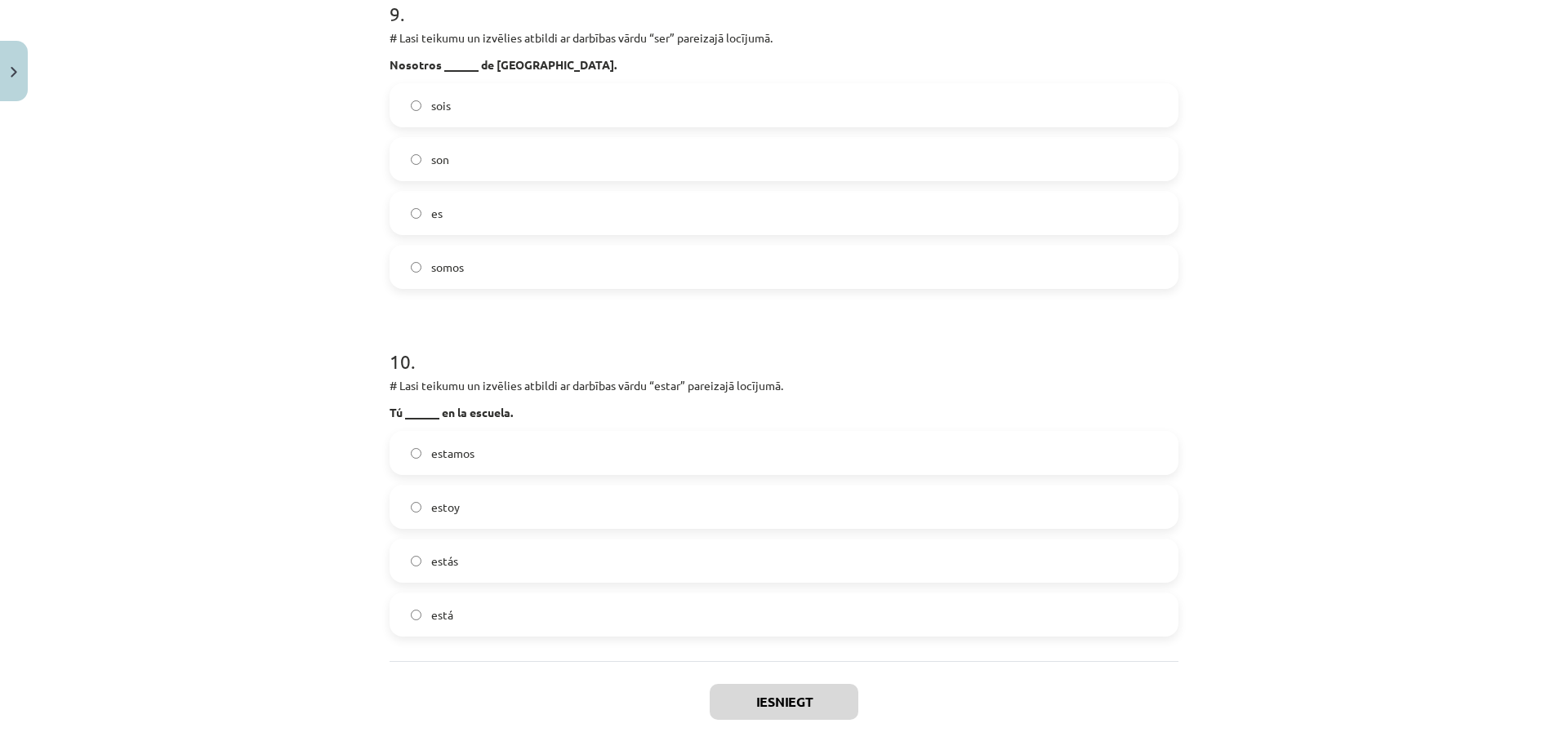
scroll to position [3208, 0]
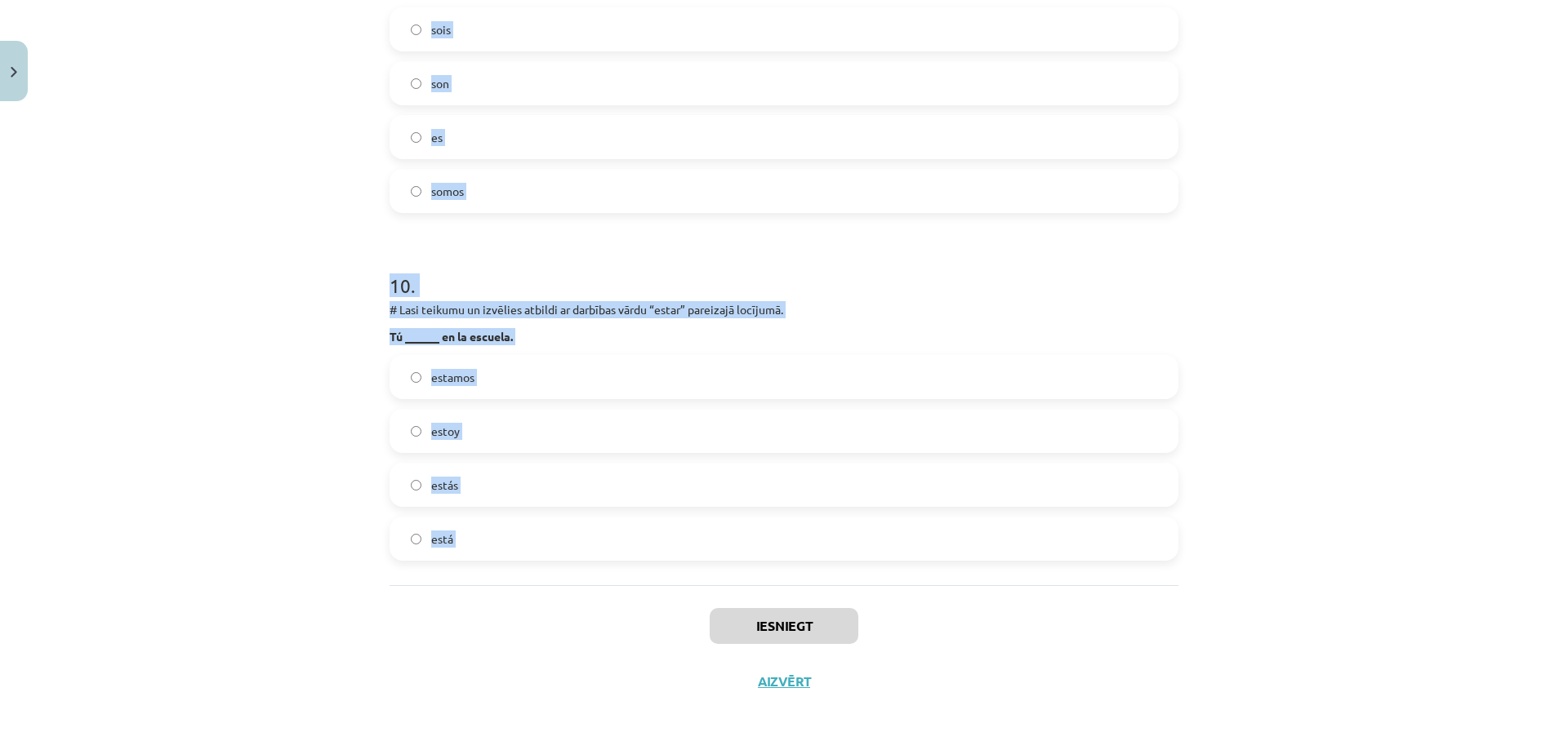
drag, startPoint x: 383, startPoint y: 342, endPoint x: 642, endPoint y: 589, distance: 357.9
copy form "# Lasi teikumu un izvēlies atbildi ar darbības vārdu “ser” pareizajā locījumā. …"
click at [288, 210] on div "Mācību tēma: Spāņu valodas b1 - 10. klases 1.ieskaites mācību materiāls #8 📝 Te…" at bounding box center [784, 375] width 1568 height 750
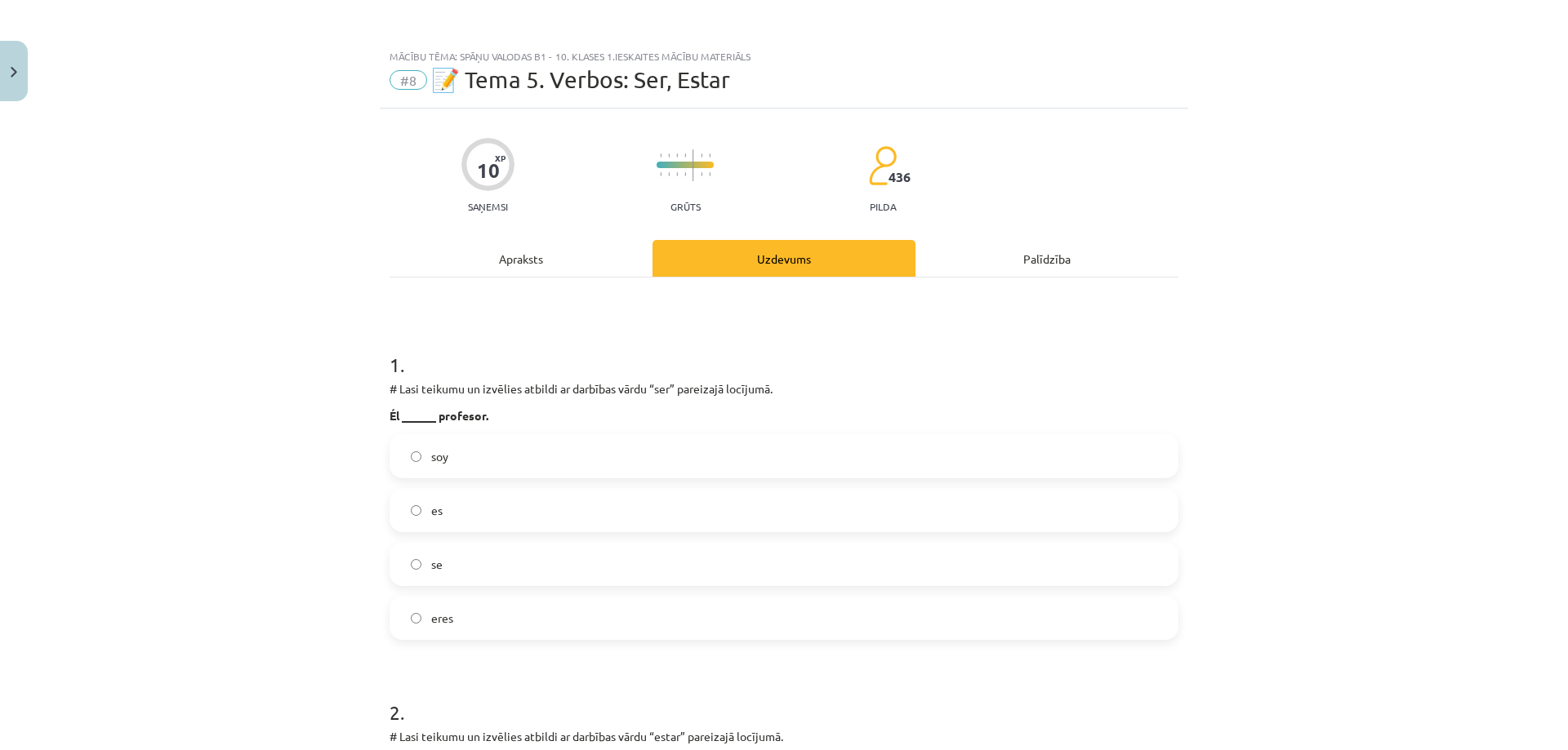
scroll to position [326, 0]
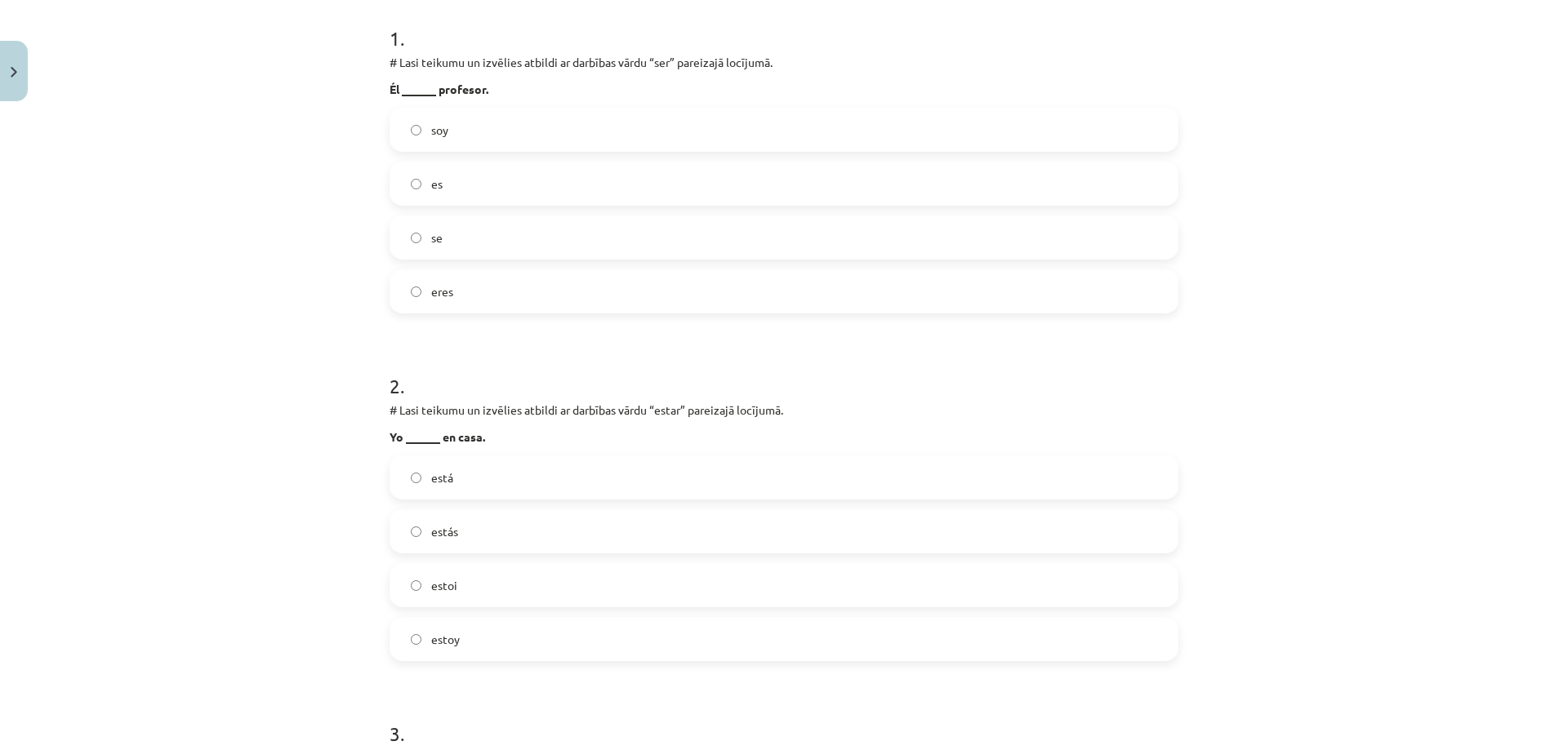
click at [460, 186] on label "es" at bounding box center [784, 183] width 786 height 40
drag, startPoint x: 488, startPoint y: 637, endPoint x: 467, endPoint y: 588, distance: 53.3
click at [488, 635] on label "estoy" at bounding box center [784, 638] width 786 height 40
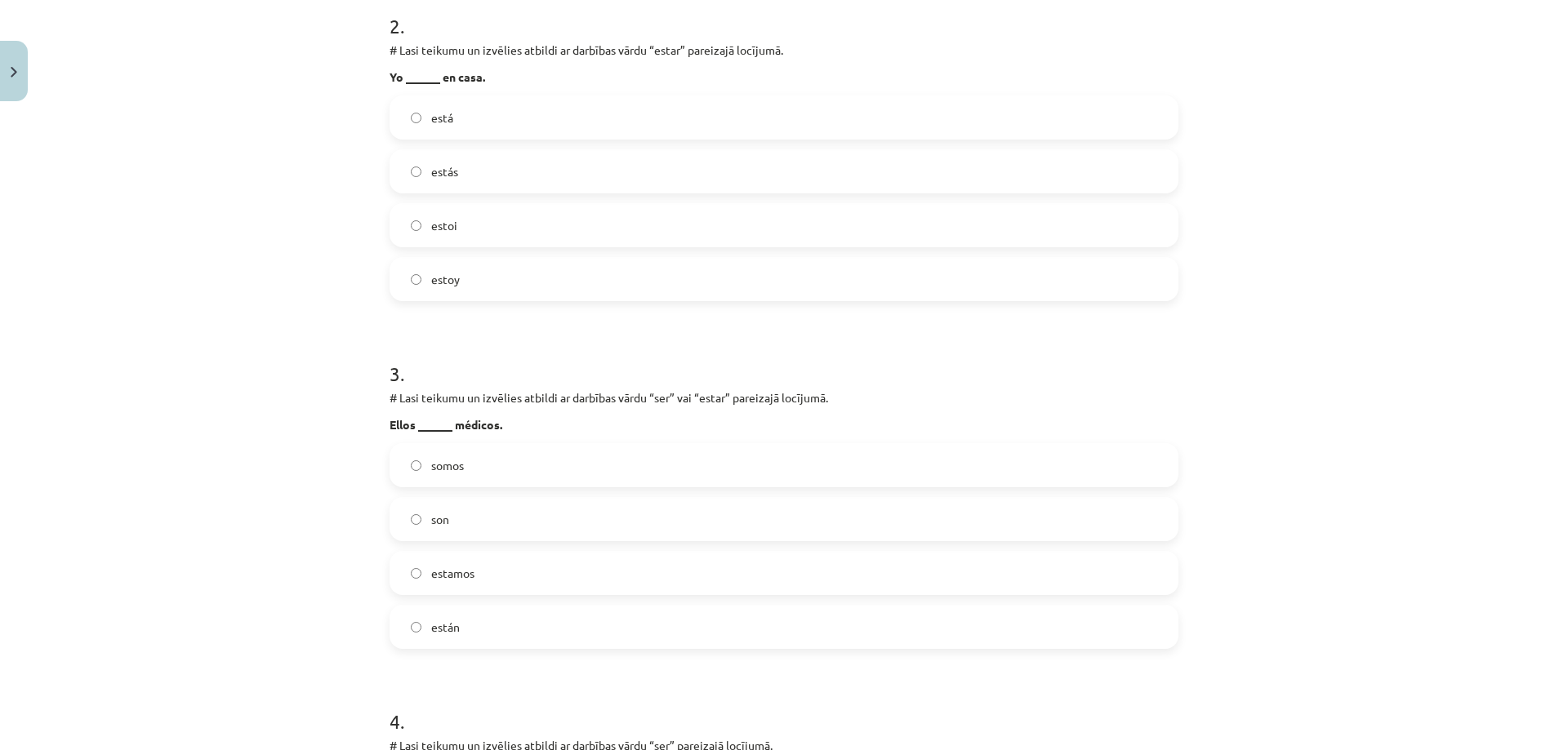
scroll to position [898, 0]
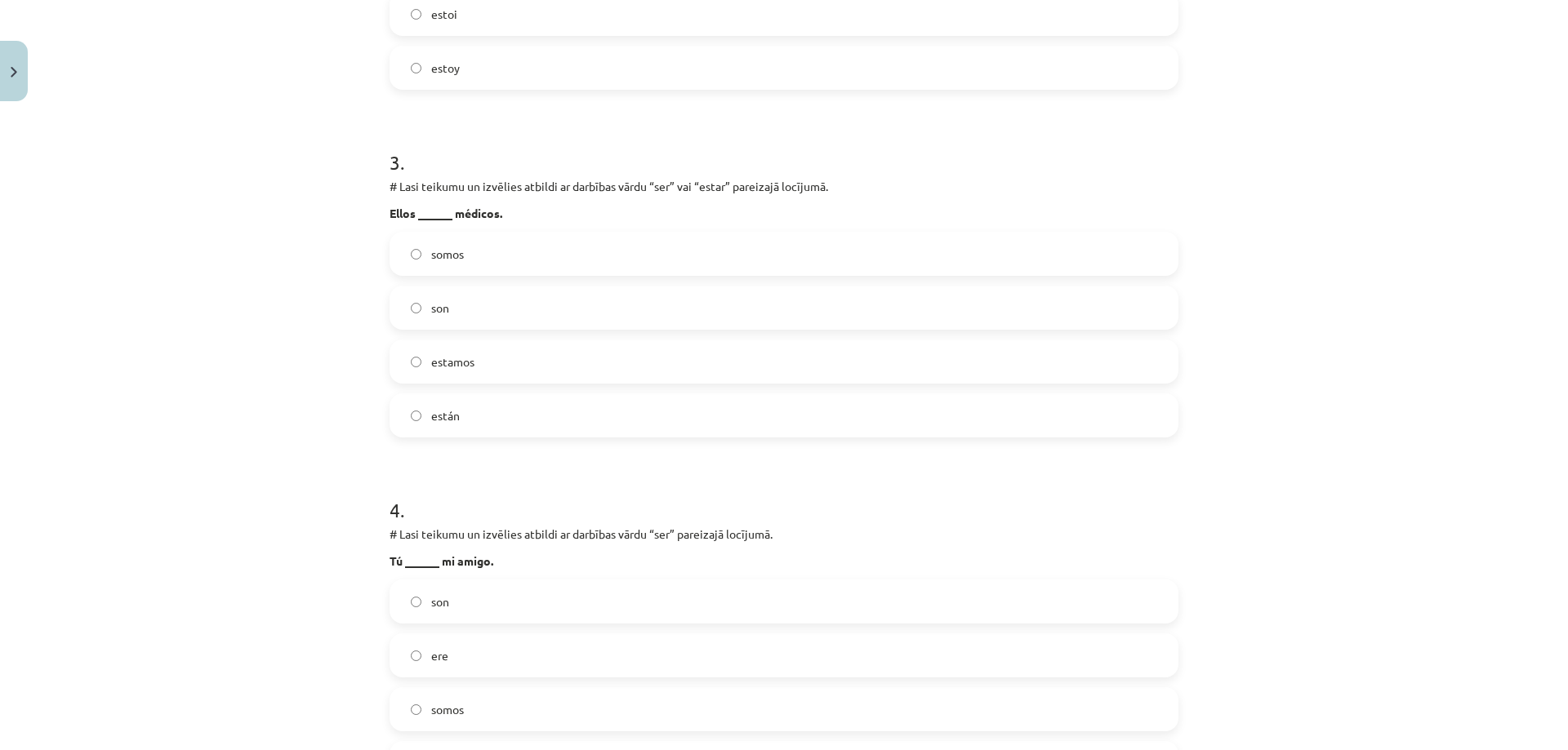
click at [492, 297] on label "son" at bounding box center [784, 307] width 786 height 40
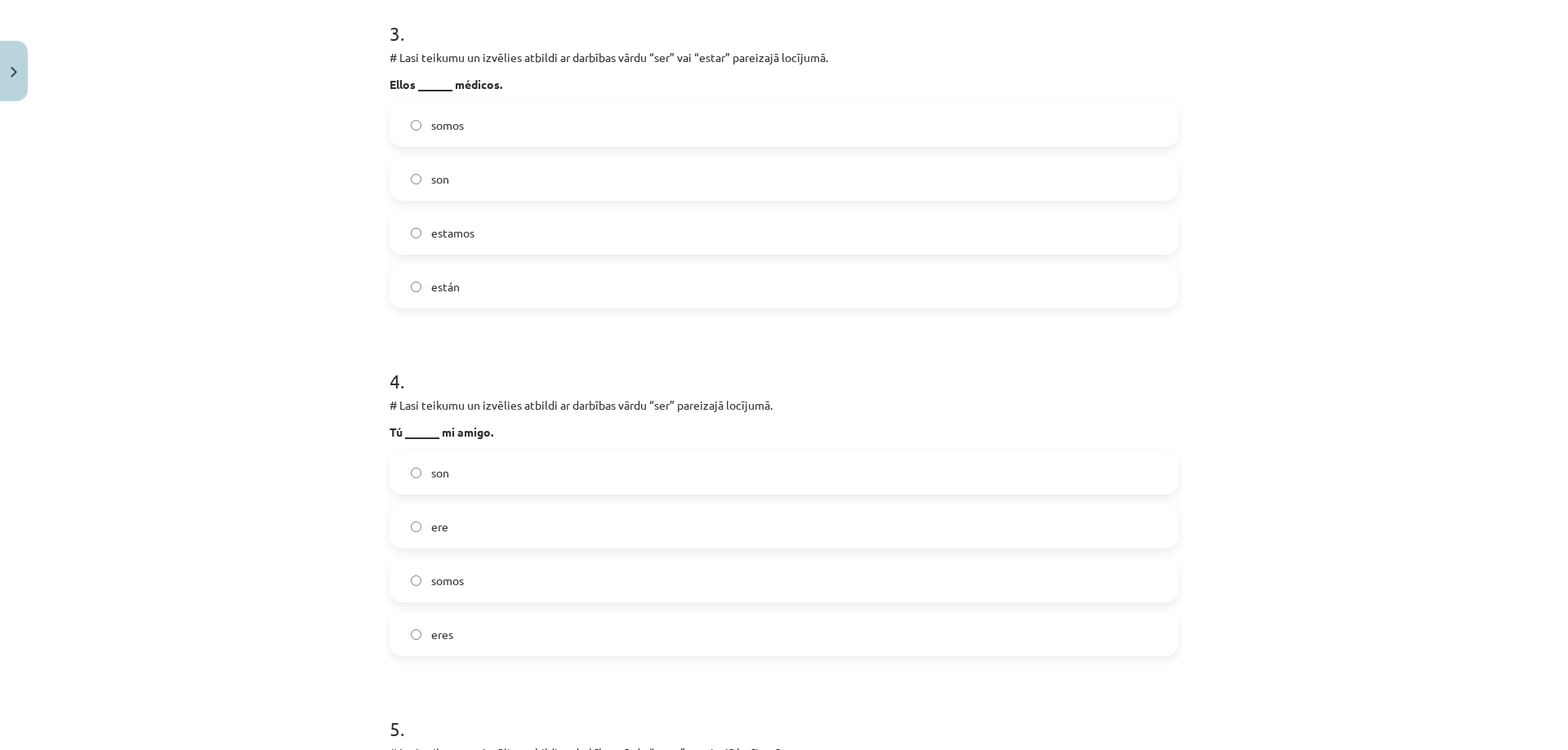
scroll to position [1143, 0]
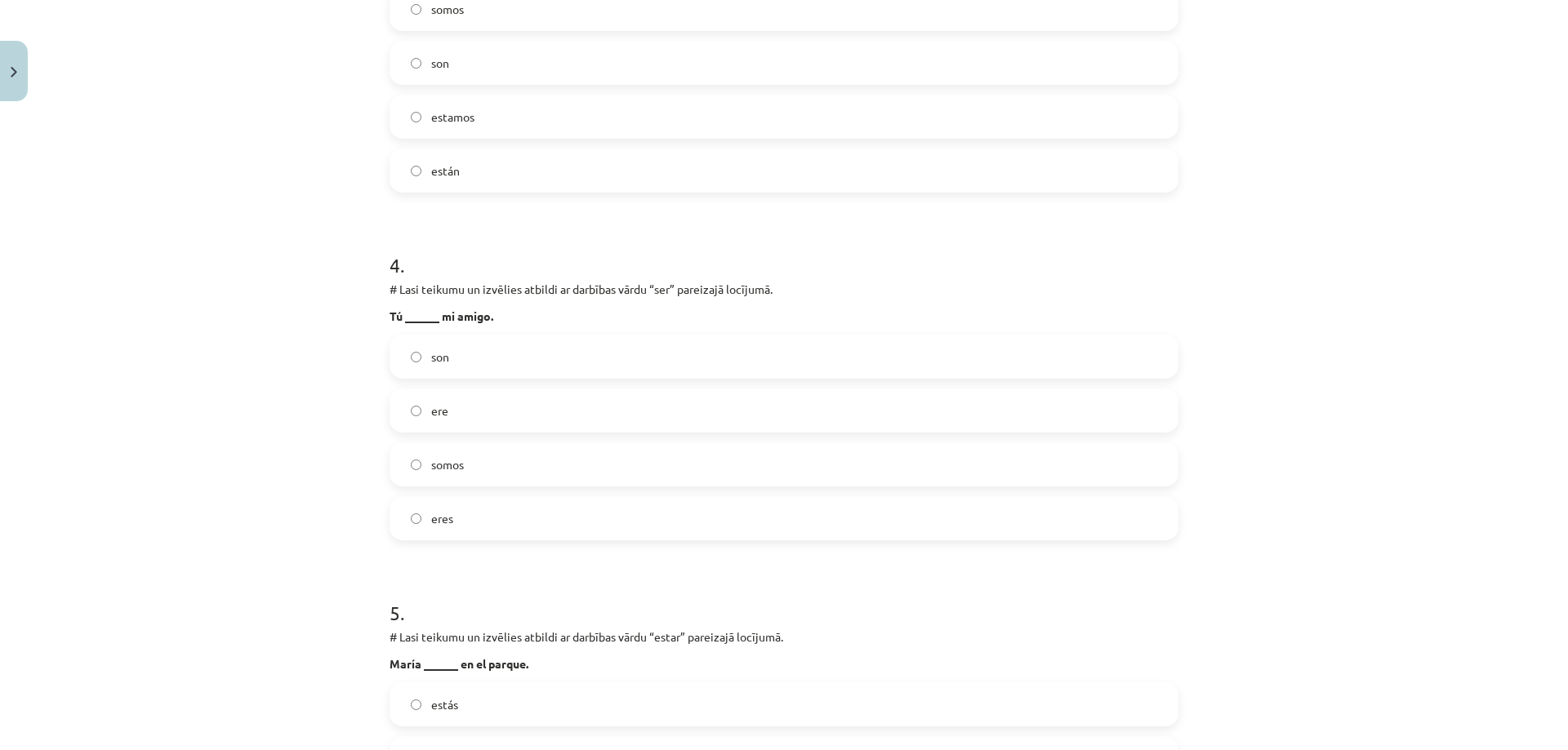
click at [496, 528] on label "eres" at bounding box center [784, 517] width 786 height 40
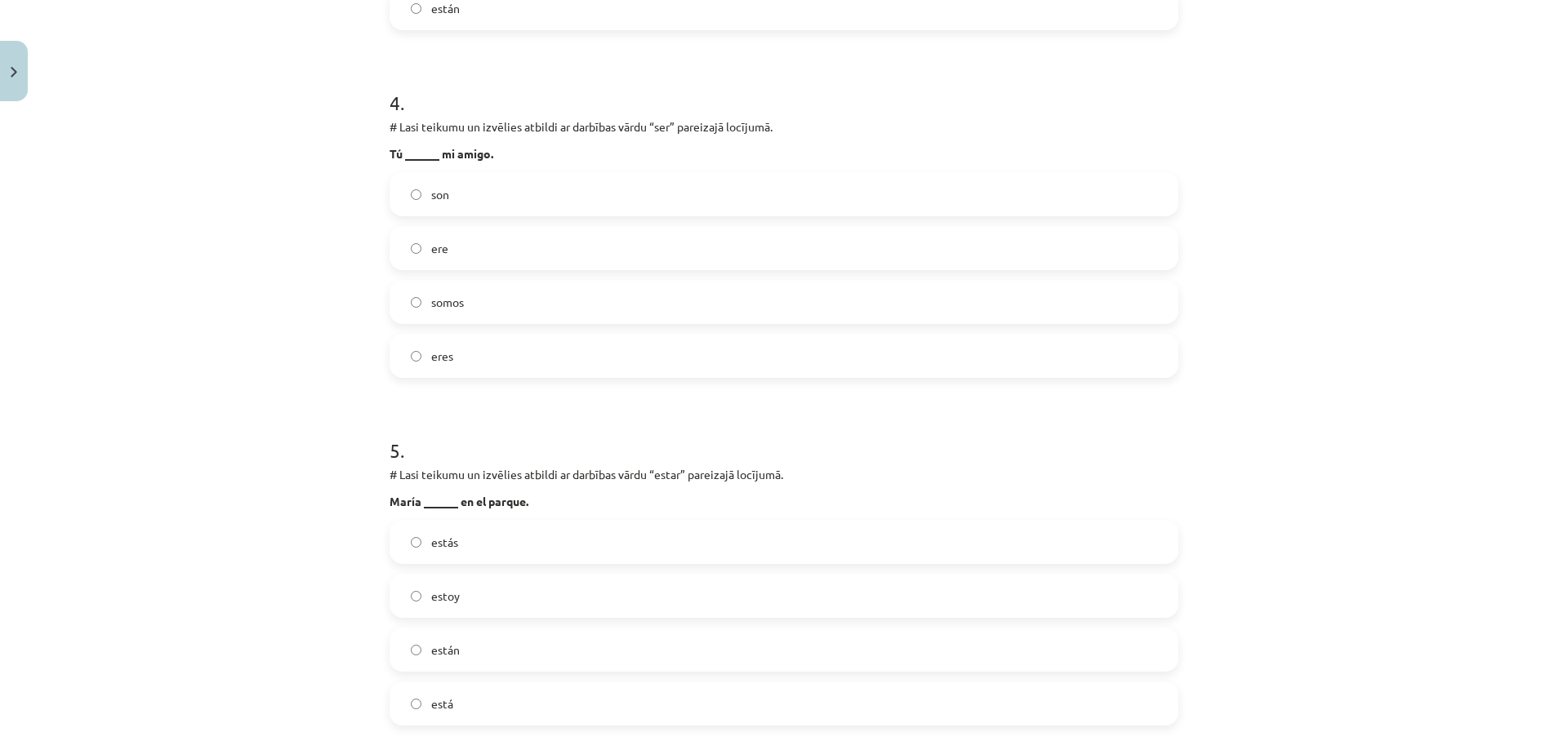
scroll to position [1306, 0]
click at [455, 718] on label "está" at bounding box center [784, 702] width 786 height 40
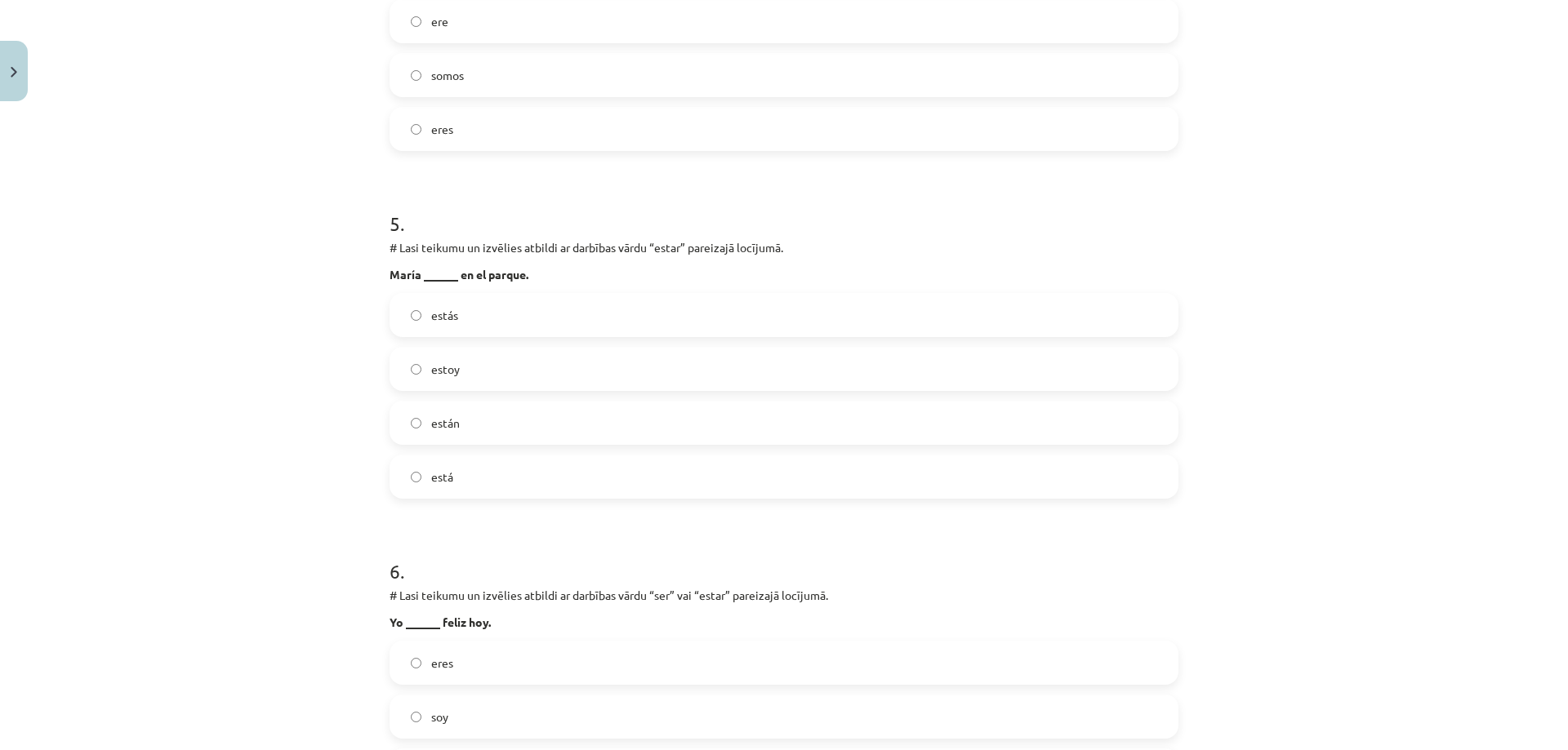
scroll to position [1714, 0]
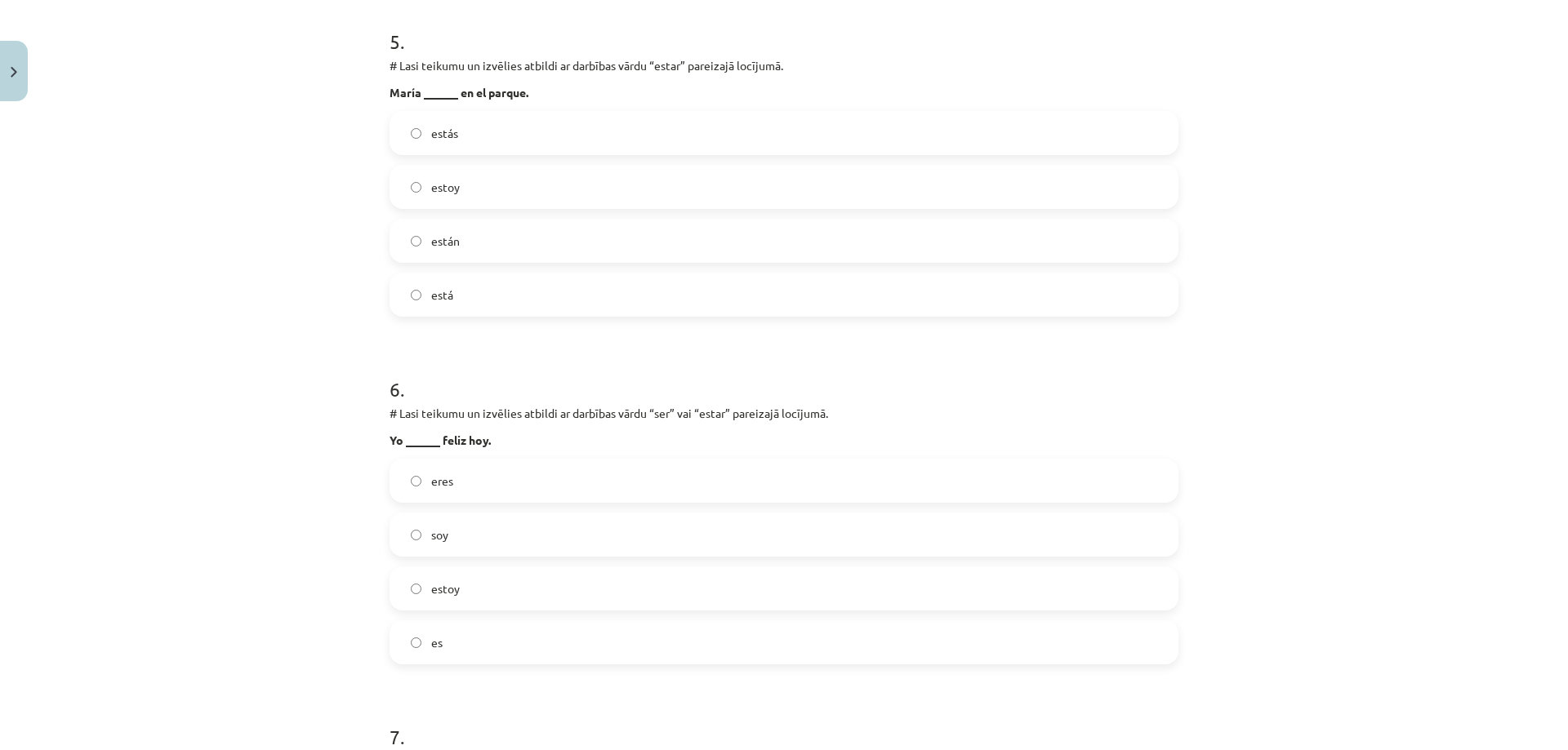
click at [472, 583] on label "estoy" at bounding box center [784, 588] width 786 height 40
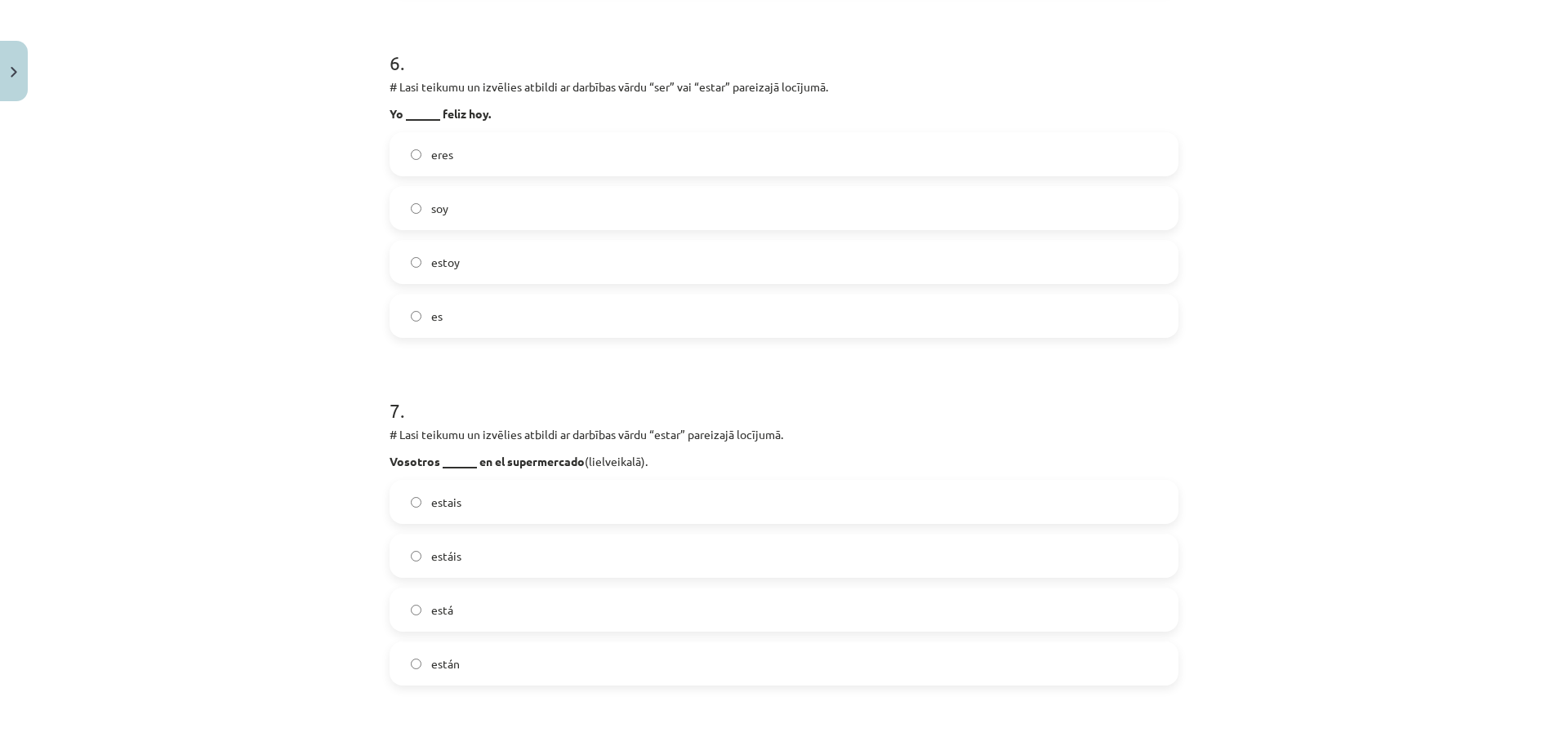
scroll to position [2203, 0]
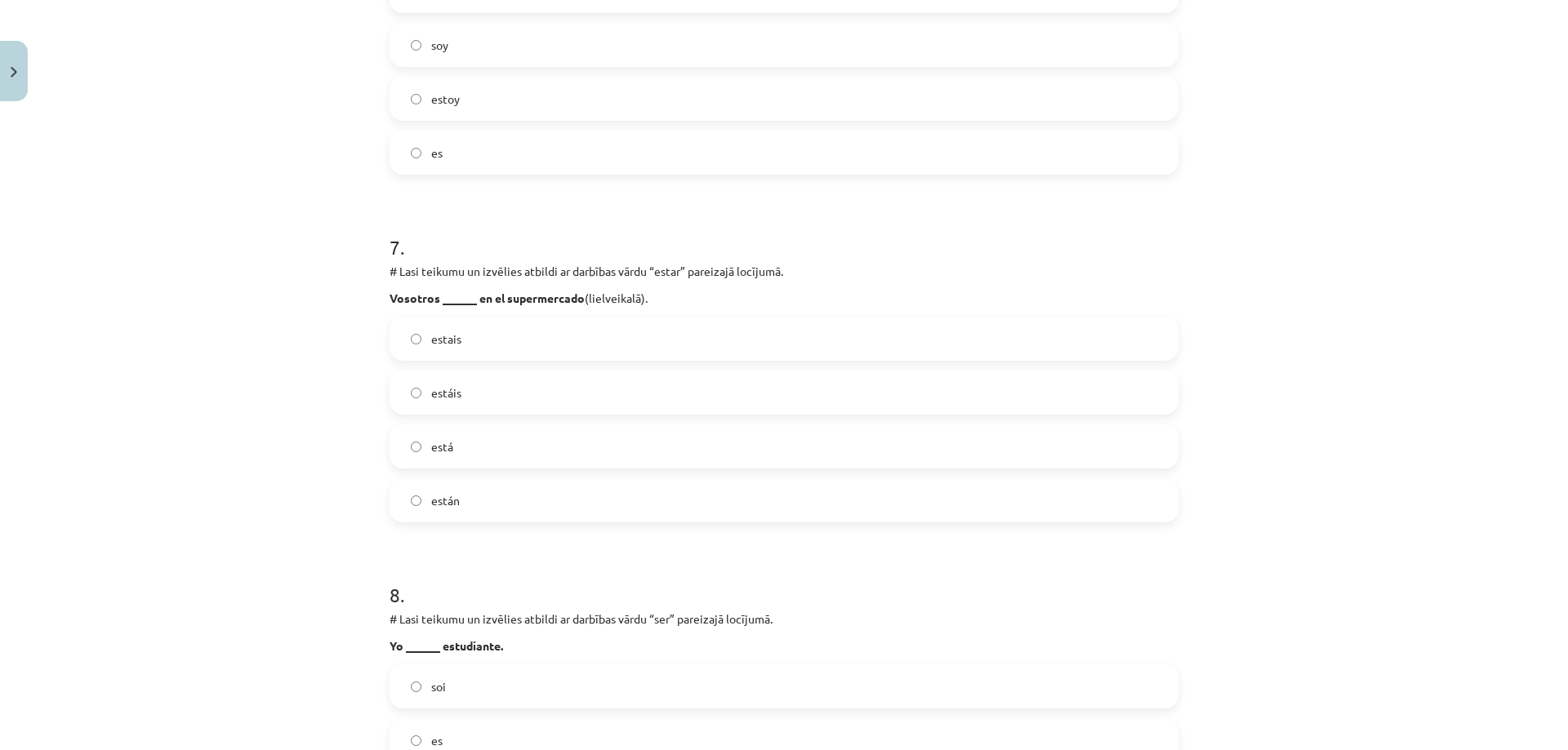
click at [476, 396] on label "estáis" at bounding box center [784, 392] width 786 height 40
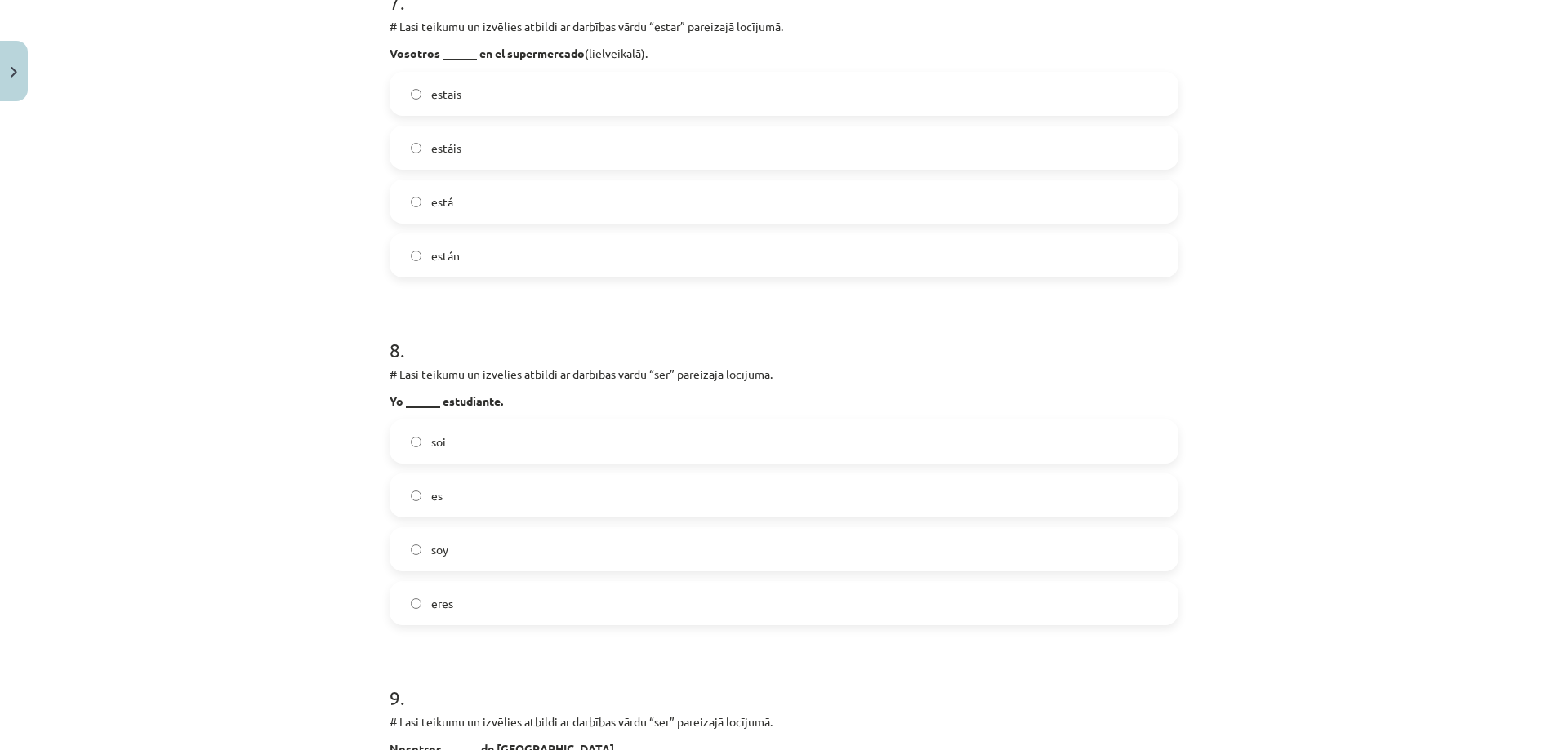
click at [491, 551] on label "soy" at bounding box center [784, 548] width 786 height 40
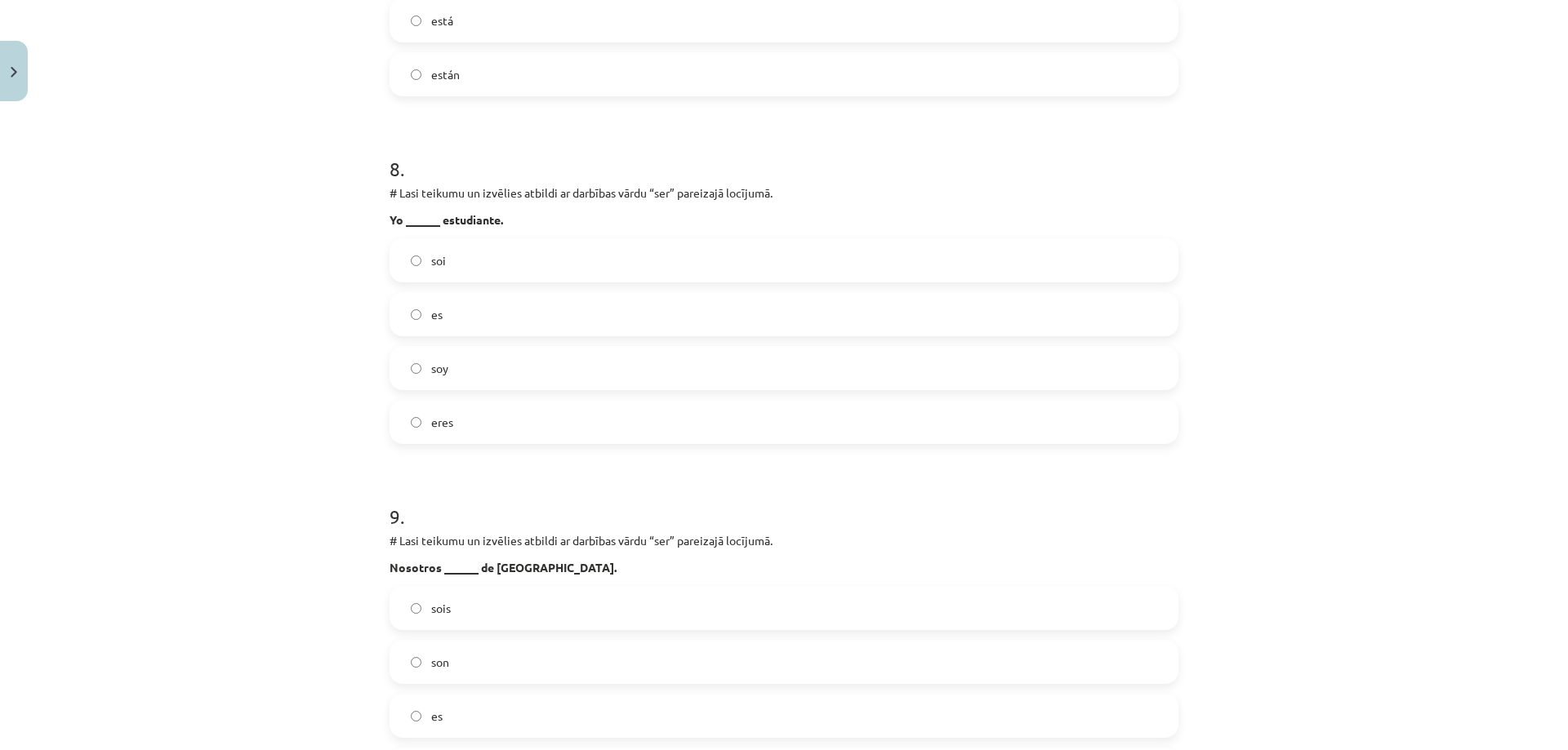
scroll to position [2774, 0]
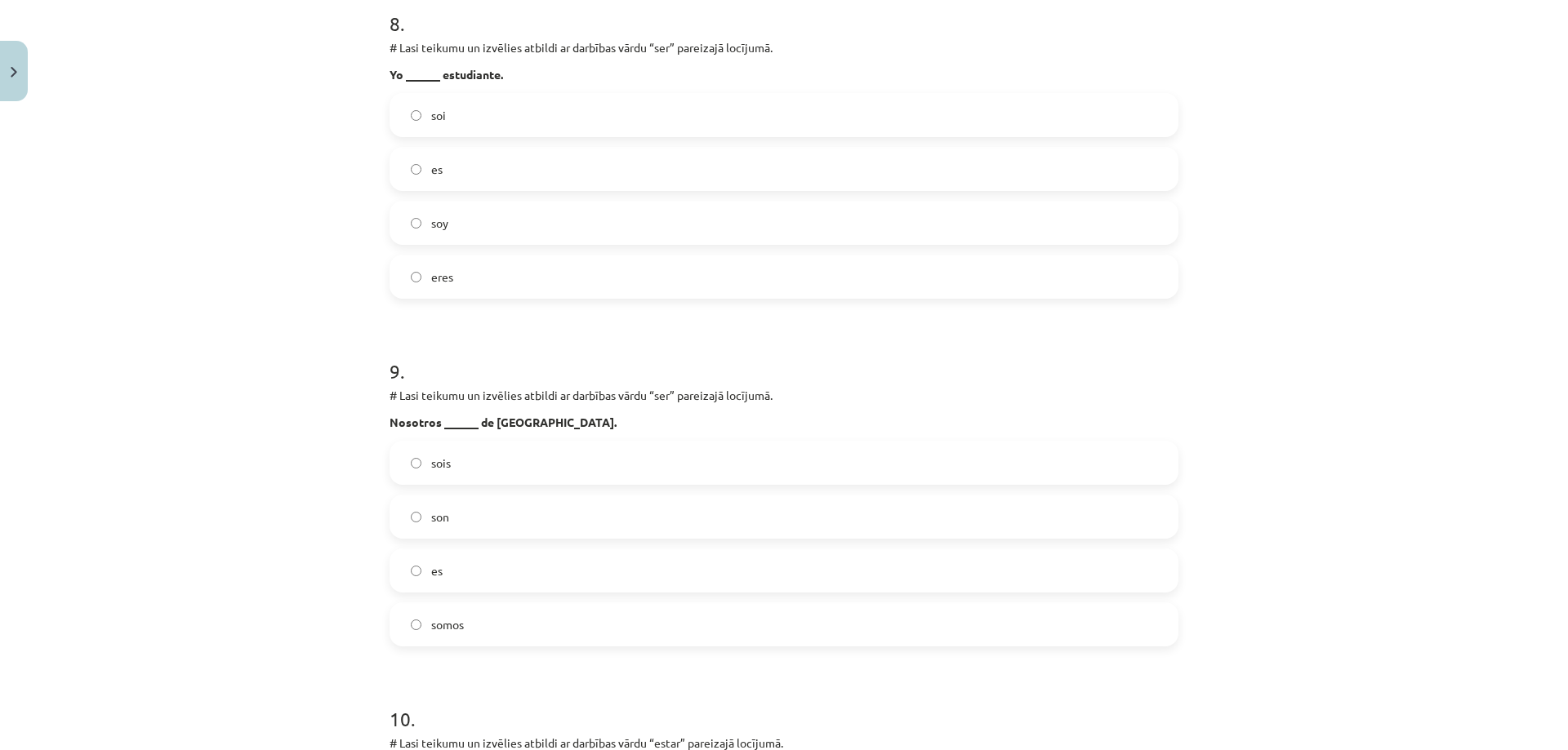
click at [470, 639] on label "somos" at bounding box center [784, 624] width 786 height 40
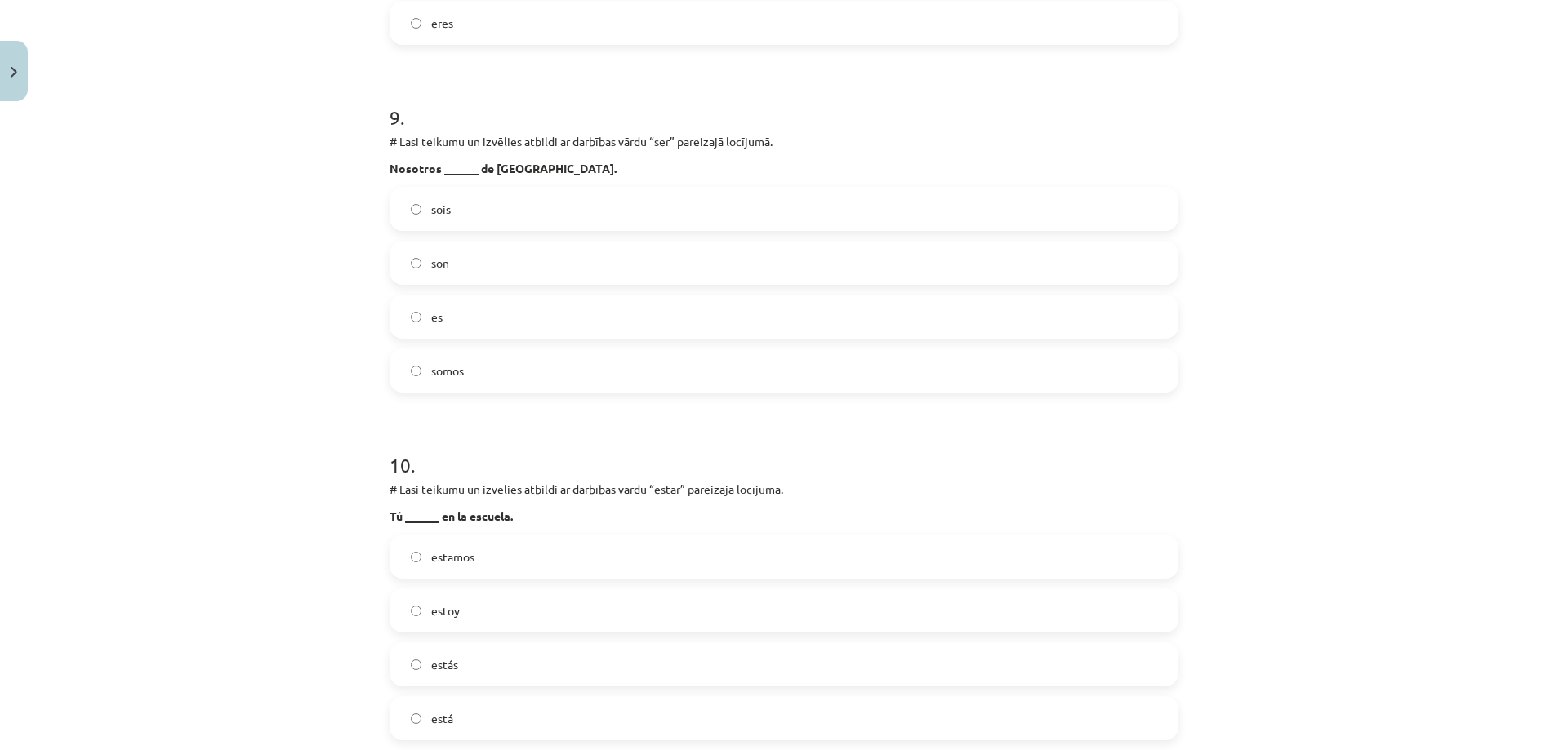
scroll to position [3182, 0]
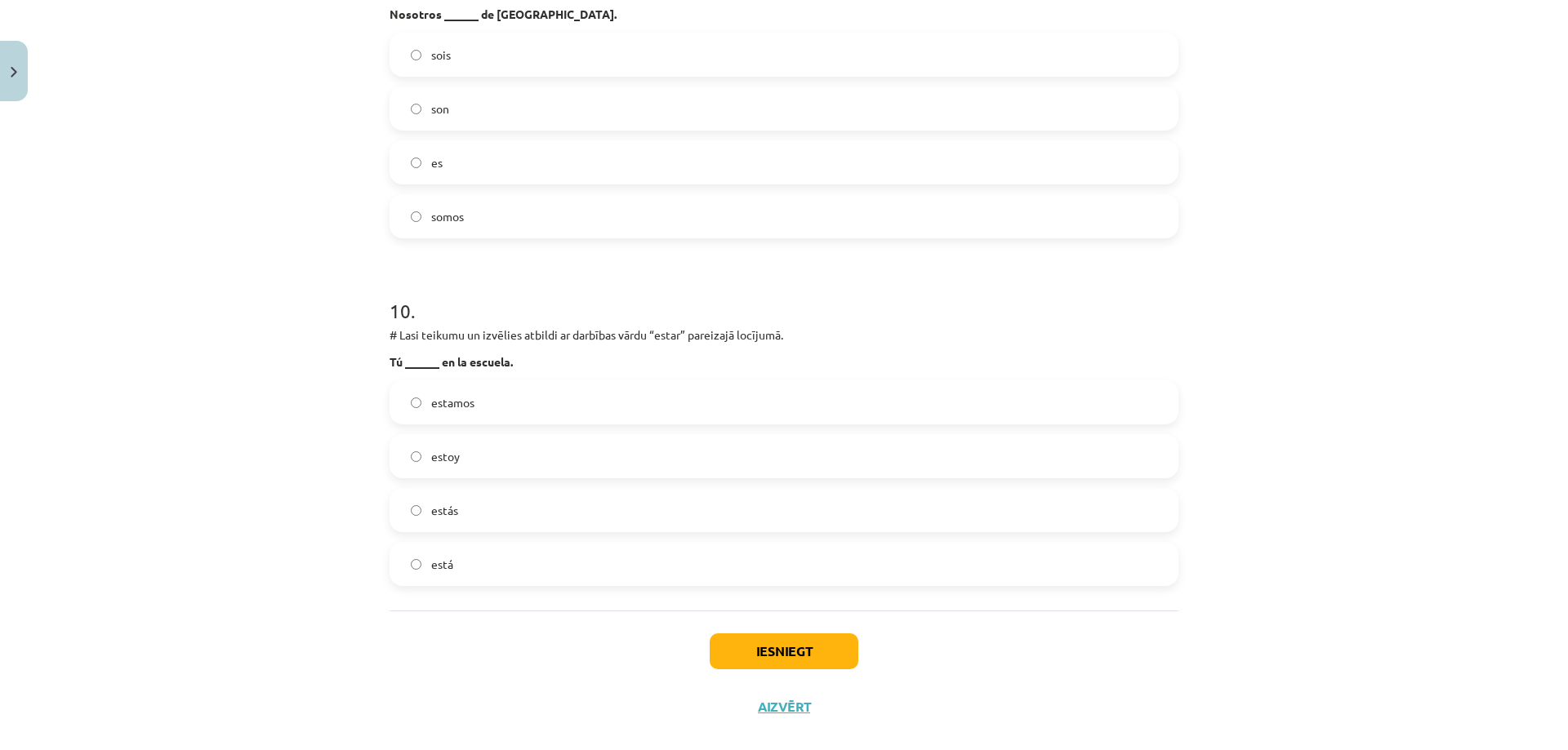
click at [535, 503] on label "estás" at bounding box center [784, 509] width 786 height 40
click at [771, 659] on button "Iesniegt" at bounding box center [783, 651] width 149 height 36
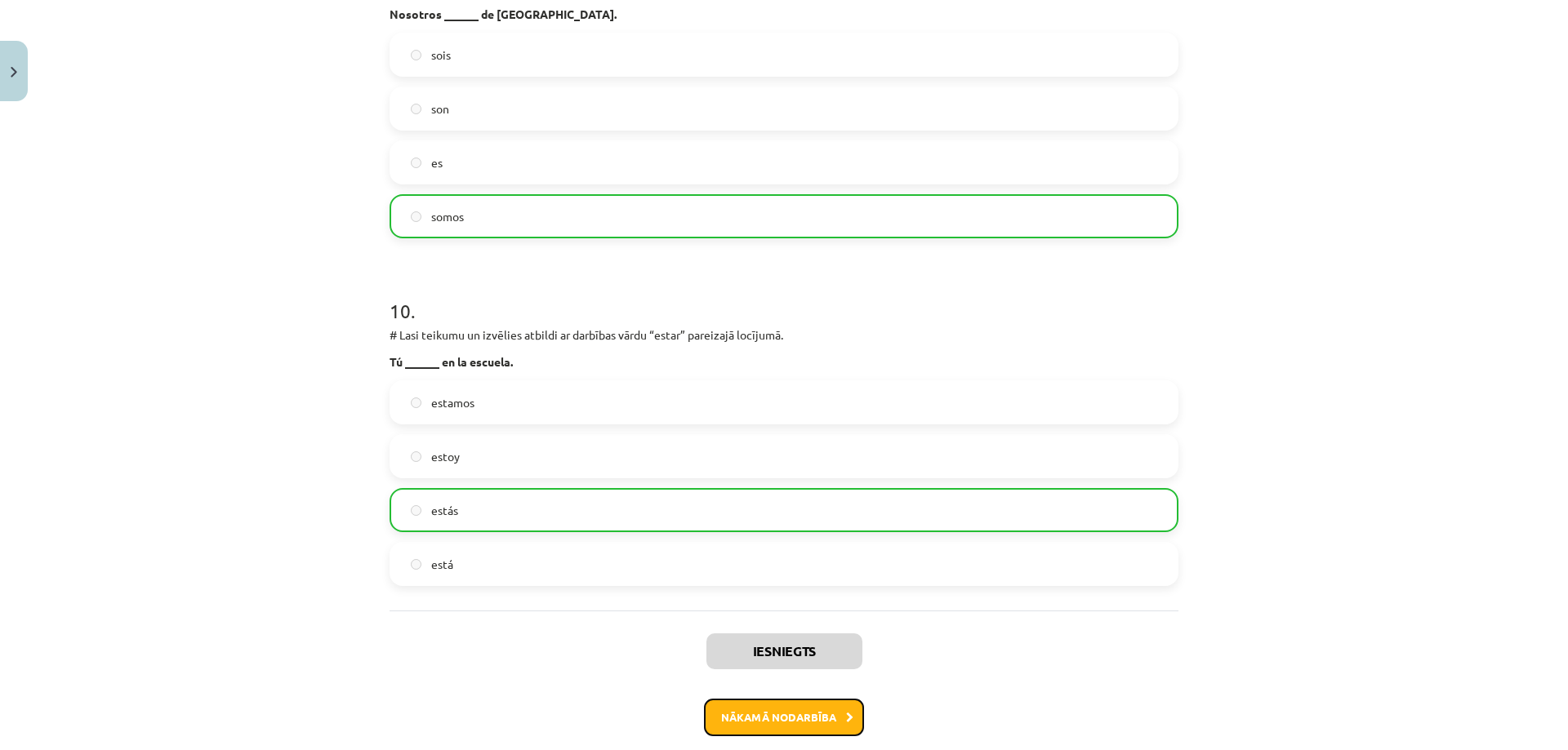
click at [815, 725] on button "Nākamā nodarbība" at bounding box center [784, 717] width 160 height 38
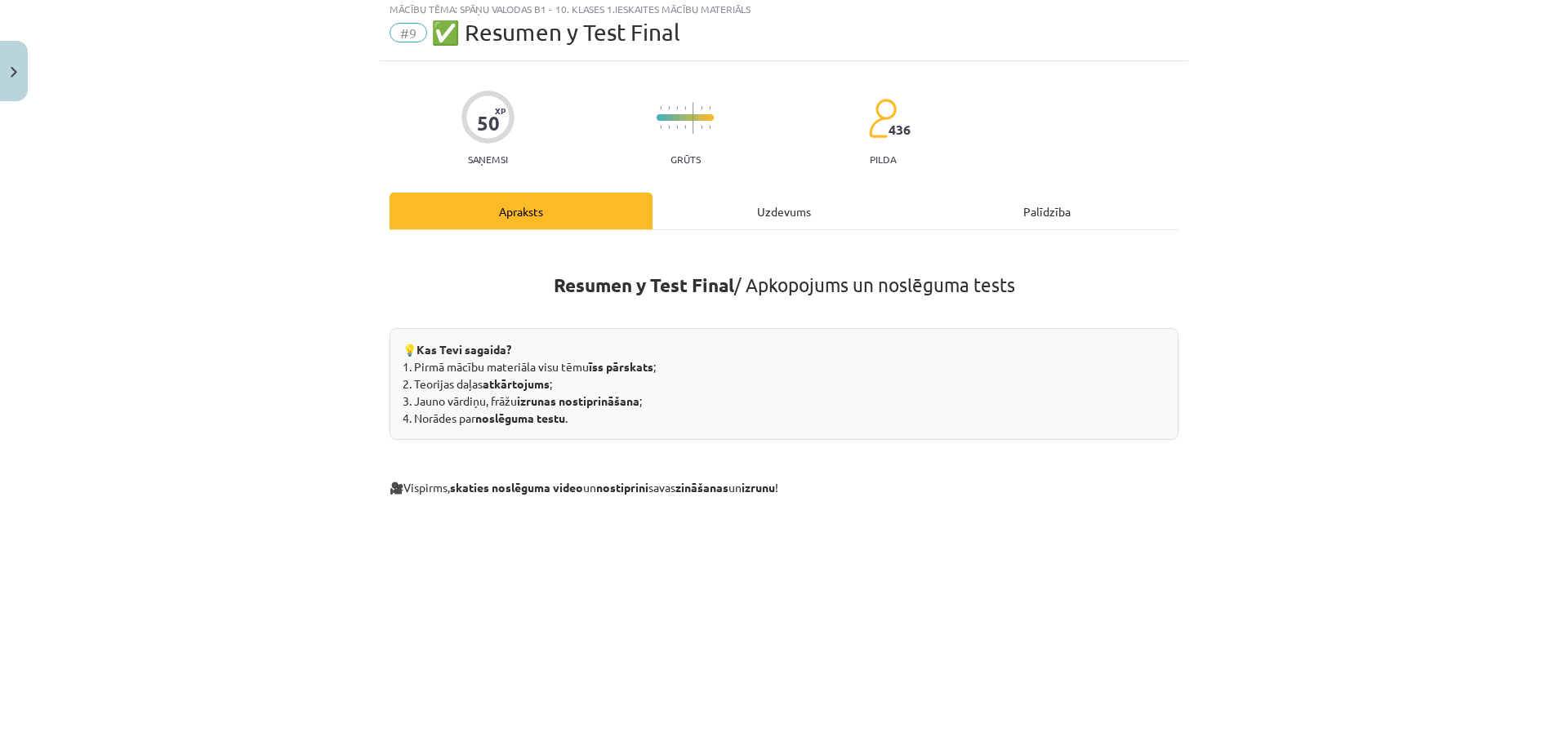
scroll to position [40, 0]
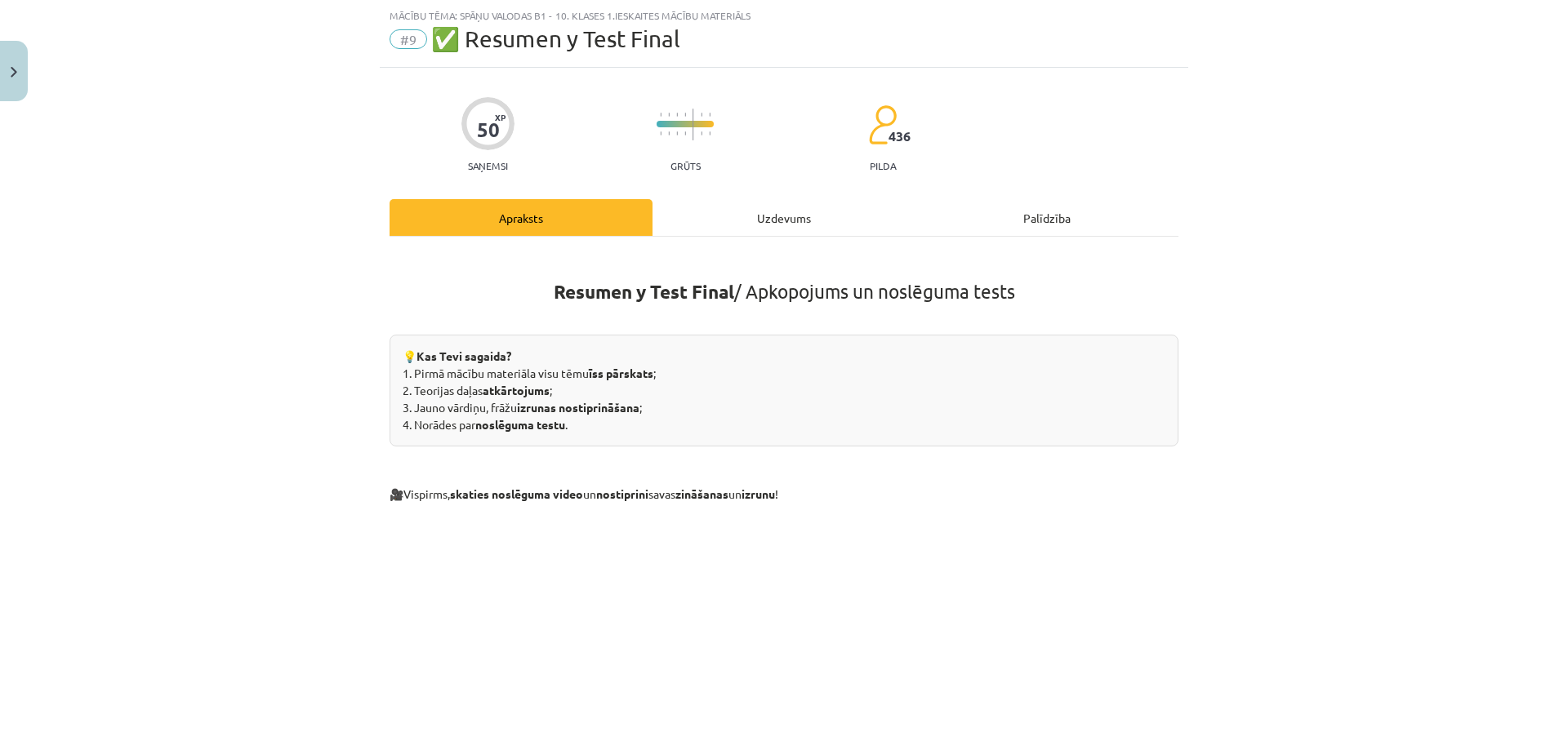
click at [786, 216] on div "Uzdevums" at bounding box center [784, 217] width 263 height 37
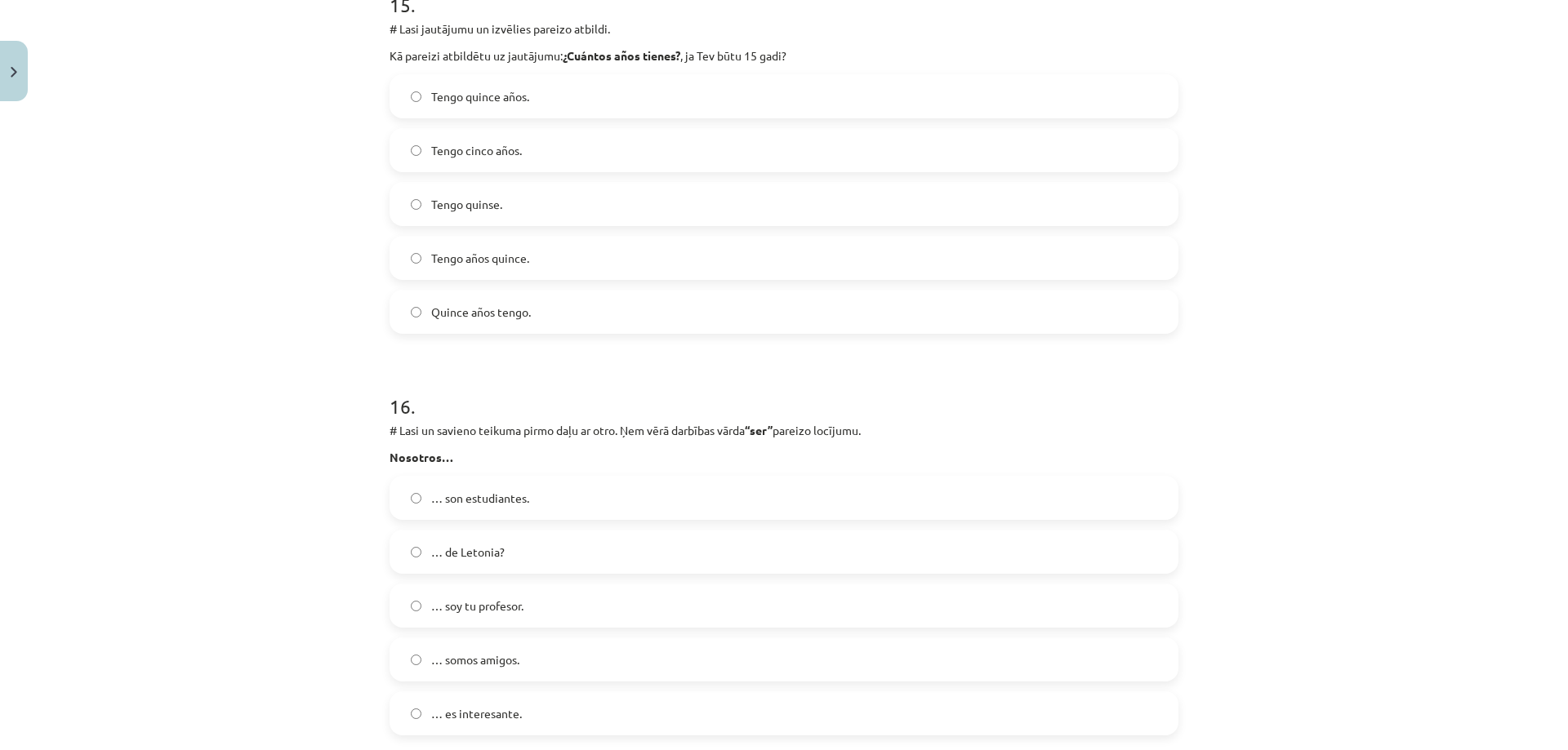
scroll to position [6280, 0]
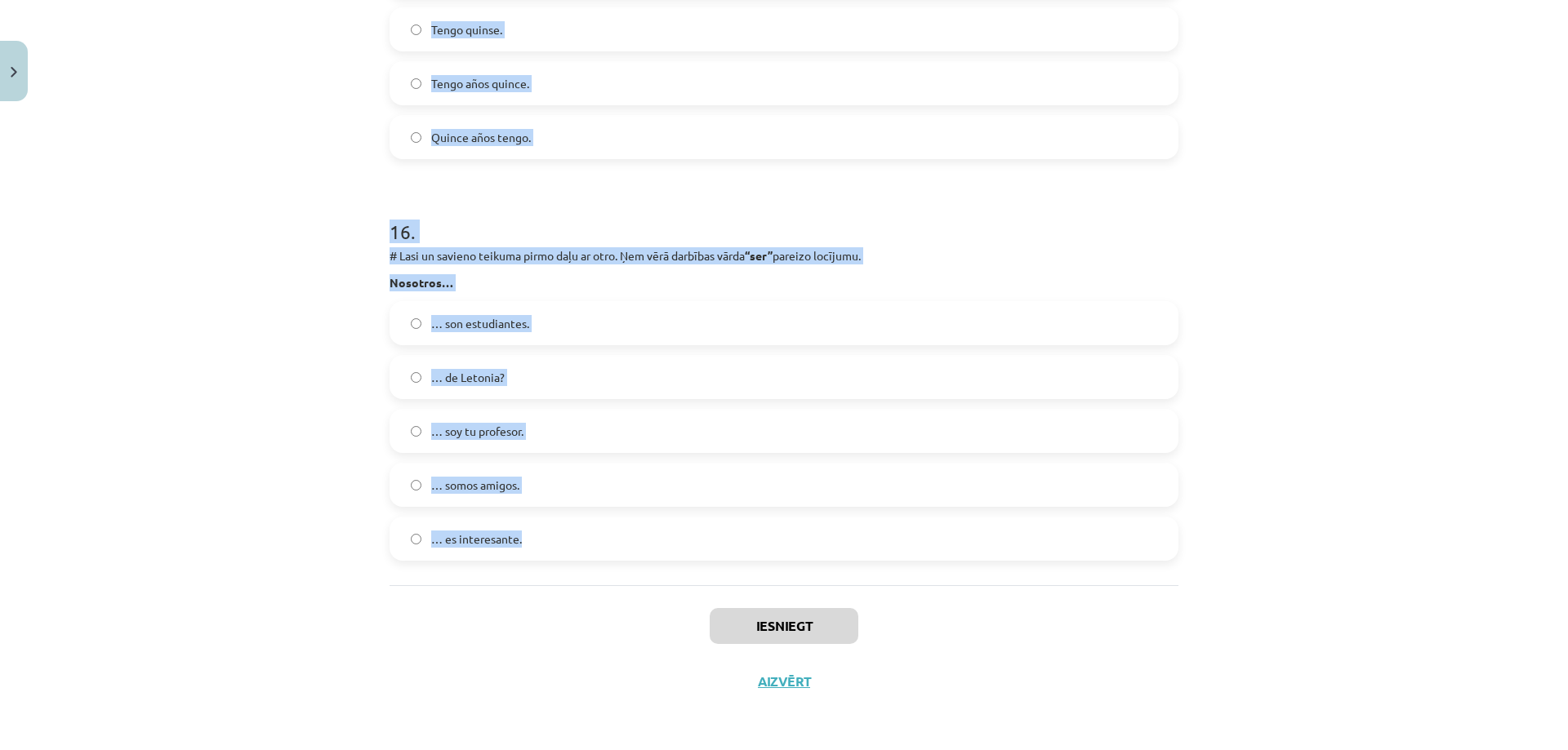
drag, startPoint x: 383, startPoint y: 343, endPoint x: 579, endPoint y: 576, distance: 304.5
copy form "# Lasi jautājumu un izvēlies pareizo atbildi. Kādi burti spāņu valodā maina sav…"
click at [190, 260] on div "Mācību tēma: Spāņu valodas b1 - 10. klases 1.ieskaites mācību materiāls #9 ✅ Re…" at bounding box center [784, 375] width 1568 height 750
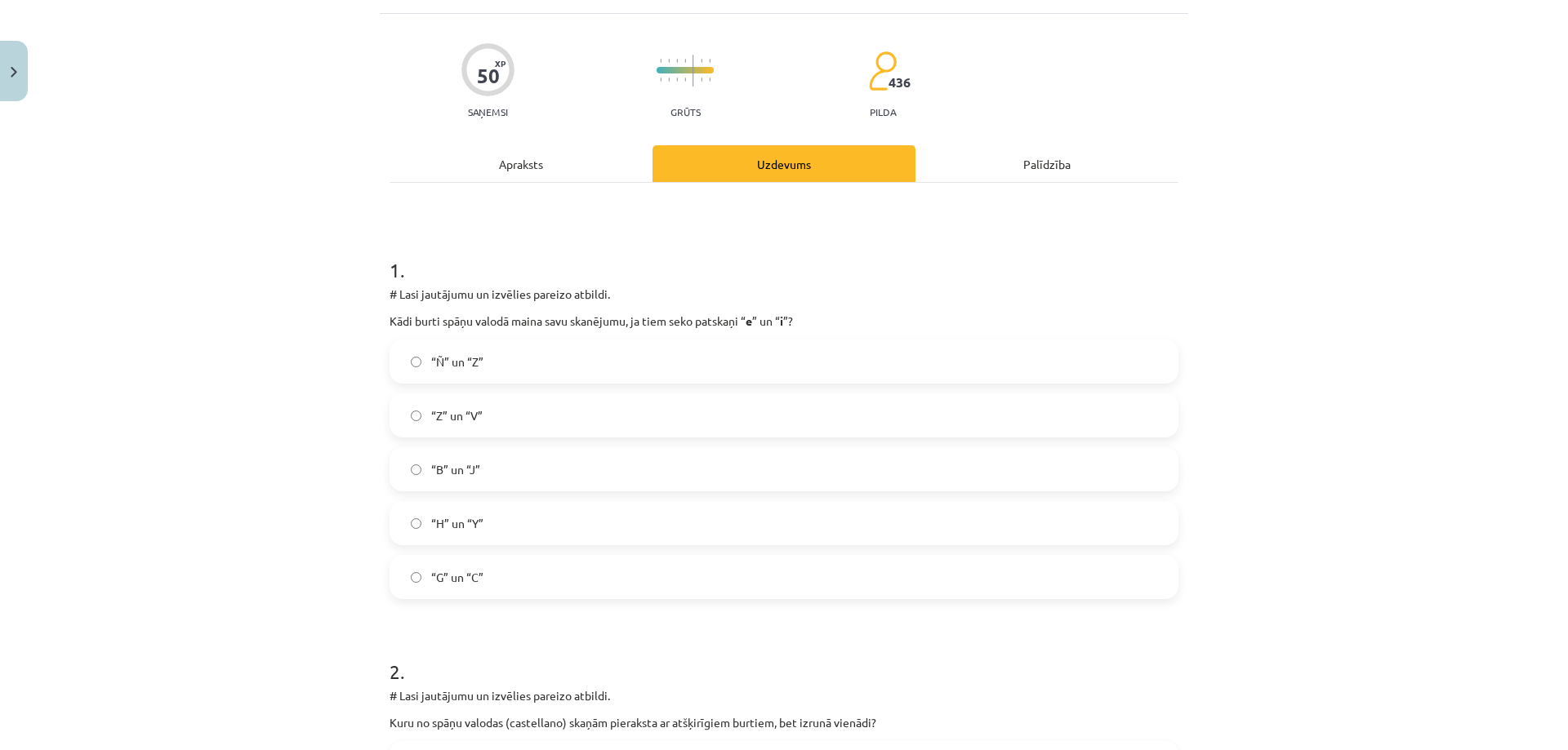
scroll to position [78, 0]
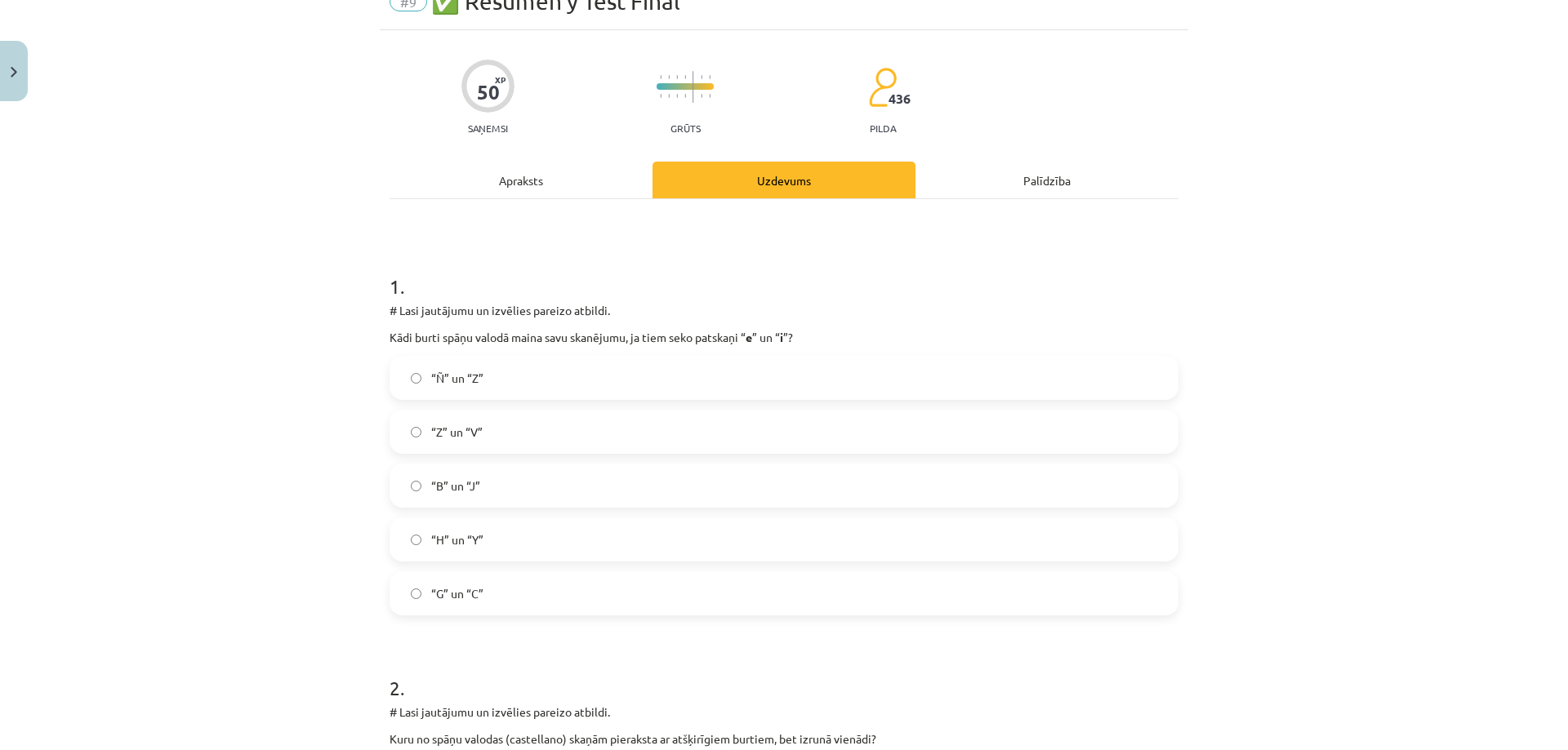
click at [488, 594] on label "“G” un “C”" at bounding box center [784, 593] width 786 height 40
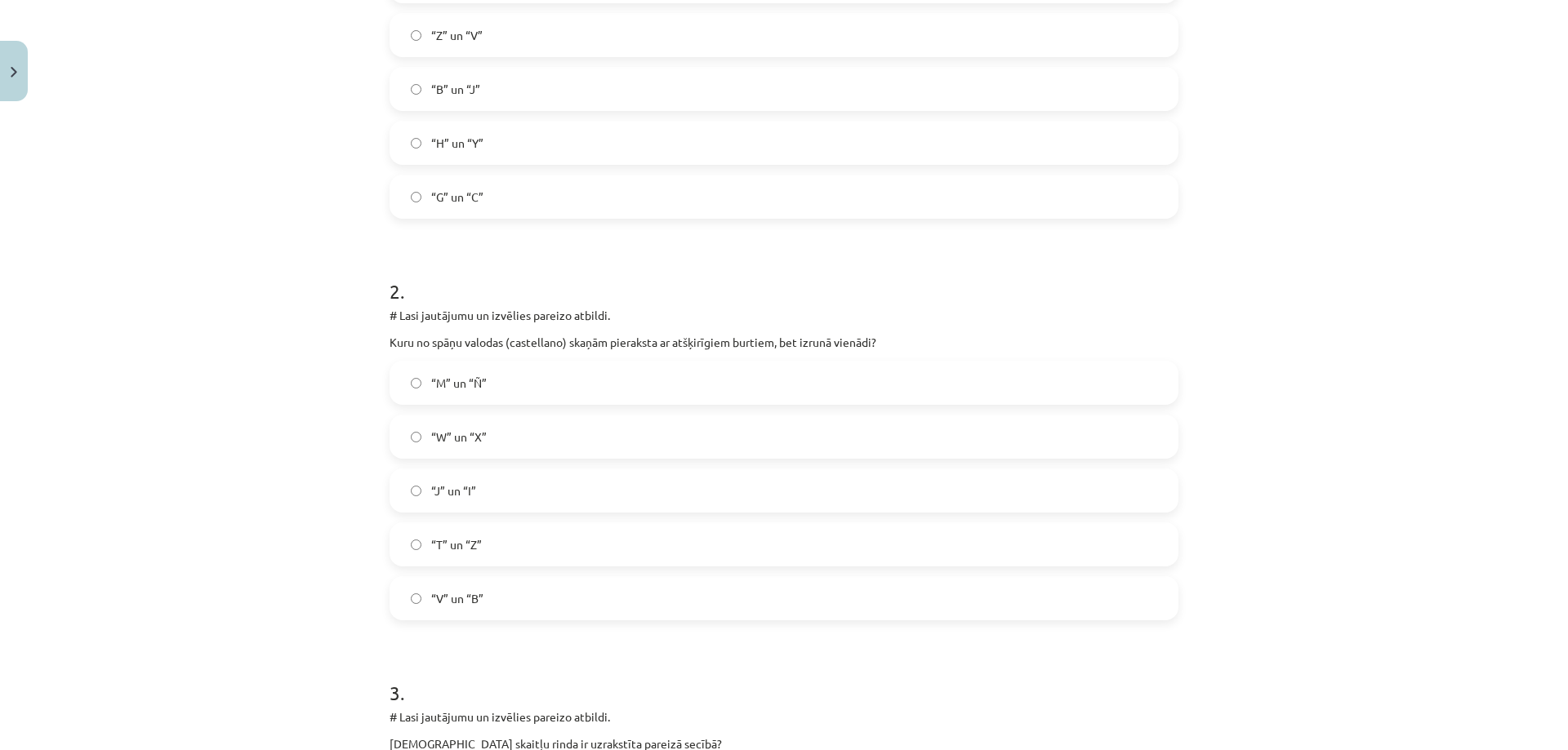
scroll to position [486, 0]
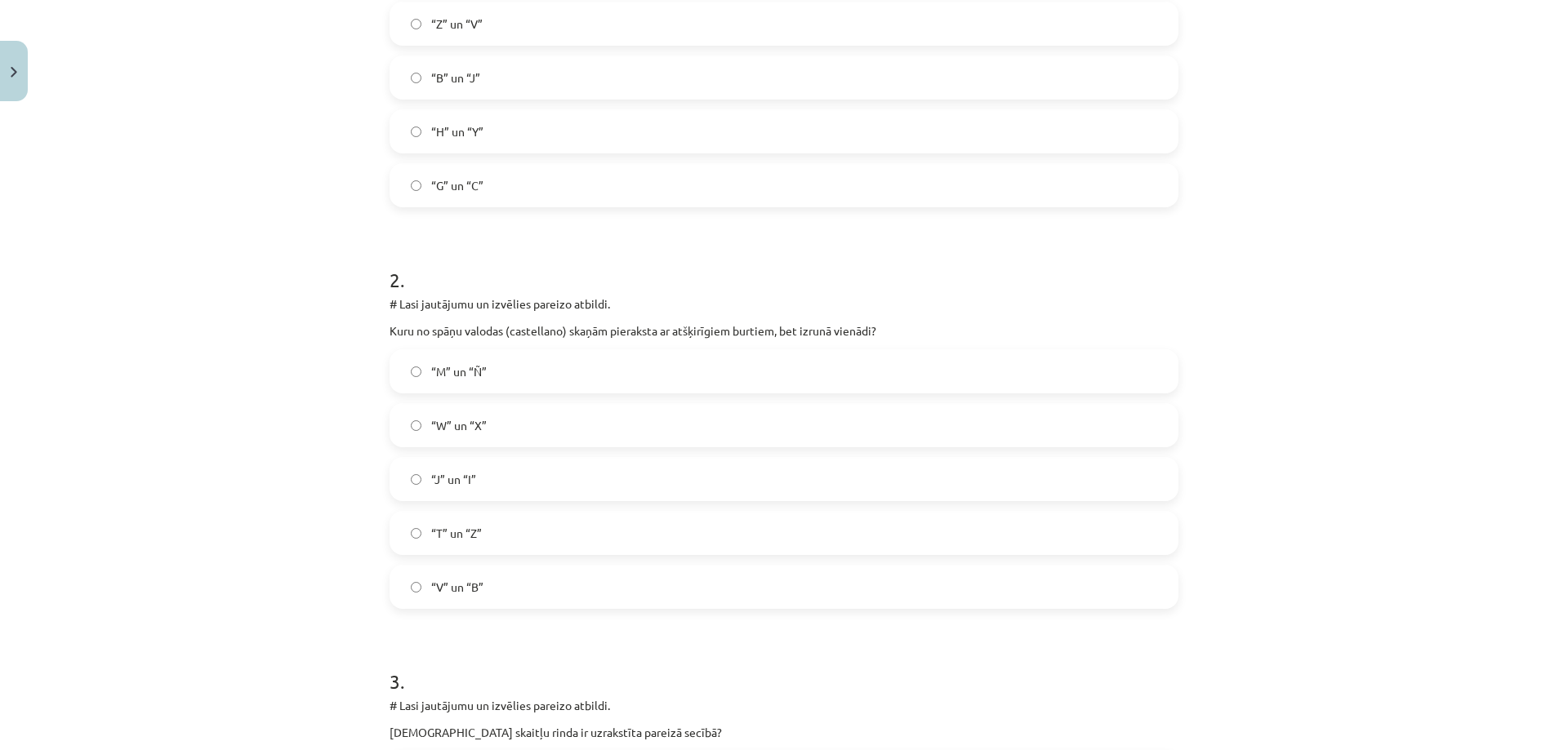
click at [446, 594] on span "“V” un “B”" at bounding box center [456, 587] width 52 height 17
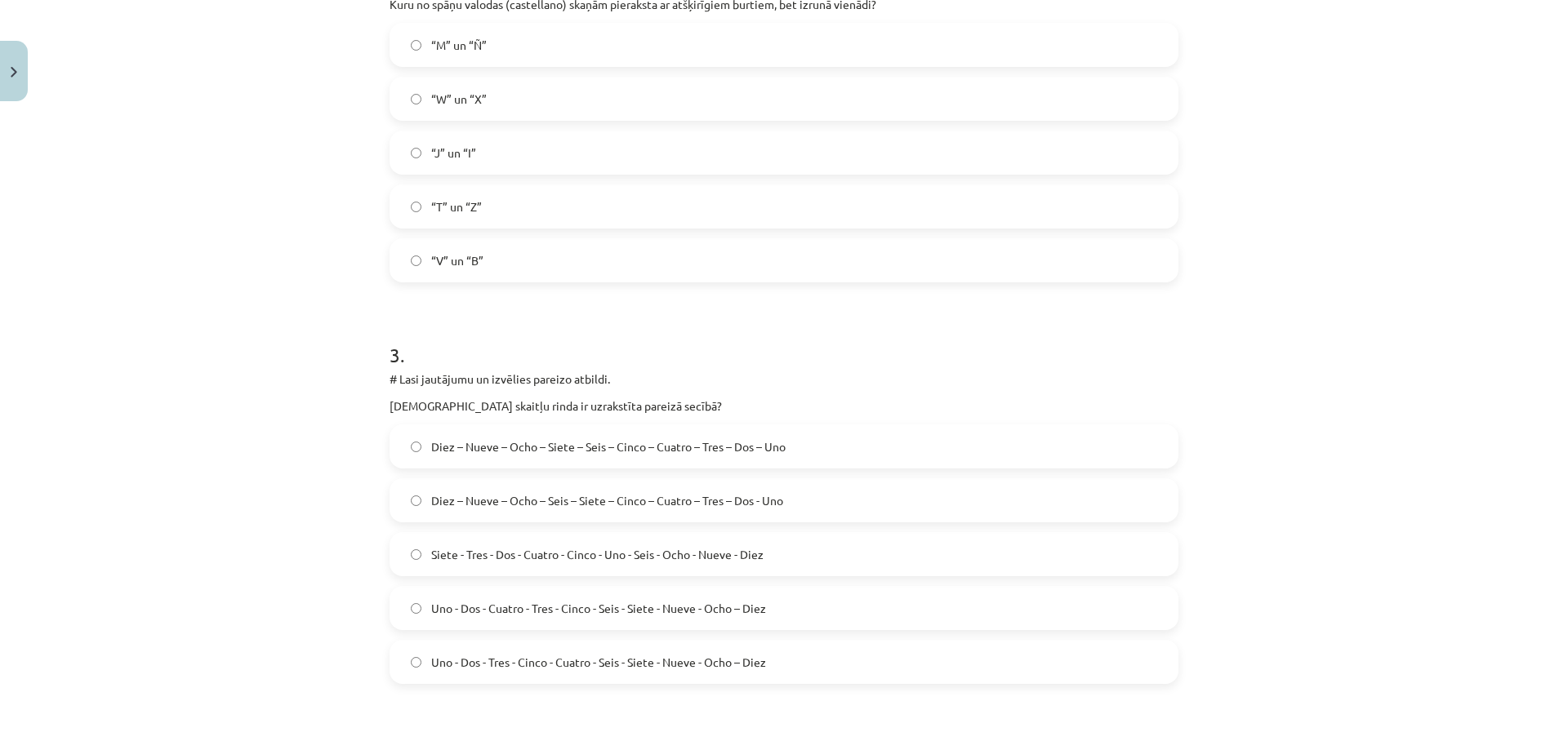
scroll to position [976, 0]
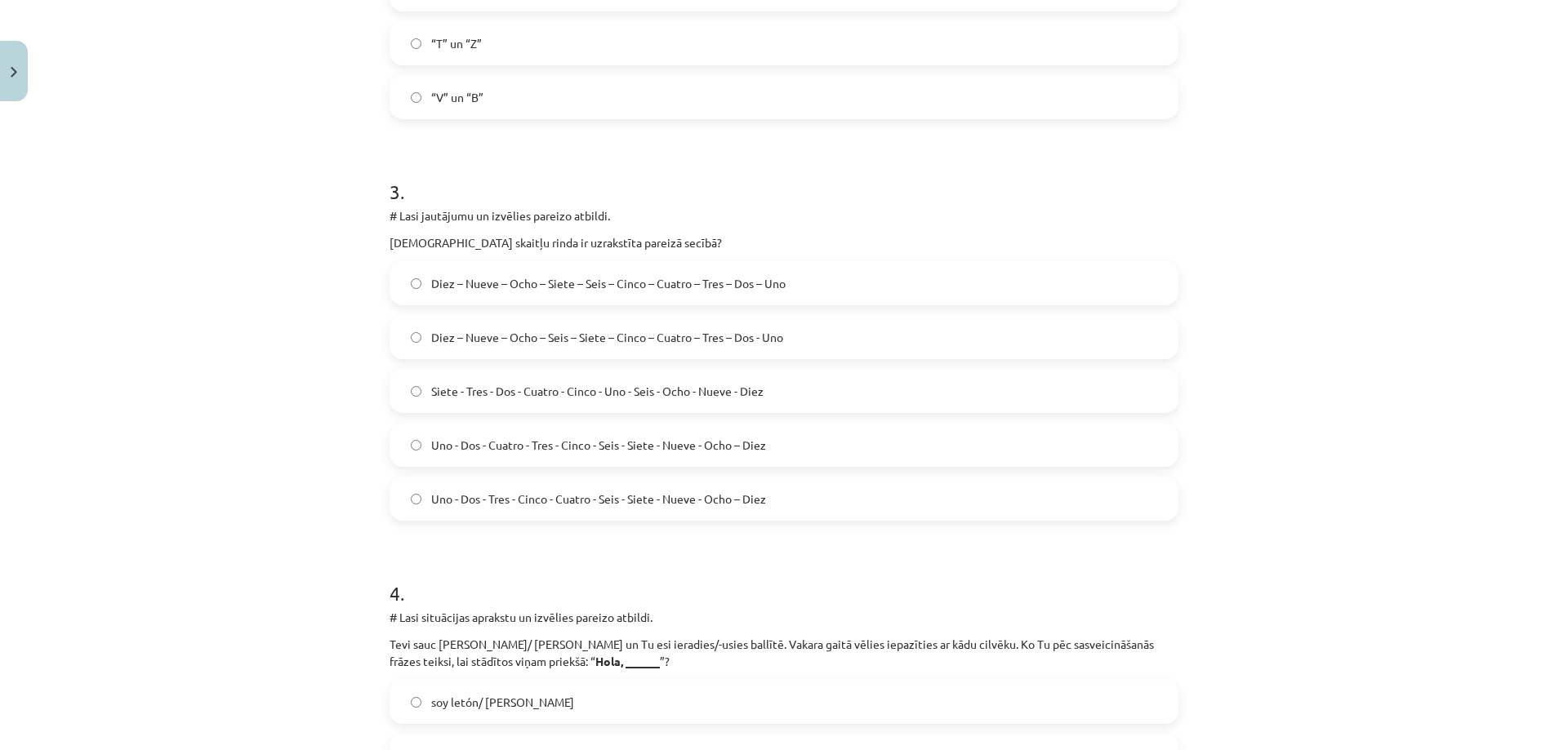
drag, startPoint x: 799, startPoint y: 335, endPoint x: 788, endPoint y: 323, distance: 16.3
click at [799, 334] on label "Diez – Nueve – Ocho – Seis – Siete – Cinco – Cuatro – Tres – Dos - Uno" at bounding box center [784, 337] width 786 height 40
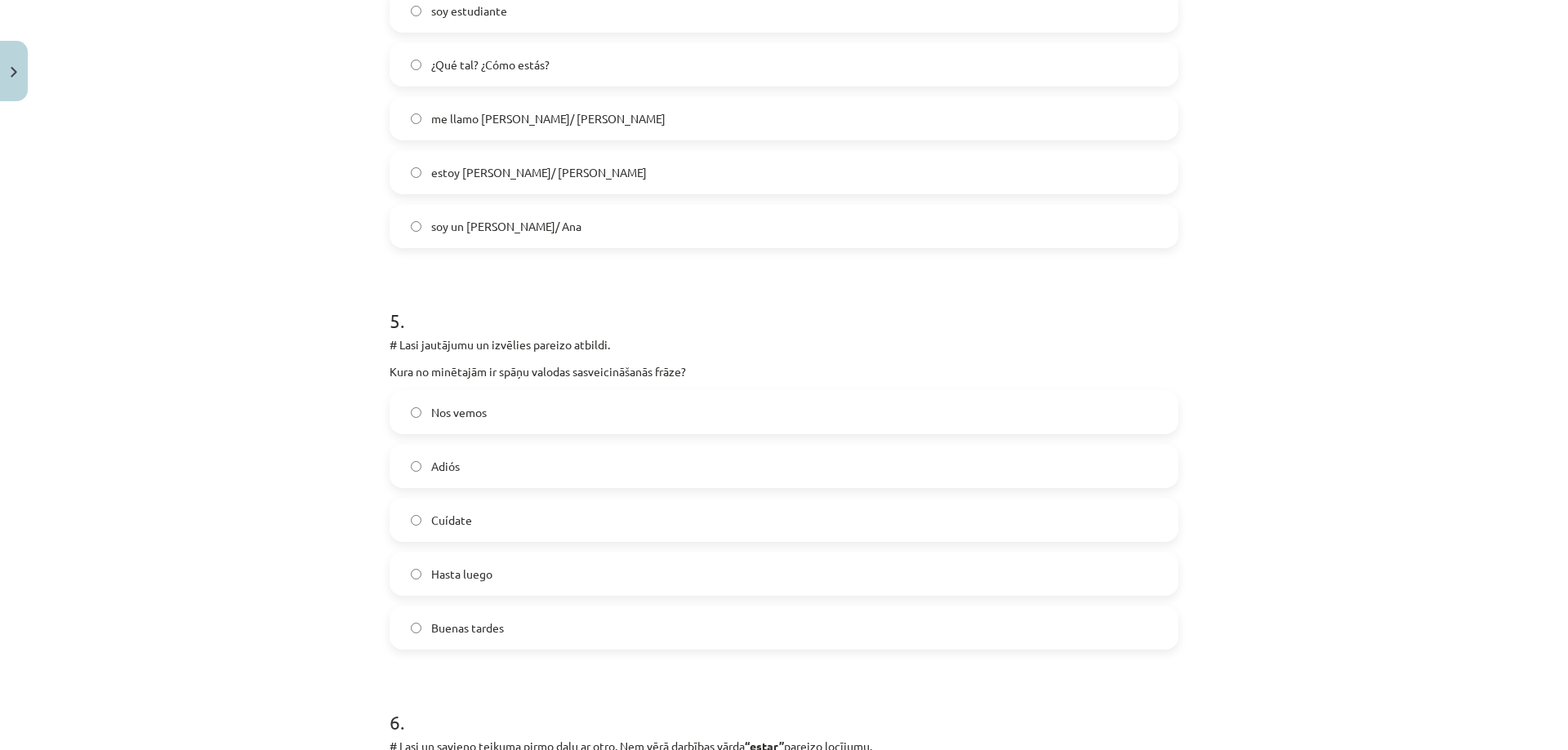
scroll to position [1874, 0]
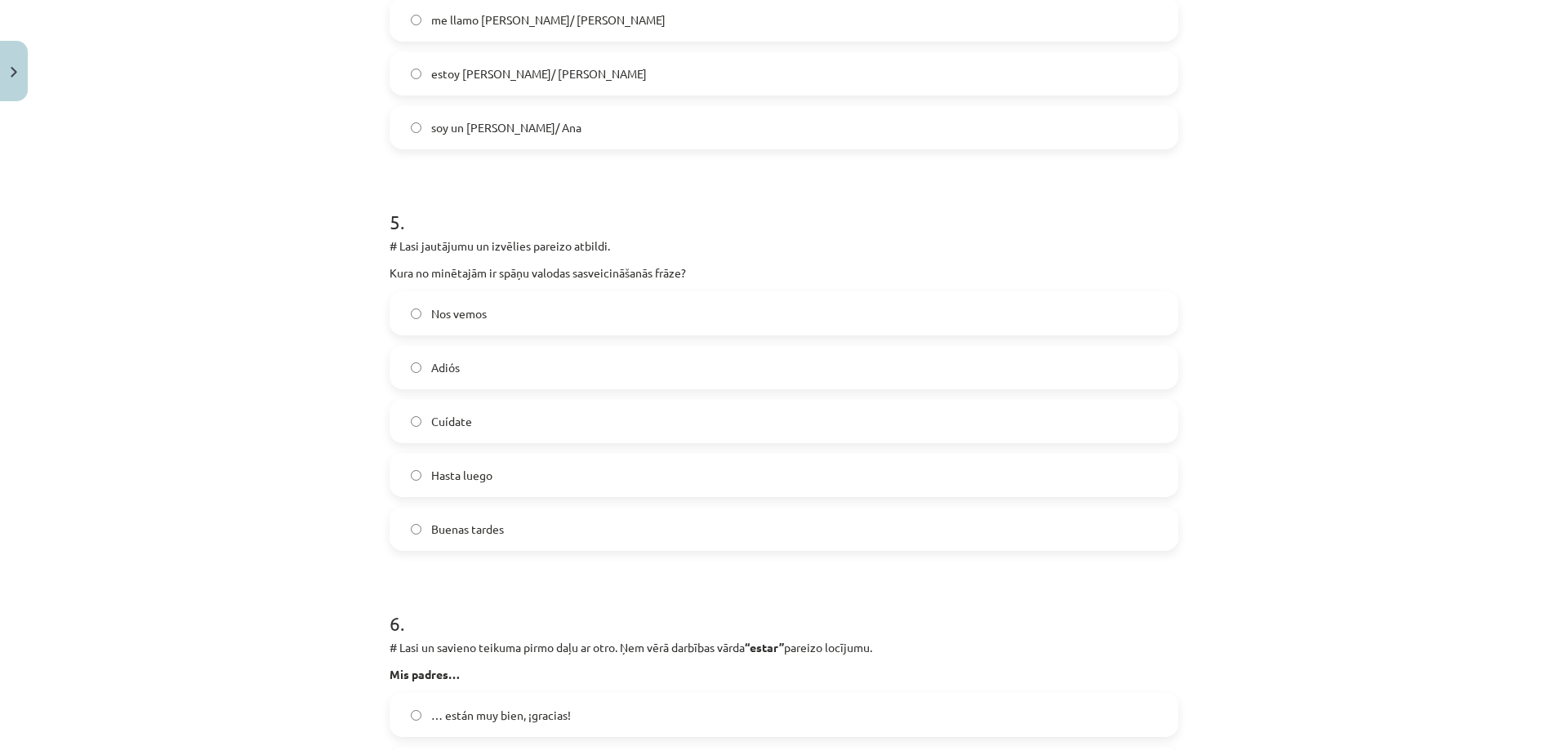
click at [579, 524] on label "Buenas tardes" at bounding box center [784, 528] width 786 height 40
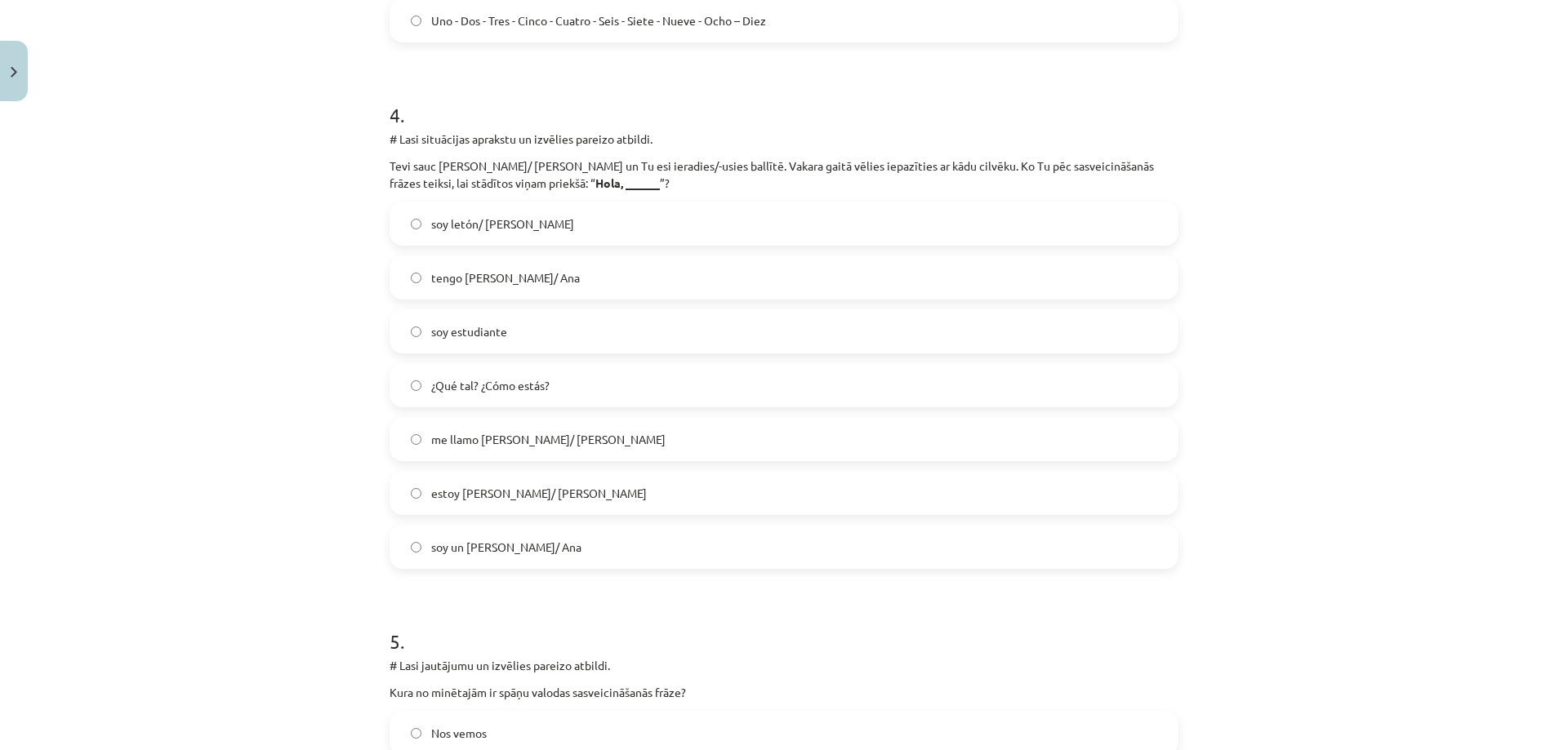
scroll to position [1466, 0]
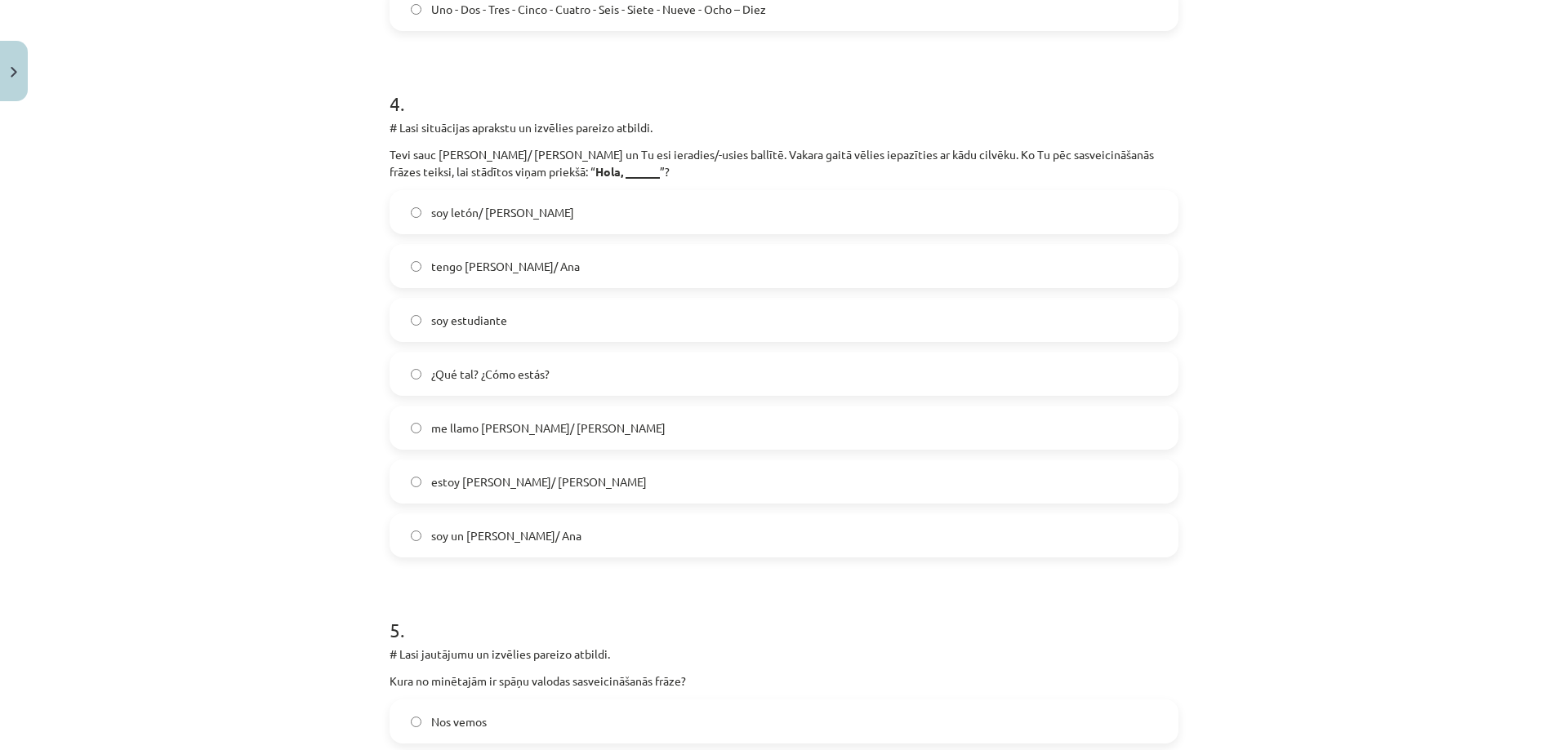
click at [516, 428] on span "me llamo Pedro/ Ana" at bounding box center [548, 428] width 235 height 17
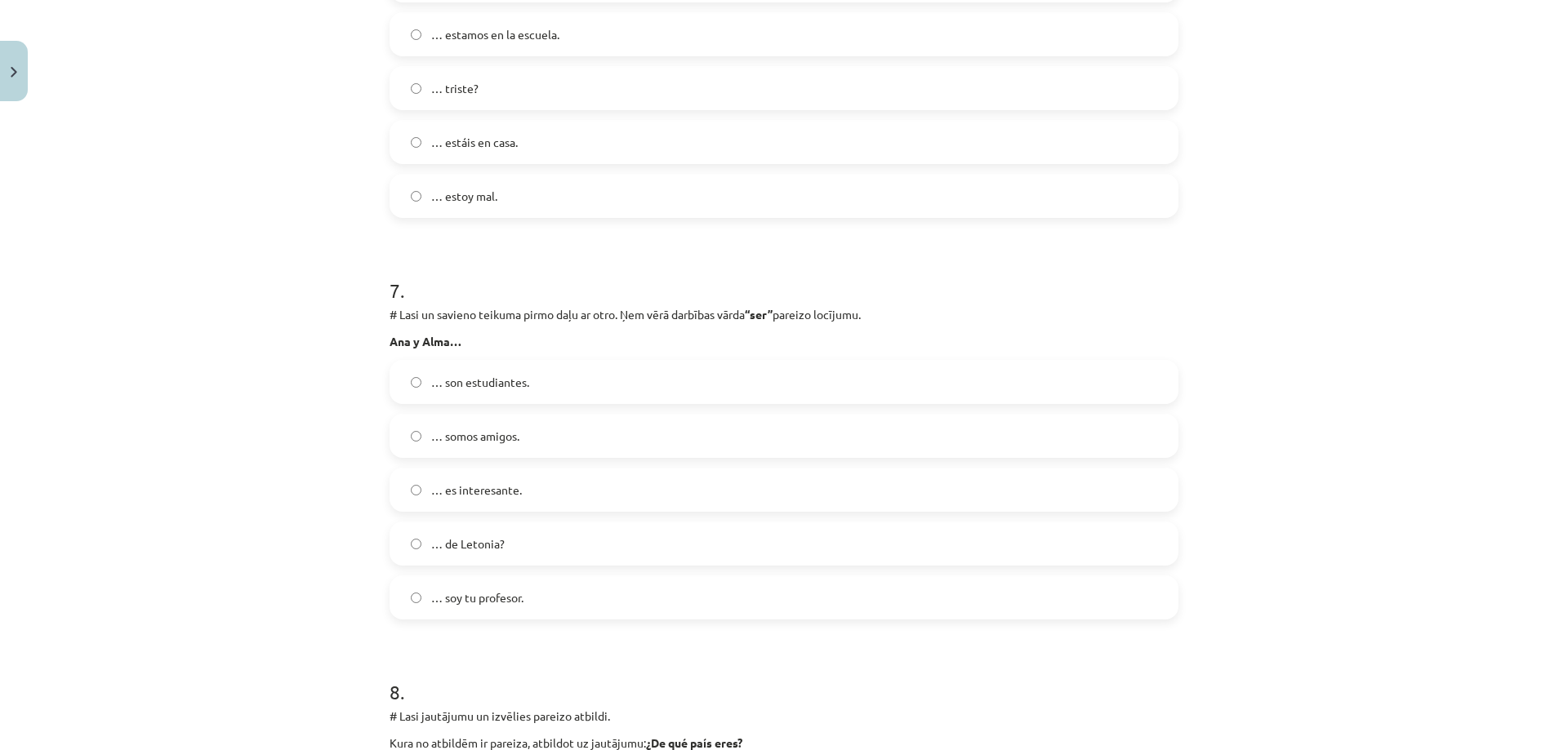
scroll to position [2527, 0]
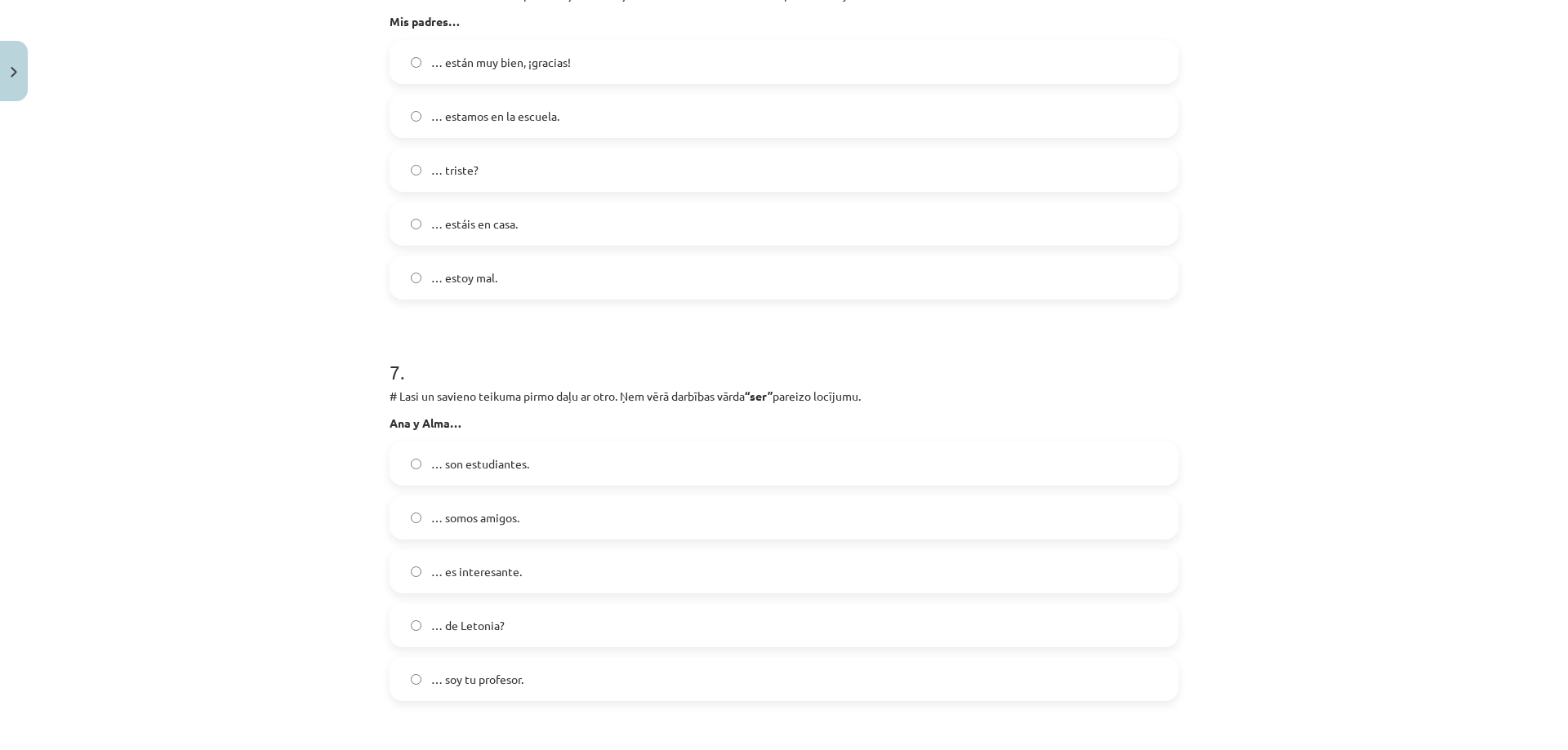
click at [593, 53] on label "… están muy bien, ¡gracias!" at bounding box center [784, 61] width 786 height 40
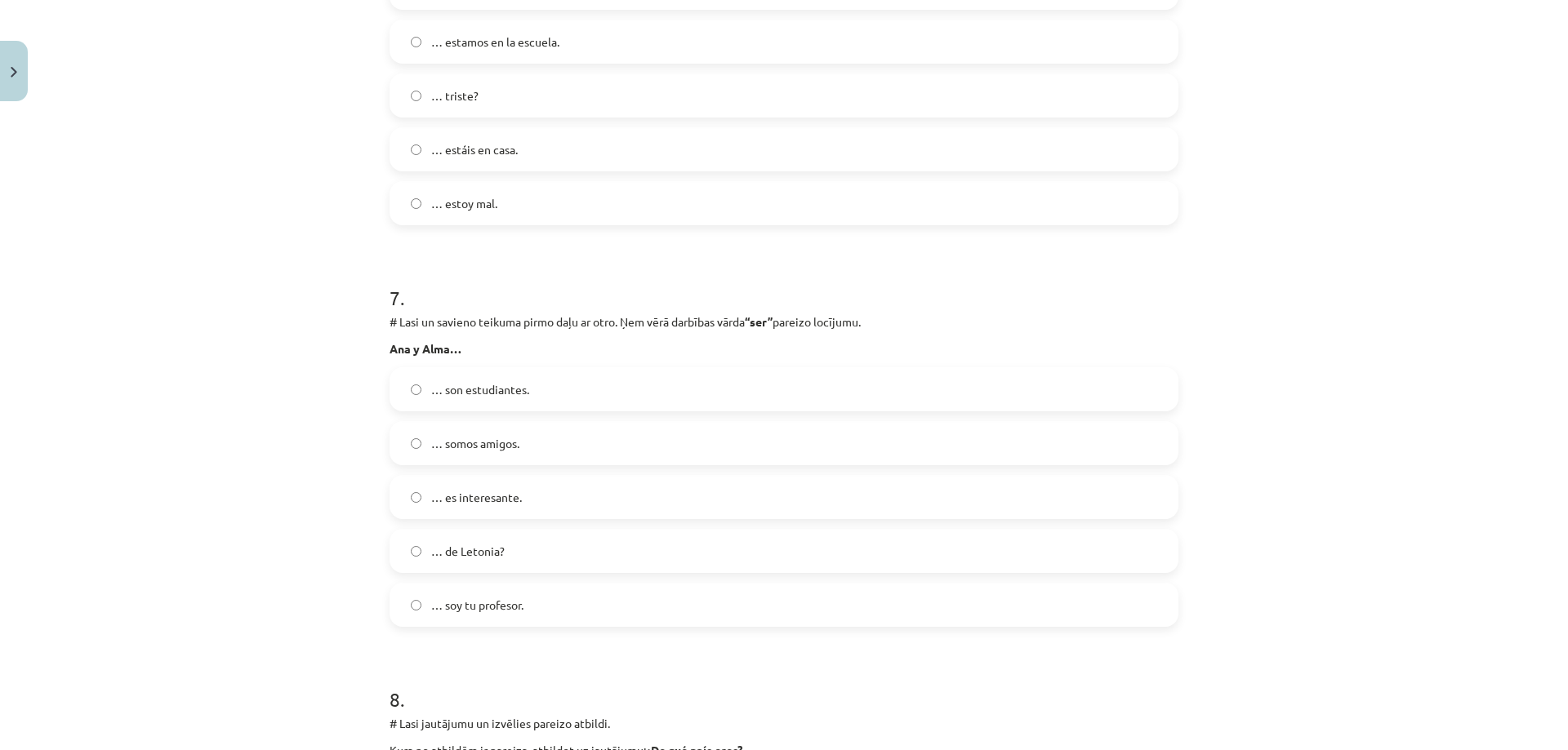
scroll to position [2690, 0]
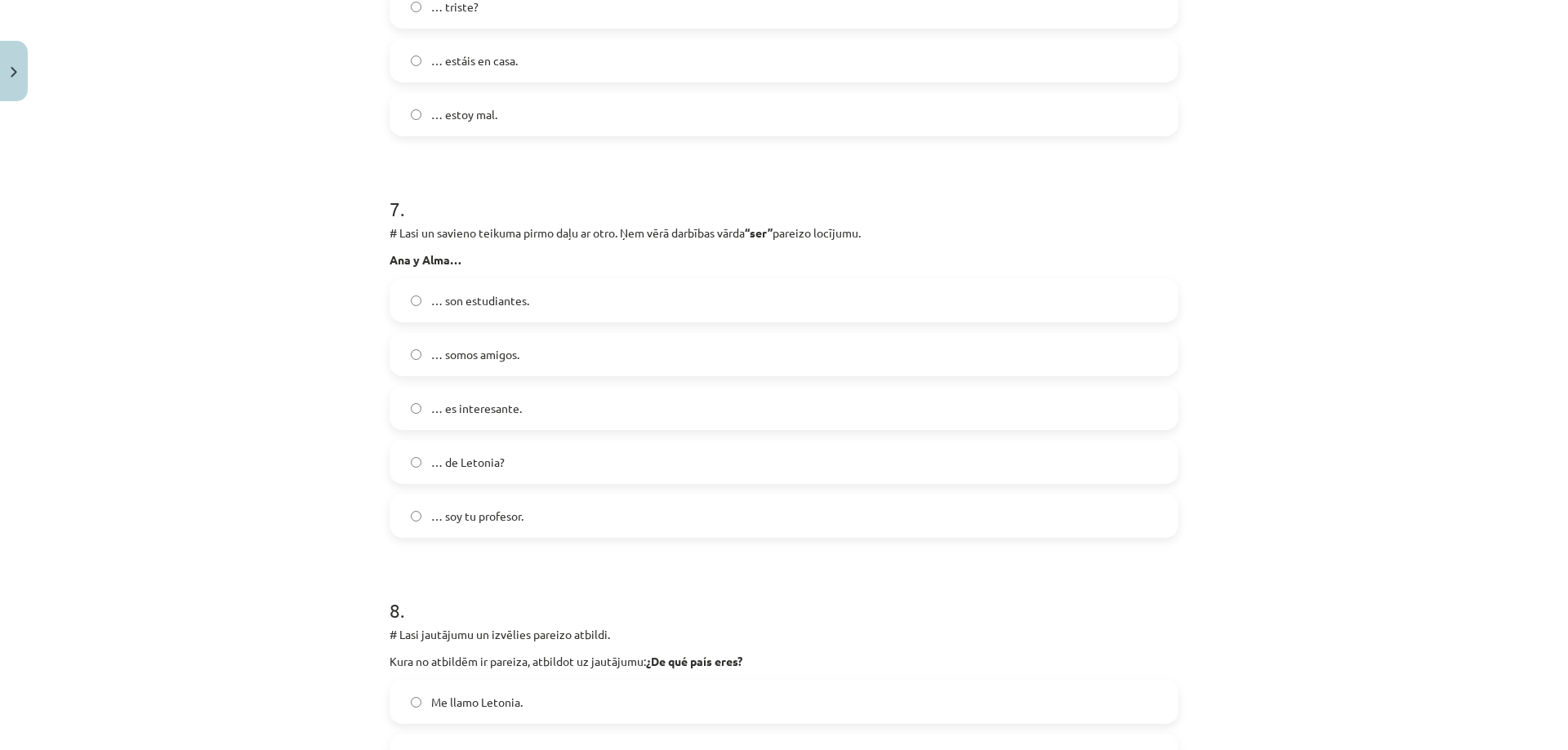
click at [550, 294] on label "… son estudiantes." at bounding box center [784, 300] width 786 height 40
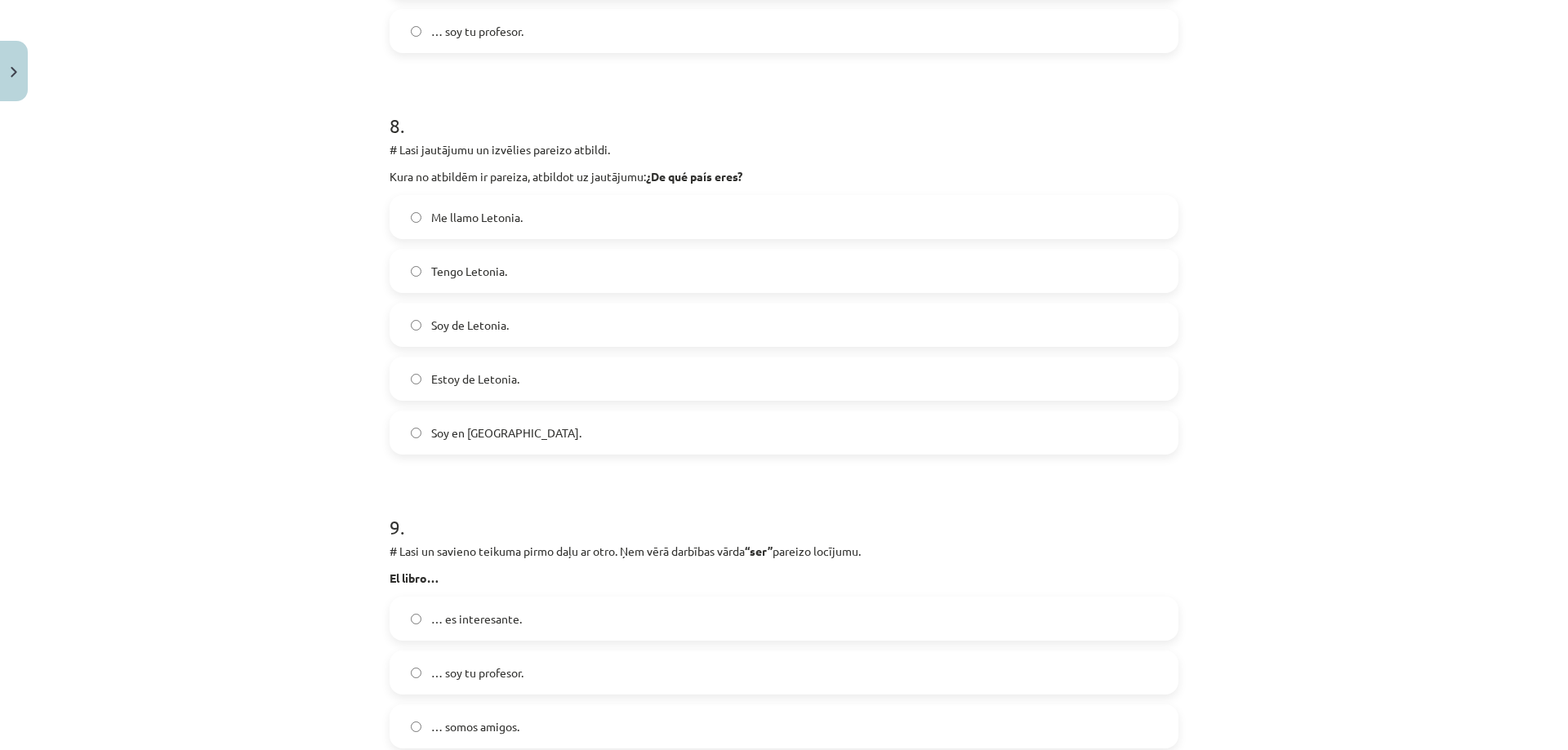
scroll to position [3342, 0]
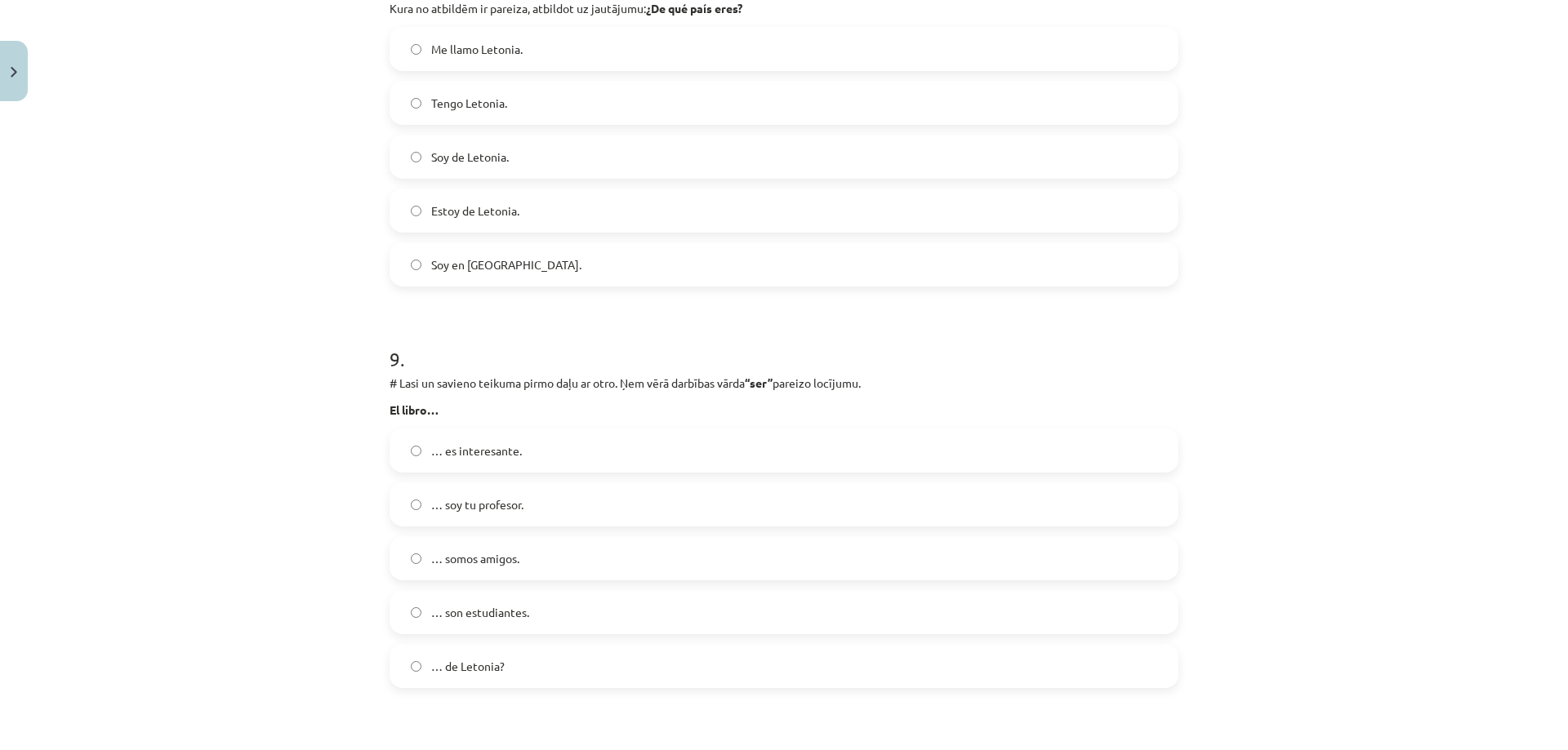
click at [541, 456] on label "… es interesante." at bounding box center [784, 450] width 786 height 40
click at [481, 156] on span "Soy de Letonia." at bounding box center [469, 157] width 77 height 17
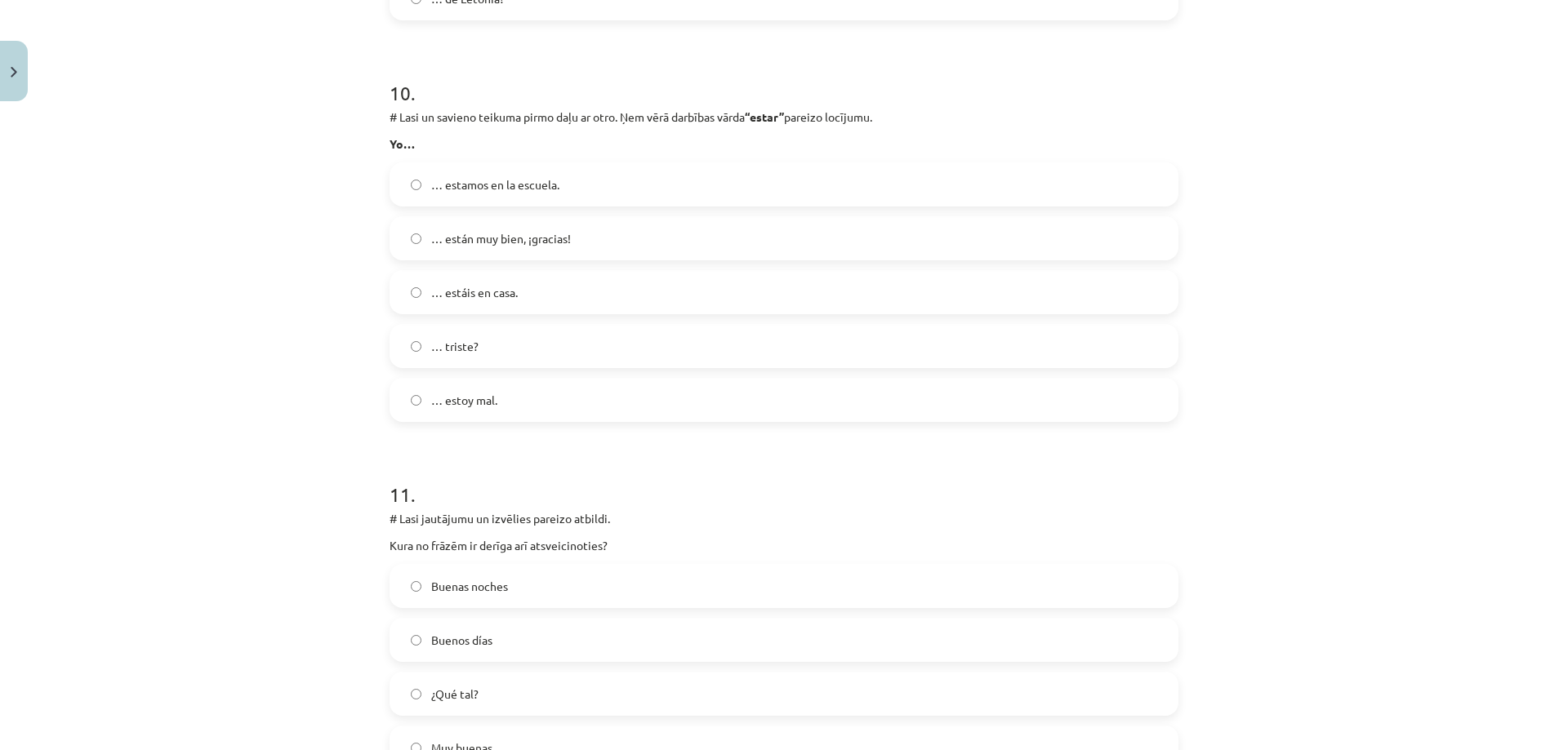
scroll to position [3995, 0]
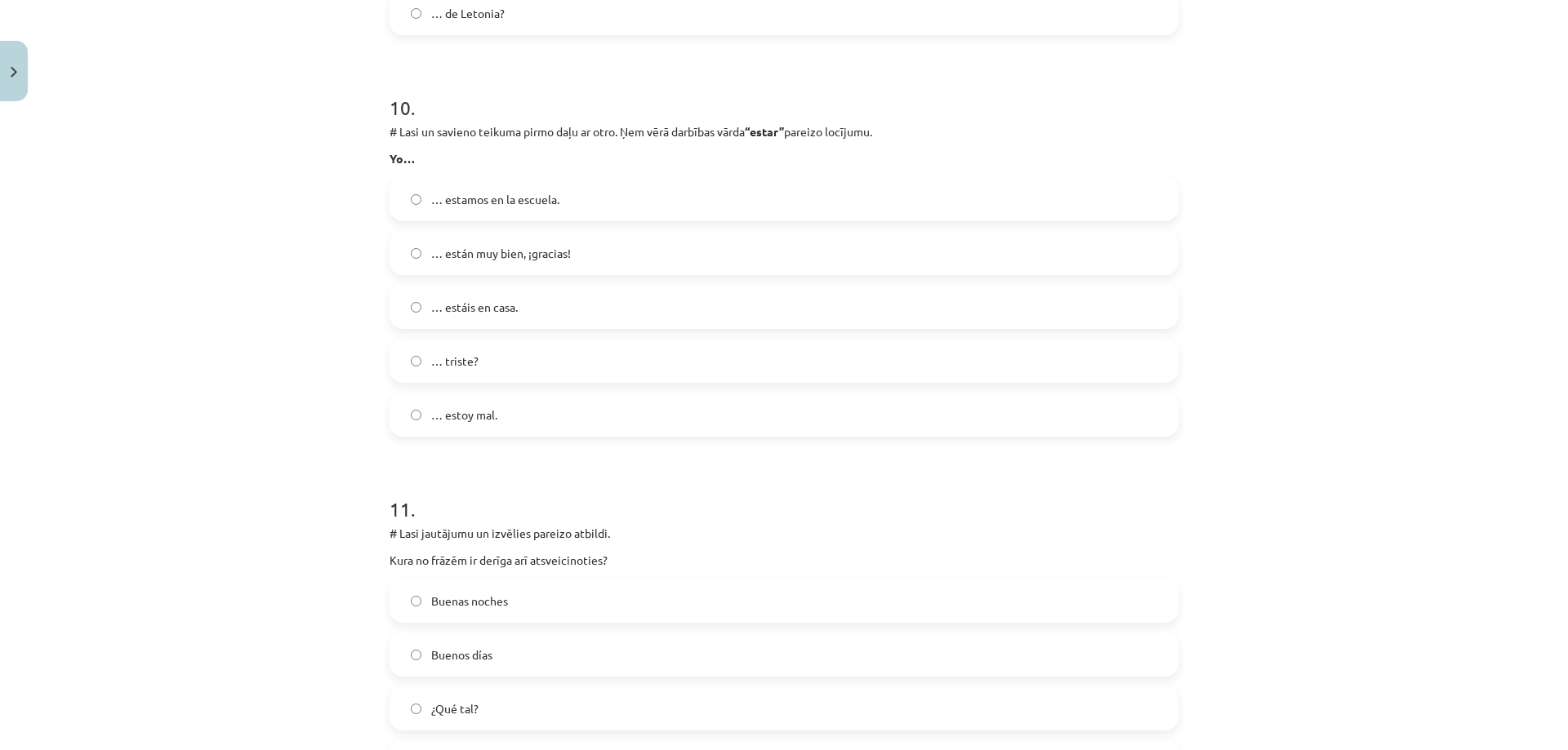
click at [534, 405] on label "… estoy mal." at bounding box center [784, 414] width 786 height 40
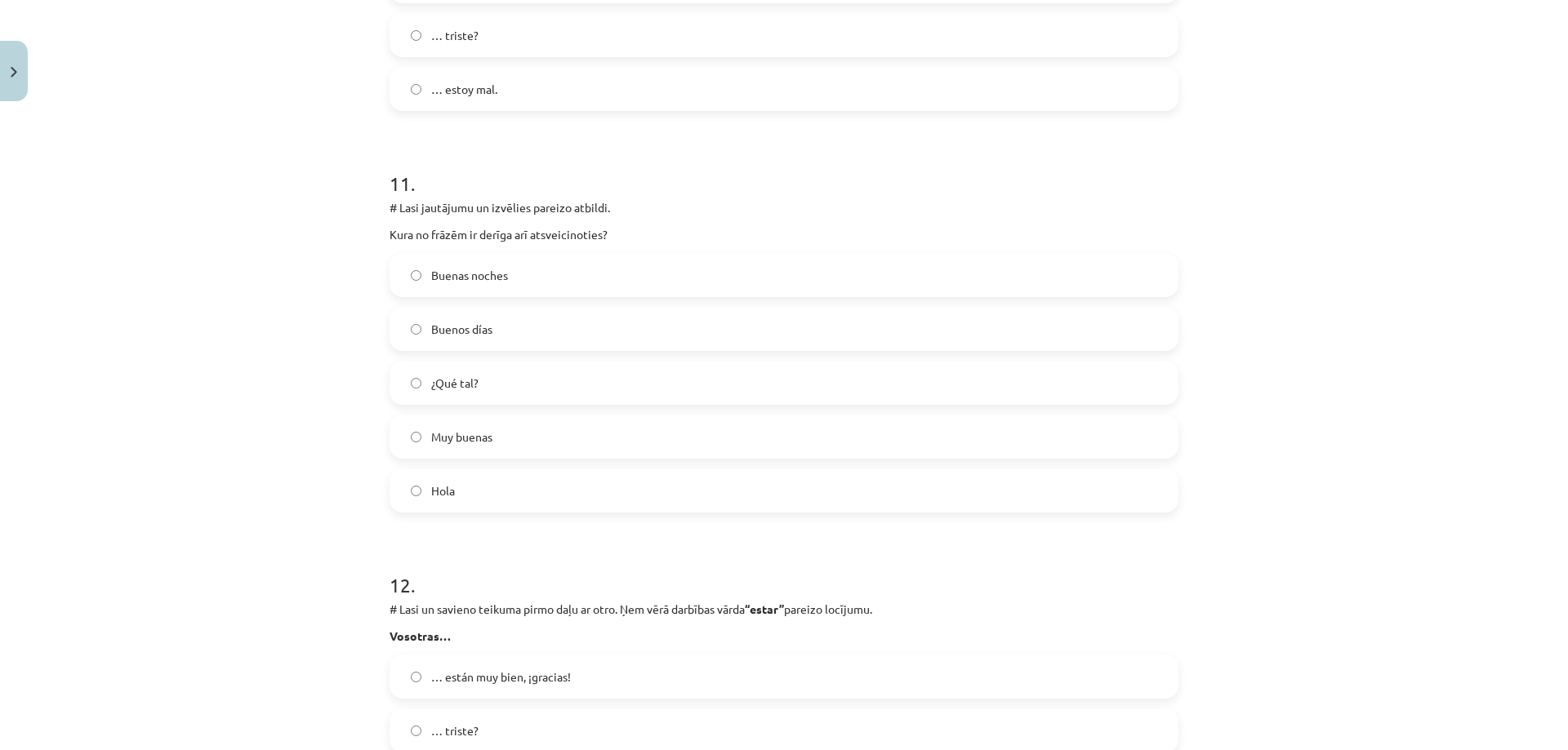
scroll to position [4321, 0]
click at [534, 265] on label "Buenas noches" at bounding box center [784, 273] width 786 height 40
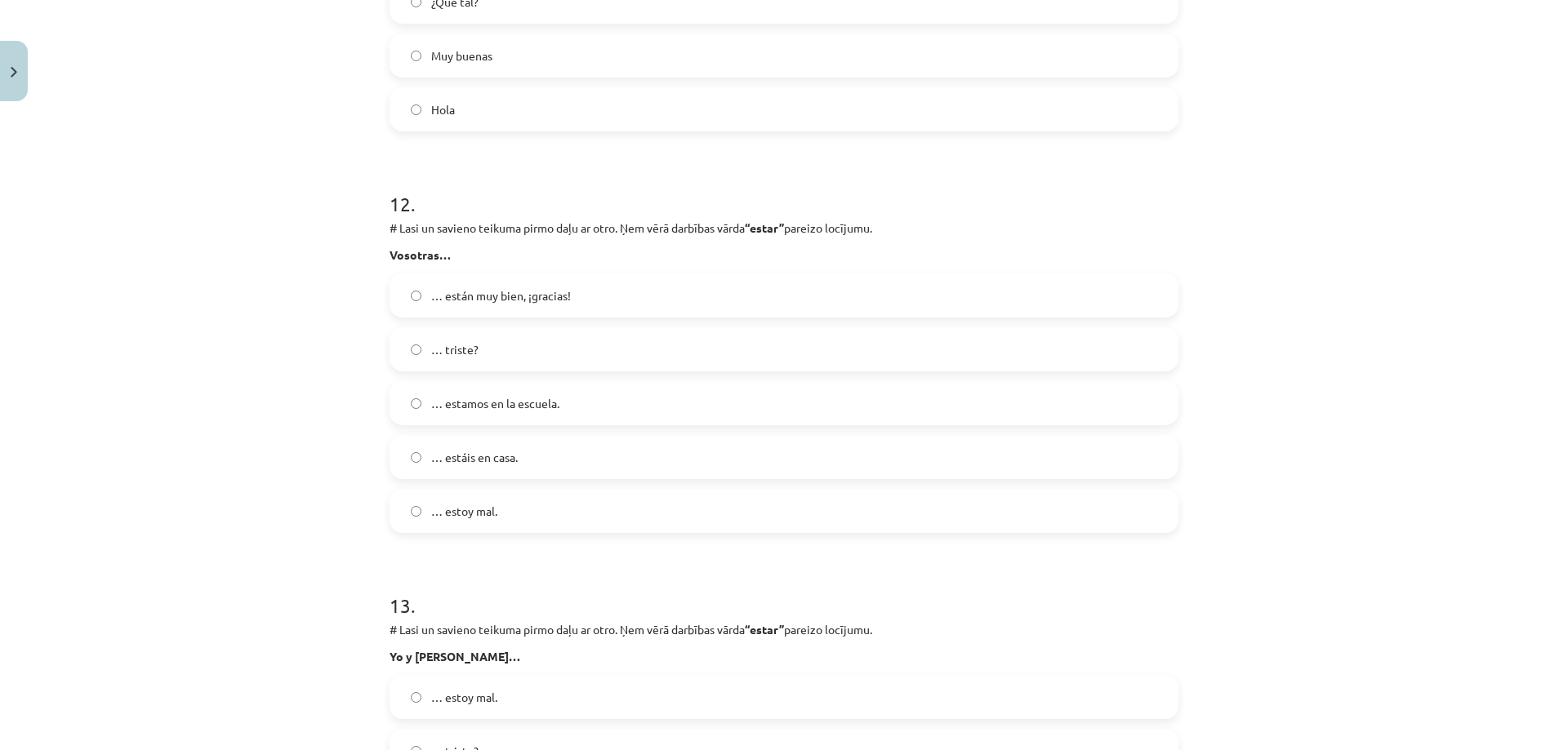
scroll to position [4729, 0]
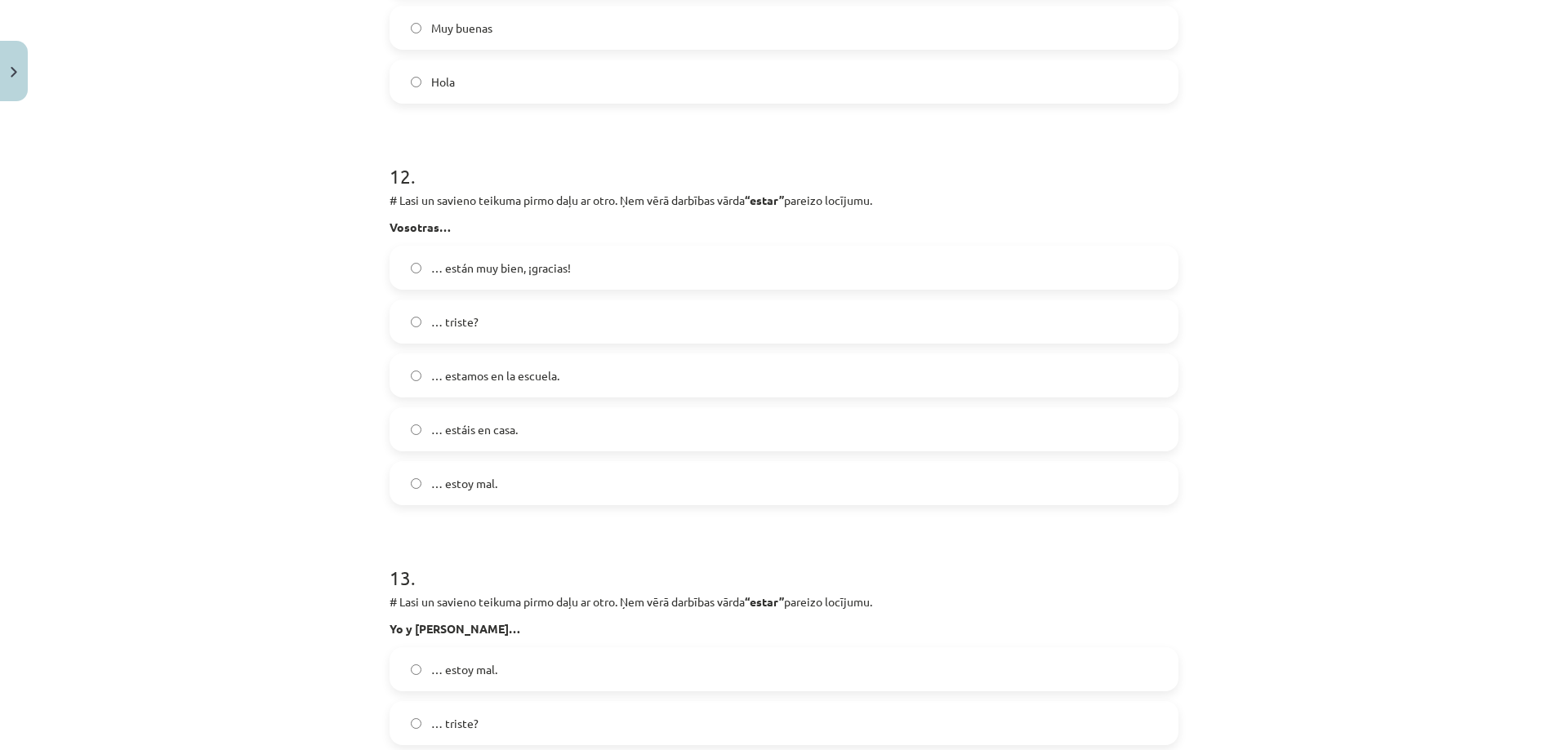
click at [484, 416] on label "… estáis en casa." at bounding box center [784, 429] width 786 height 40
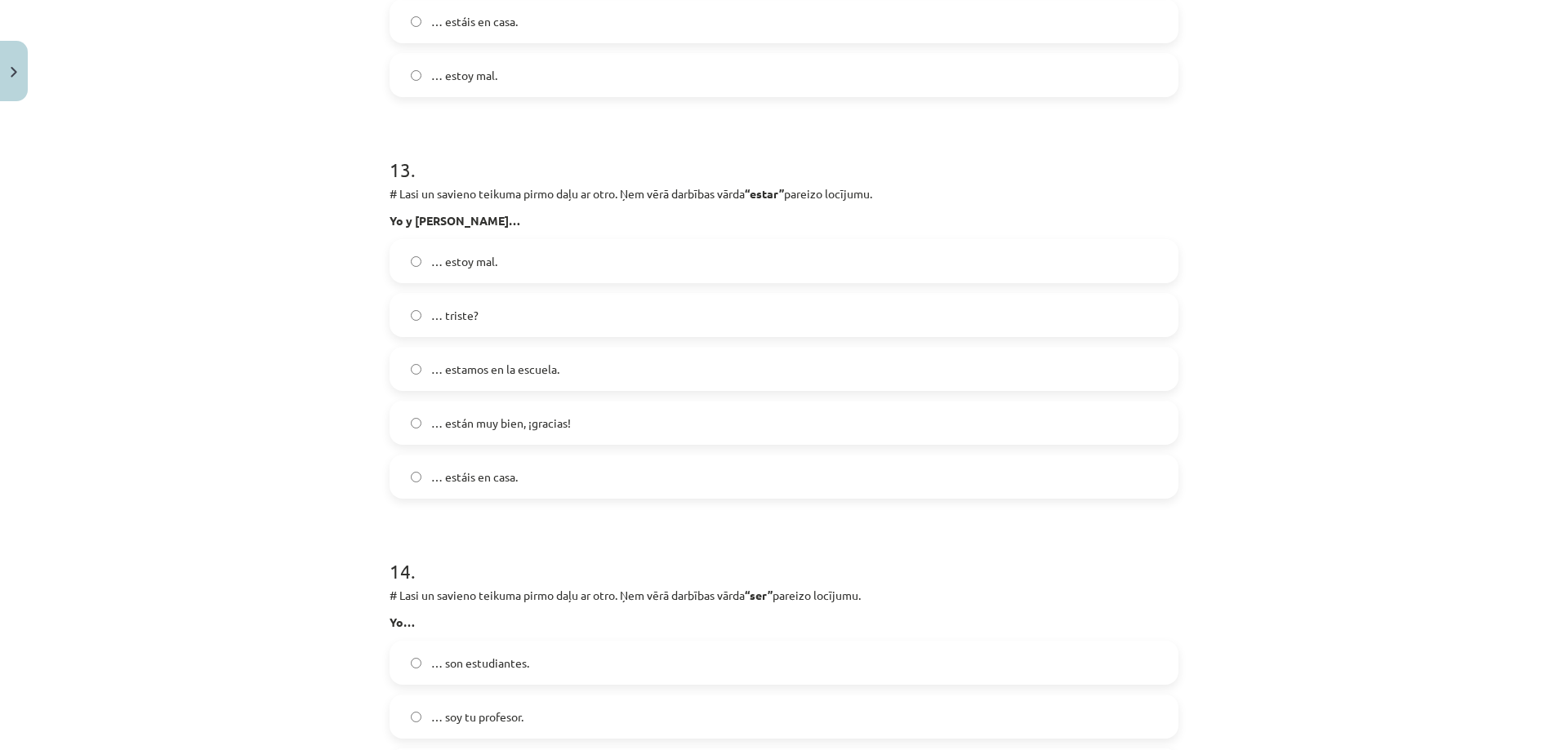
click at [570, 364] on label "… estamos en la escuela." at bounding box center [784, 369] width 786 height 40
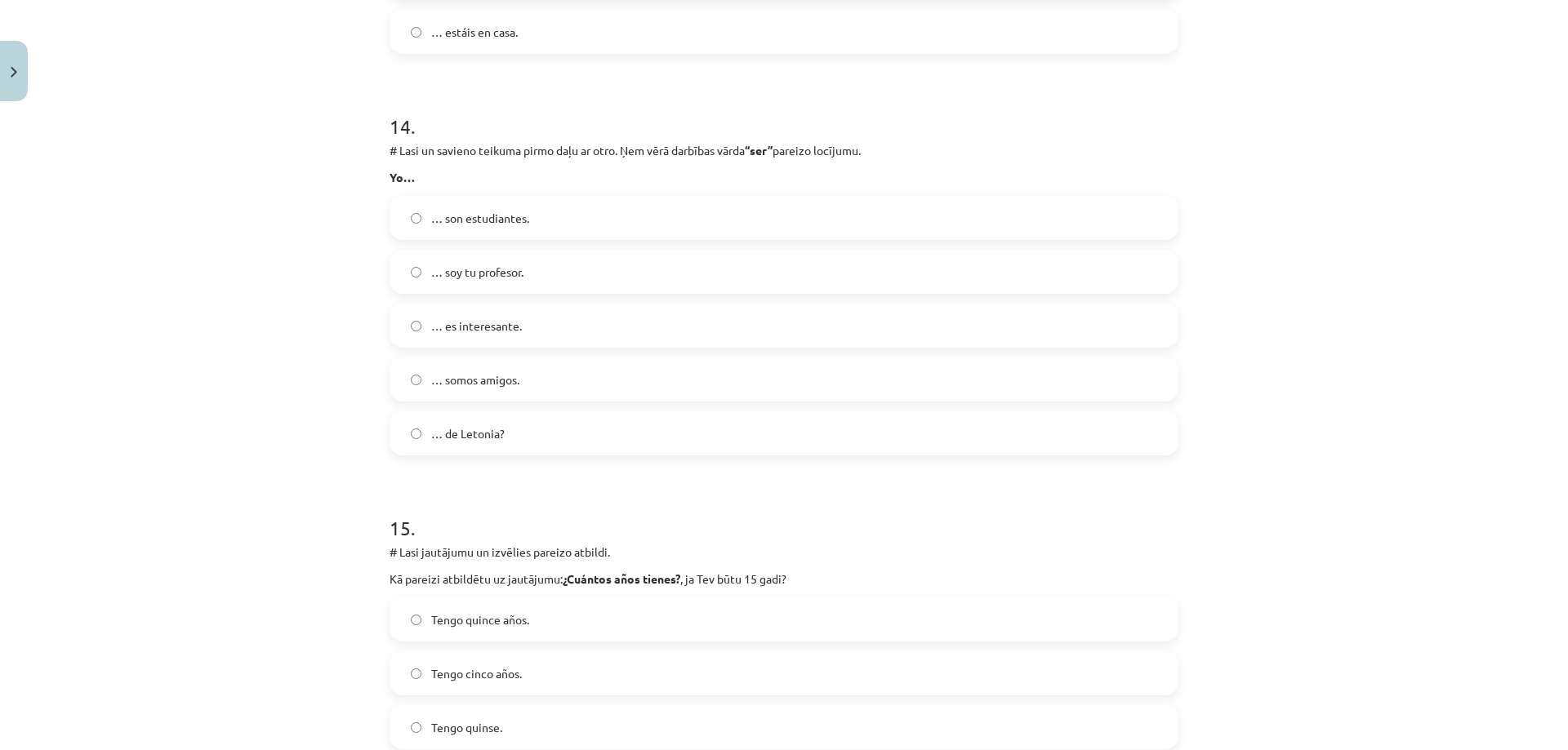
scroll to position [5709, 0]
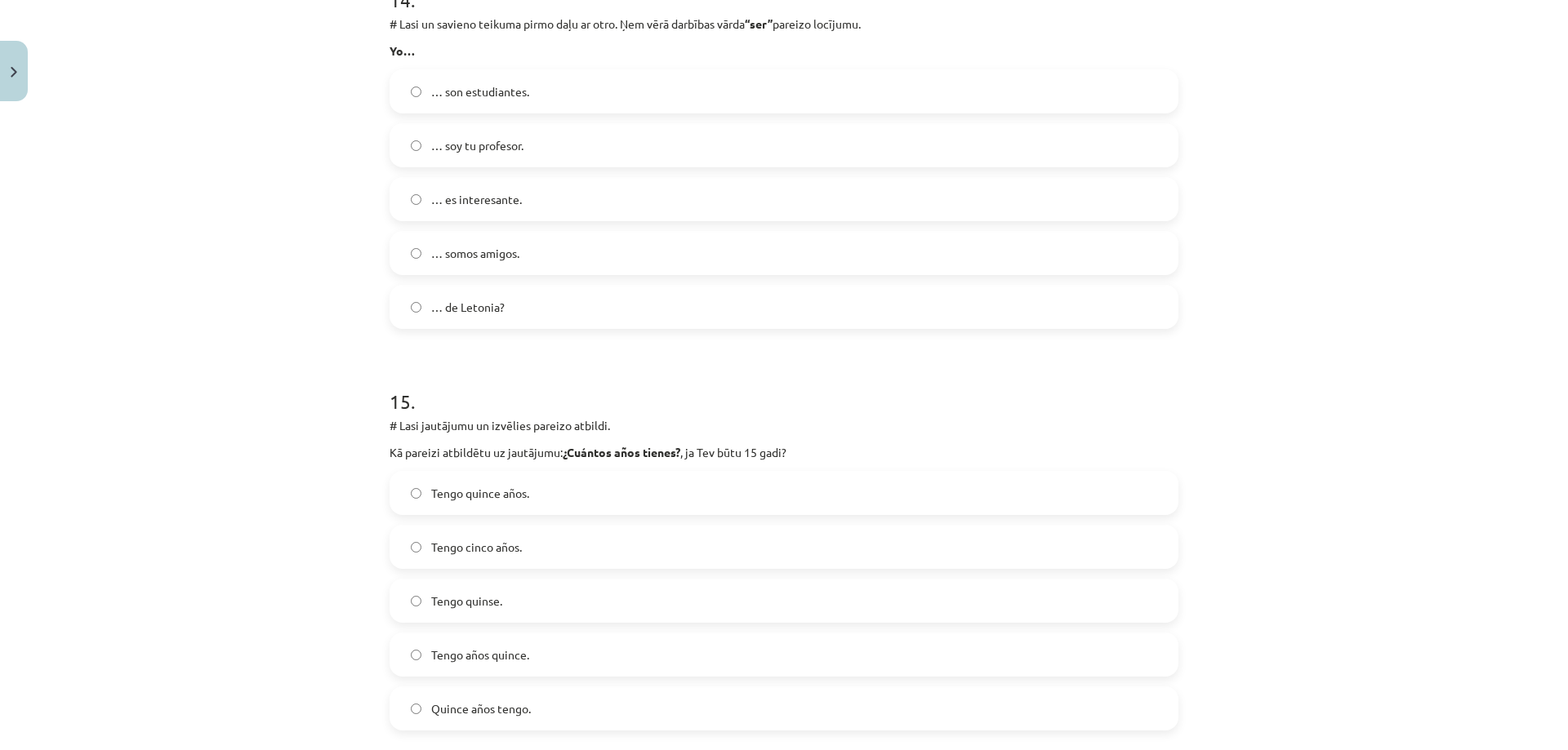
click at [530, 132] on label "… soy tu profesor." at bounding box center [784, 144] width 786 height 40
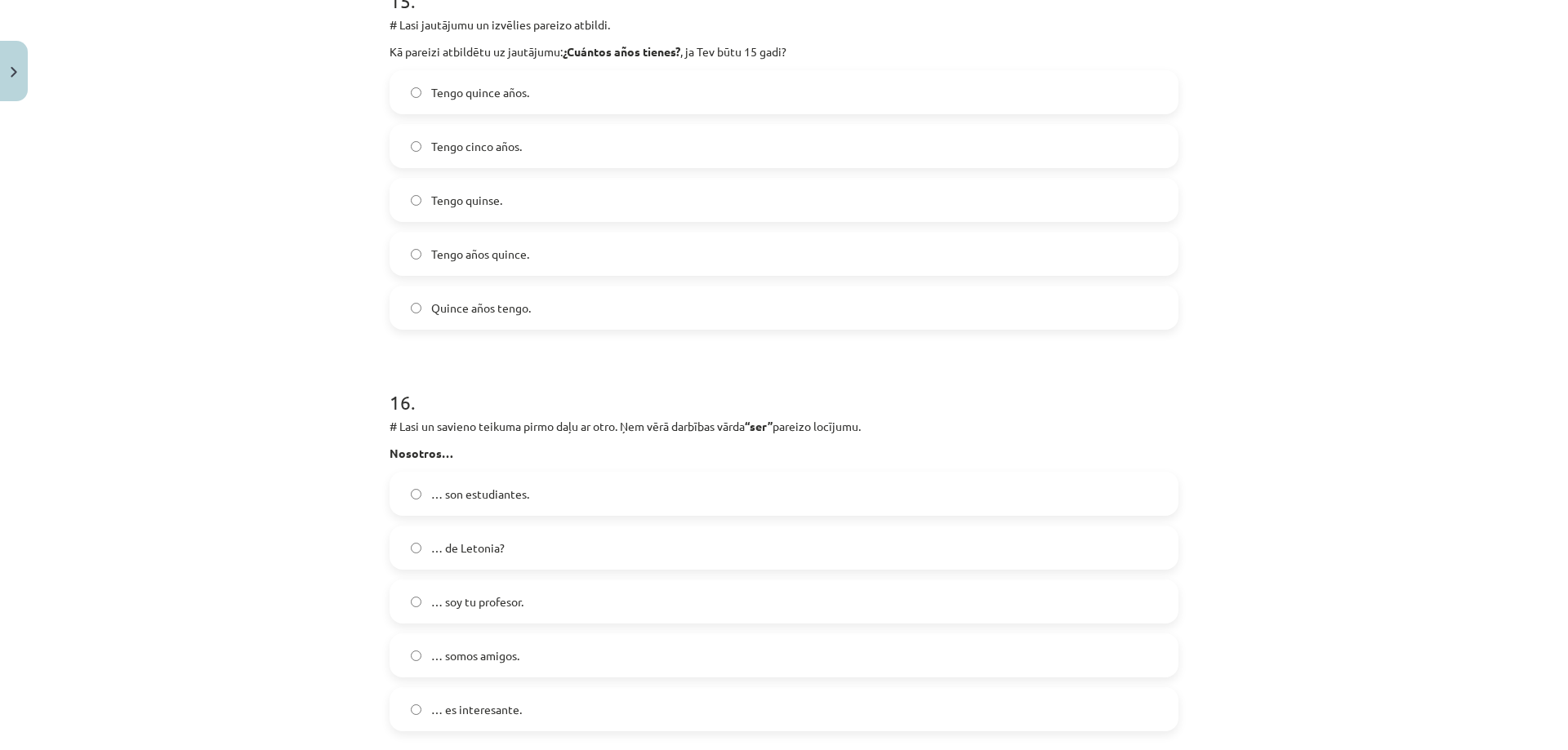
scroll to position [6198, 0]
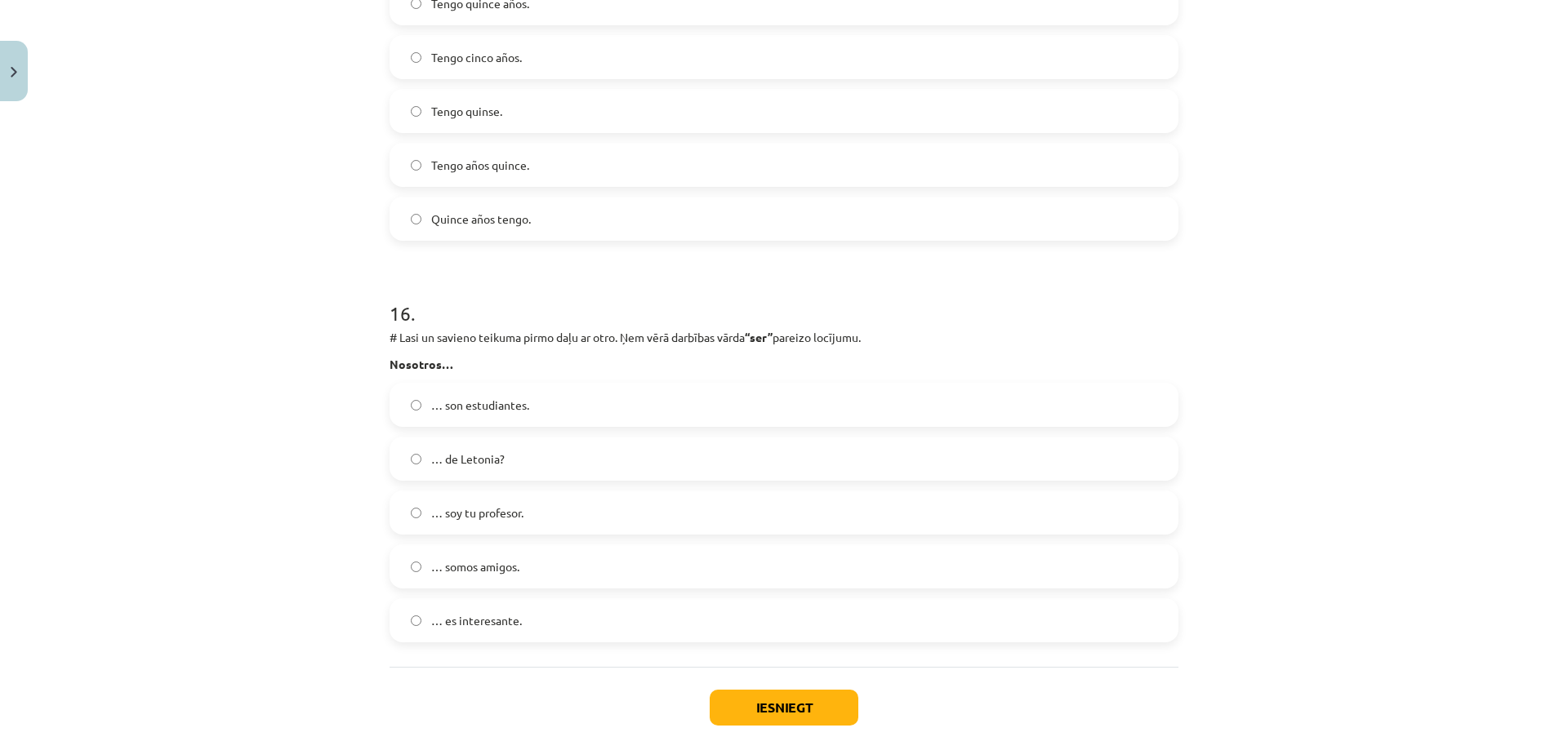
click at [554, 575] on label "… somos amigos." at bounding box center [784, 565] width 786 height 40
click at [518, 171] on span "Tengo años quince." at bounding box center [480, 165] width 98 height 17
click at [812, 702] on button "Iesniegt" at bounding box center [783, 708] width 149 height 36
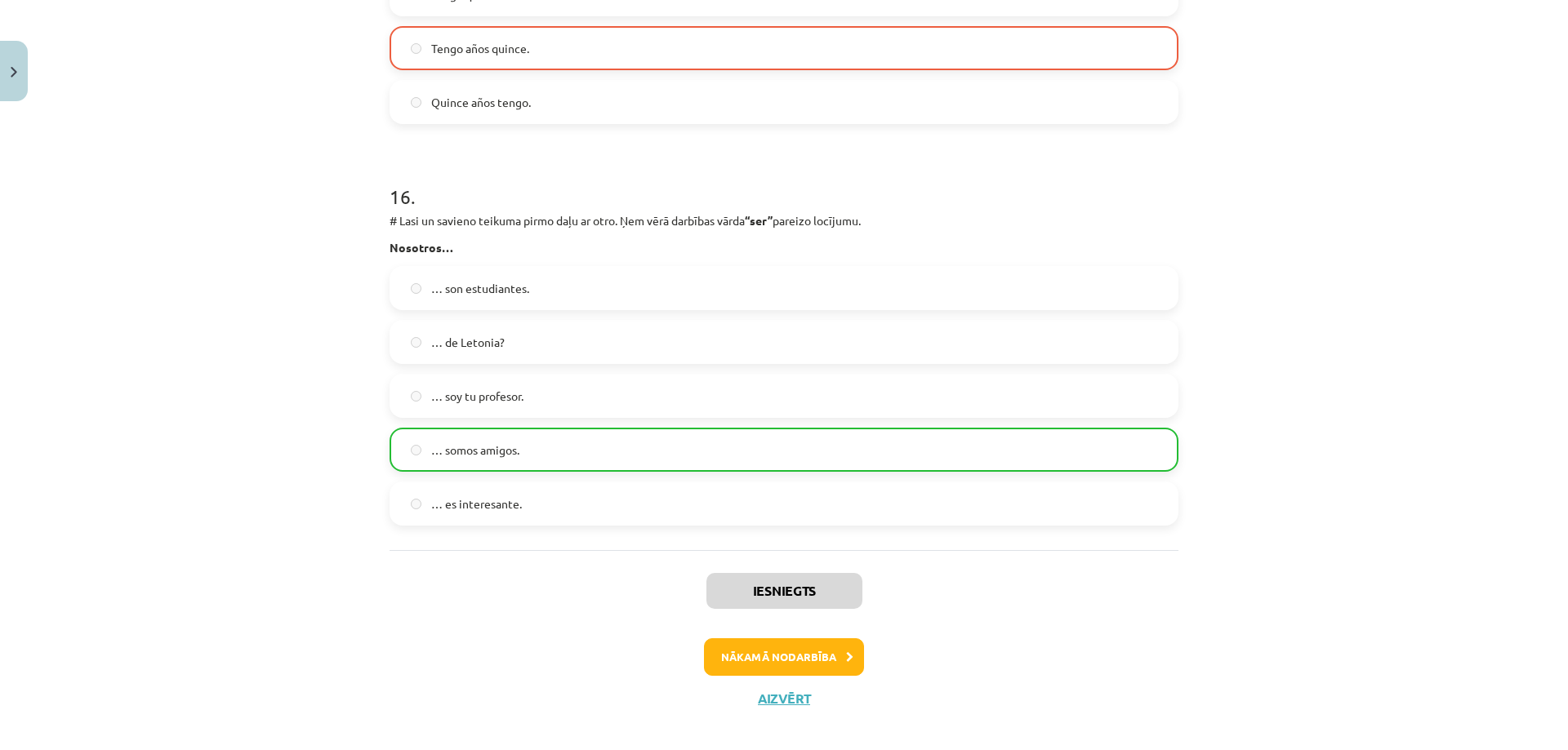
scroll to position [6332, 0]
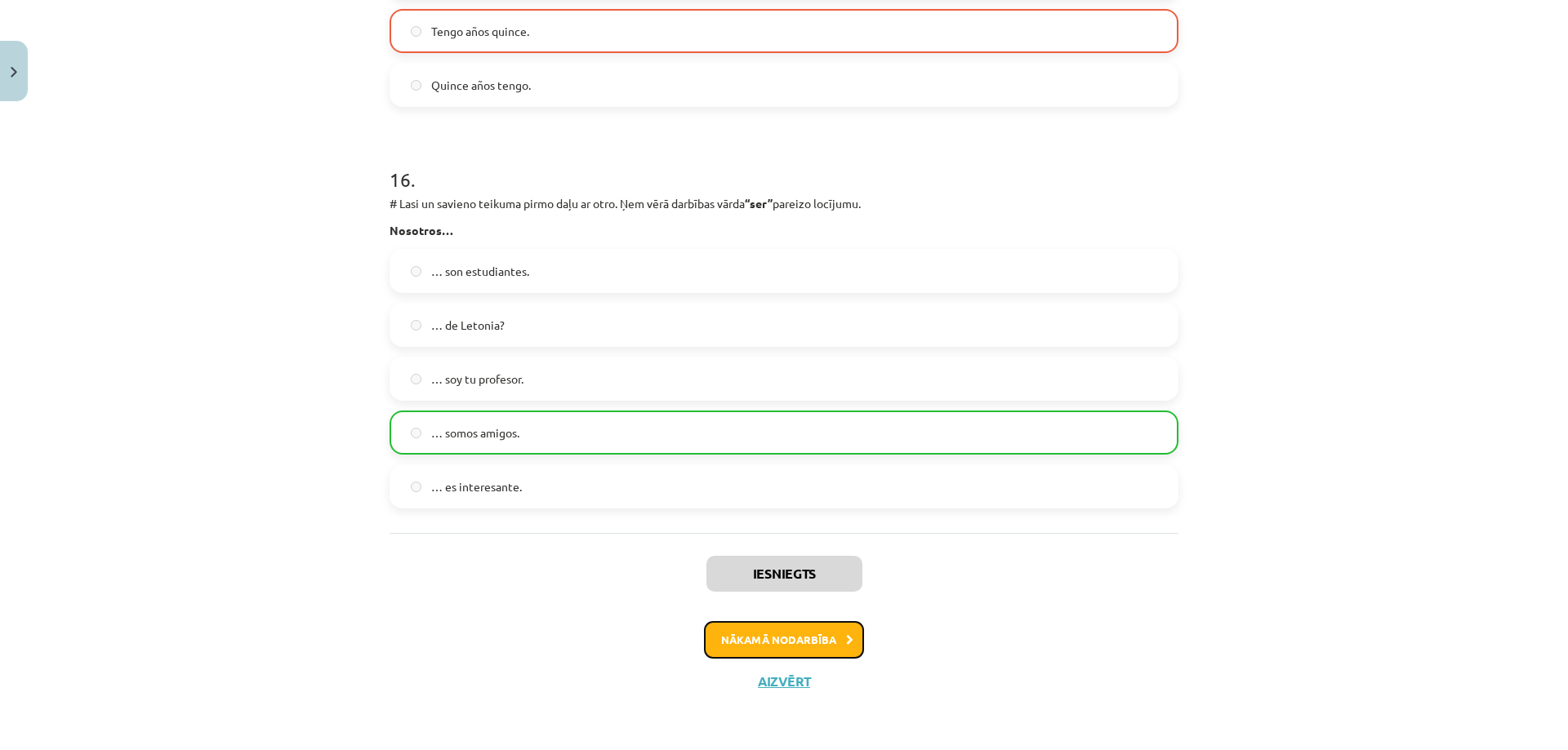
click at [788, 638] on button "Nākamā nodarbība" at bounding box center [784, 640] width 160 height 38
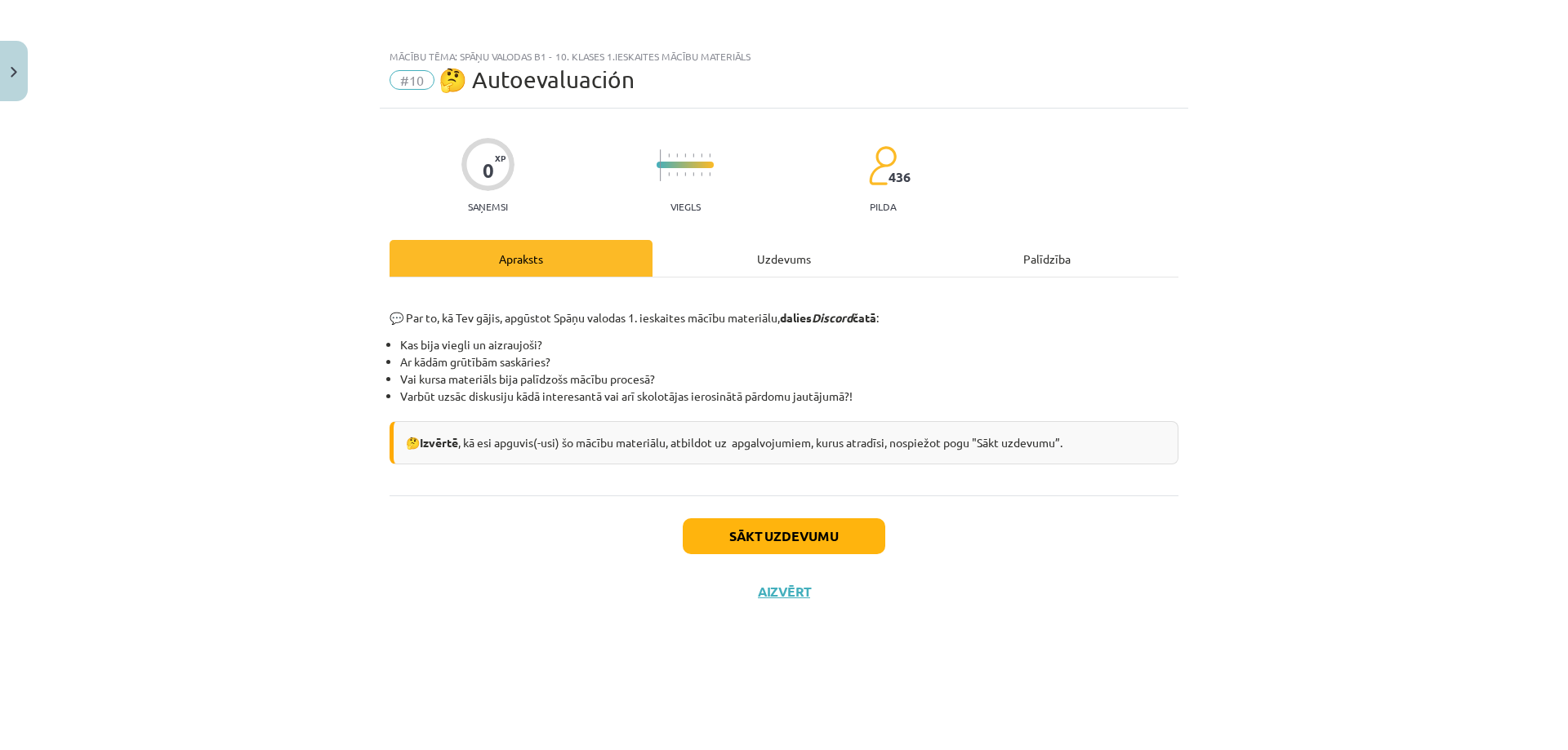
scroll to position [0, 0]
click at [744, 256] on div "Uzdevums" at bounding box center [784, 258] width 263 height 37
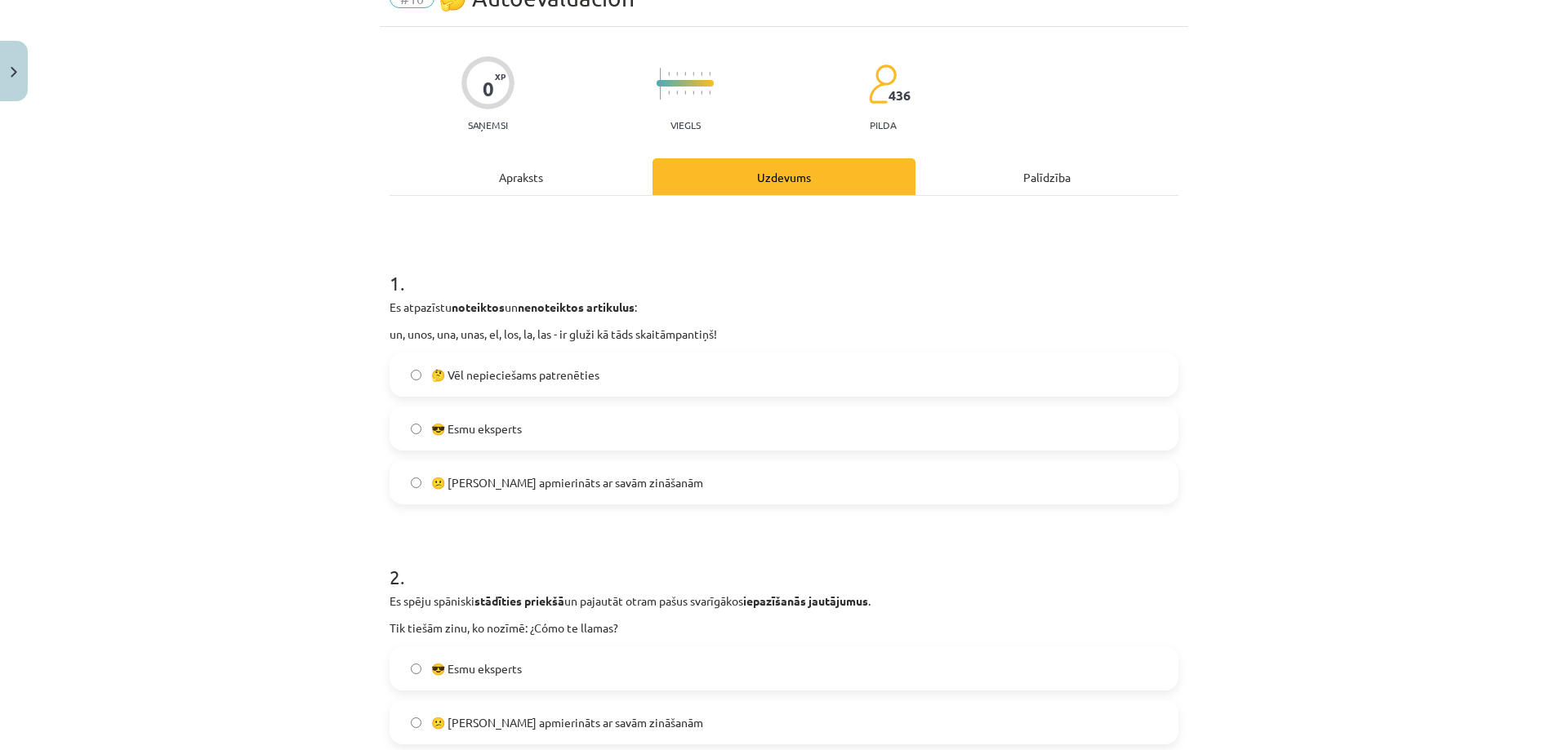
click at [584, 376] on span "🤔 Vēl nepieciešams patrenēties" at bounding box center [515, 375] width 168 height 17
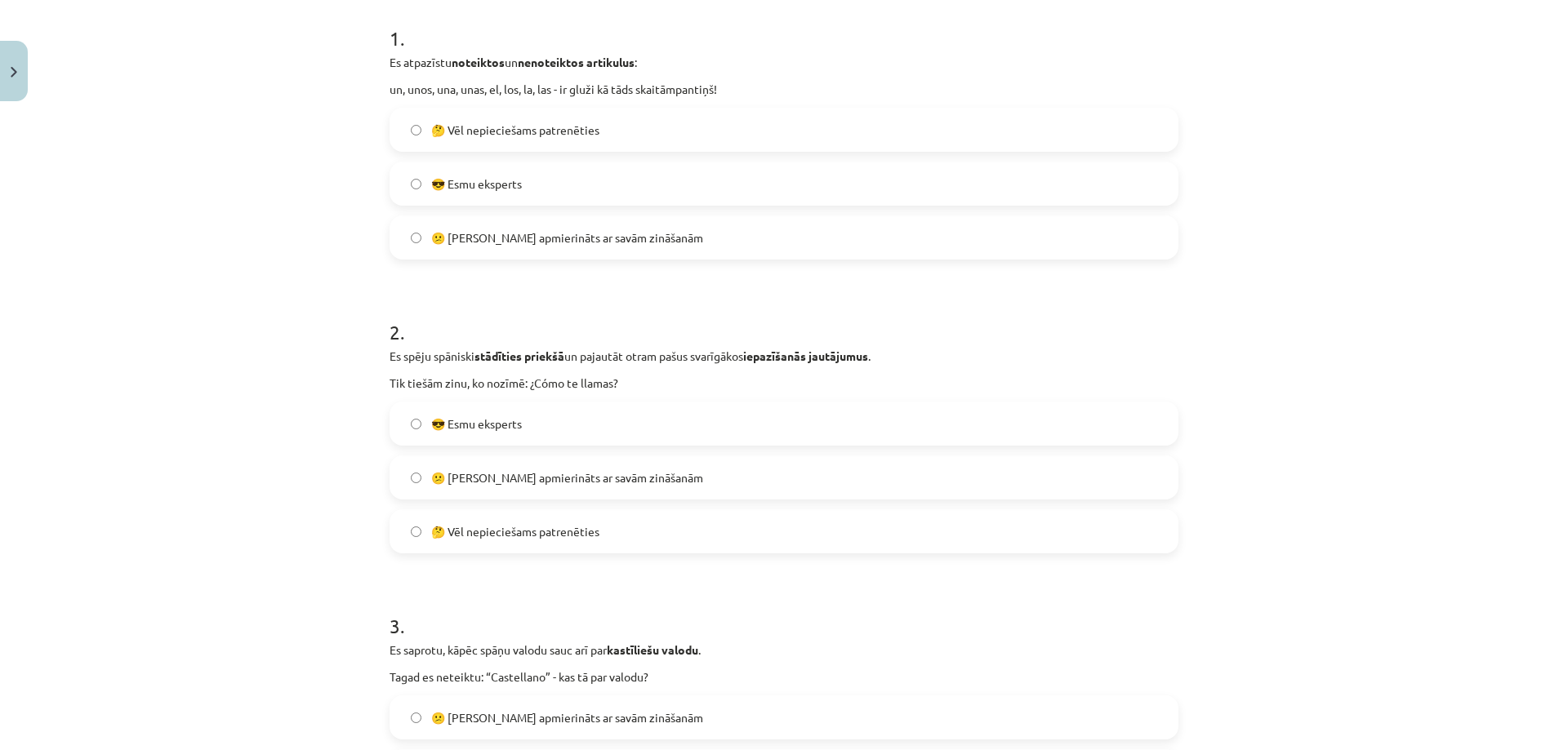
click at [563, 479] on span "😕 Neesmu apmierināts ar savām zināšanām" at bounding box center [567, 478] width 272 height 17
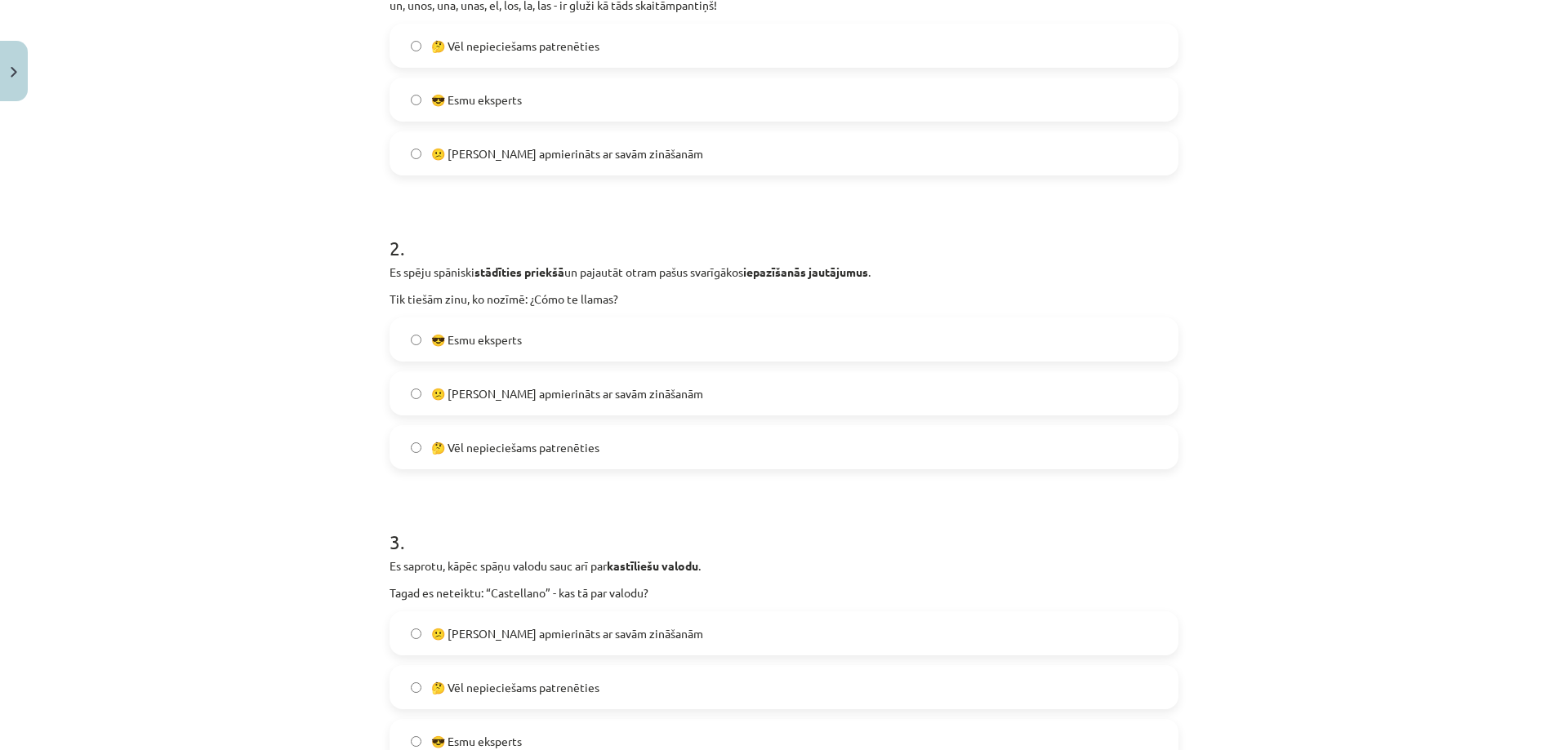
scroll to position [571, 0]
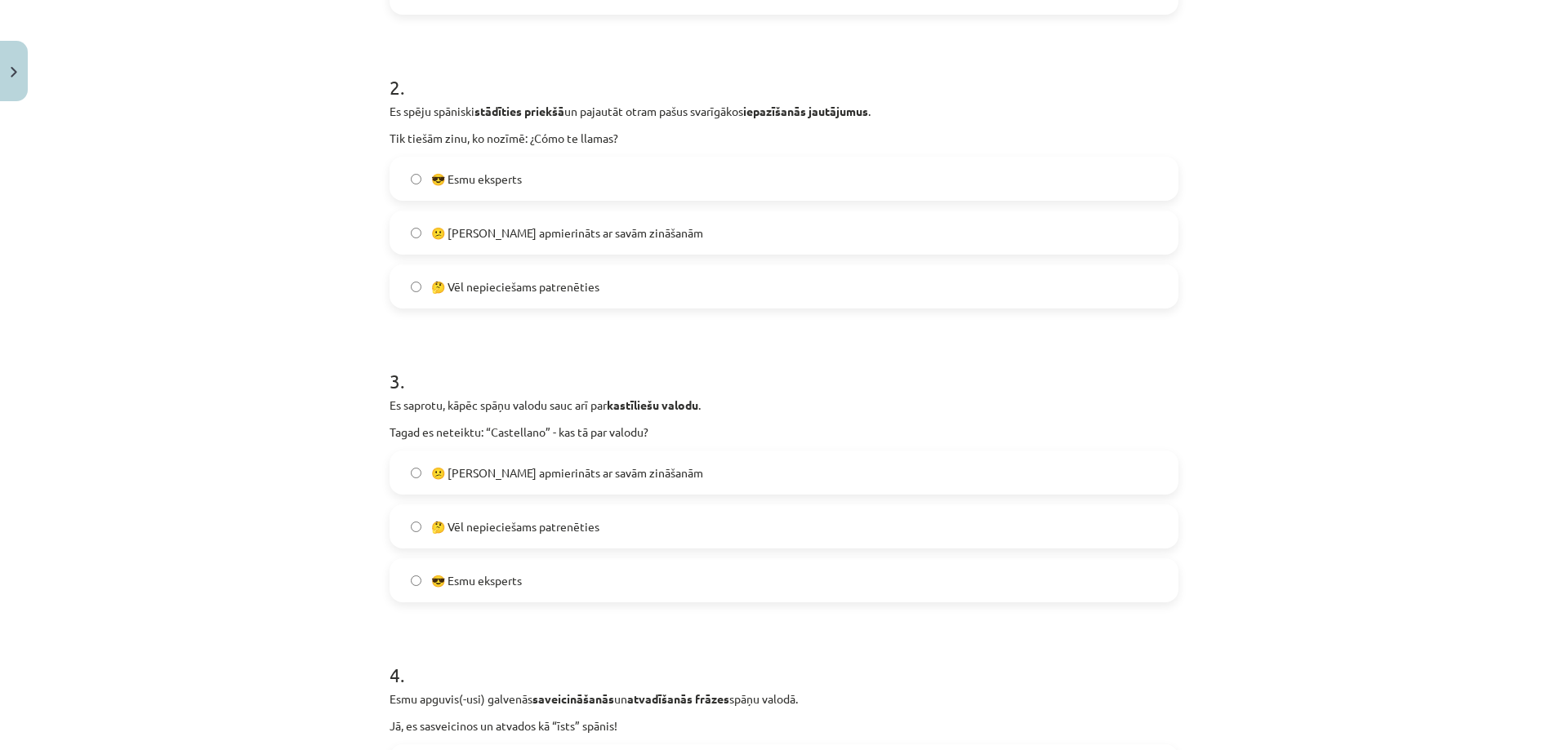
click at [609, 522] on label "🤔 Vēl nepieciešams patrenēties" at bounding box center [784, 526] width 786 height 40
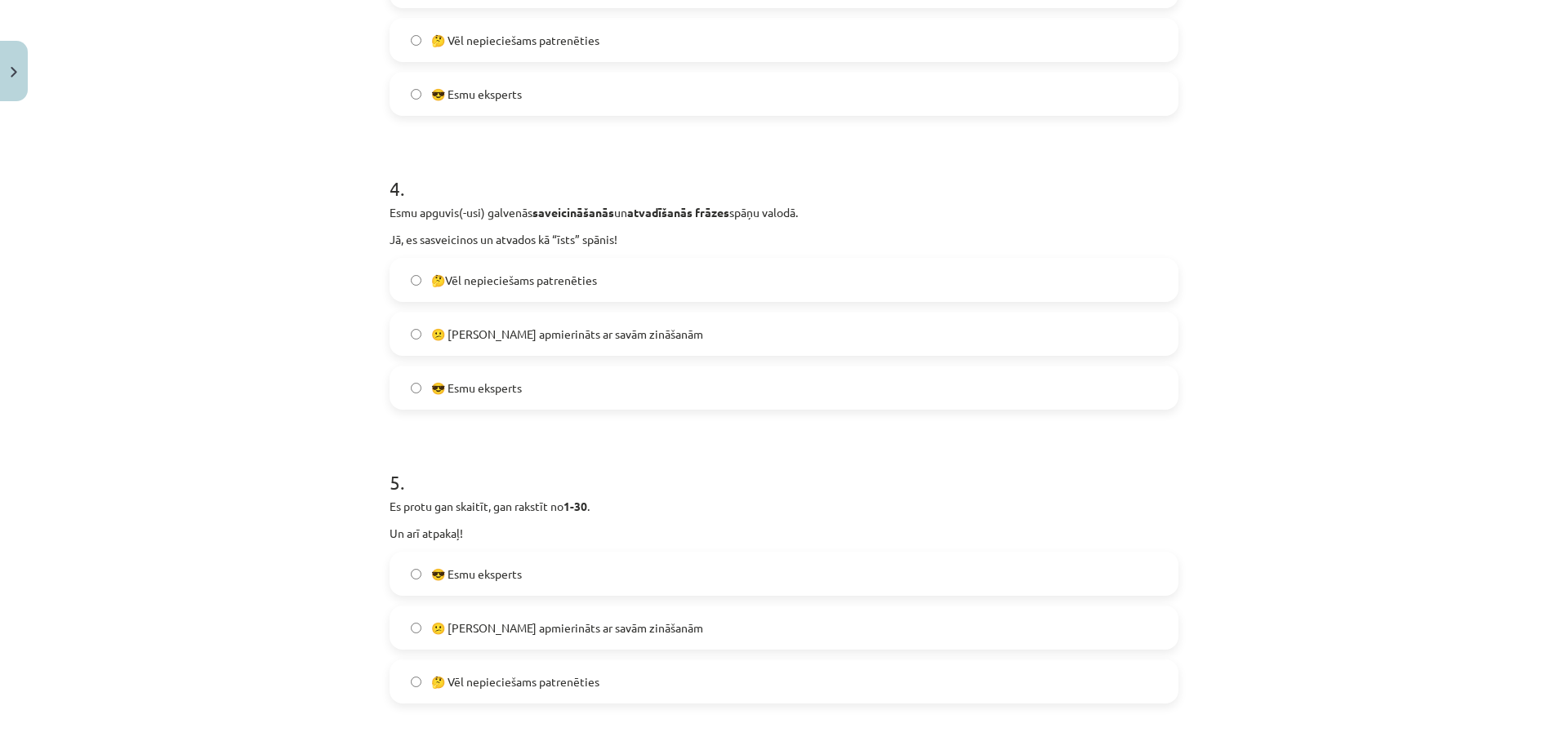
scroll to position [1061, 0]
click at [574, 376] on label "😎 Esmu eksperts" at bounding box center [784, 384] width 786 height 40
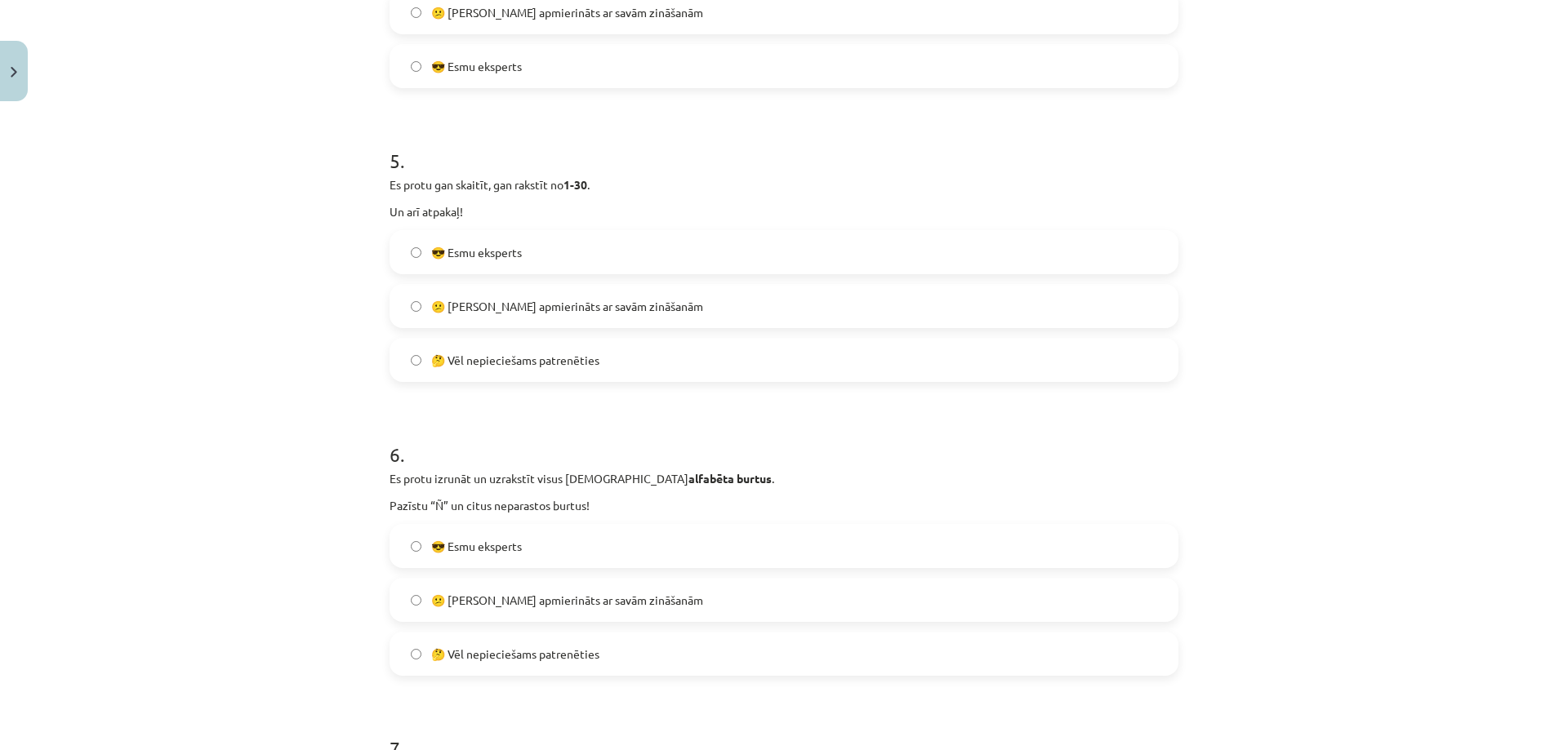
scroll to position [1387, 0]
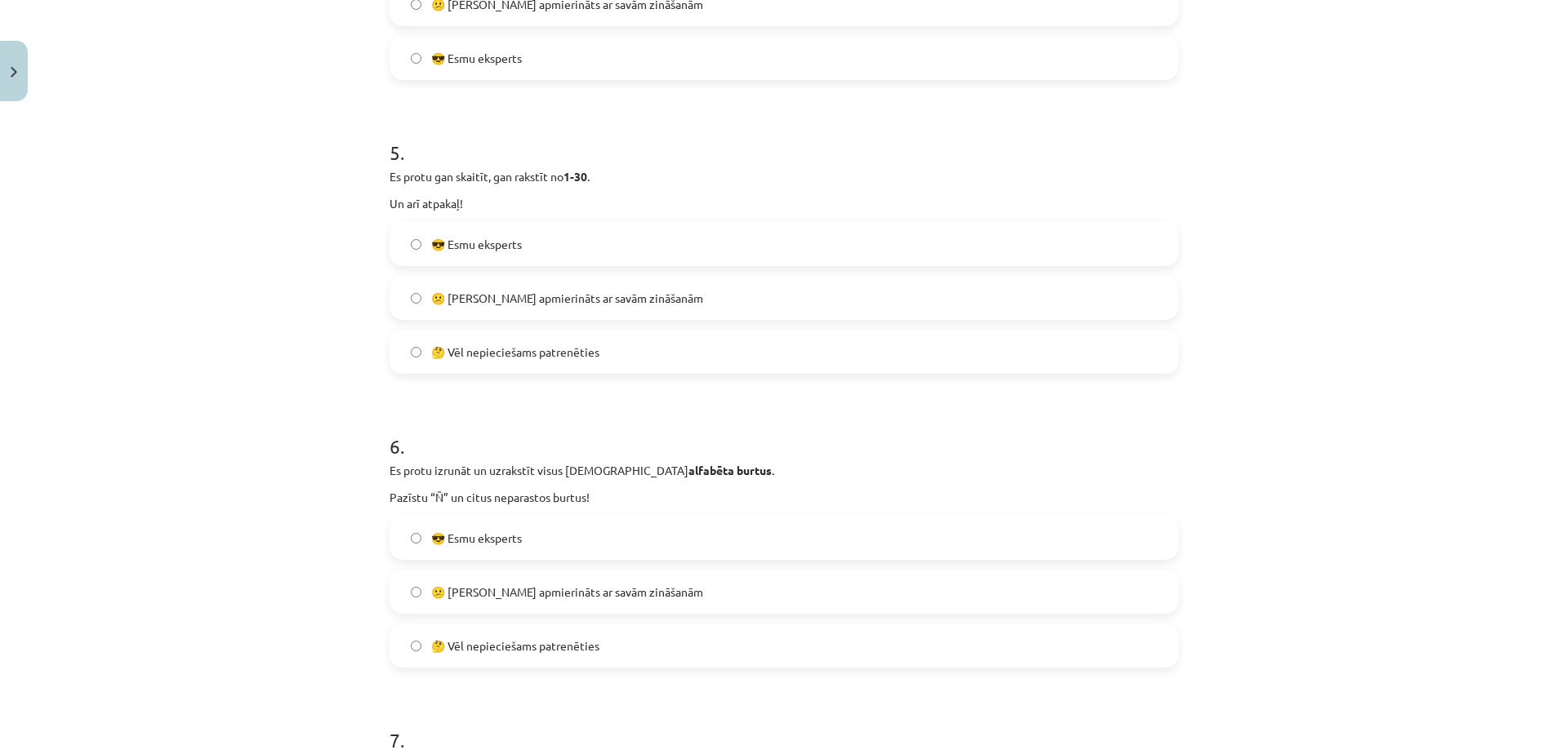
click at [575, 357] on span "🤔 Vēl nepieciešams patrenēties" at bounding box center [515, 352] width 168 height 17
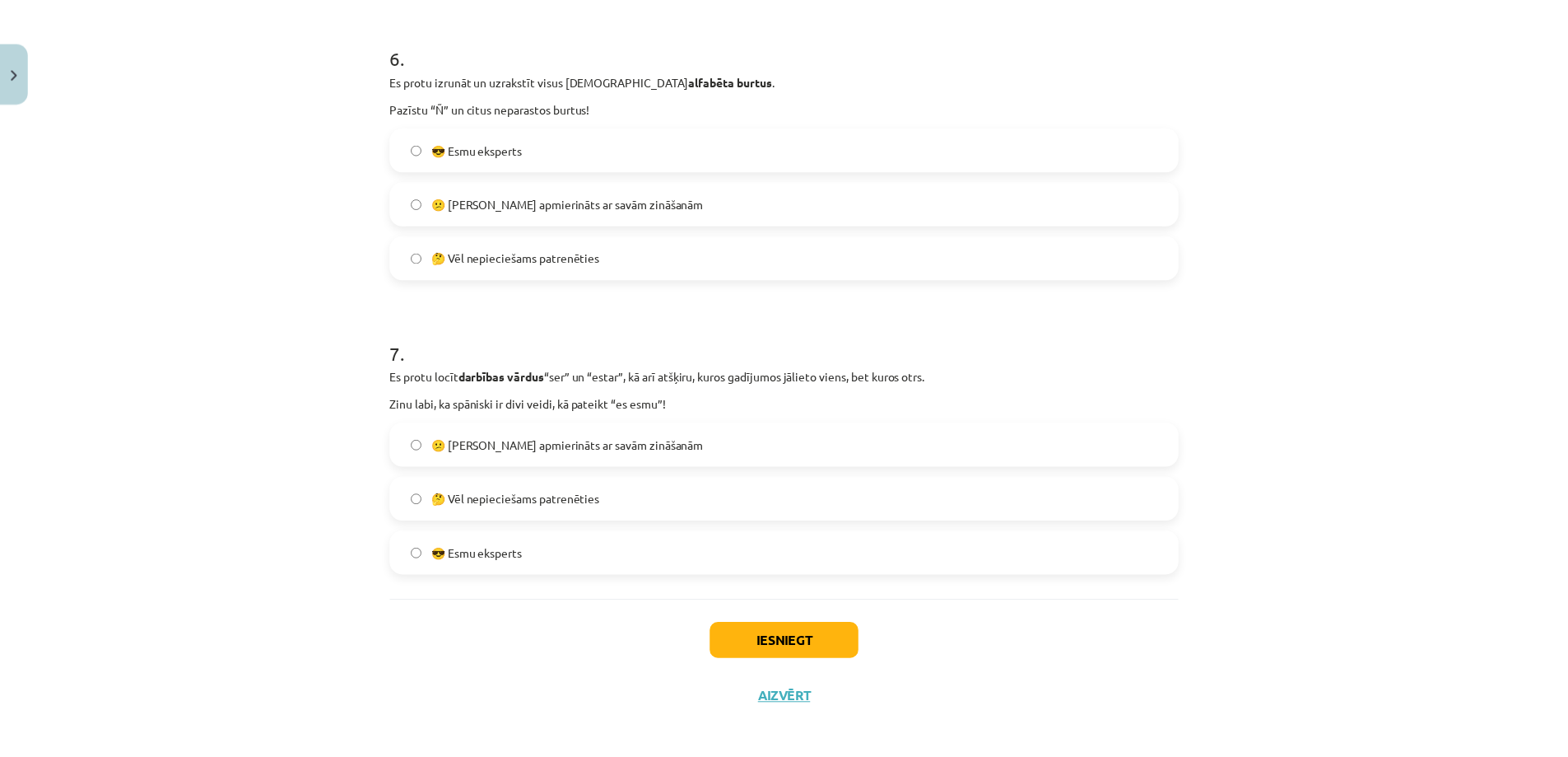
scroll to position [1804, 0]
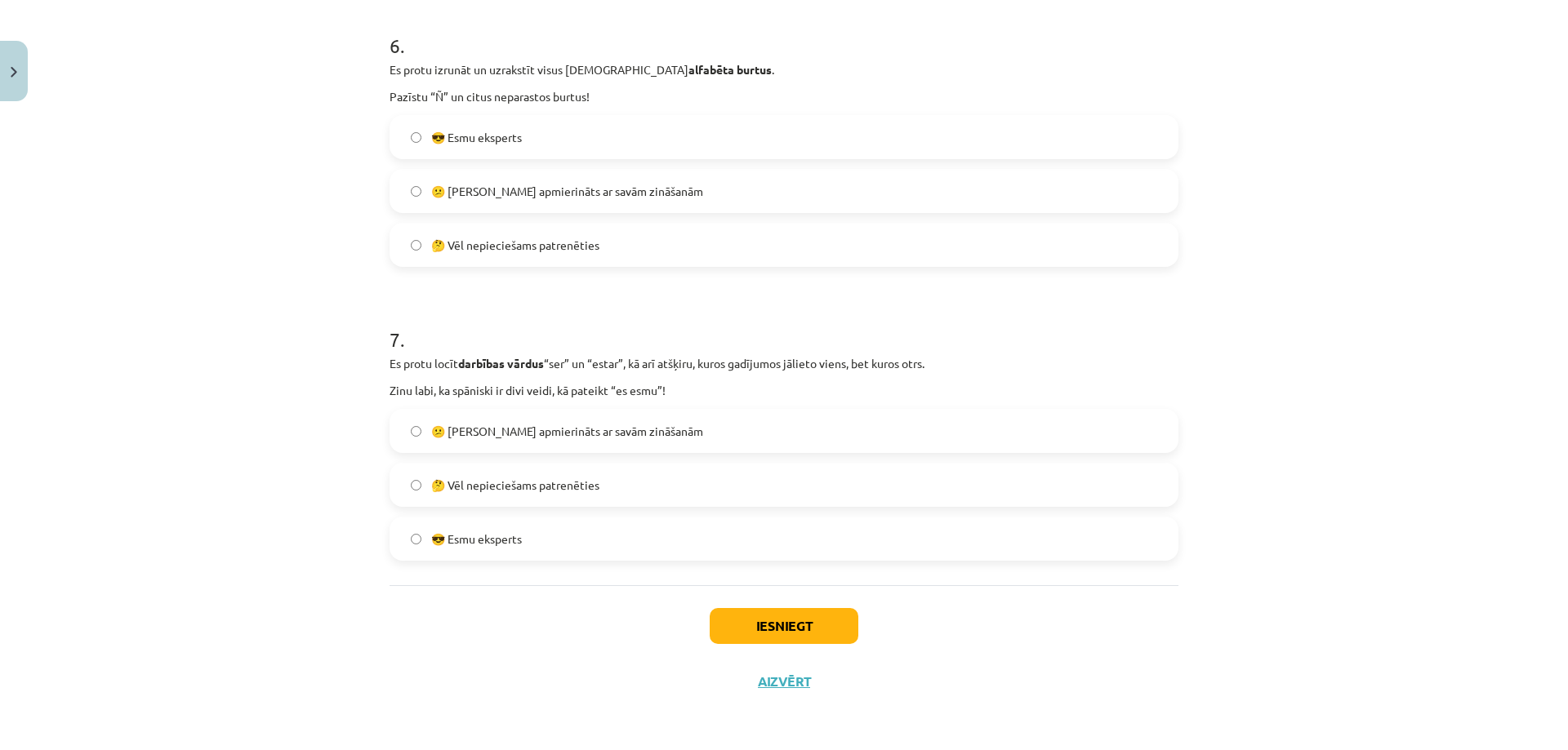
click at [548, 479] on span "🤔 Vēl nepieciešams patrenēties" at bounding box center [515, 485] width 168 height 17
click at [548, 138] on label "😎 Esmu eksperts" at bounding box center [784, 137] width 786 height 40
click at [582, 197] on span "😕 Neesmu apmierināts ar savām zināšanām" at bounding box center [567, 192] width 272 height 17
click at [768, 617] on button "Iesniegt" at bounding box center [783, 626] width 149 height 36
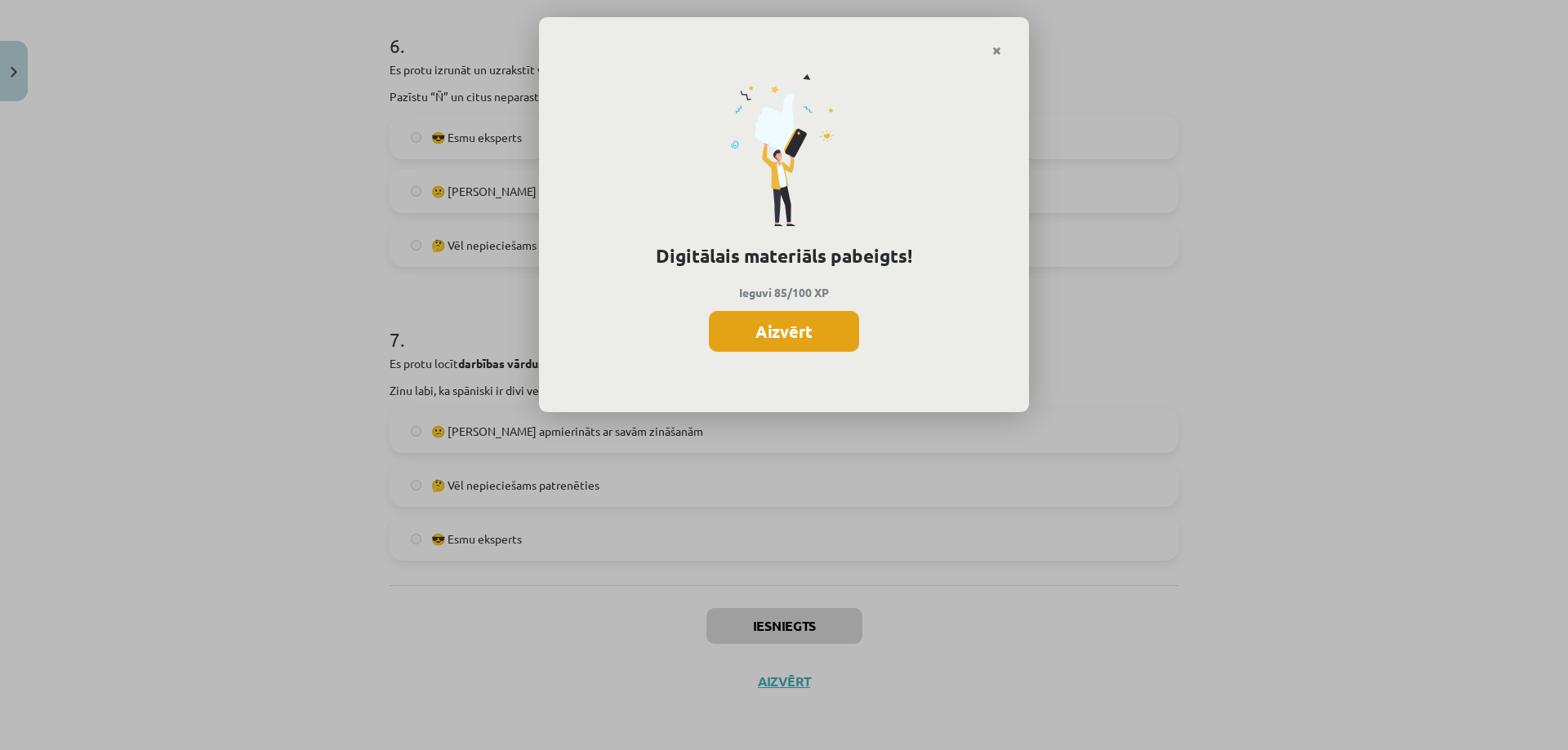
click at [805, 326] on button "Aizvērt" at bounding box center [783, 331] width 150 height 40
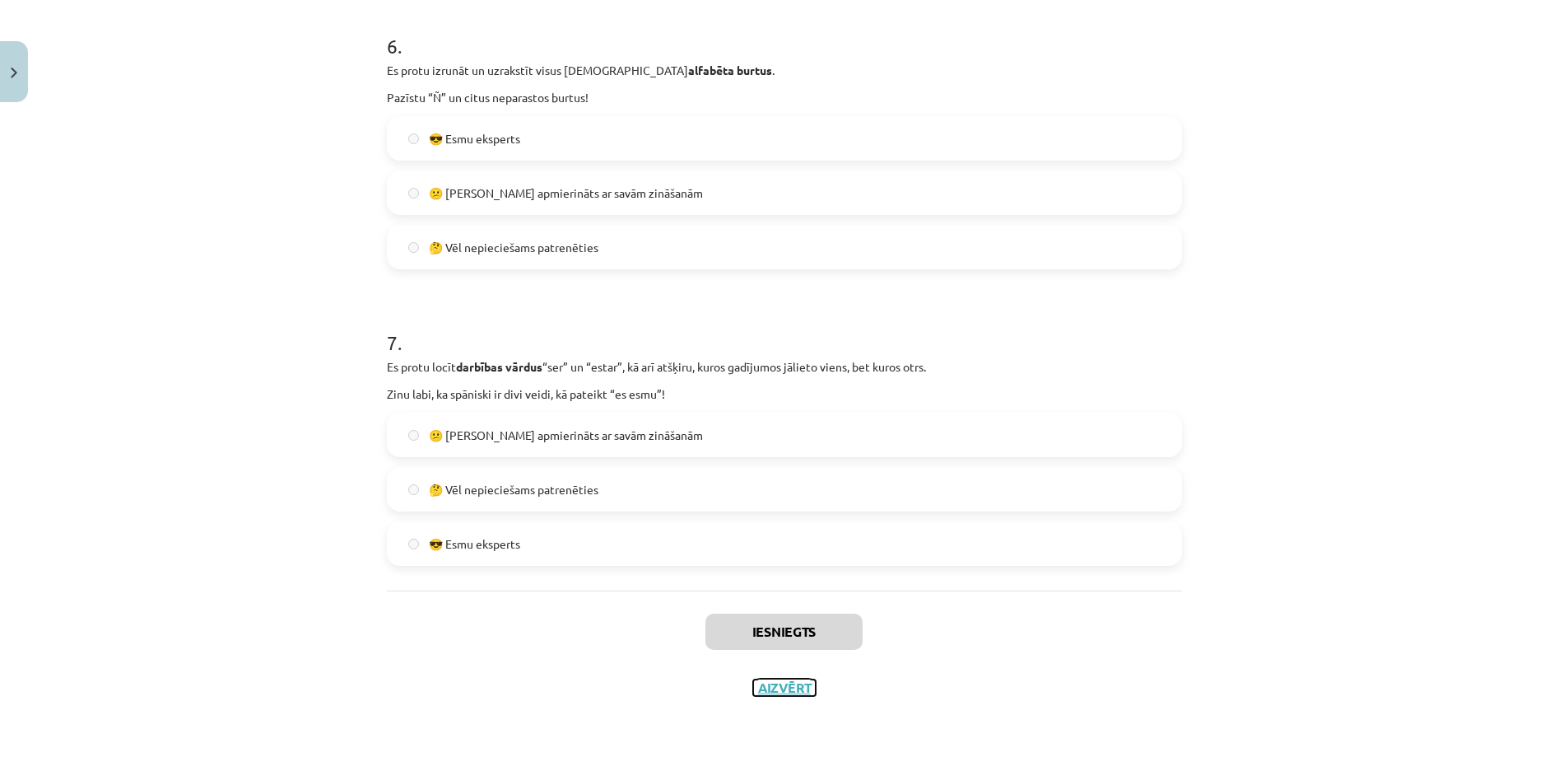
click at [782, 686] on button "Aizvērt" at bounding box center [784, 688] width 62 height 16
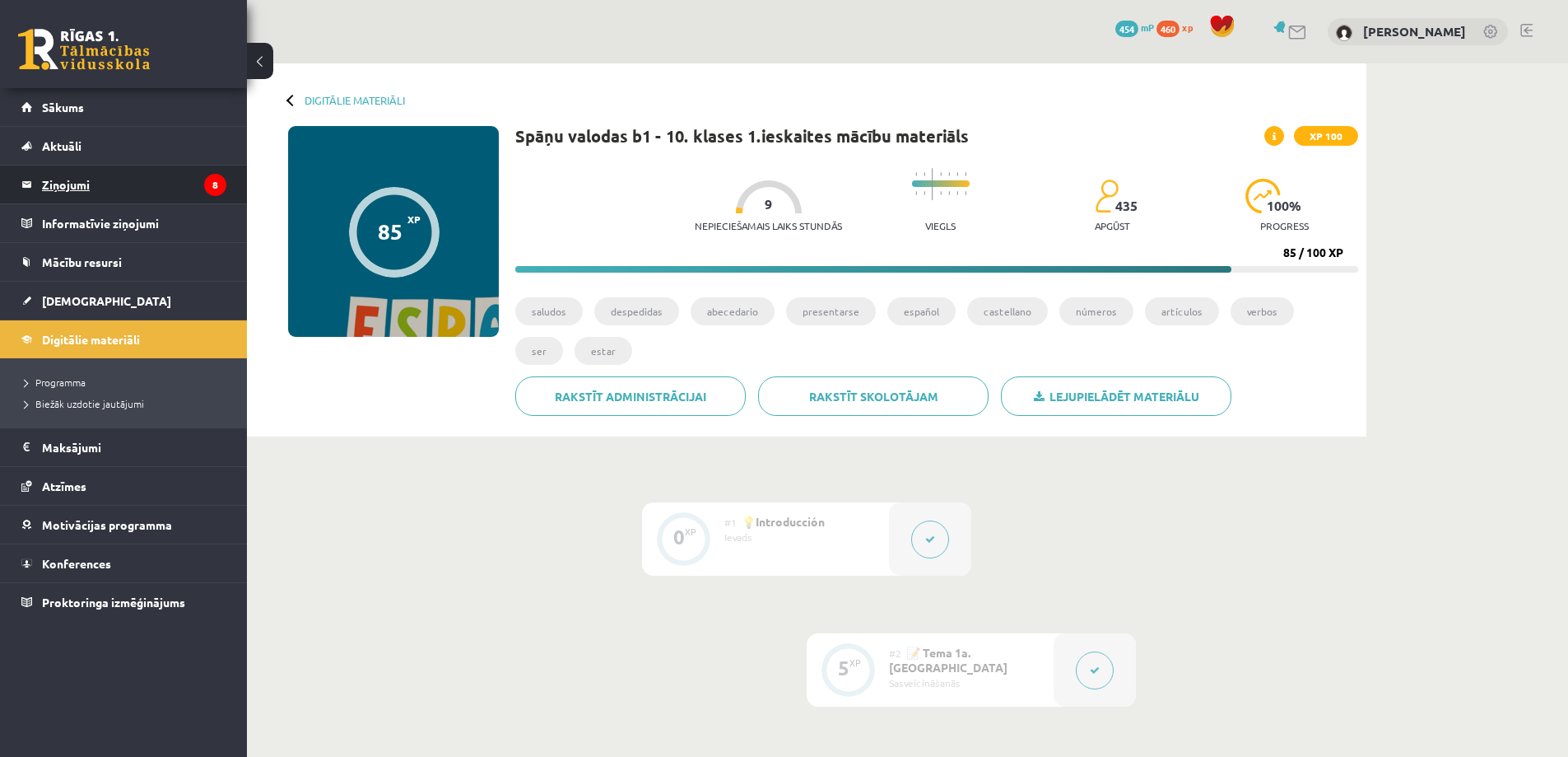
click at [120, 188] on legend "Ziņojumi 8" at bounding box center [133, 185] width 185 height 38
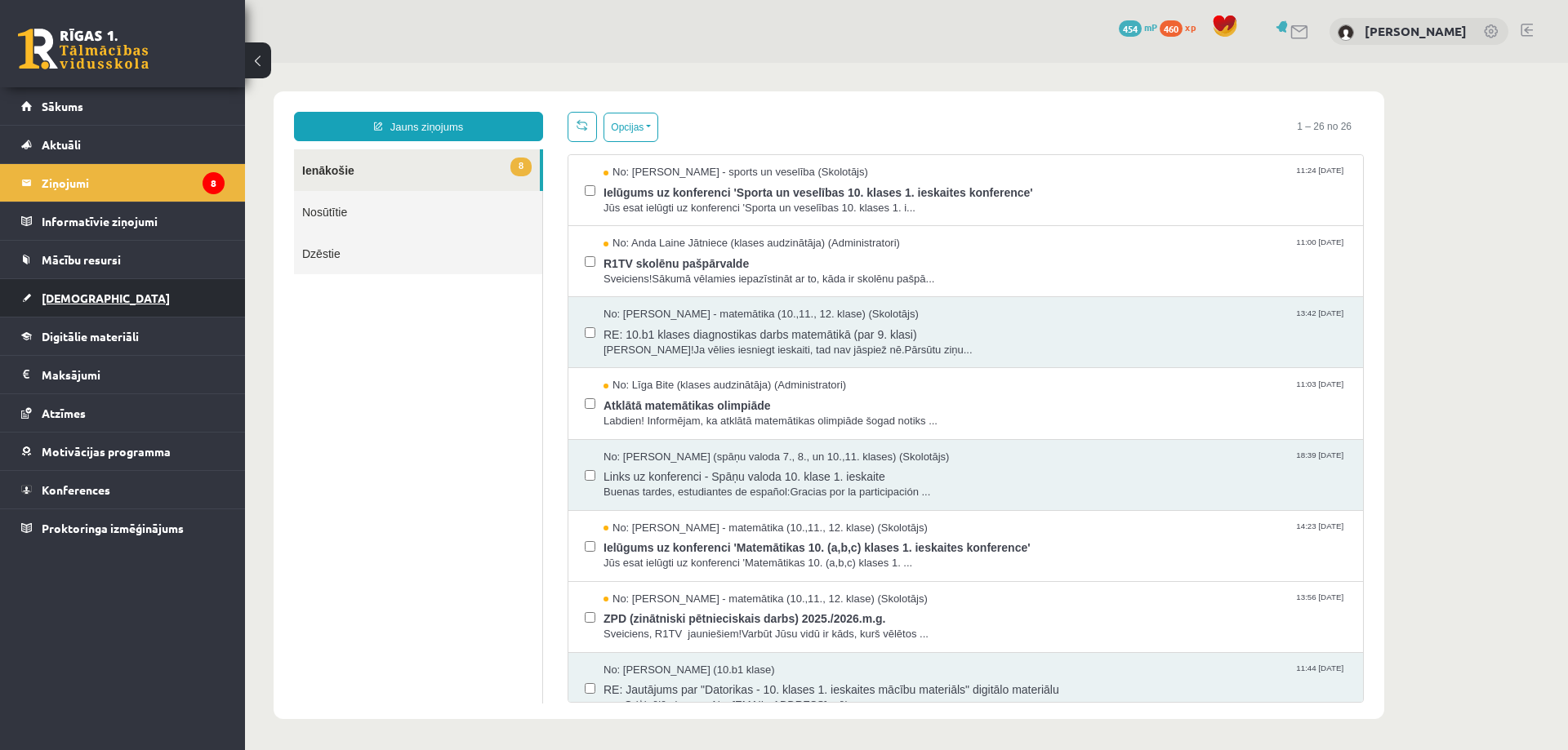
click at [65, 291] on span "[DEMOGRAPHIC_DATA]" at bounding box center [105, 297] width 128 height 15
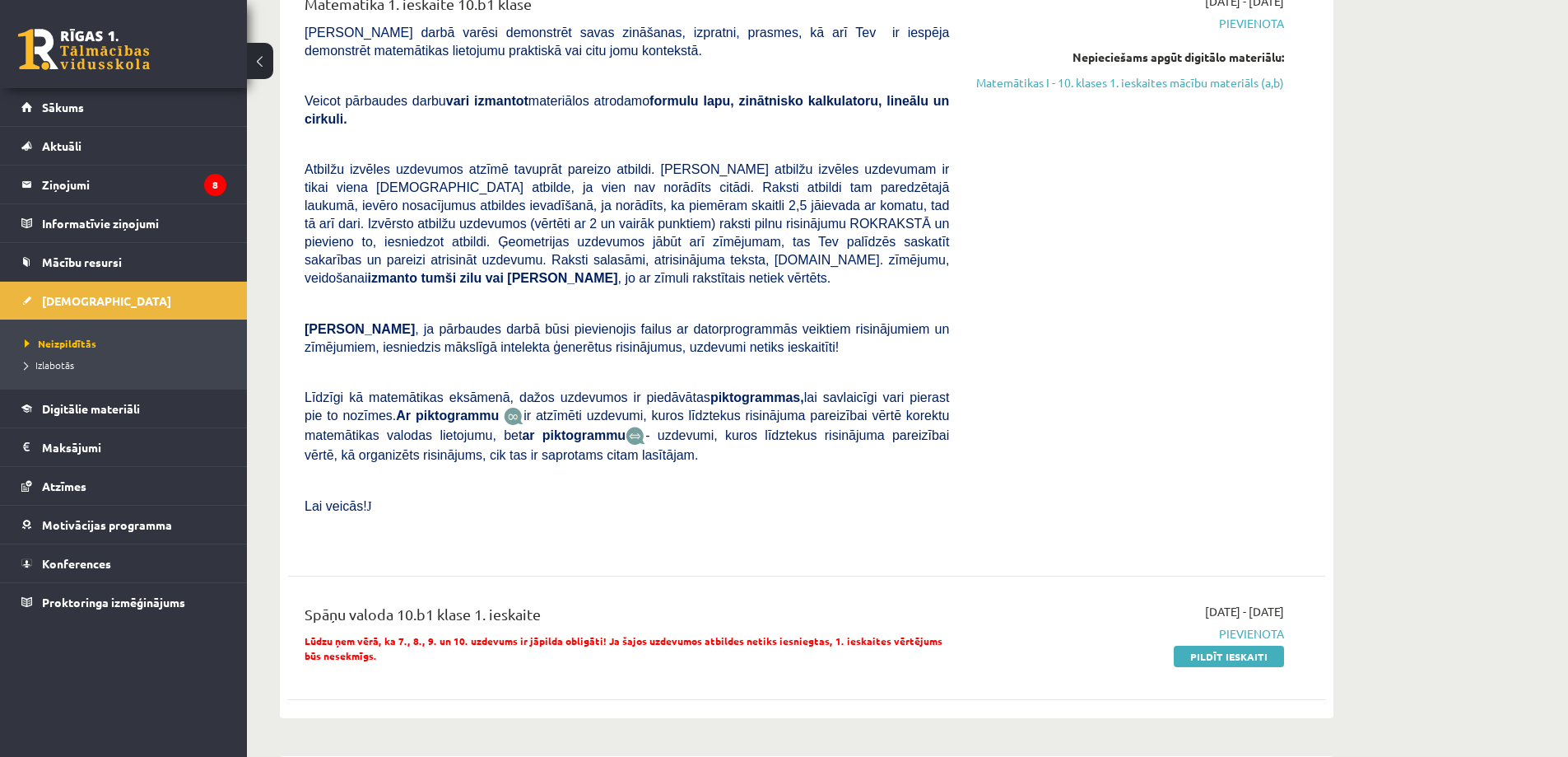
scroll to position [330, 0]
